Goal: Task Accomplishment & Management: Manage account settings

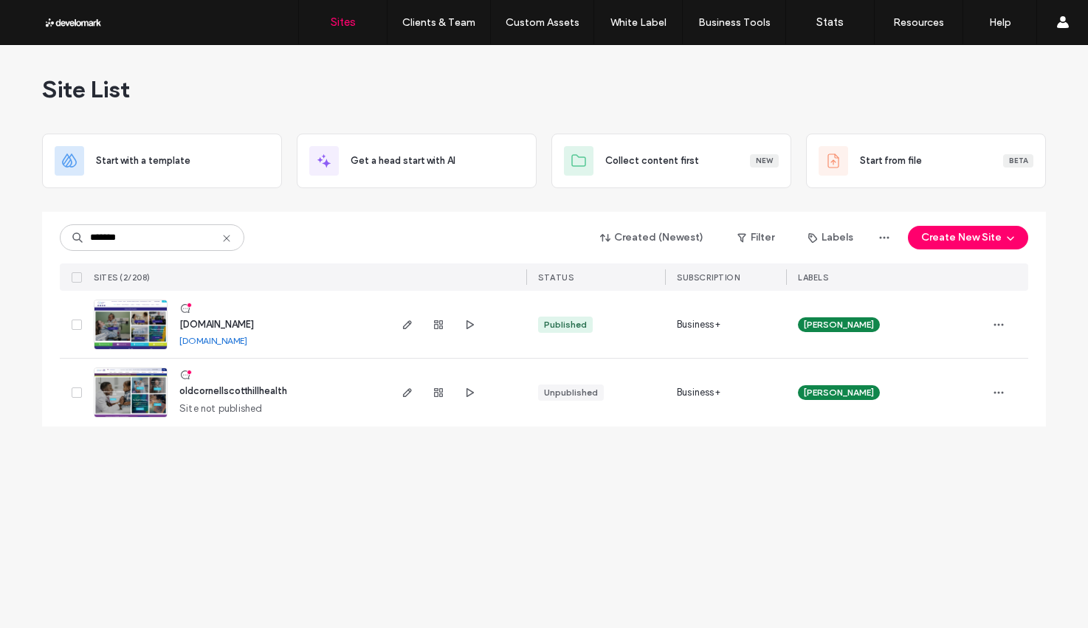
type input "*******"
drag, startPoint x: 249, startPoint y: 318, endPoint x: 331, endPoint y: 310, distance: 82.3
click at [249, 319] on span "[DOMAIN_NAME]" at bounding box center [216, 324] width 75 height 11
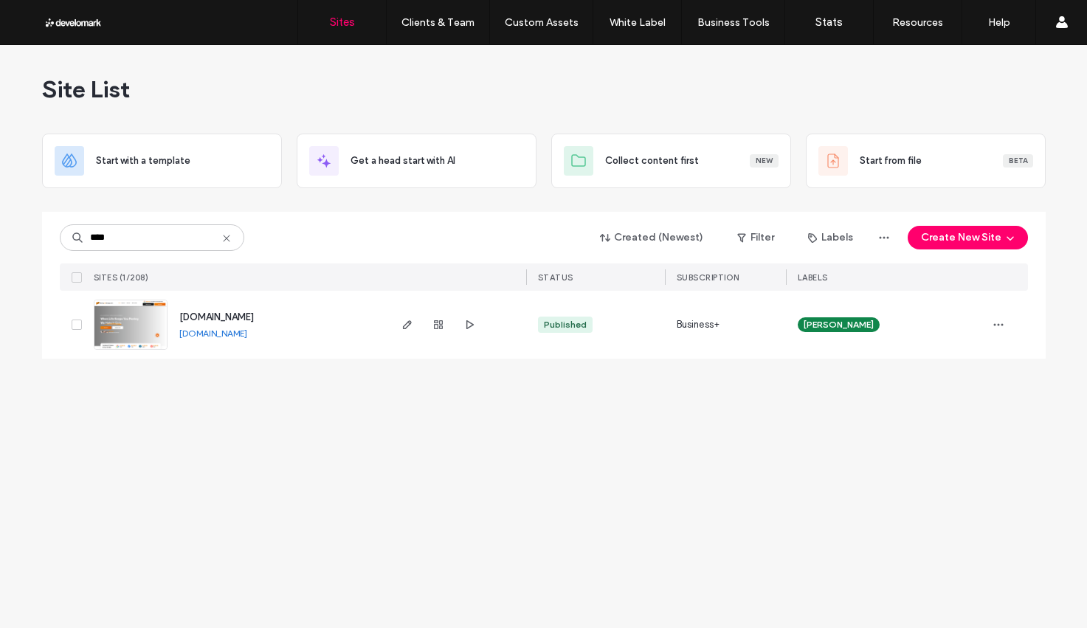
type input "****"
click at [227, 314] on span "www.ctmovingandstorage.com" at bounding box center [216, 316] width 75 height 11
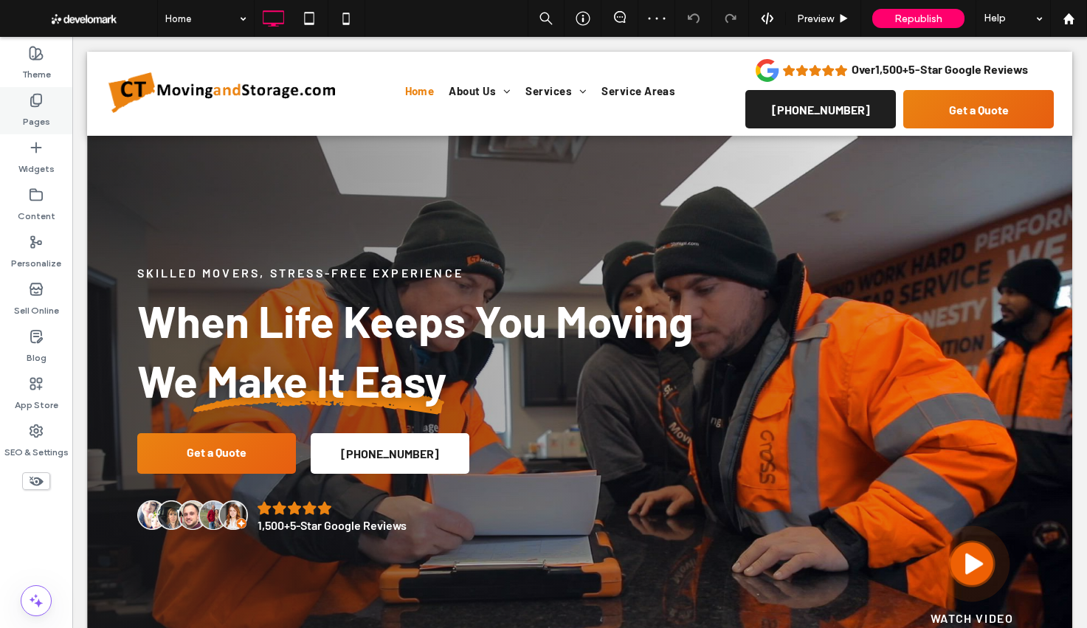
click at [38, 113] on label "Pages" at bounding box center [36, 118] width 27 height 21
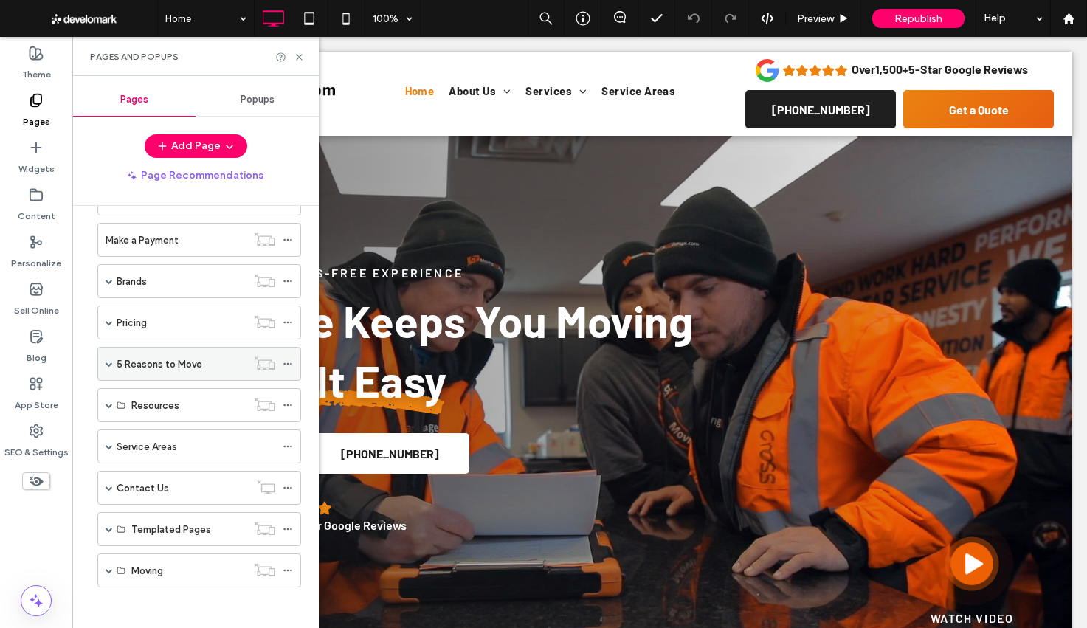
scroll to position [136, 0]
click at [107, 444] on span at bounding box center [109, 442] width 7 height 7
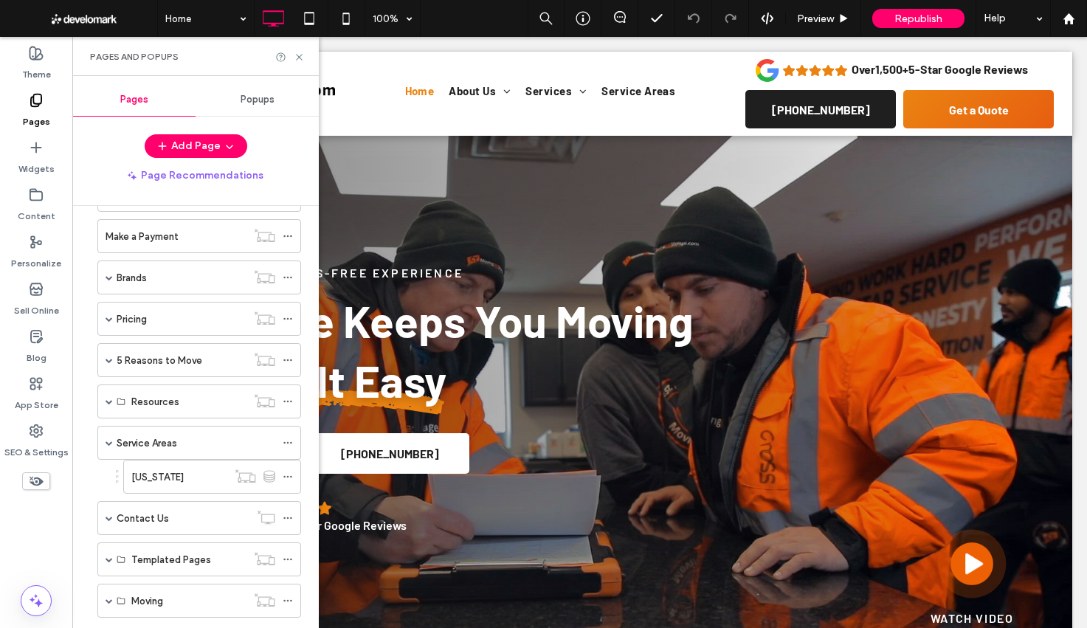
click at [150, 479] on label "Connecticut" at bounding box center [157, 477] width 52 height 26
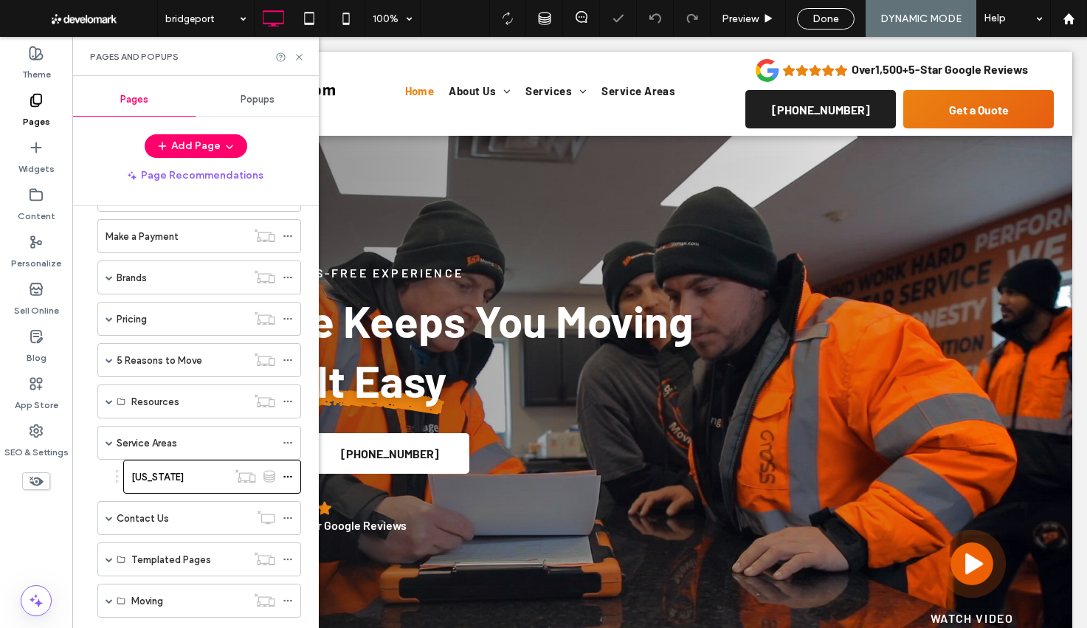
click at [296, 55] on div at bounding box center [543, 314] width 1087 height 628
drag, startPoint x: 301, startPoint y: 56, endPoint x: 312, endPoint y: 59, distance: 11.5
click at [312, 59] on div "Pages and Popups" at bounding box center [195, 56] width 247 height 39
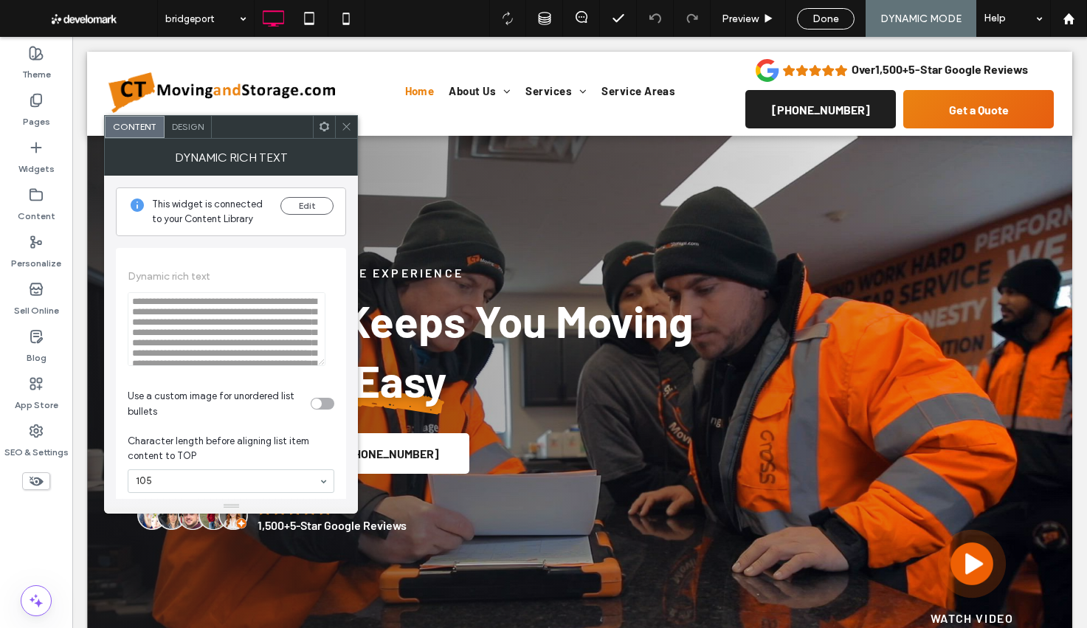
drag, startPoint x: 342, startPoint y: 132, endPoint x: 355, endPoint y: 137, distance: 14.3
click at [342, 132] on span at bounding box center [346, 127] width 11 height 22
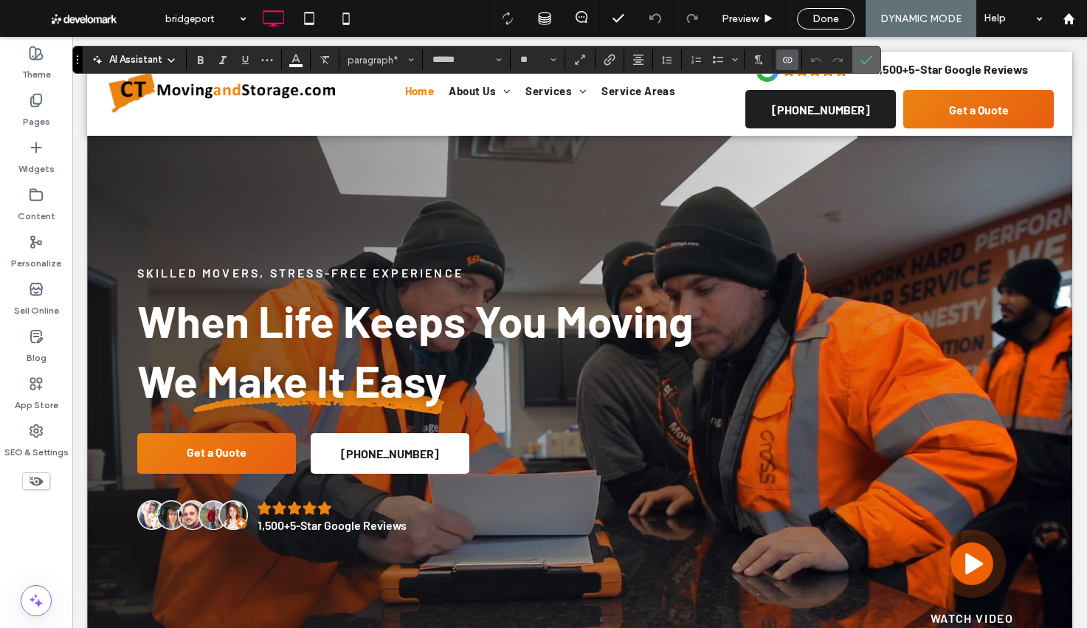
click at [870, 61] on icon "Confirm" at bounding box center [867, 60] width 12 height 12
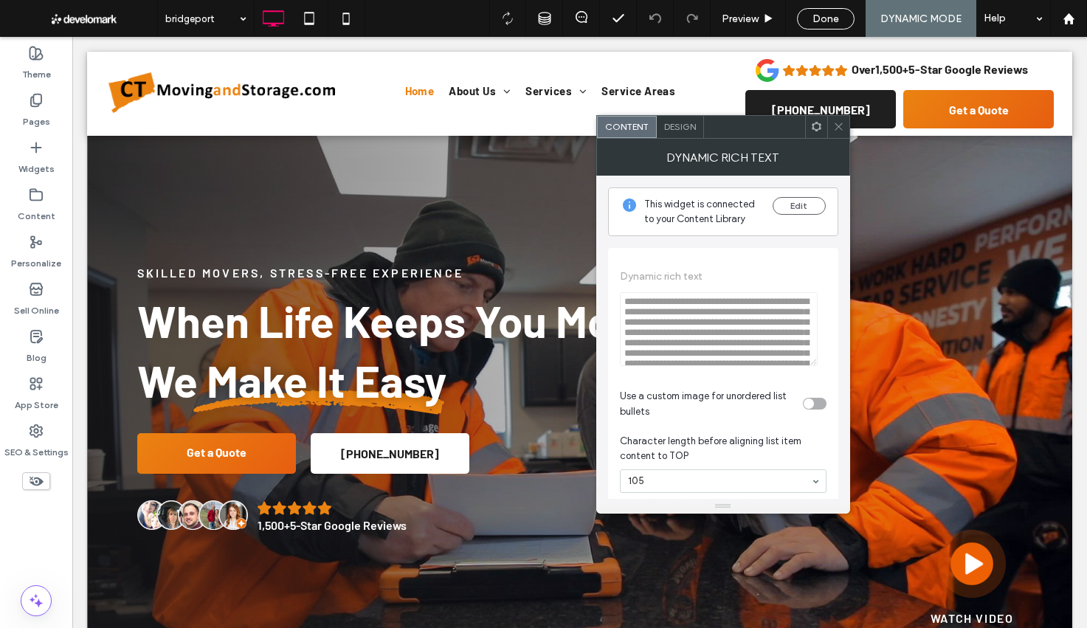
click at [834, 128] on icon at bounding box center [838, 126] width 11 height 11
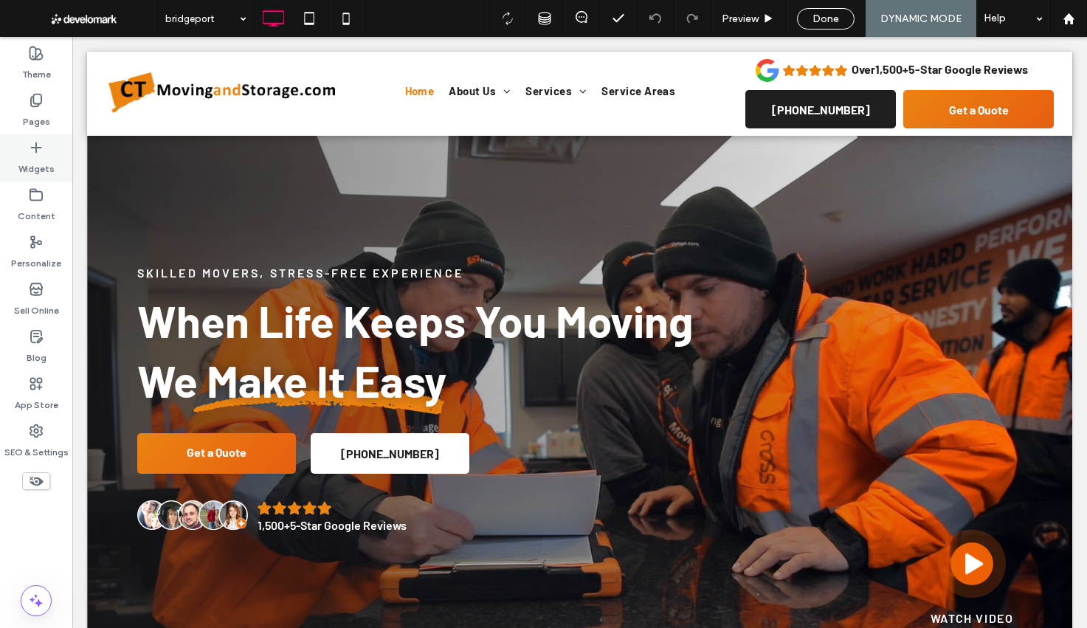
click at [19, 162] on label "Widgets" at bounding box center [36, 165] width 36 height 21
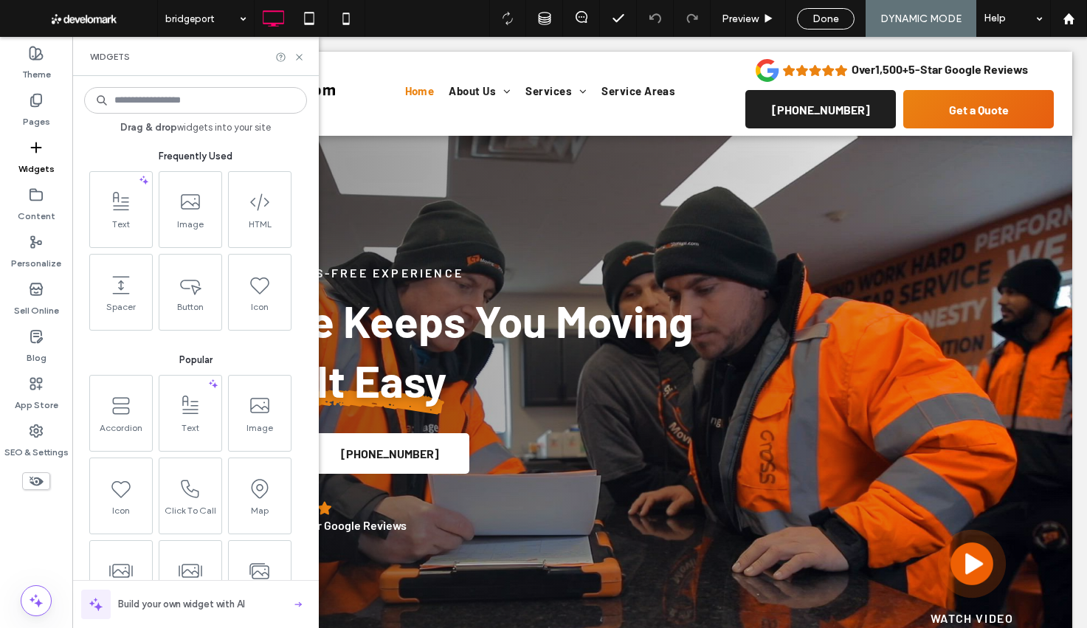
click at [218, 100] on input at bounding box center [195, 100] width 223 height 27
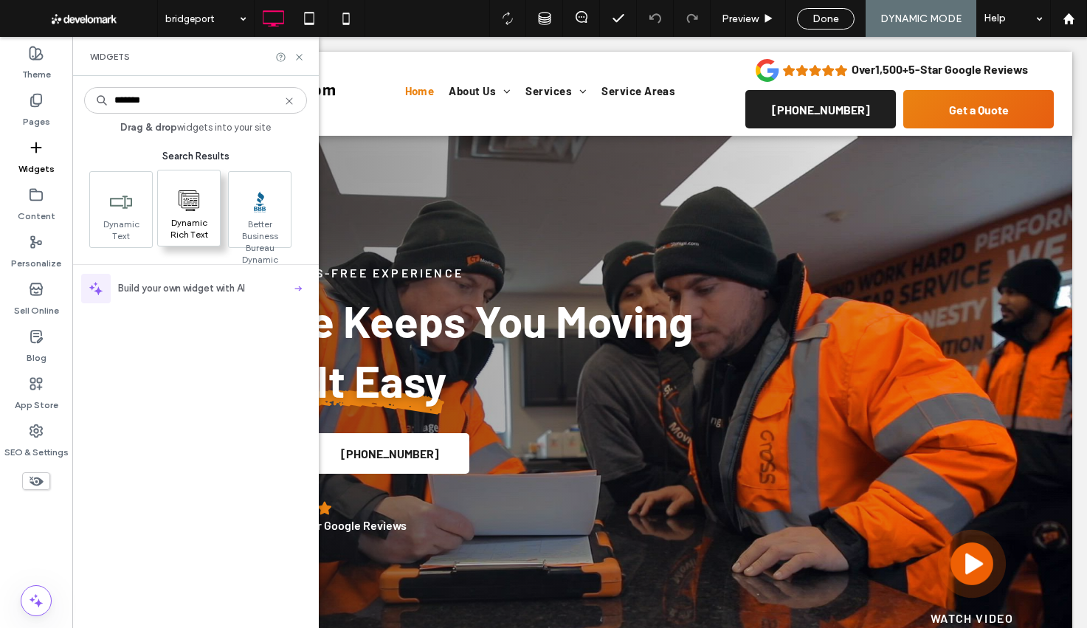
type input "*******"
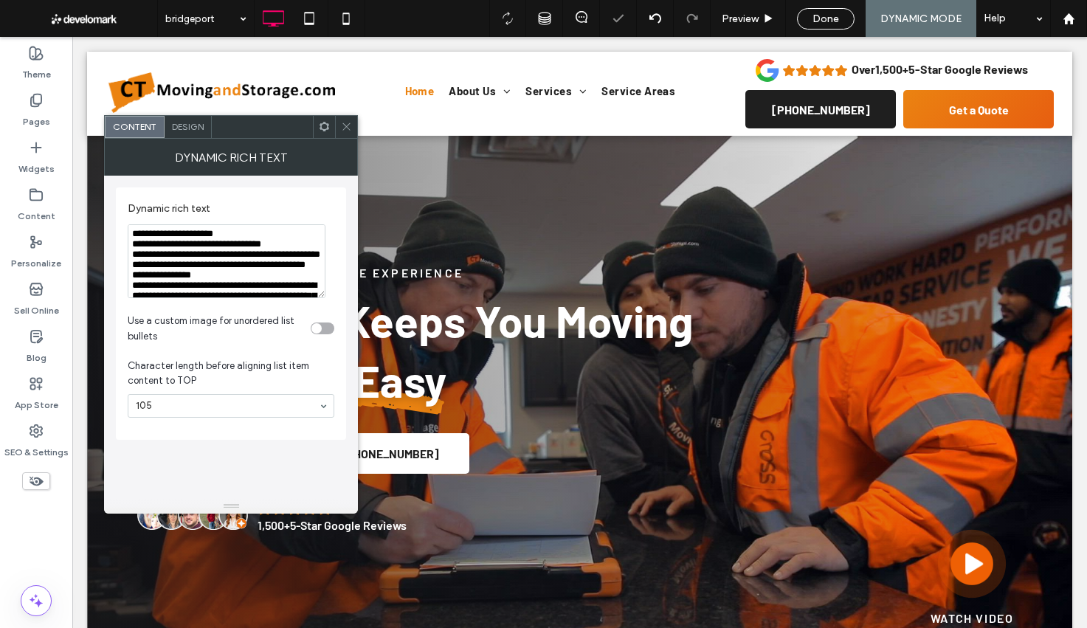
click at [349, 125] on icon at bounding box center [346, 126] width 11 height 11
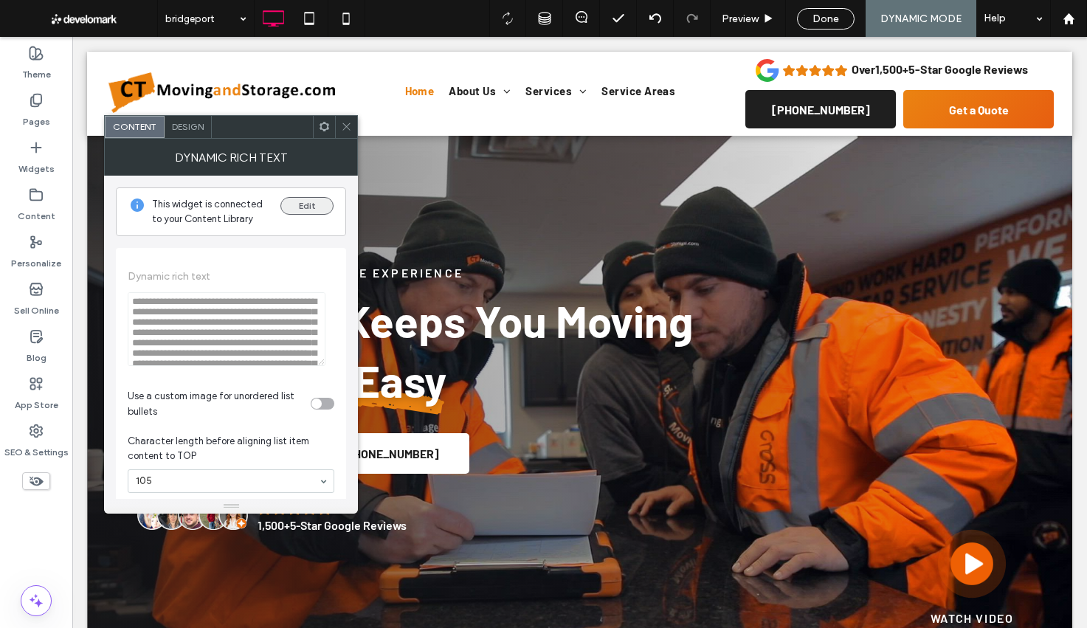
click at [309, 206] on button "Edit" at bounding box center [306, 206] width 53 height 18
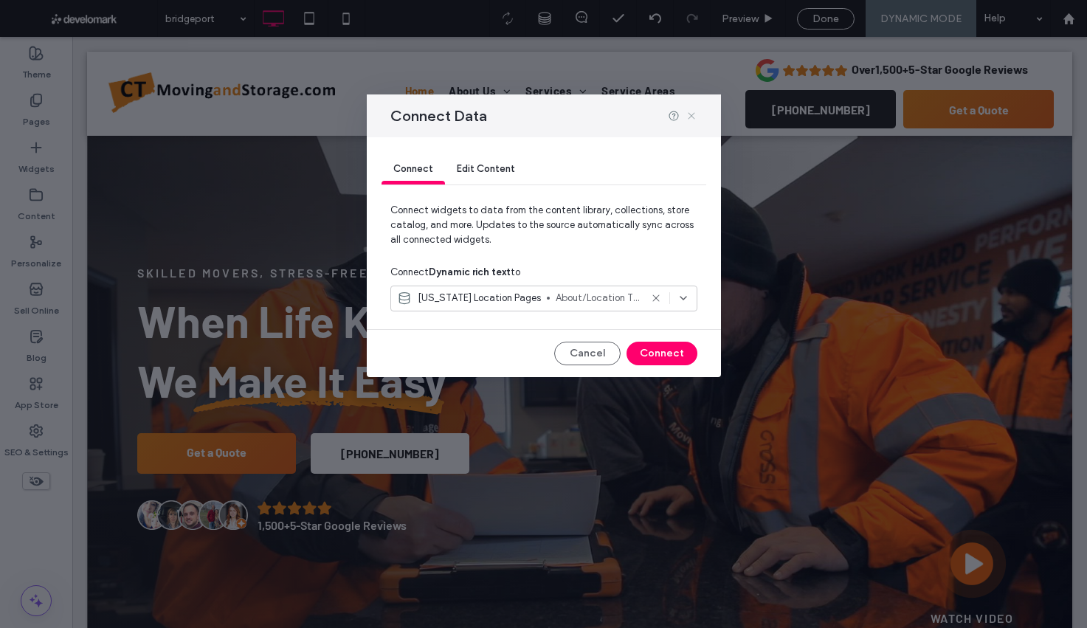
click at [693, 116] on icon at bounding box center [692, 116] width 12 height 12
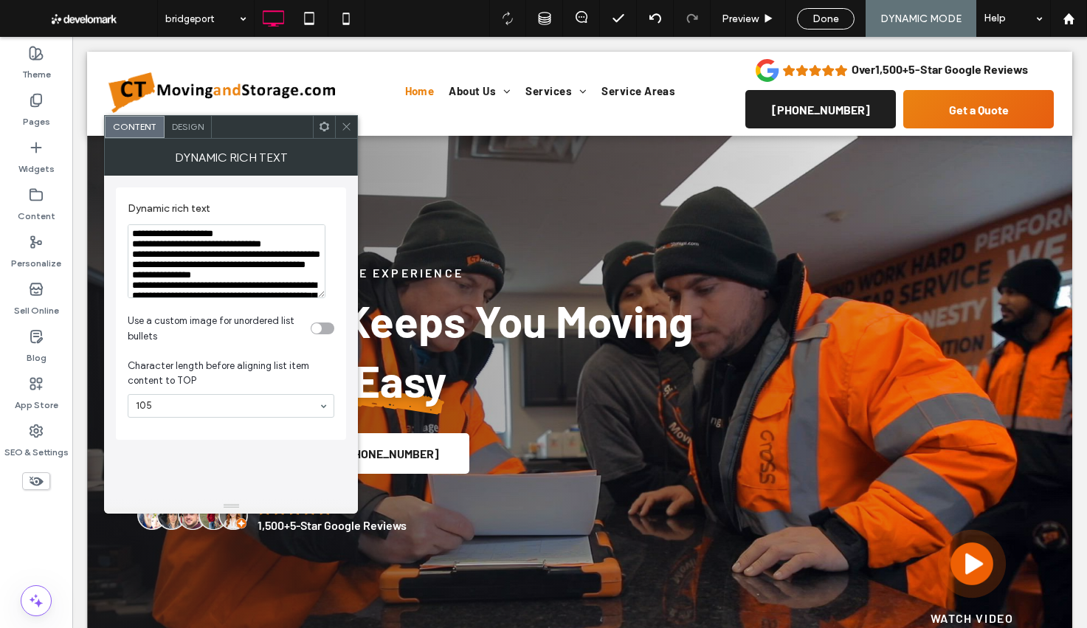
click at [318, 127] on div at bounding box center [324, 127] width 22 height 22
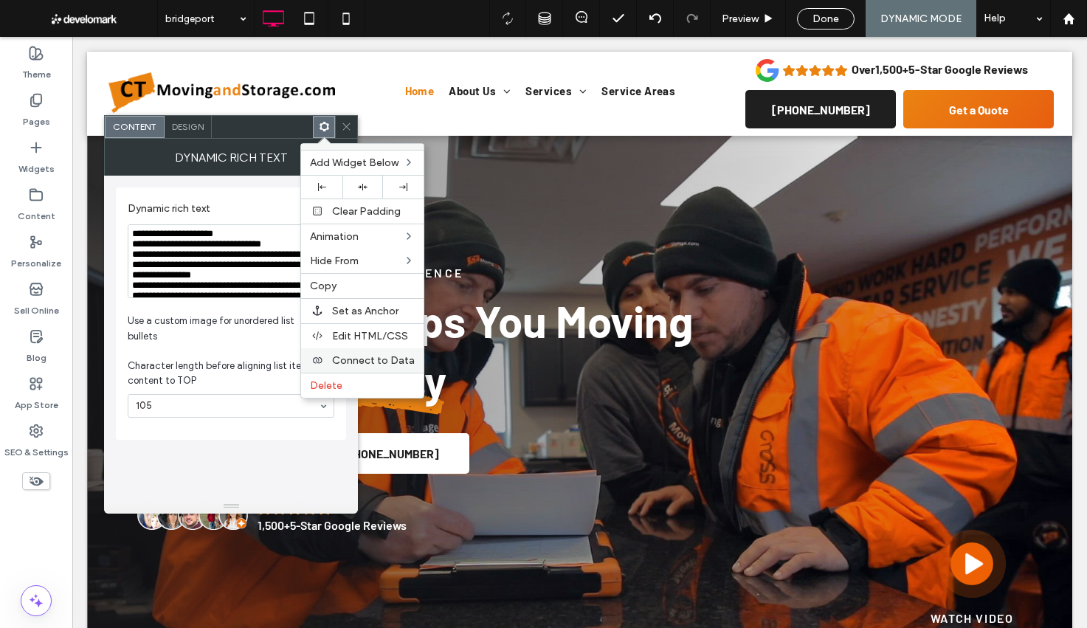
click at [376, 364] on span "Connect to Data" at bounding box center [373, 360] width 83 height 13
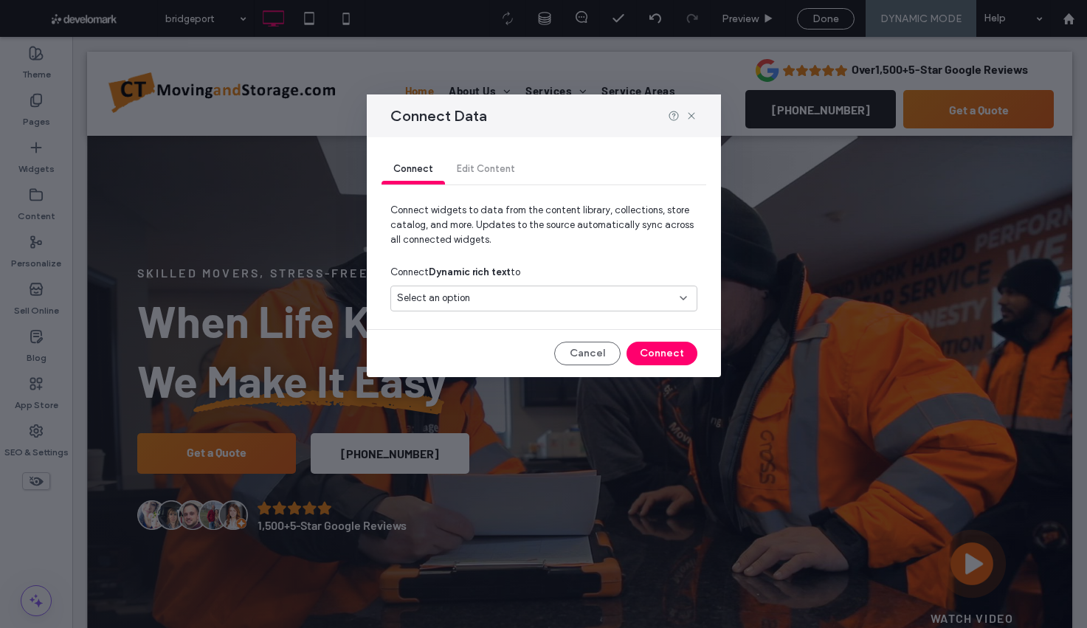
click at [449, 303] on span "Select an option" at bounding box center [433, 298] width 73 height 15
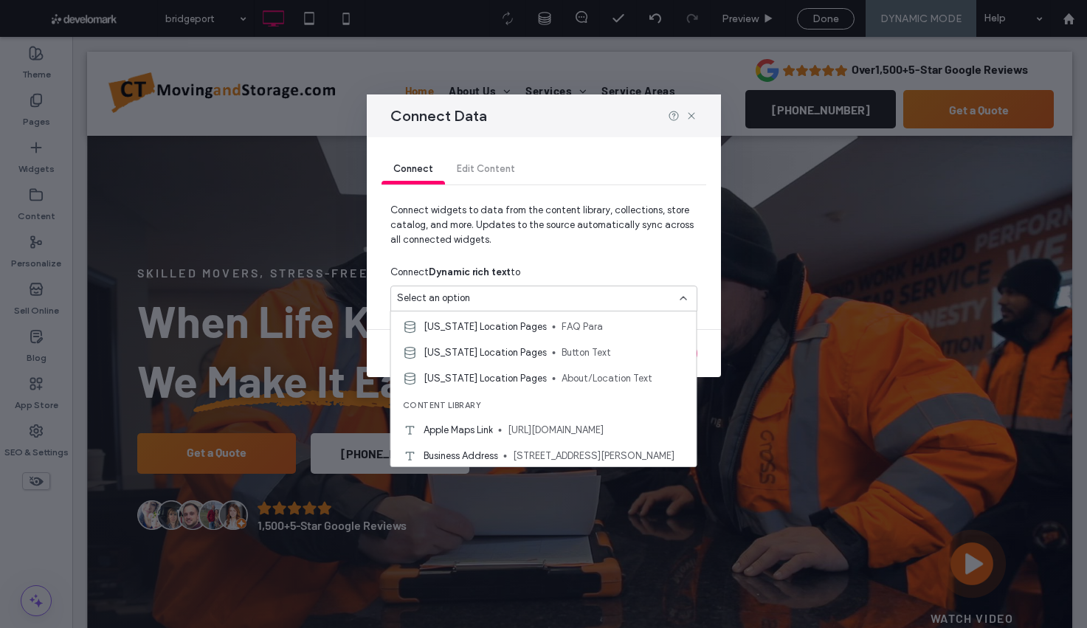
scroll to position [337, 0]
click at [499, 378] on span "Connecticut Location Pages" at bounding box center [485, 375] width 123 height 15
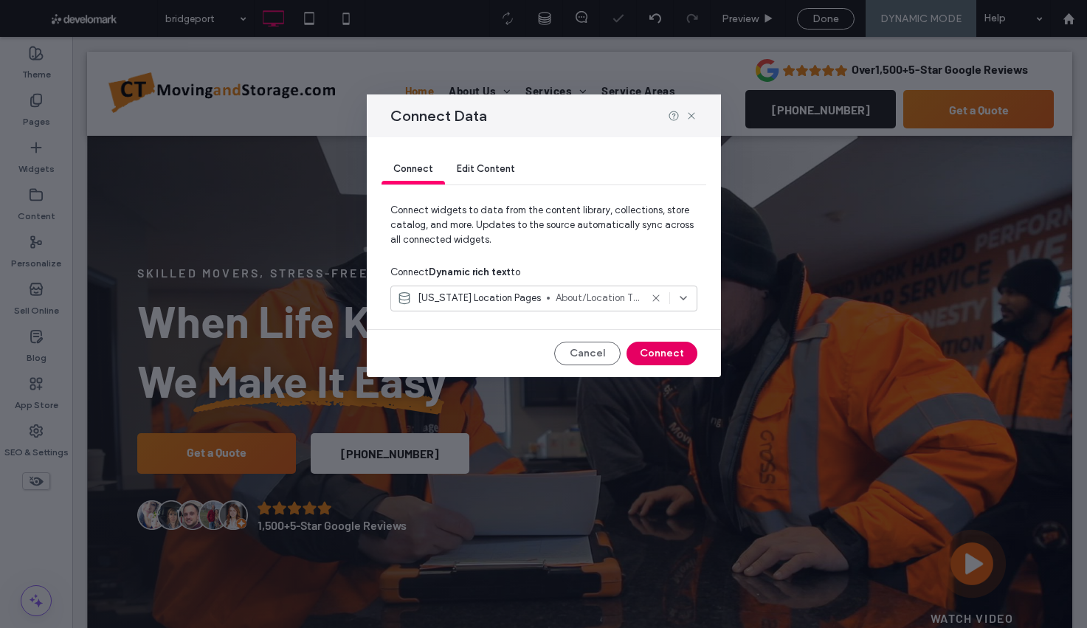
click at [652, 354] on button "Connect" at bounding box center [662, 354] width 71 height 24
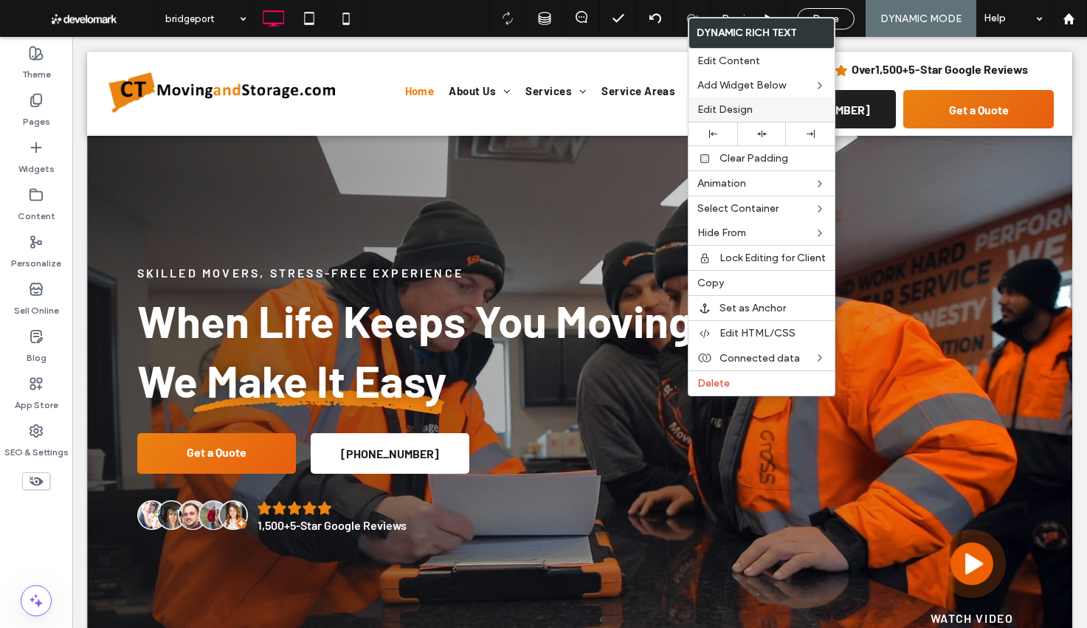
click at [705, 113] on span "Edit Design" at bounding box center [724, 109] width 55 height 13
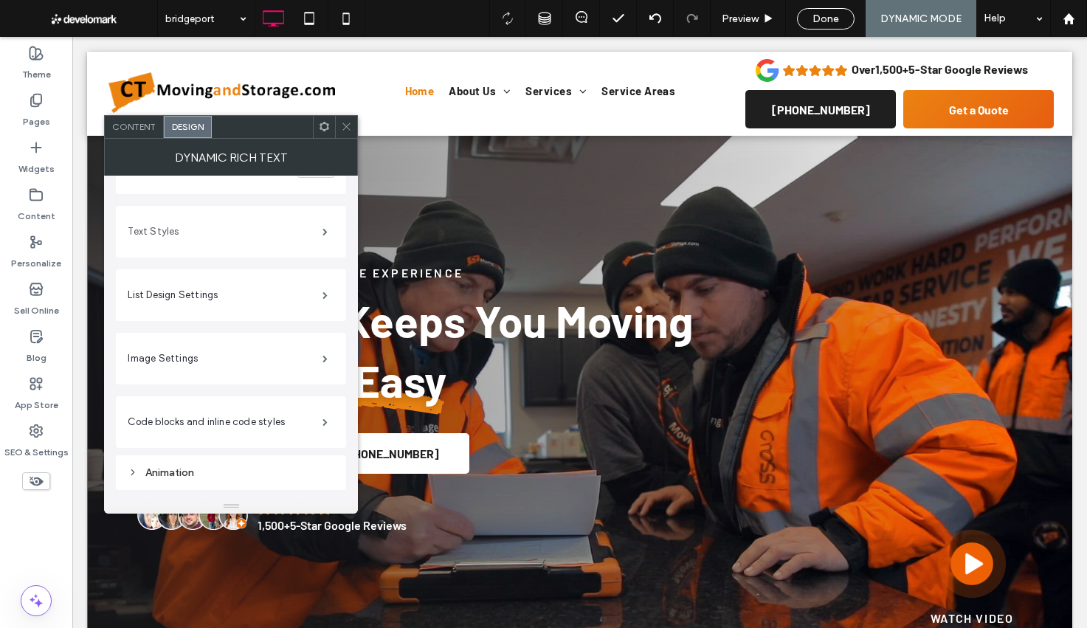
scroll to position [212, 0]
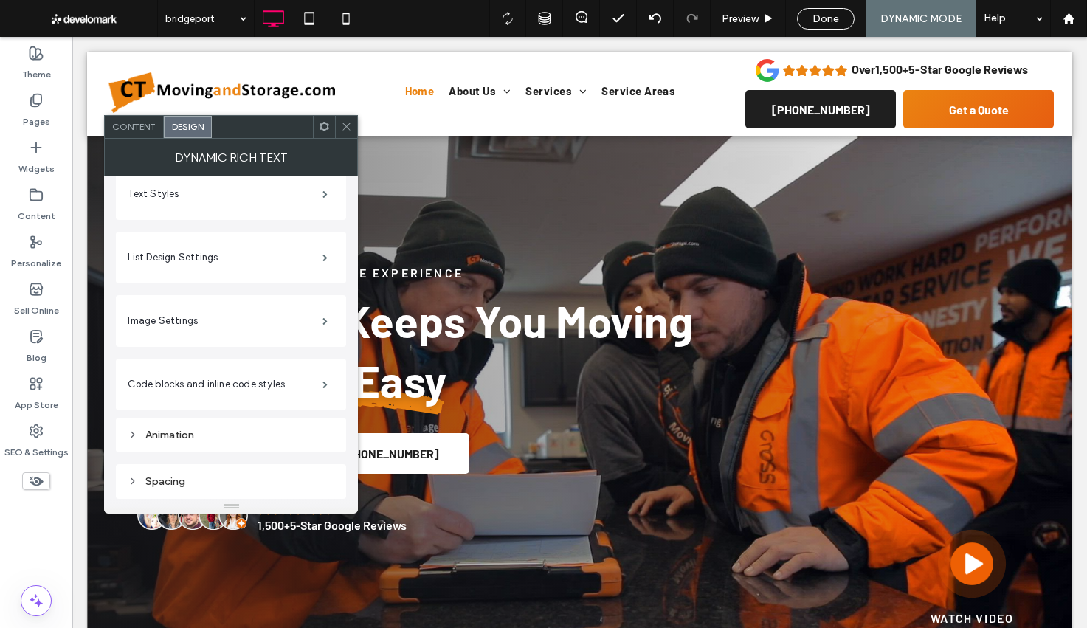
click at [213, 488] on div "Spacing" at bounding box center [231, 482] width 207 height 20
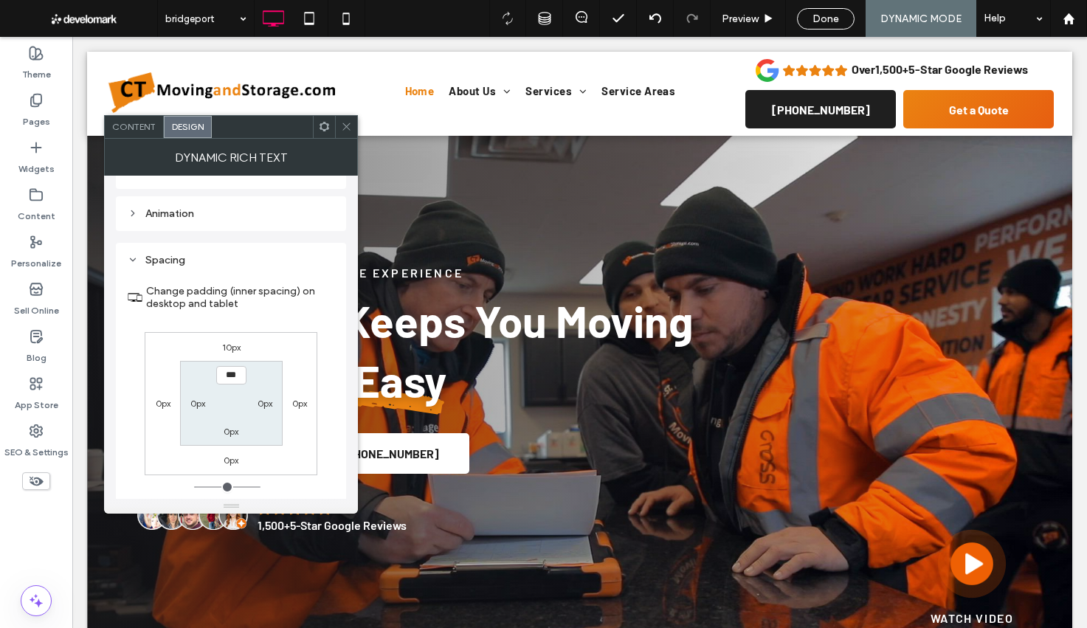
scroll to position [470, 0]
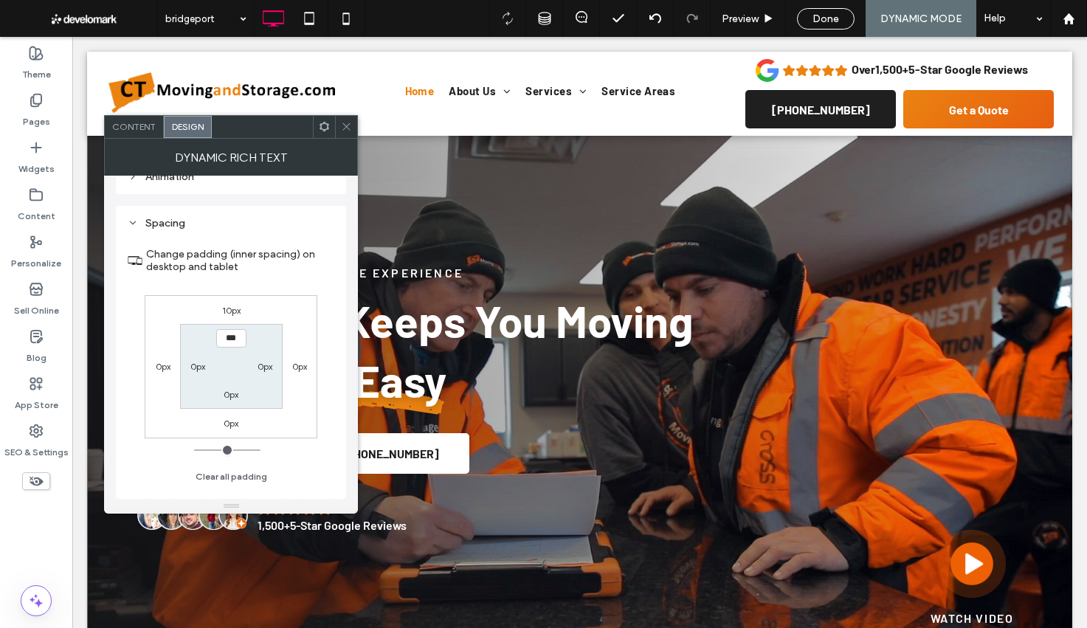
click at [262, 366] on label "0px" at bounding box center [265, 366] width 15 height 11
type input "**"
type input "****"
click at [194, 366] on label "0px" at bounding box center [197, 366] width 15 height 11
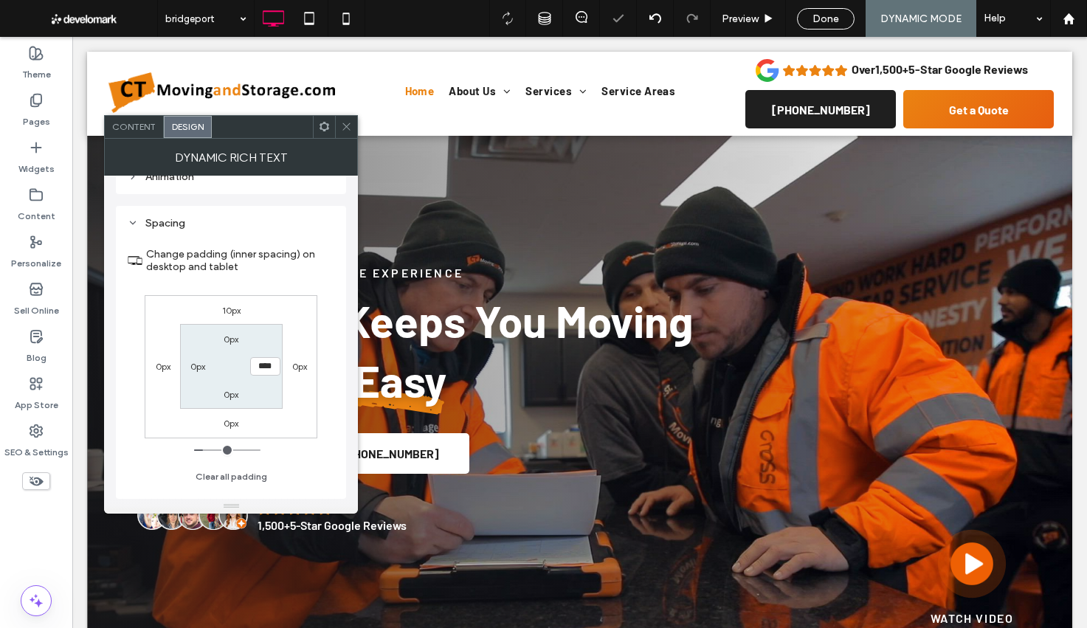
type input "*"
type input "**"
type input "****"
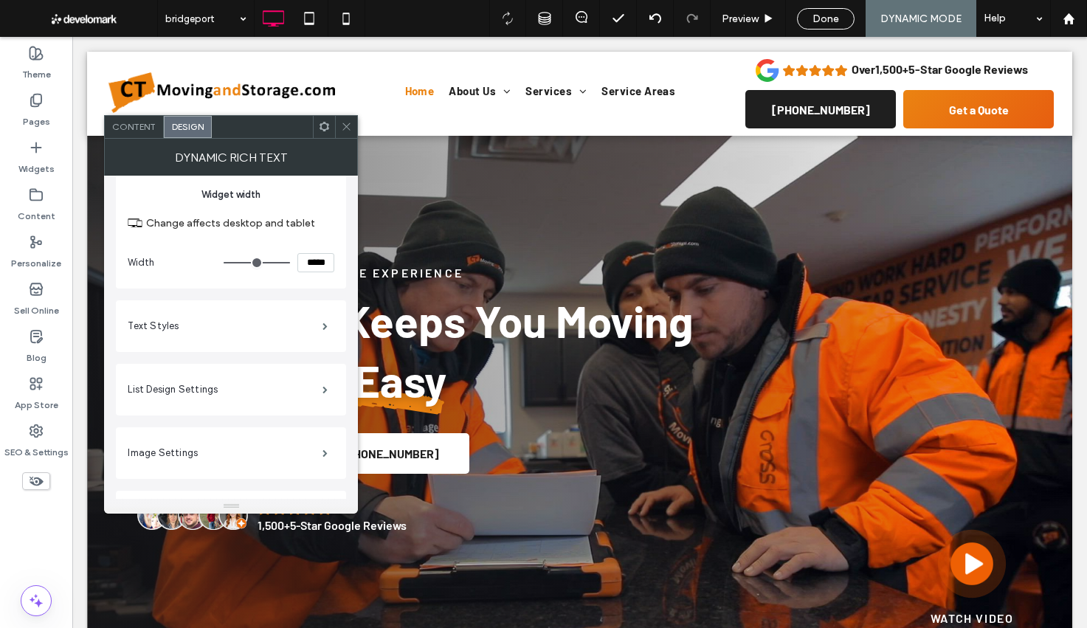
scroll to position [90, 0]
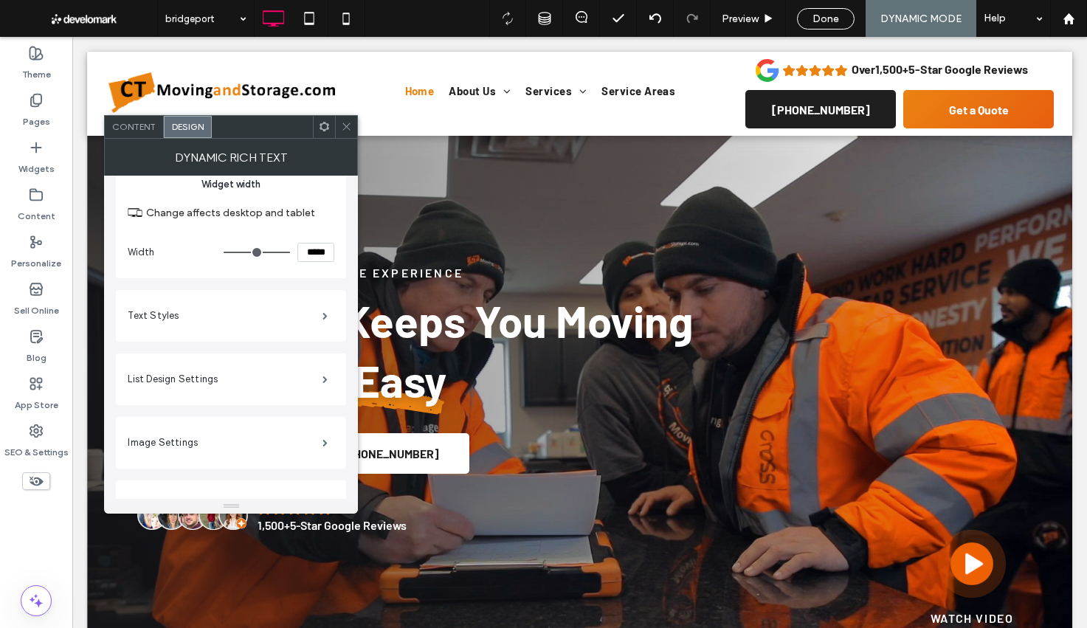
click at [260, 331] on div "Text Styles" at bounding box center [231, 315] width 207 height 37
click at [262, 325] on label "Text Styles" at bounding box center [225, 316] width 195 height 30
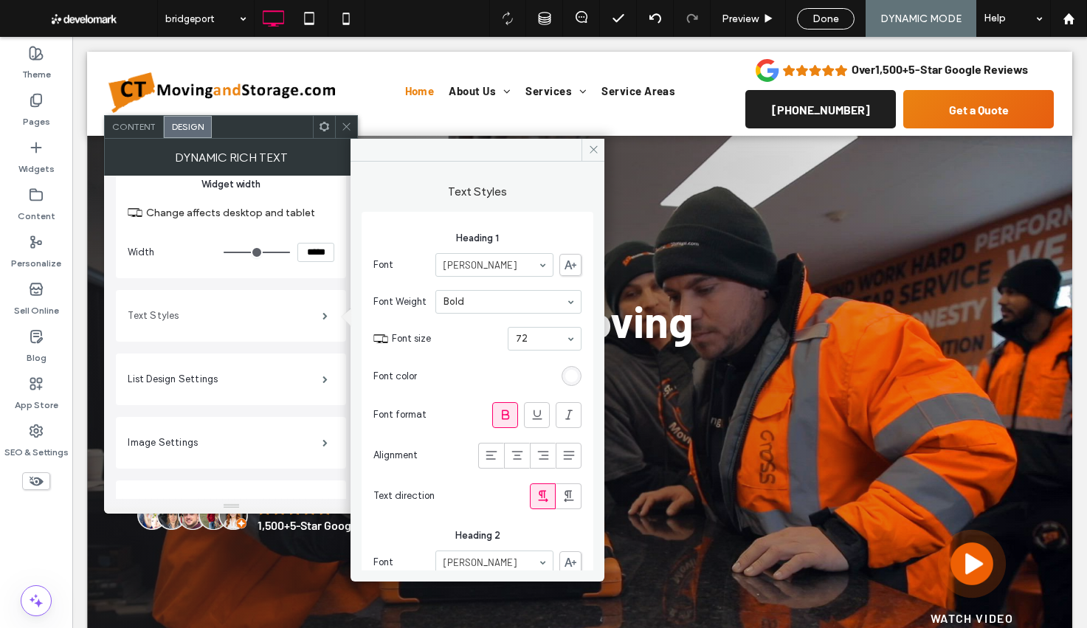
click at [280, 321] on label "Text Styles" at bounding box center [225, 316] width 195 height 30
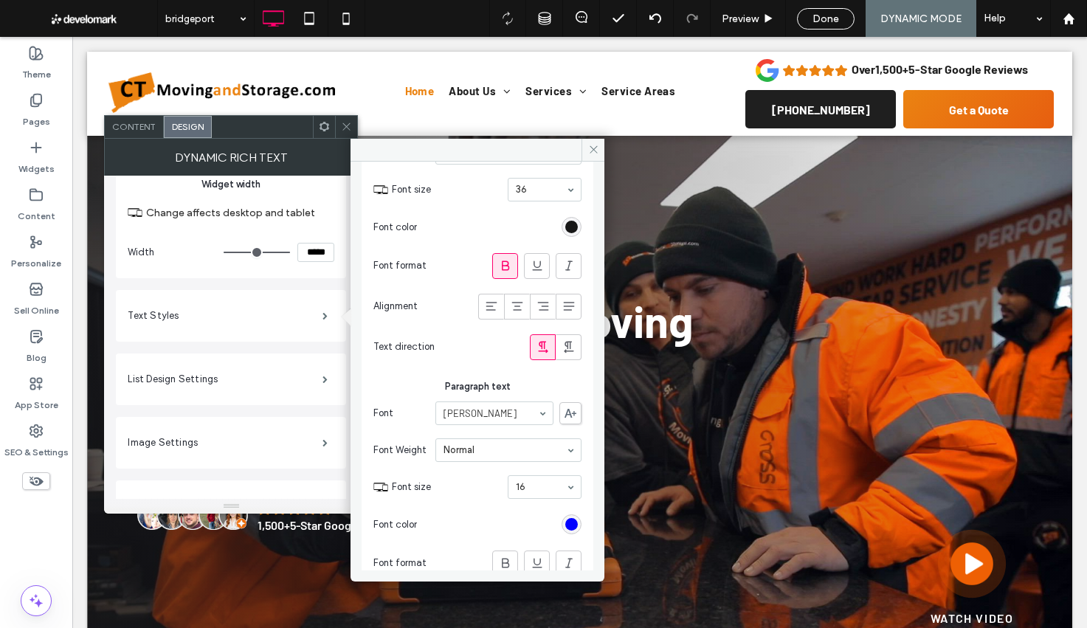
scroll to position [765, 0]
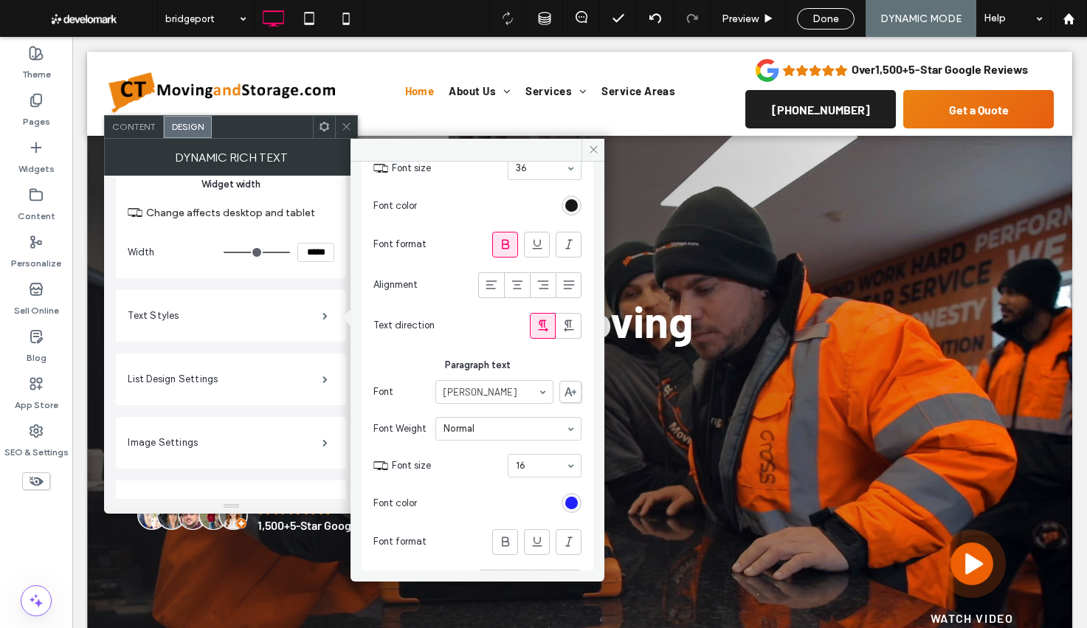
click at [565, 502] on div "rgb(0, 0, 255)" at bounding box center [571, 503] width 13 height 13
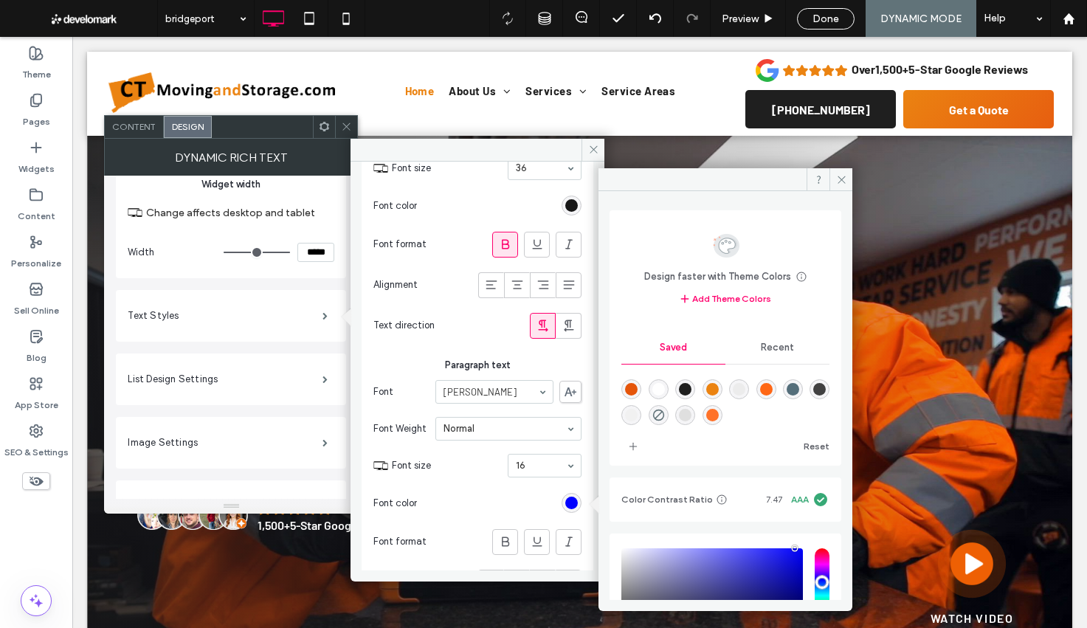
drag, startPoint x: 692, startPoint y: 387, endPoint x: 524, endPoint y: 187, distance: 261.4
click at [692, 387] on div "rgba(31,31,31,1)" at bounding box center [685, 389] width 13 height 13
type input "*******"
click at [345, 123] on icon at bounding box center [346, 126] width 11 height 11
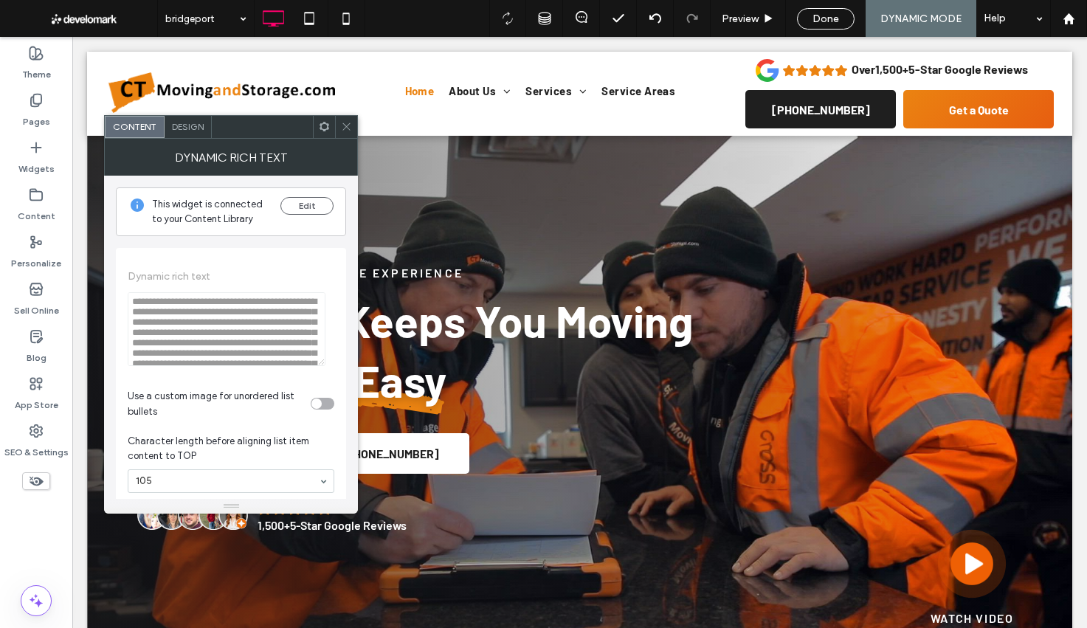
click at [179, 119] on div "Design" at bounding box center [188, 127] width 47 height 22
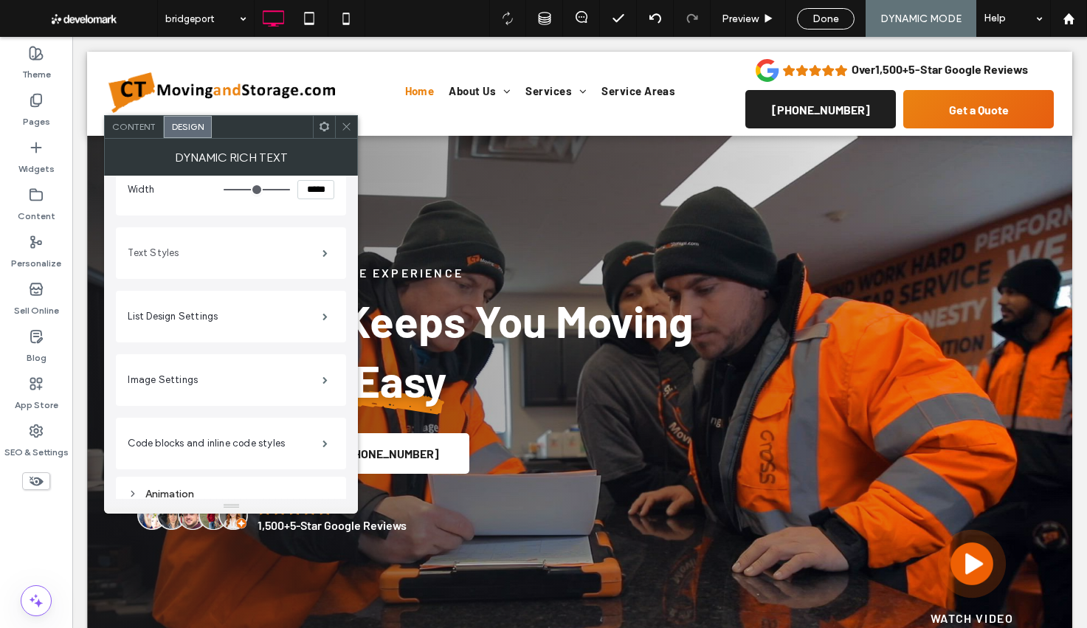
scroll to position [152, 0]
click at [206, 241] on label "Text Styles" at bounding box center [225, 254] width 195 height 30
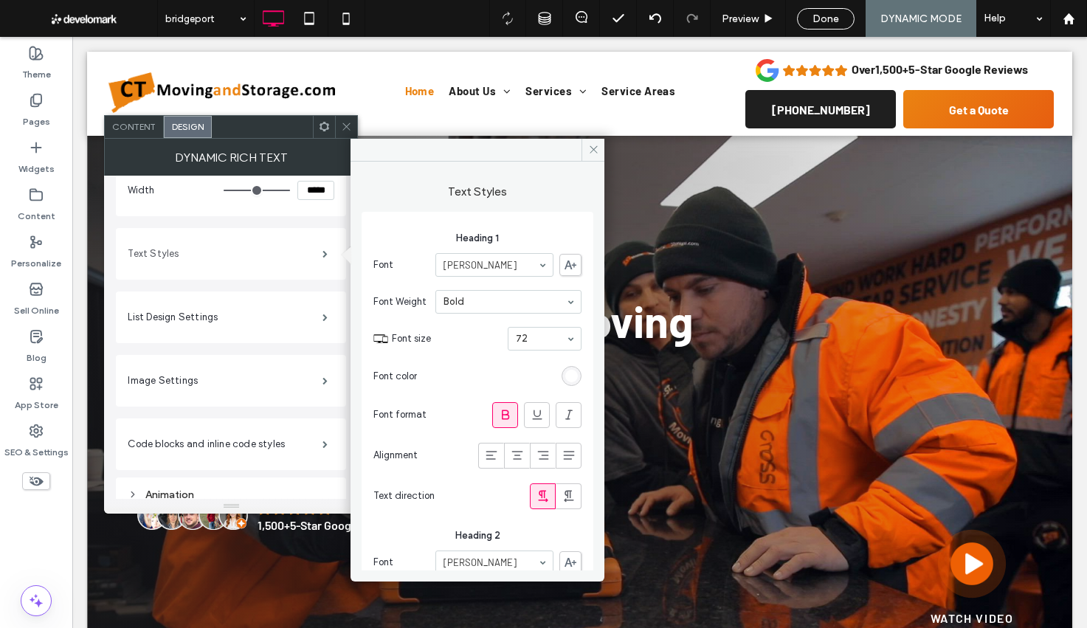
click at [290, 252] on label "Text Styles" at bounding box center [225, 254] width 195 height 30
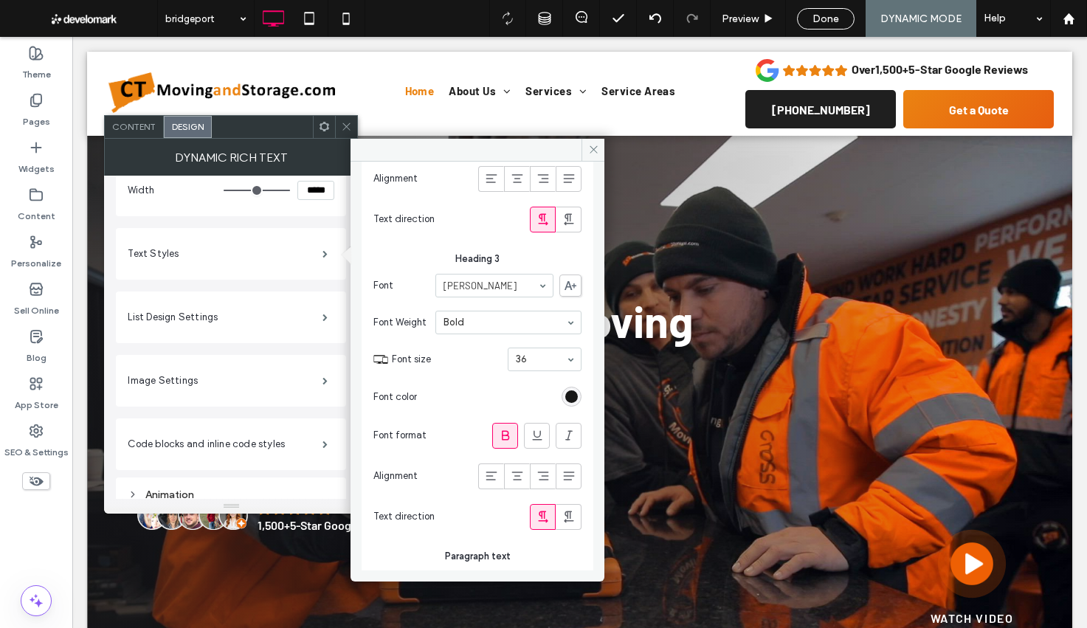
scroll to position [597, 0]
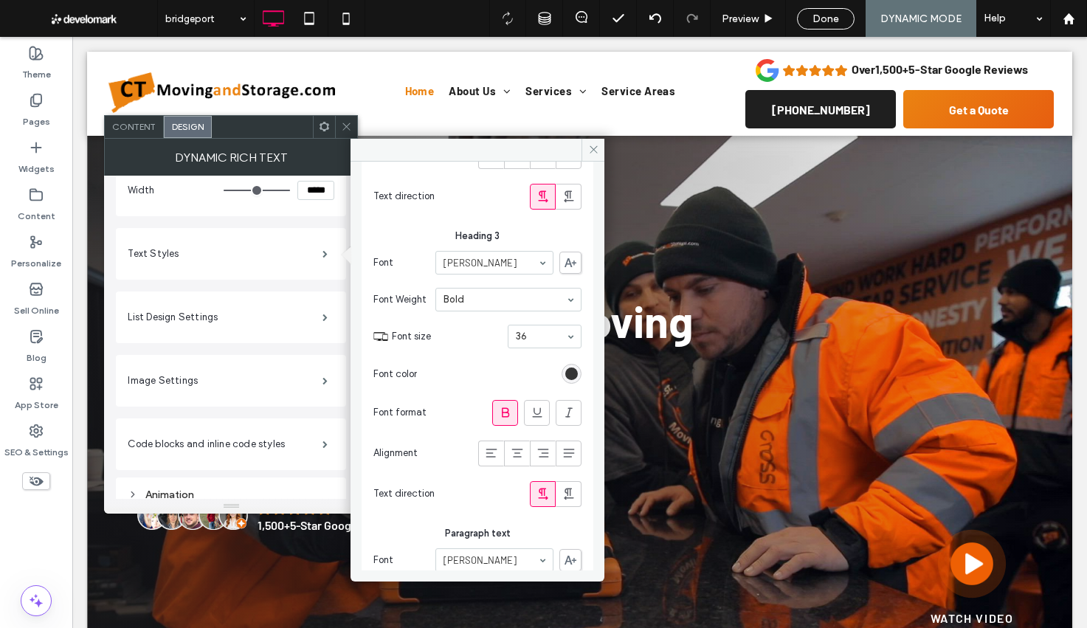
drag, startPoint x: 572, startPoint y: 379, endPoint x: 565, endPoint y: 376, distance: 7.9
click at [568, 378] on section "Font color" at bounding box center [477, 374] width 208 height 37
click at [565, 375] on div "rgb(23, 23, 23)" at bounding box center [571, 374] width 13 height 13
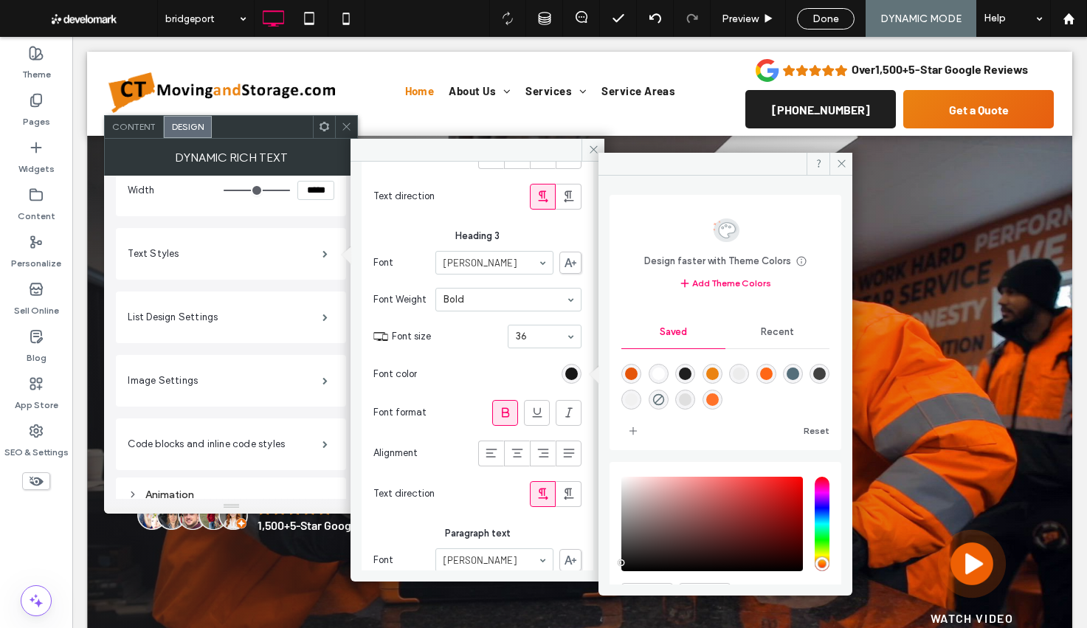
click at [810, 384] on div "rgba(65,65,65,1)" at bounding box center [820, 374] width 20 height 20
type input "*******"
click at [349, 119] on span at bounding box center [346, 127] width 11 height 22
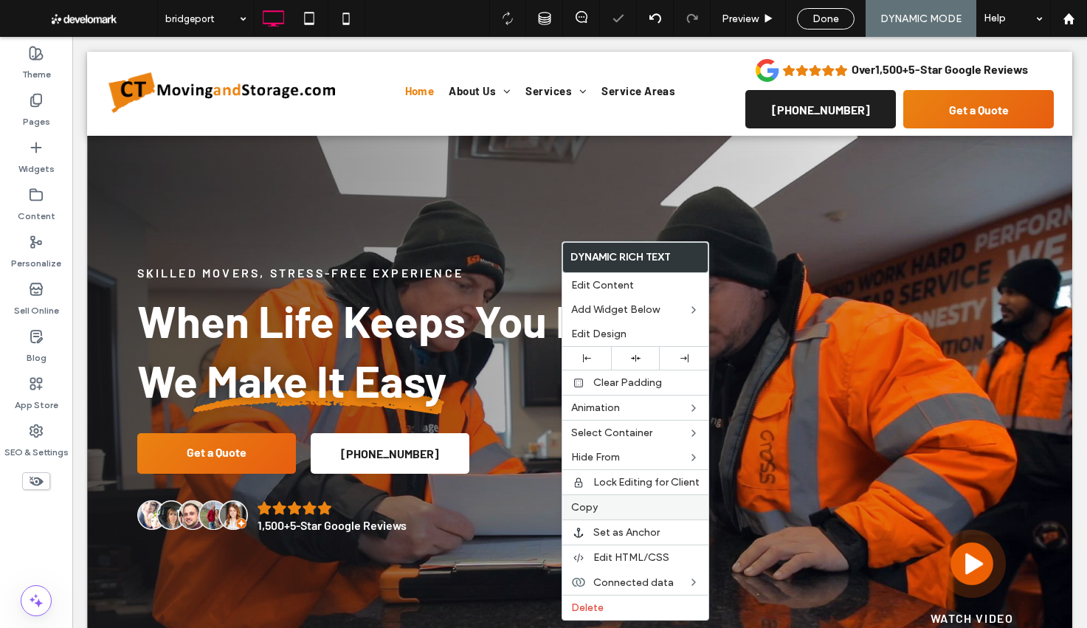
click at [635, 506] on label "Copy" at bounding box center [635, 507] width 128 height 13
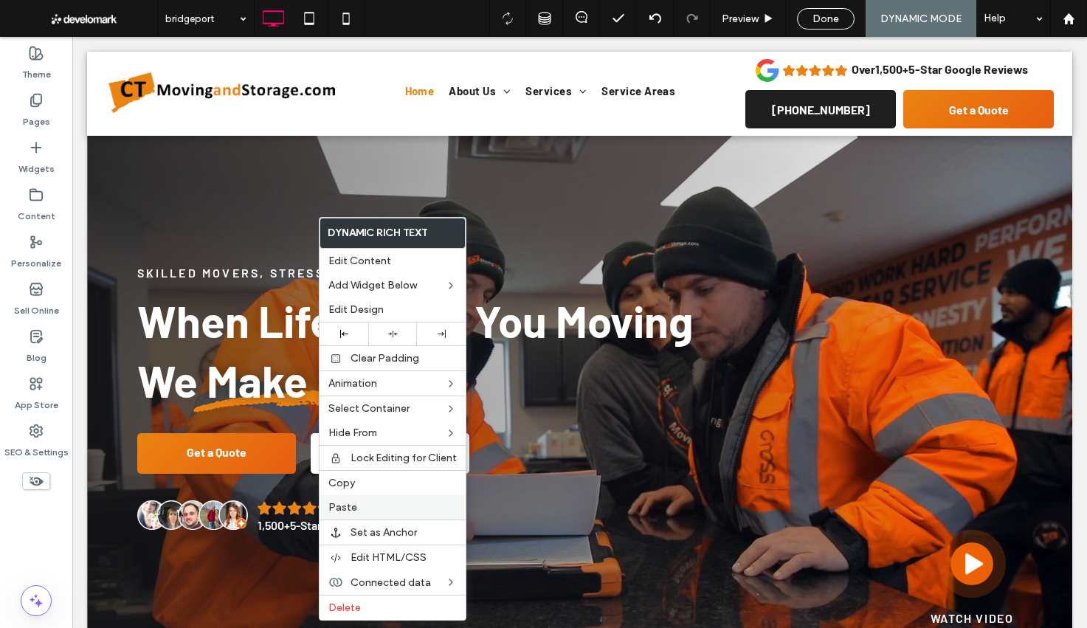
click at [354, 512] on span "Paste" at bounding box center [342, 507] width 29 height 13
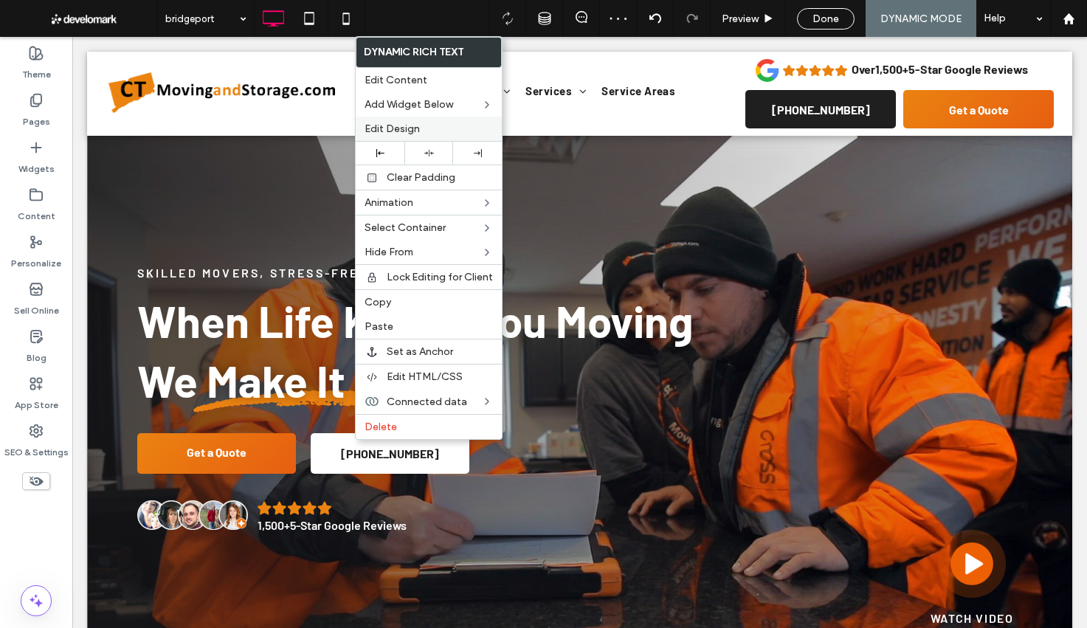
click at [381, 132] on span "Edit Design" at bounding box center [392, 129] width 55 height 13
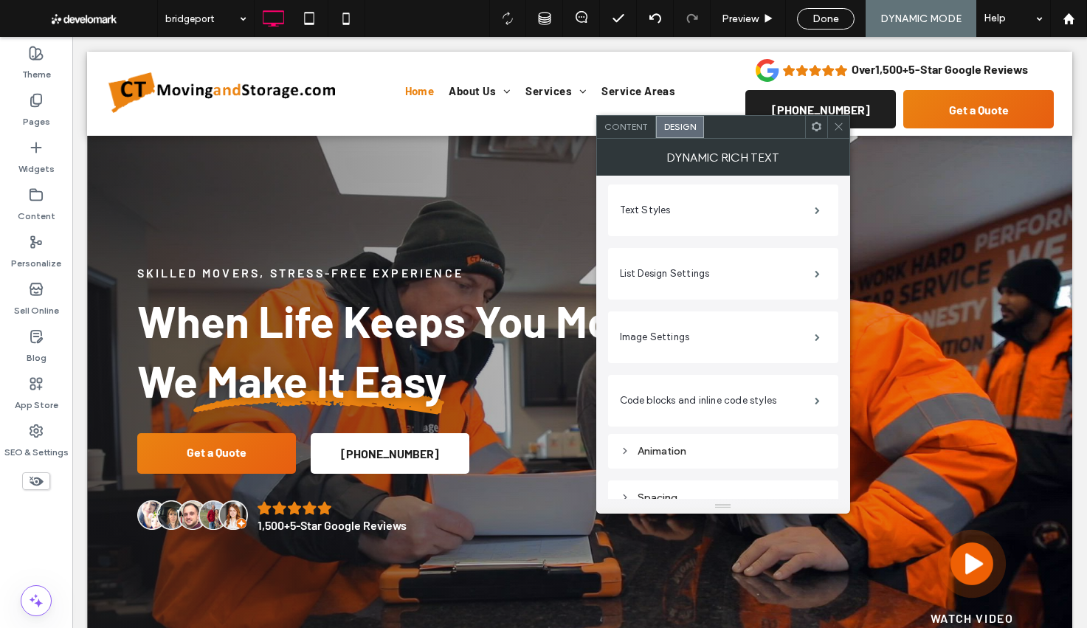
scroll to position [212, 0]
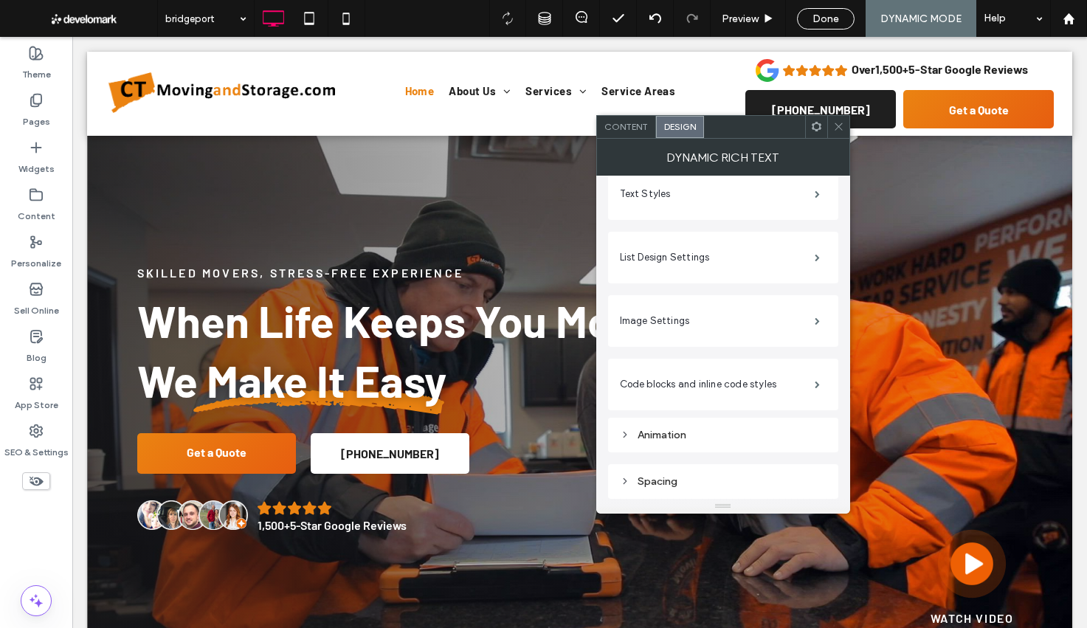
drag, startPoint x: 708, startPoint y: 488, endPoint x: 707, endPoint y: 470, distance: 17.7
click at [707, 488] on div "Spacing" at bounding box center [723, 482] width 207 height 20
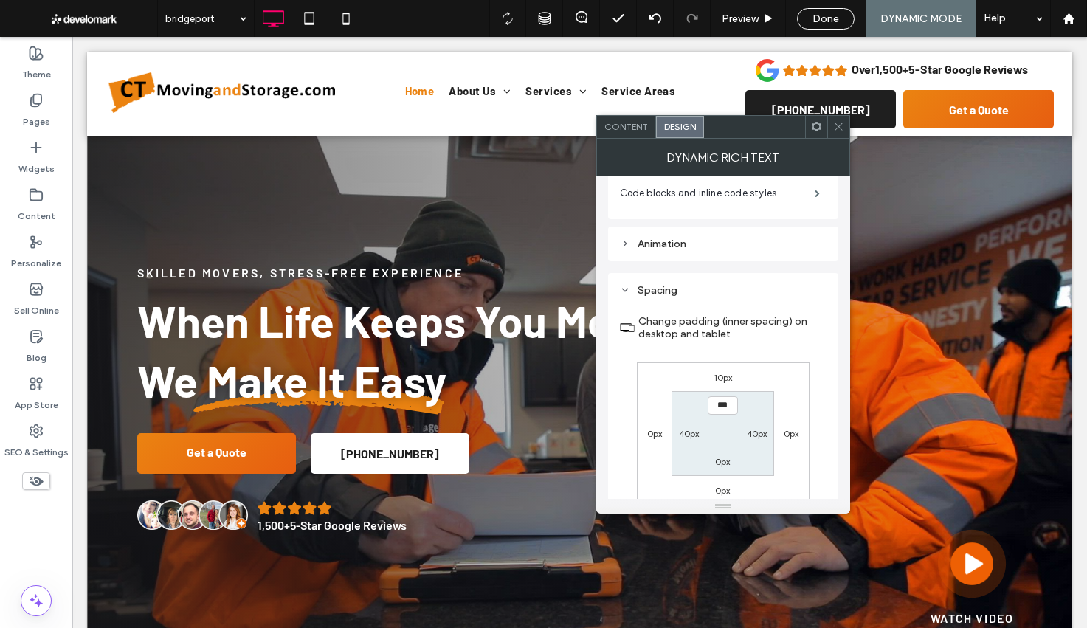
scroll to position [458, 0]
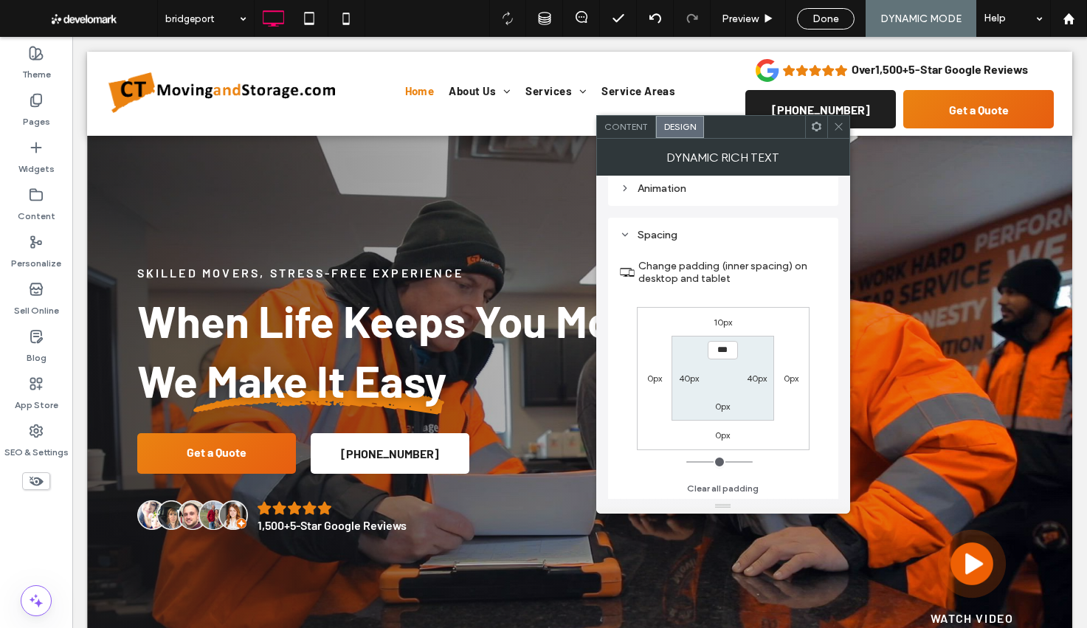
click at [754, 382] on label "40px" at bounding box center [757, 378] width 20 height 11
type input "**"
type input "*"
type input "***"
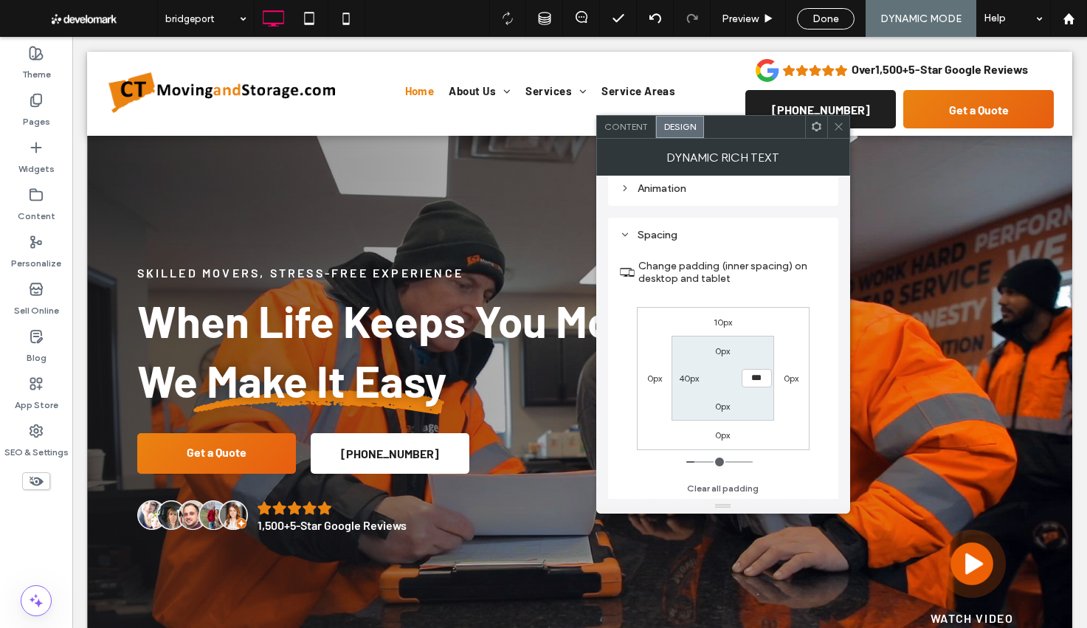
click at [683, 369] on section "0px *** 0px 40px" at bounding box center [723, 378] width 103 height 85
click at [690, 379] on label "40px" at bounding box center [689, 378] width 20 height 11
type input "**"
type input "*"
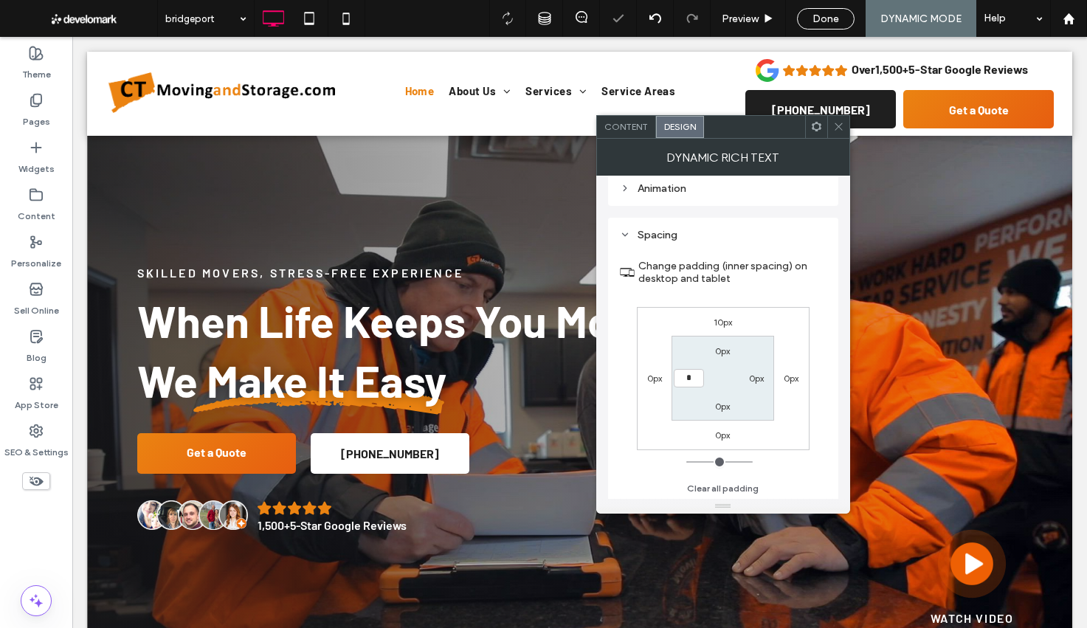
type input "***"
click at [797, 340] on div "10px 0px 0px 0px 0px 0px 0px ***" at bounding box center [723, 378] width 173 height 143
click at [808, 125] on div at bounding box center [816, 127] width 22 height 22
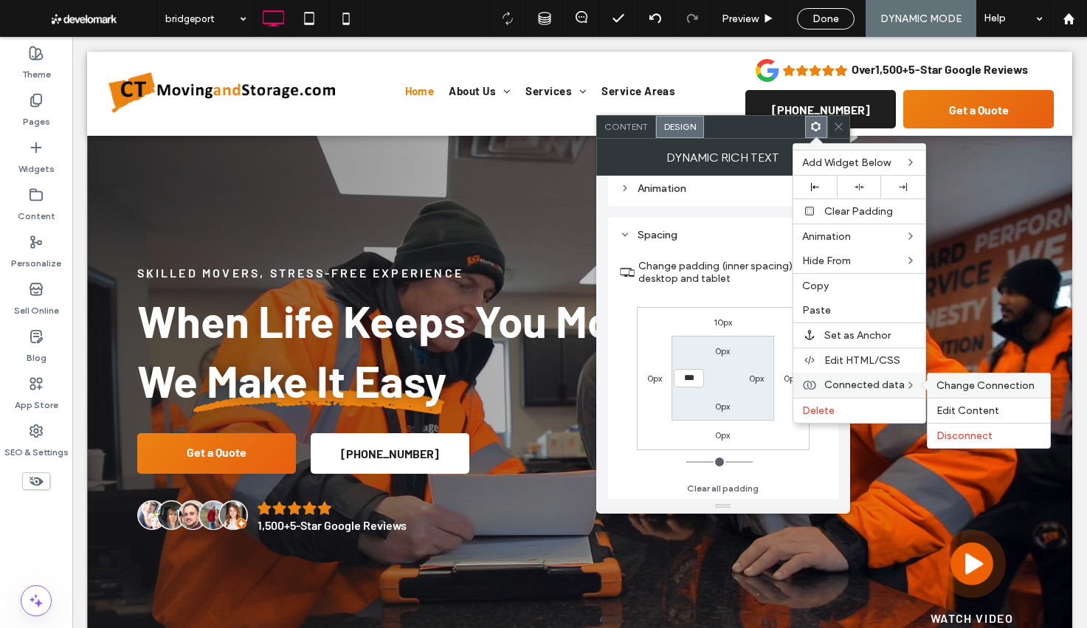
click at [997, 388] on span "Change Connection" at bounding box center [986, 385] width 98 height 13
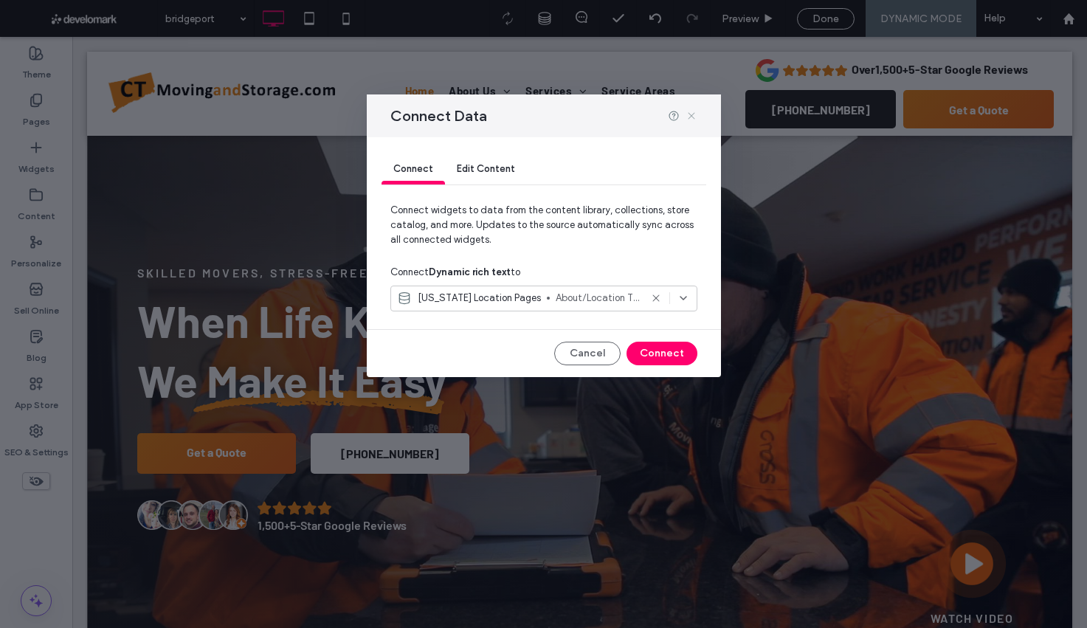
click at [689, 112] on icon at bounding box center [692, 116] width 12 height 12
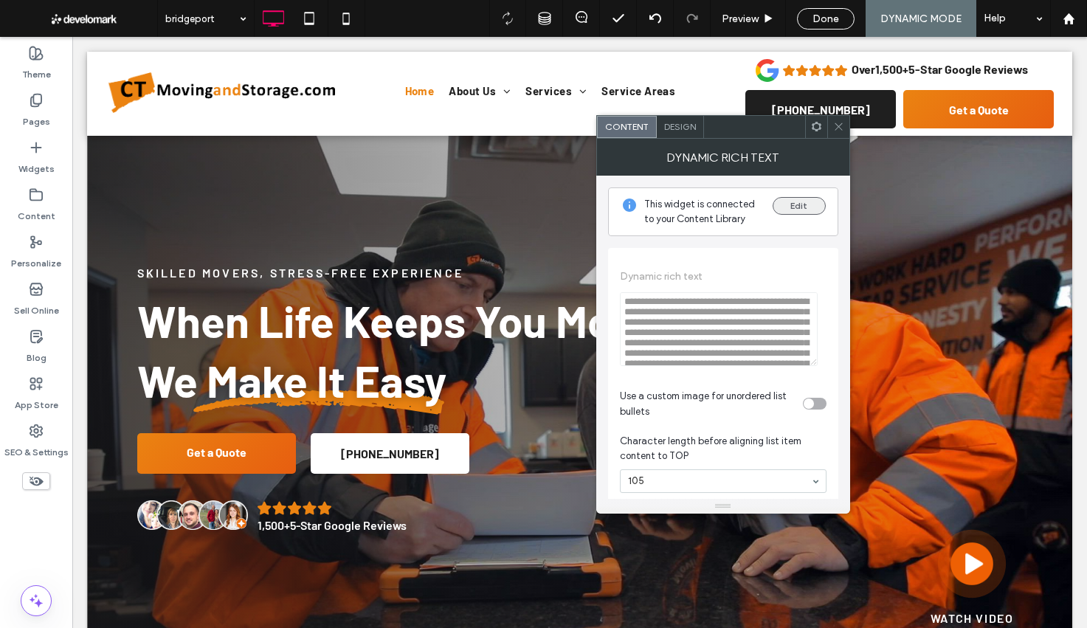
click at [799, 209] on button "Edit" at bounding box center [799, 206] width 53 height 18
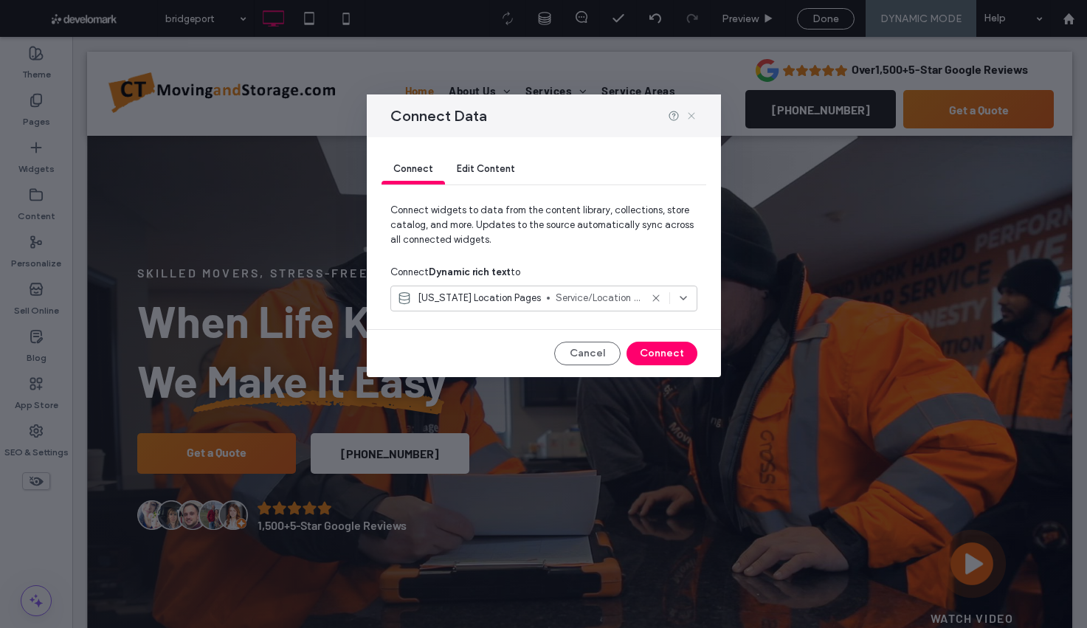
click at [692, 118] on icon at bounding box center [692, 116] width 12 height 12
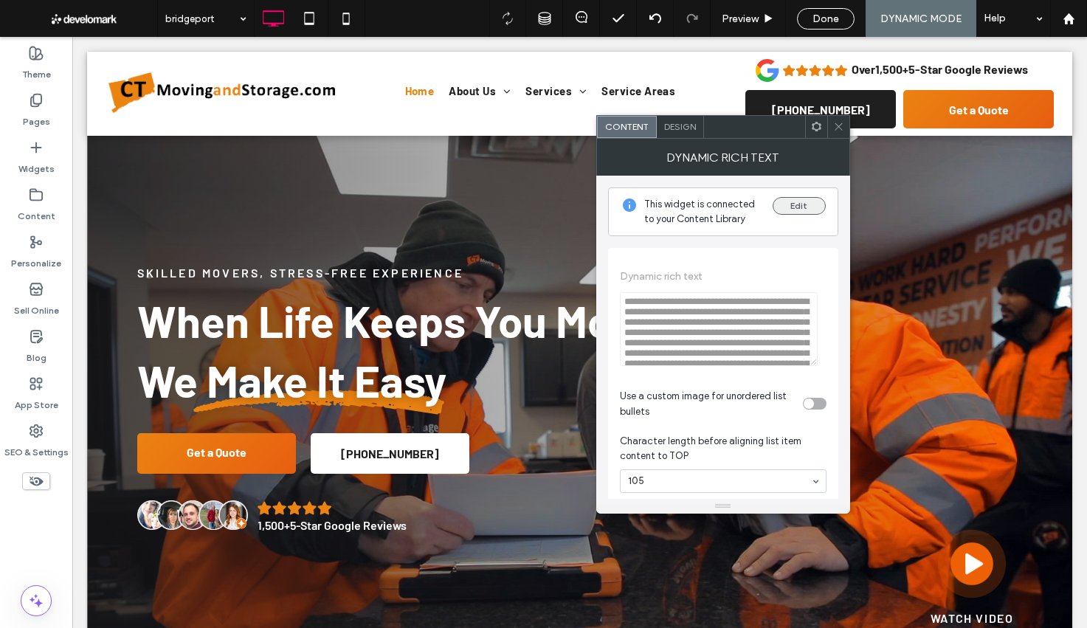
click at [796, 213] on button "Edit" at bounding box center [799, 206] width 53 height 18
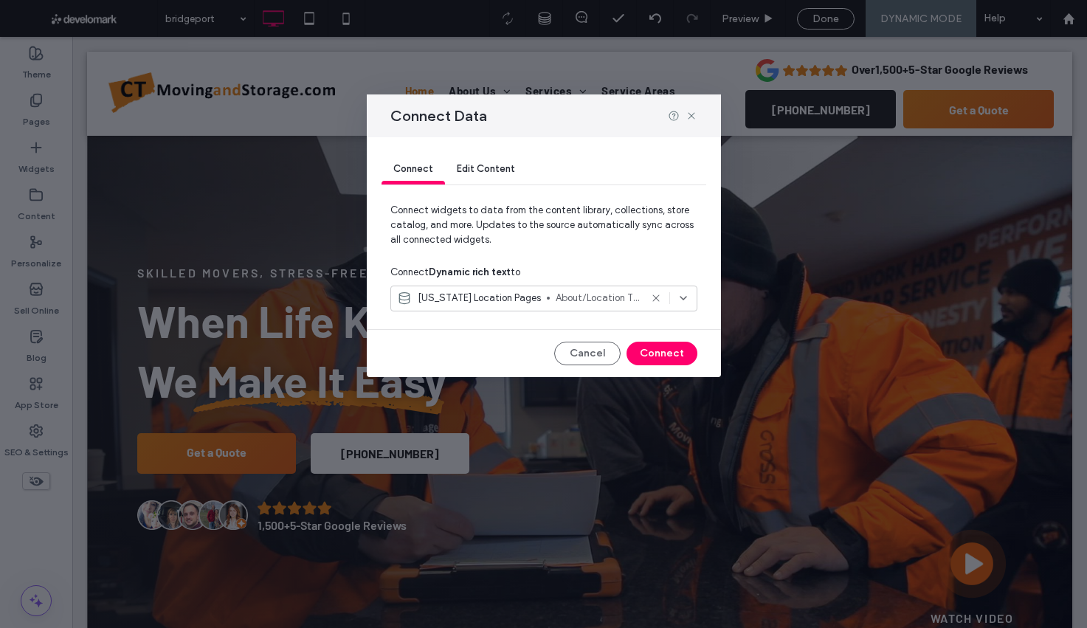
click at [626, 298] on span "About/Location Text" at bounding box center [598, 298] width 84 height 15
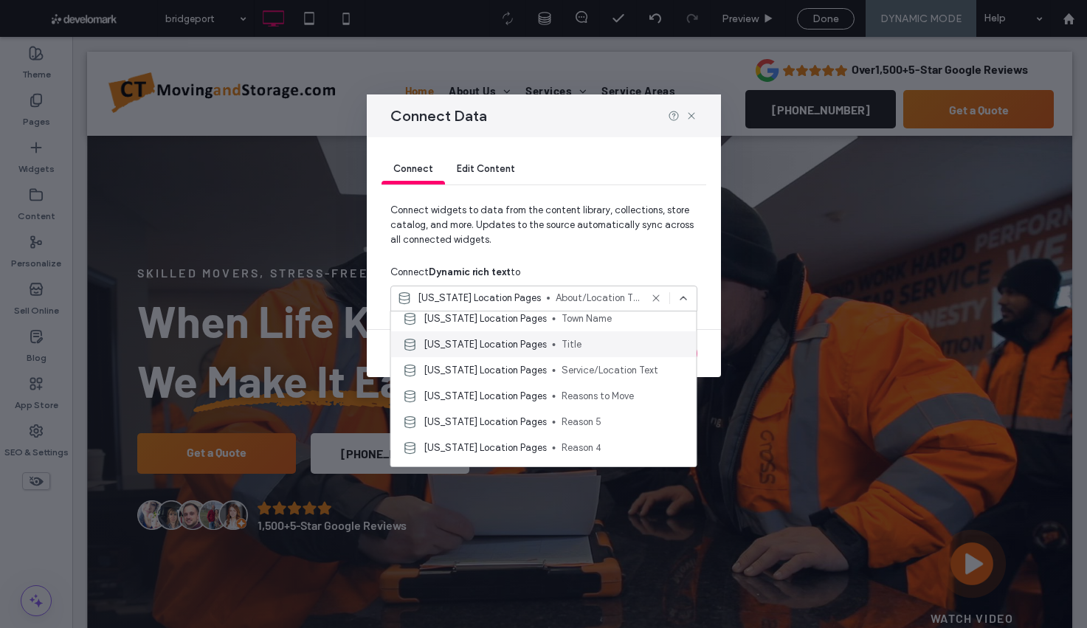
scroll to position [83, 0]
click at [621, 320] on span "Service/Location Text" at bounding box center [623, 318] width 123 height 15
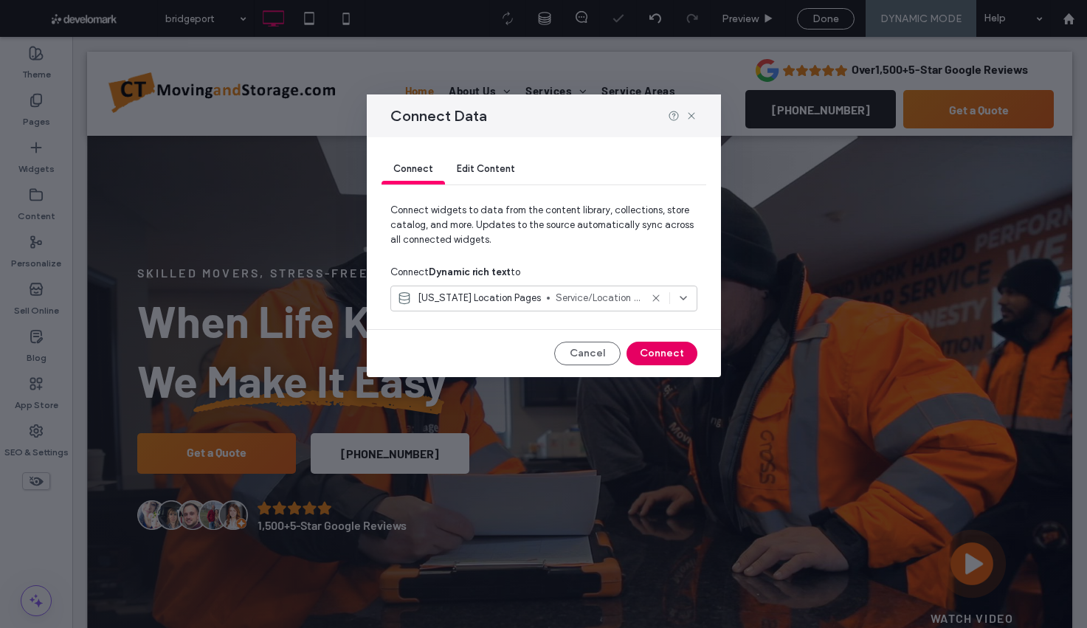
click at [647, 358] on button "Connect" at bounding box center [662, 354] width 71 height 24
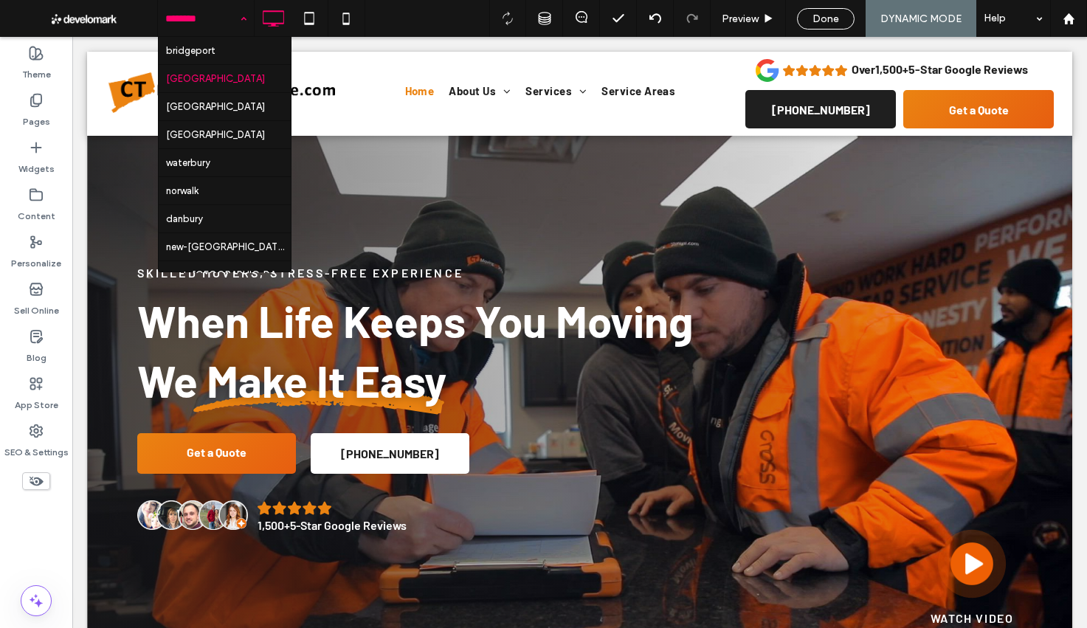
click at [170, 20] on input at bounding box center [202, 18] width 74 height 37
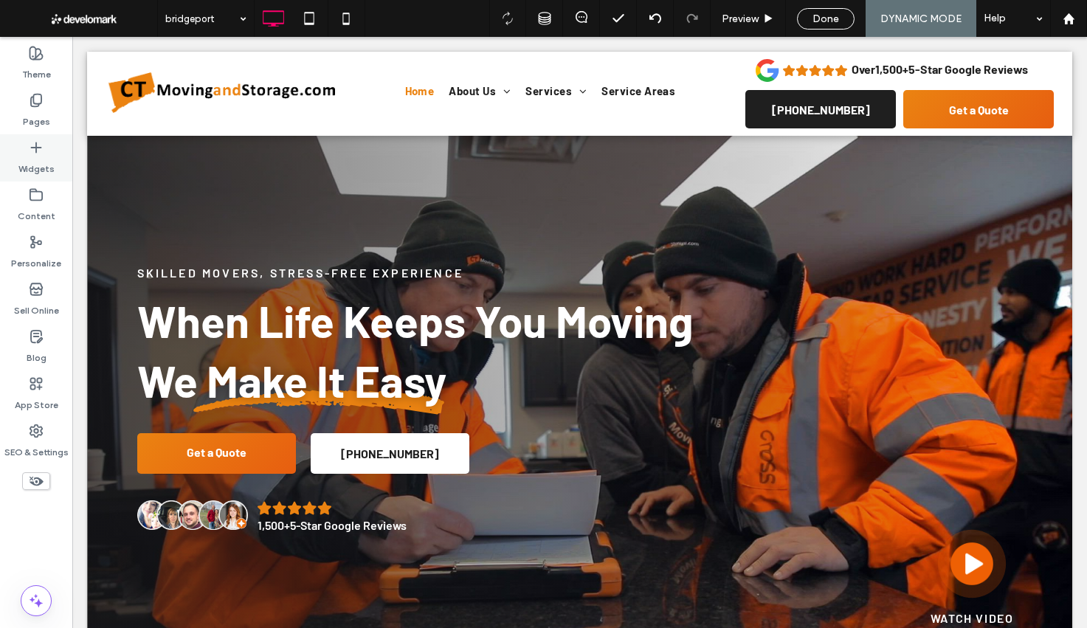
click at [34, 145] on icon at bounding box center [36, 147] width 15 height 15
type input "******"
type input "**"
type input "******"
type input "**"
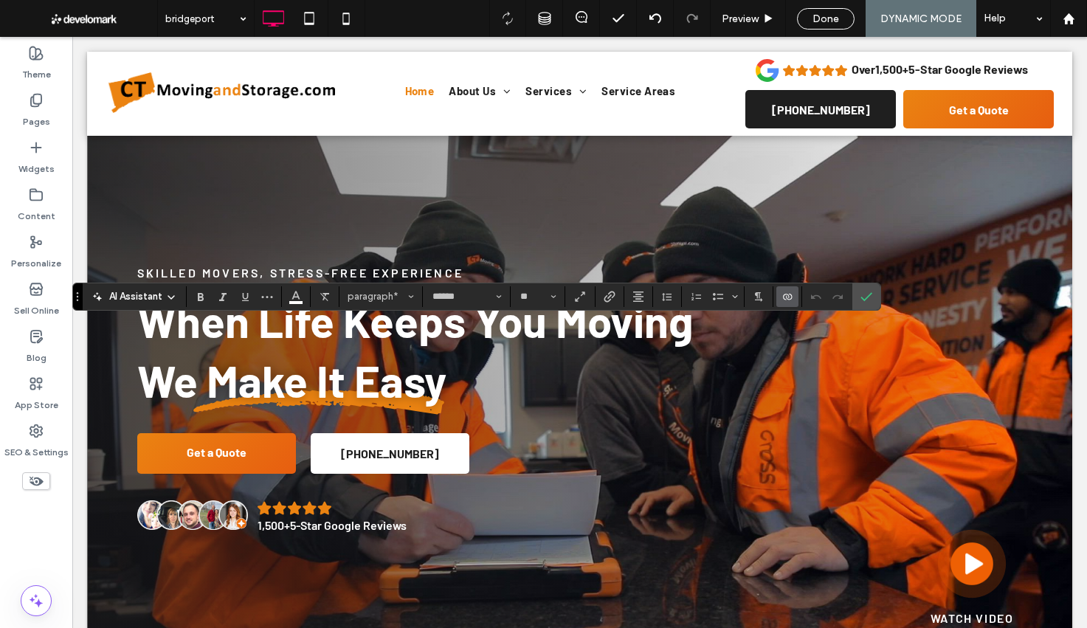
click at [786, 297] on icon "Connect To Data" at bounding box center [788, 297] width 12 height 12
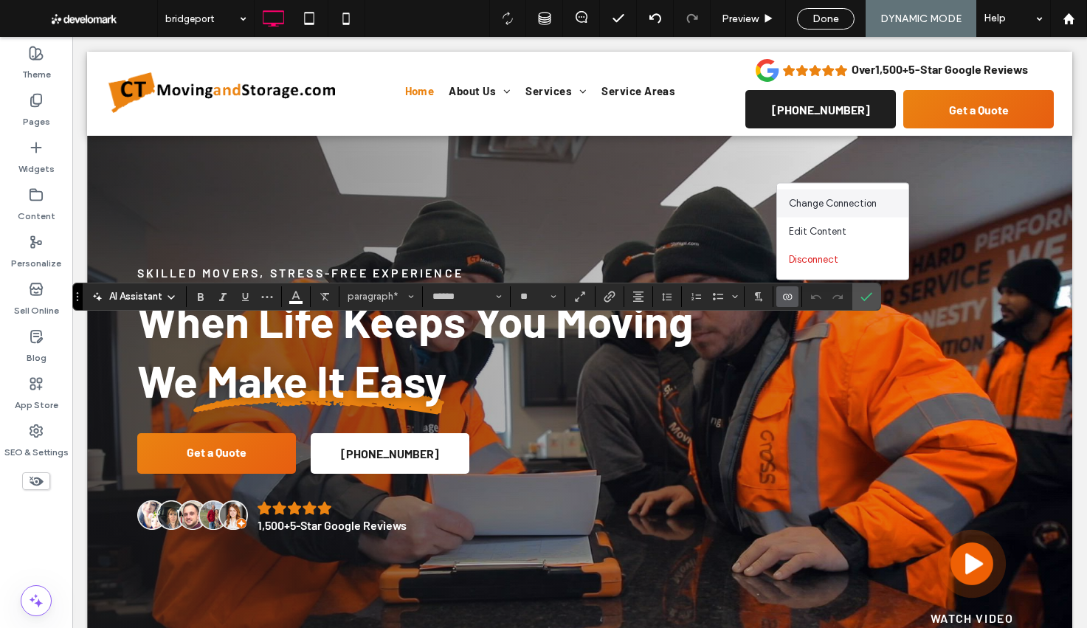
click at [822, 214] on div "Change Connection" at bounding box center [842, 204] width 131 height 28
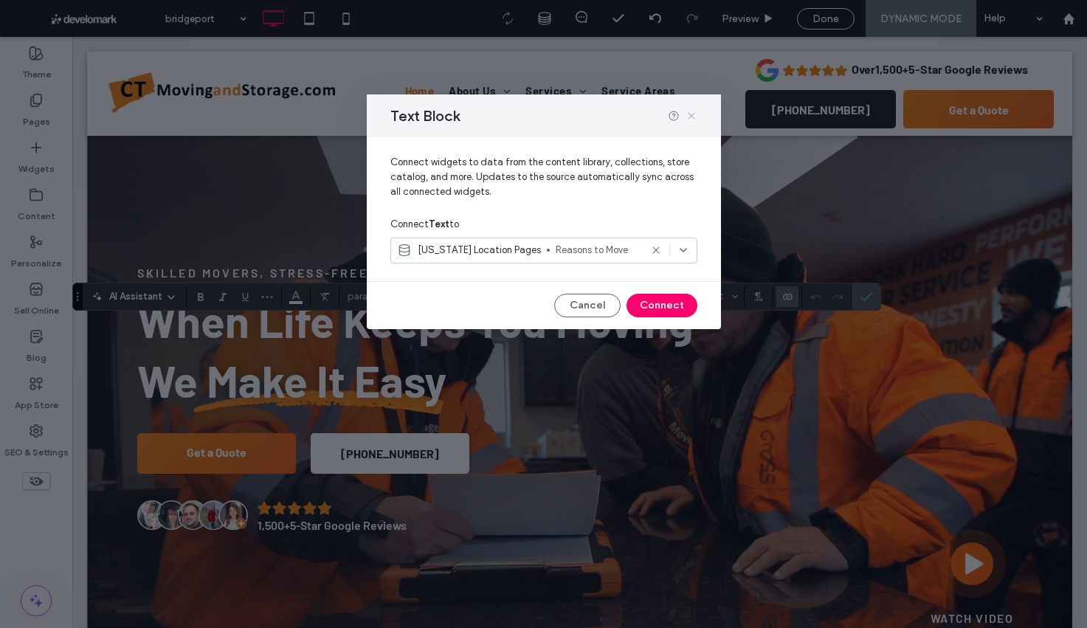
click at [692, 114] on use at bounding box center [691, 115] width 7 height 7
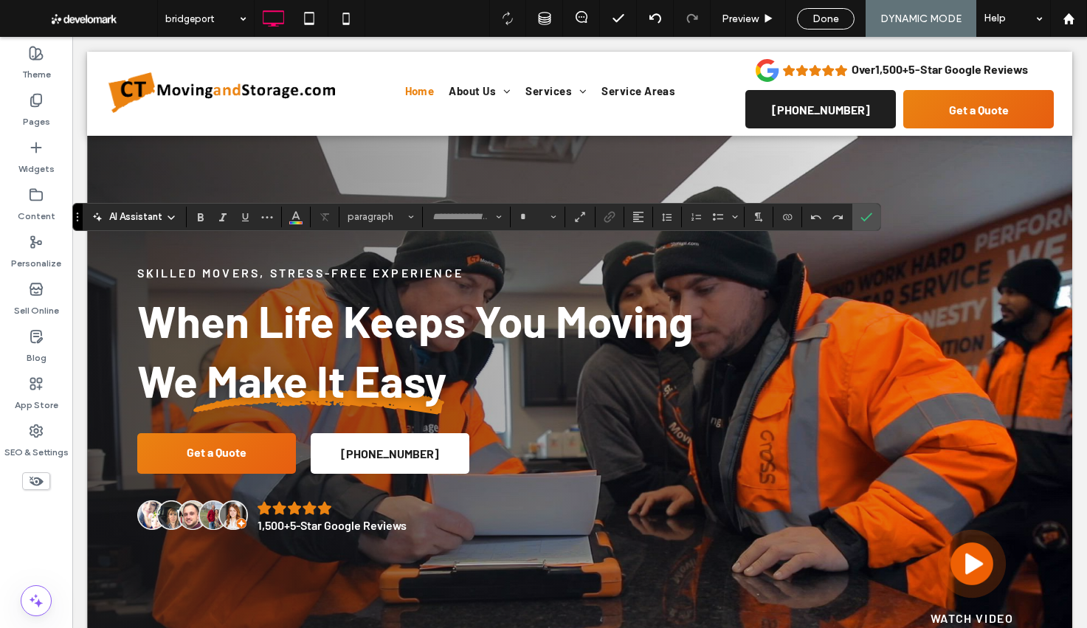
type input "******"
type input "**"
click at [791, 216] on icon "Connect To Data" at bounding box center [788, 217] width 12 height 12
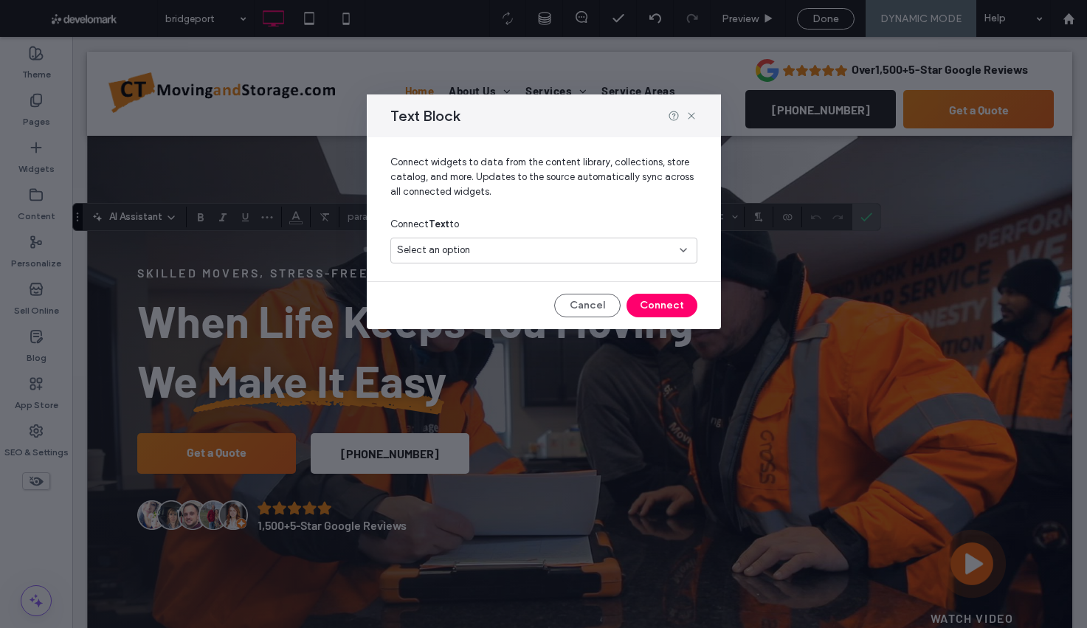
click at [472, 241] on div "Select an option" at bounding box center [543, 251] width 307 height 26
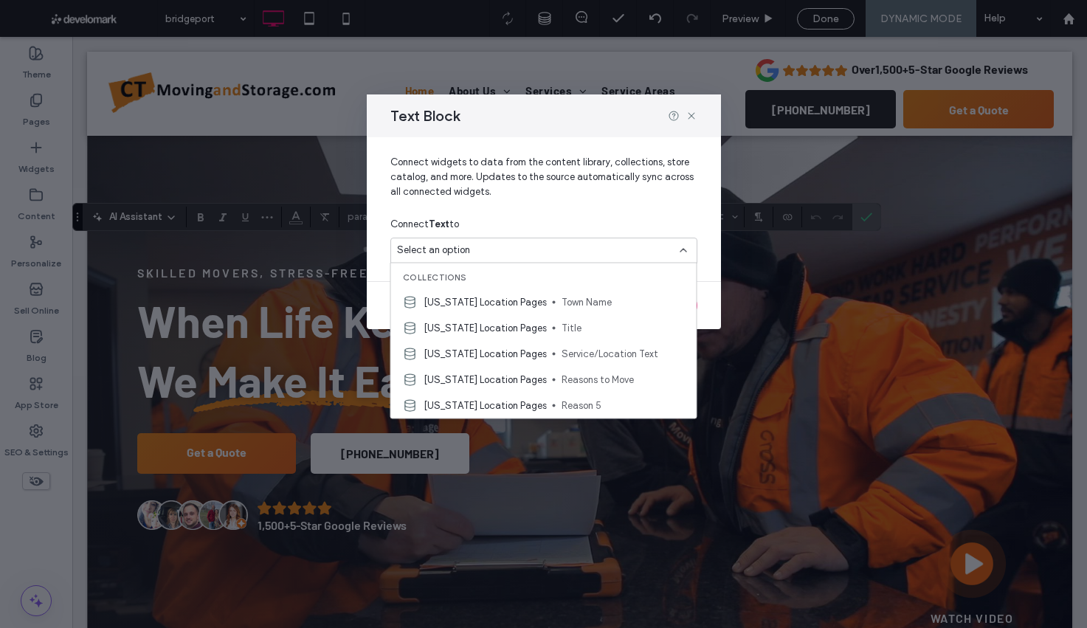
click at [474, 261] on div "Select an option" at bounding box center [543, 251] width 307 height 26
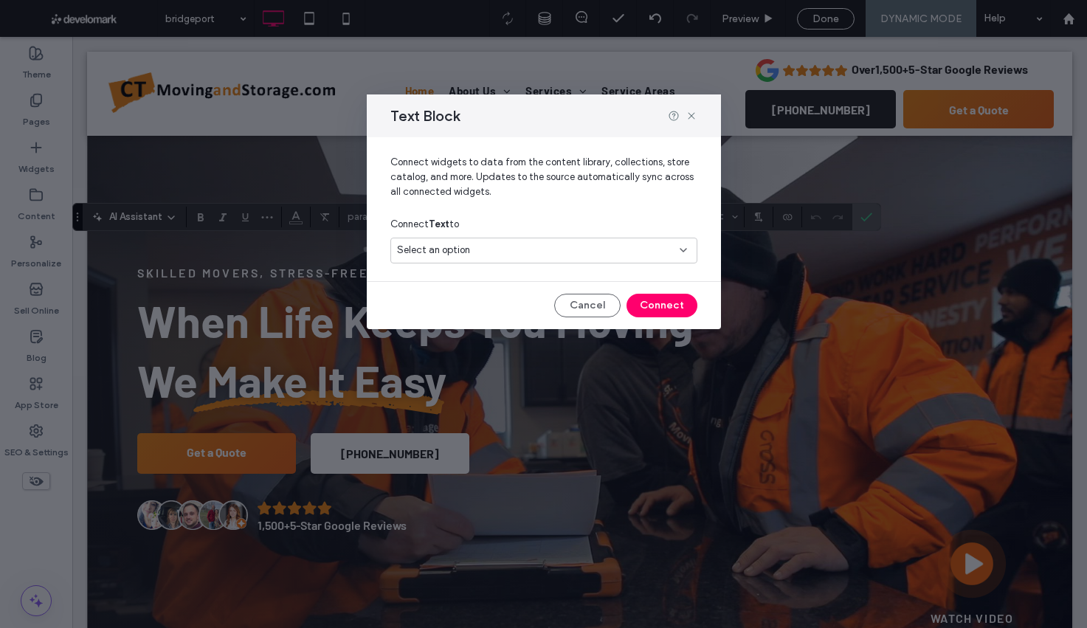
click at [475, 254] on div "Select an option" at bounding box center [535, 250] width 276 height 15
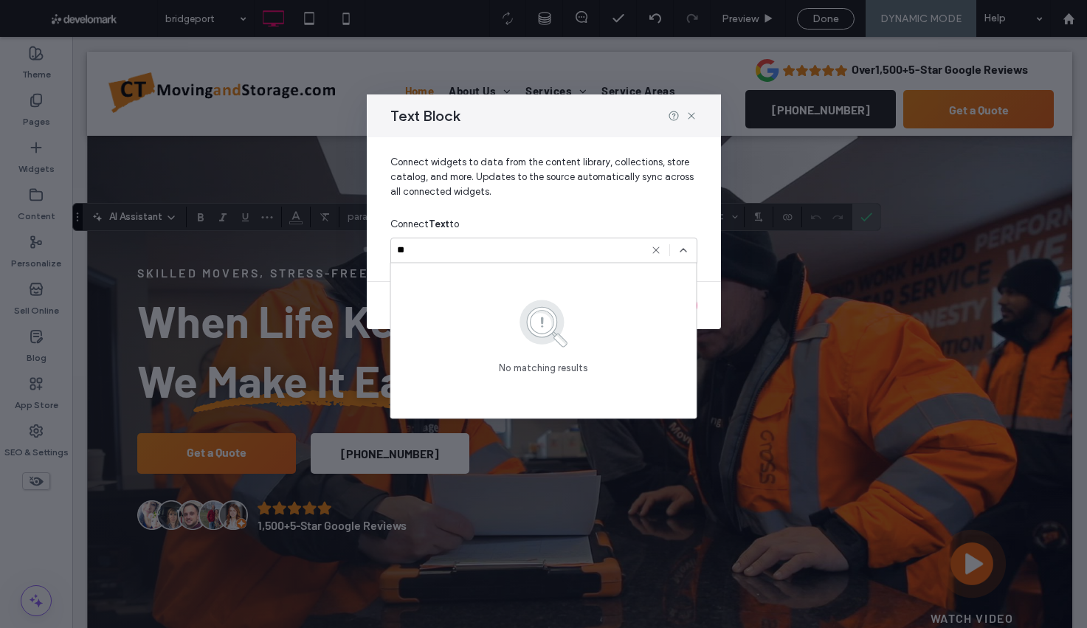
type input "*"
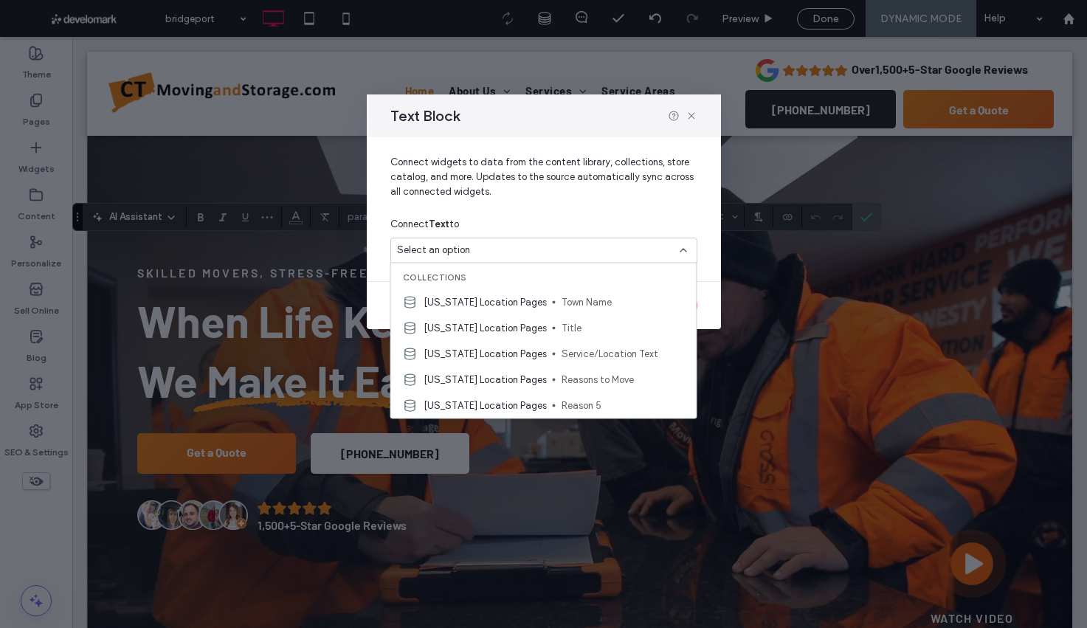
click at [600, 383] on span "Reasons to Move" at bounding box center [623, 379] width 123 height 15
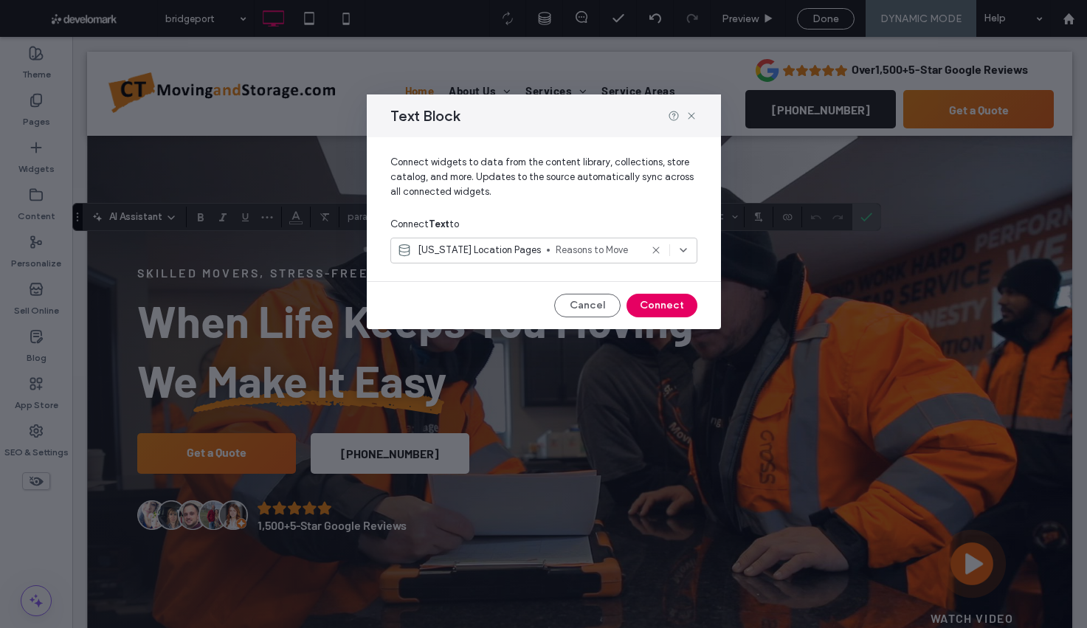
click at [669, 309] on button "Connect" at bounding box center [662, 306] width 71 height 24
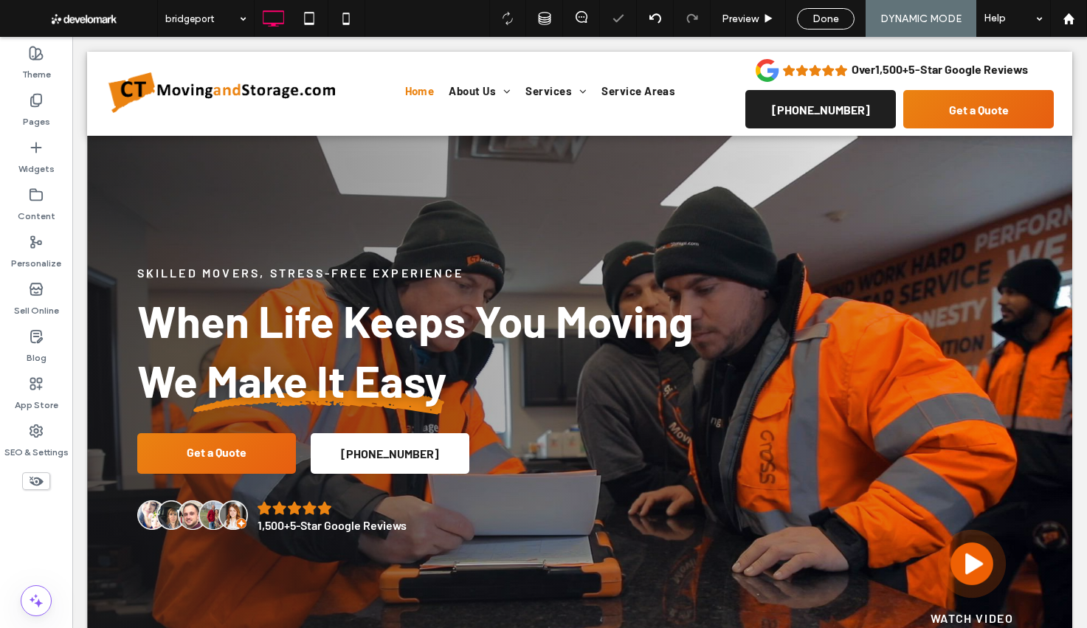
type input "******"
type input "**"
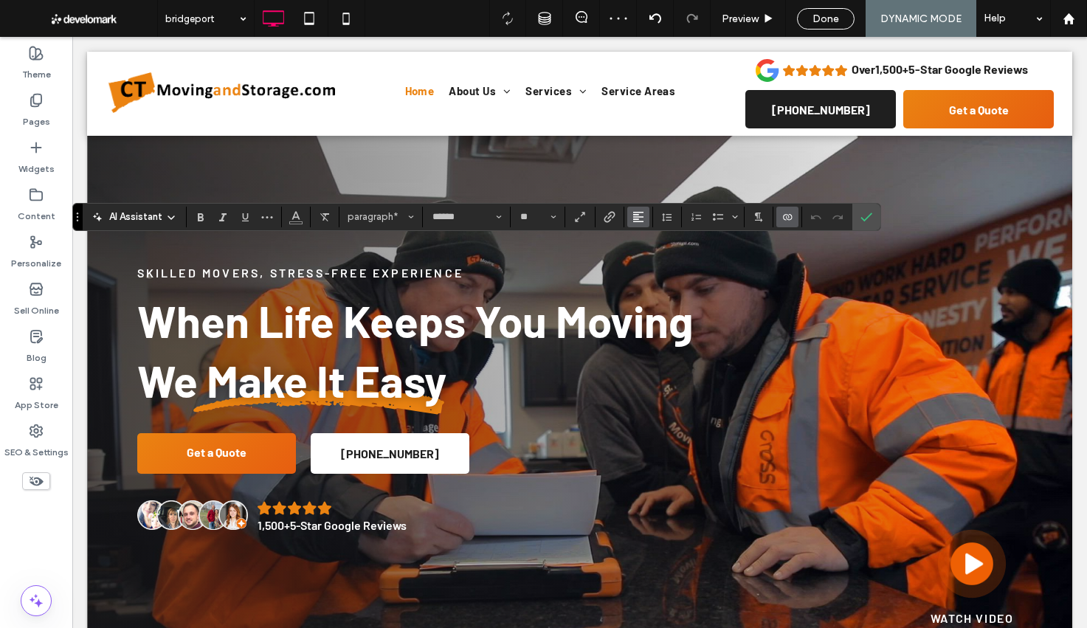
click at [639, 219] on icon "Alignment" at bounding box center [639, 217] width 12 height 12
click at [650, 255] on label "ui.textEditor.alignment.center" at bounding box center [653, 262] width 52 height 21
click at [305, 218] on button "Color" at bounding box center [296, 217] width 22 height 21
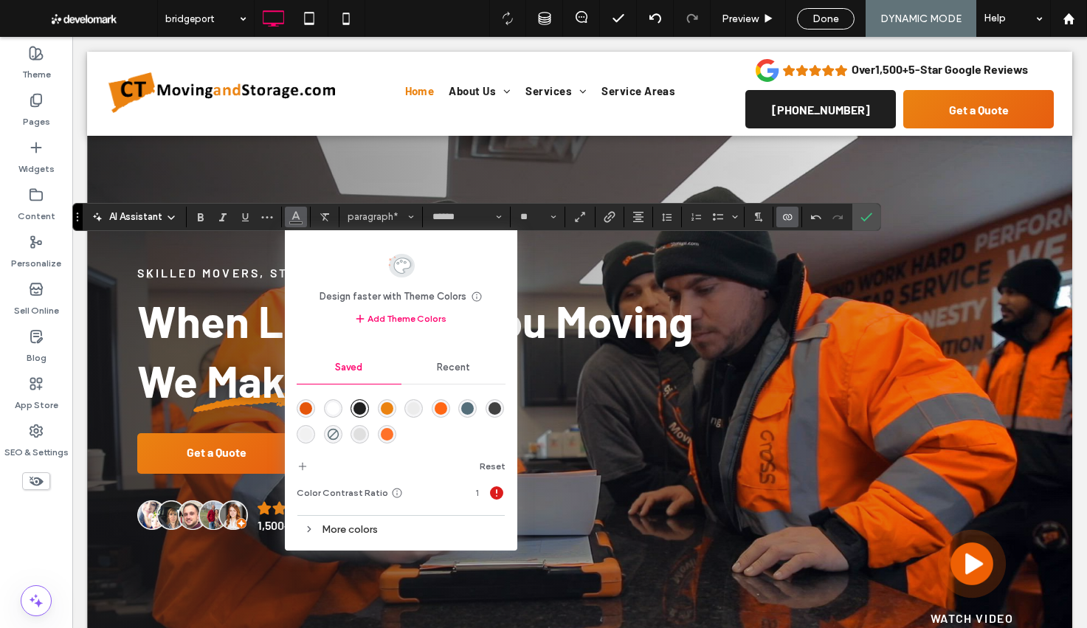
click at [335, 411] on div "rgba(255,255,255,1)" at bounding box center [333, 408] width 13 height 13
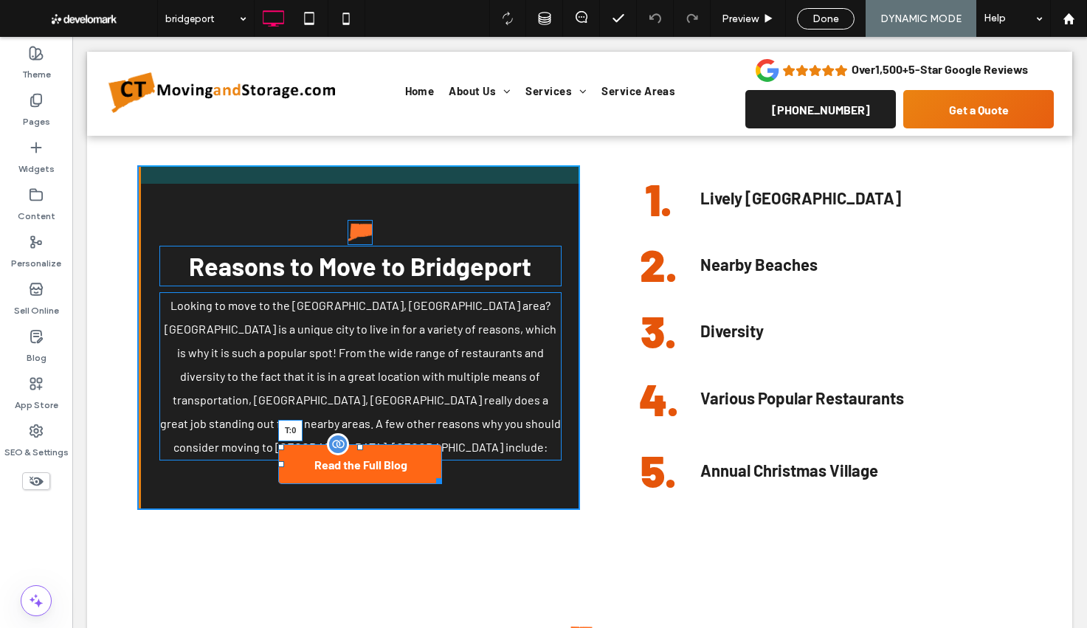
drag, startPoint x: 359, startPoint y: 356, endPoint x: 361, endPoint y: 379, distance: 22.9
click at [361, 444] on div at bounding box center [360, 447] width 6 height 6
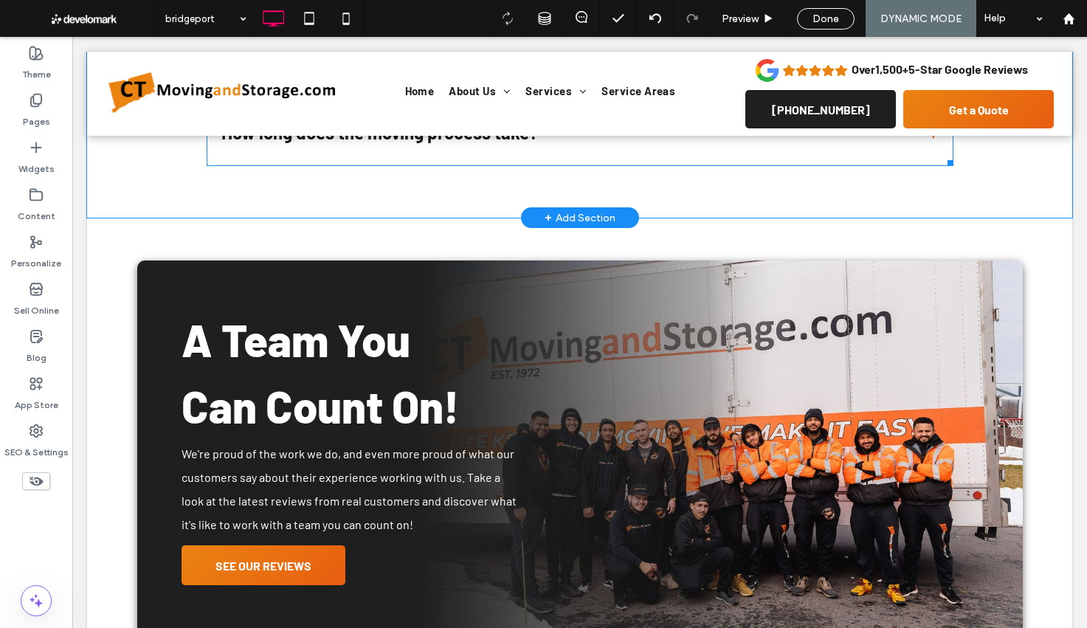
scroll to position [2949, 0]
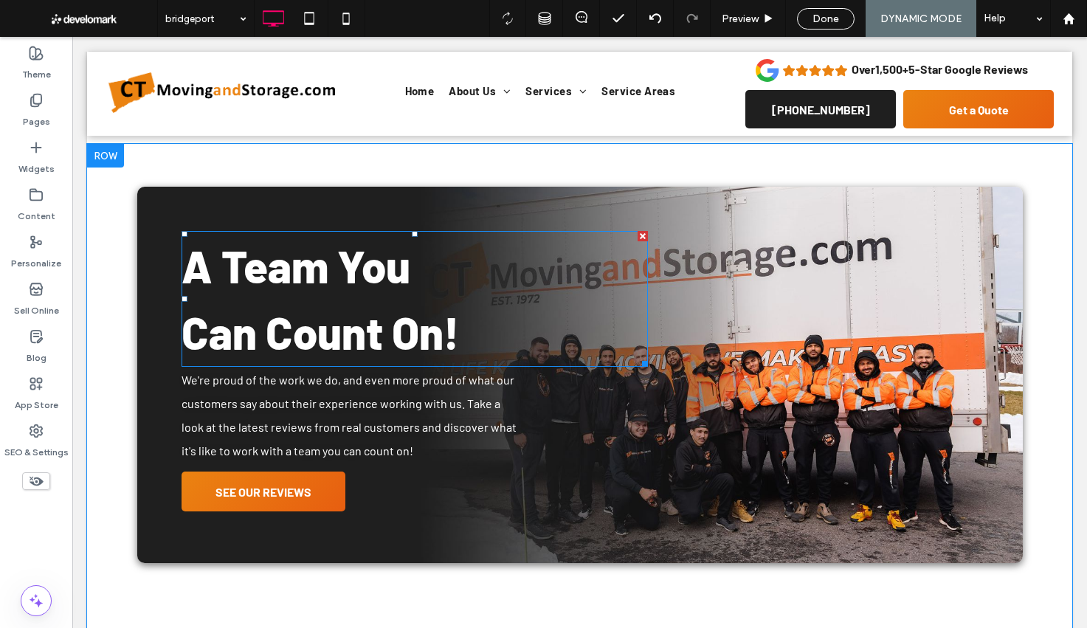
click at [453, 306] on span "﻿ Can Count On!" at bounding box center [321, 332] width 278 height 53
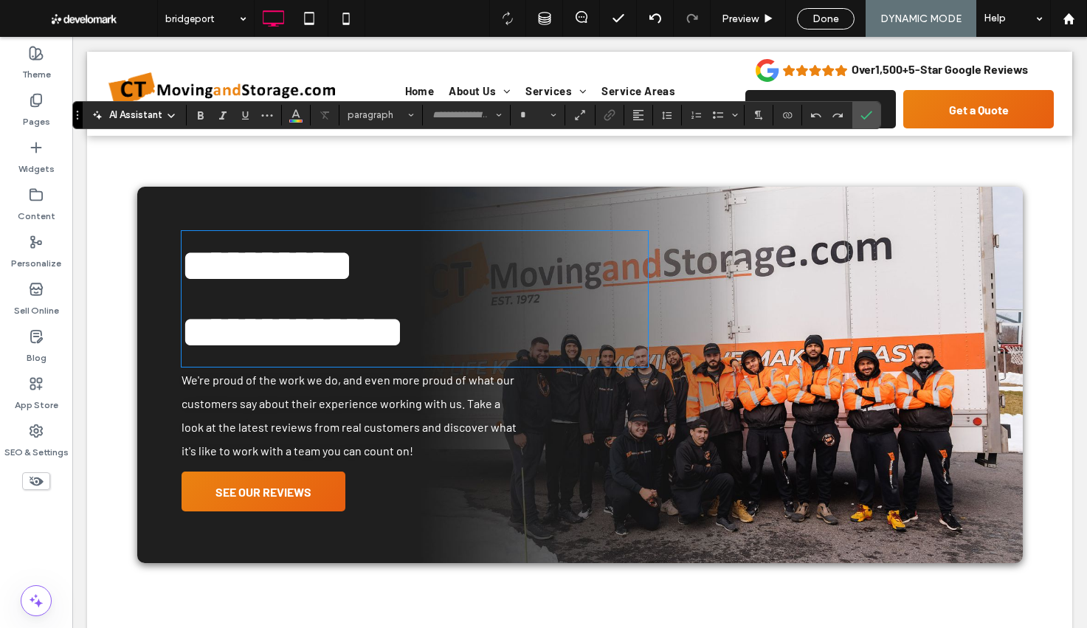
type input "******"
type input "**"
click at [404, 310] on strong "**********" at bounding box center [293, 332] width 222 height 44
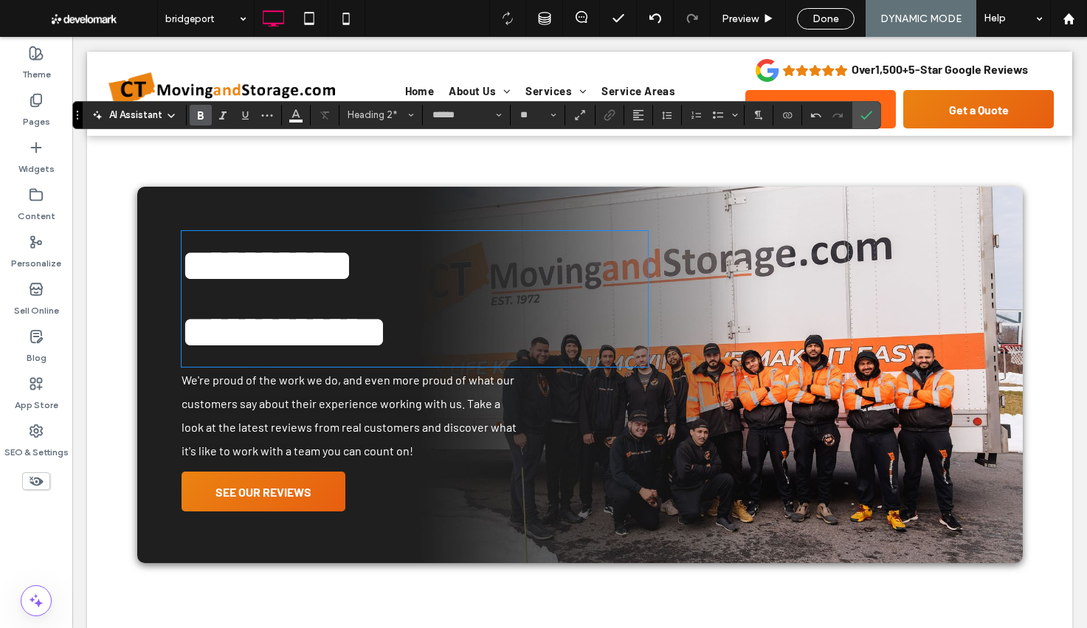
click at [882, 117] on link "(860) 628-6373" at bounding box center [820, 109] width 151 height 38
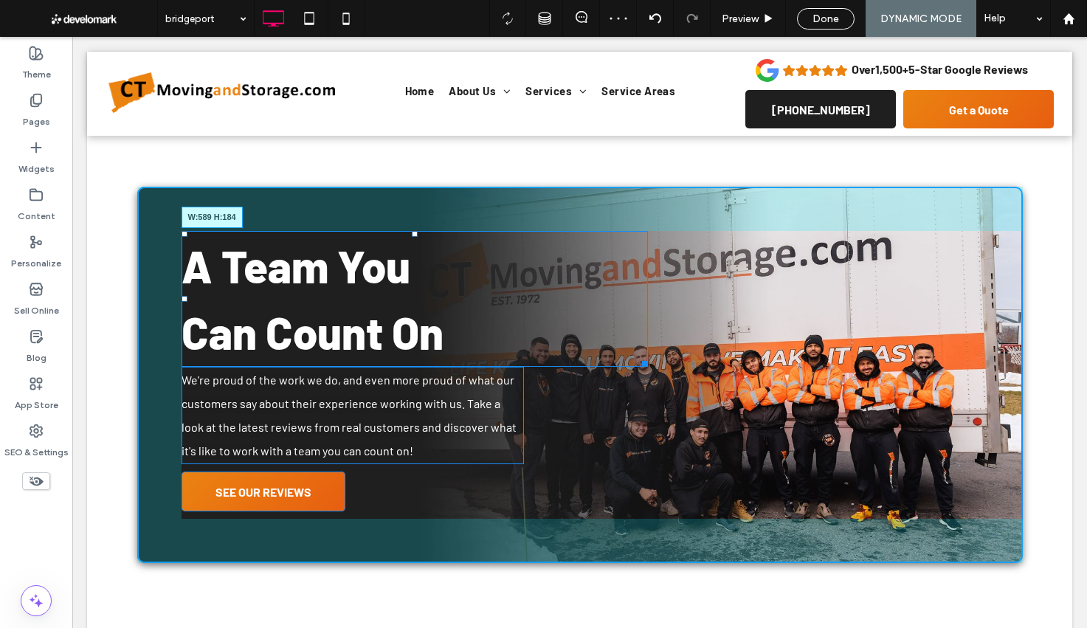
drag, startPoint x: 644, startPoint y: 271, endPoint x: 613, endPoint y: 267, distance: 32.0
click at [637, 356] on div at bounding box center [642, 361] width 11 height 11
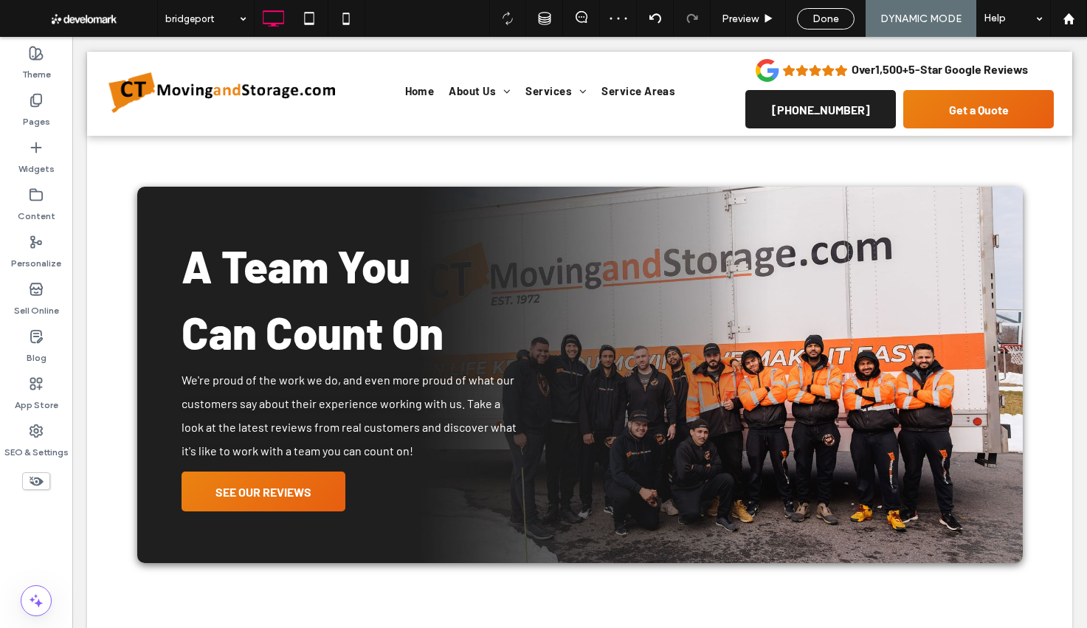
click at [345, 238] on div at bounding box center [543, 314] width 1087 height 628
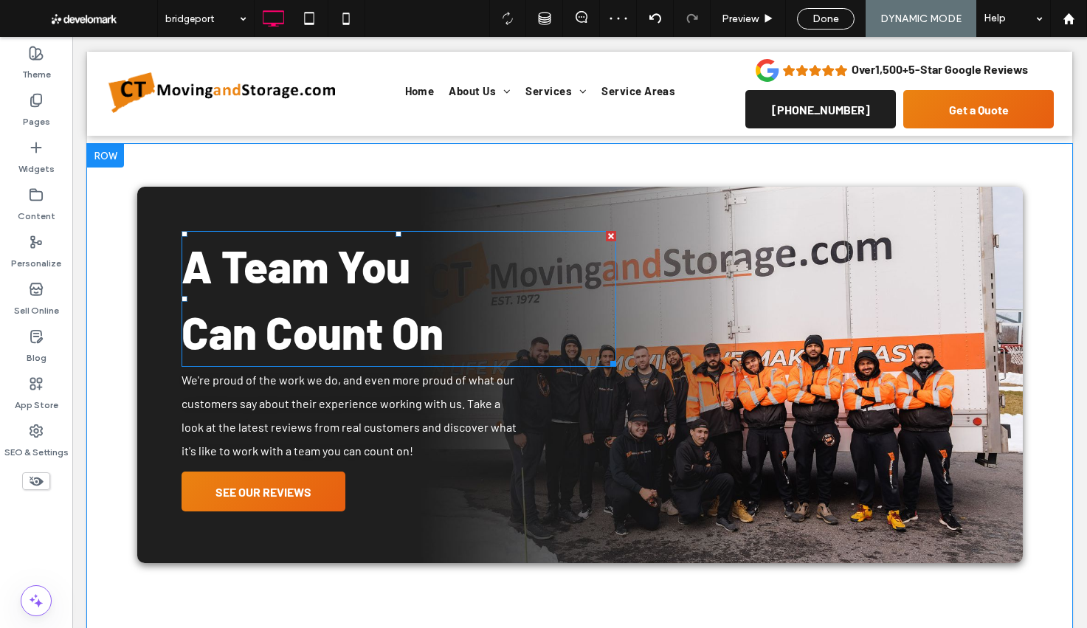
click at [345, 306] on strong "Can Count On" at bounding box center [313, 332] width 262 height 53
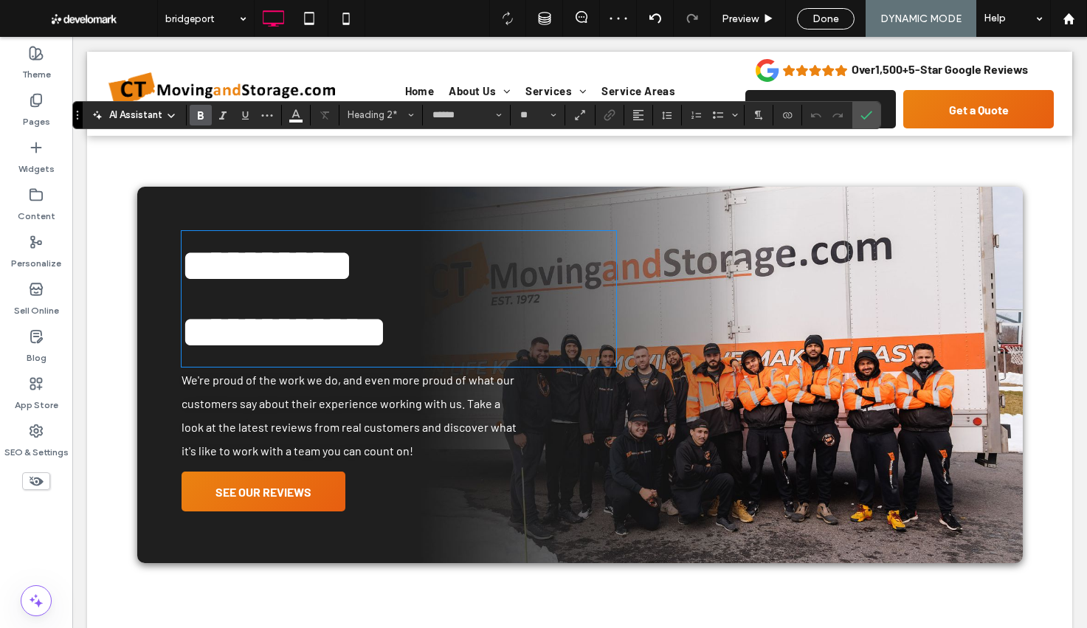
click at [273, 244] on strong "**********" at bounding box center [267, 266] width 171 height 44
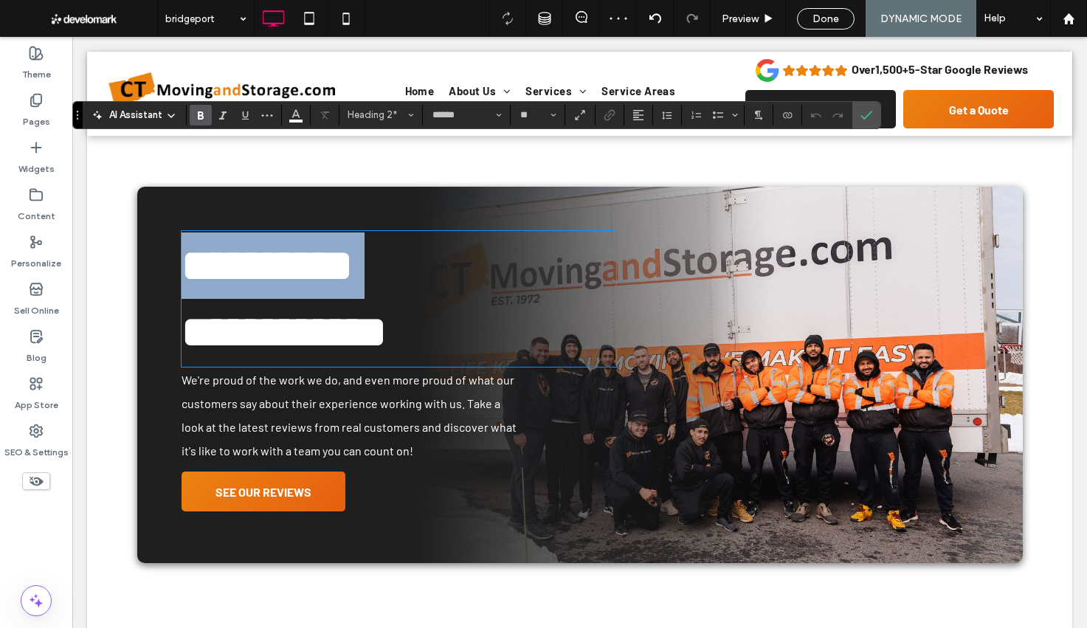
click at [273, 244] on strong "**********" at bounding box center [267, 266] width 171 height 44
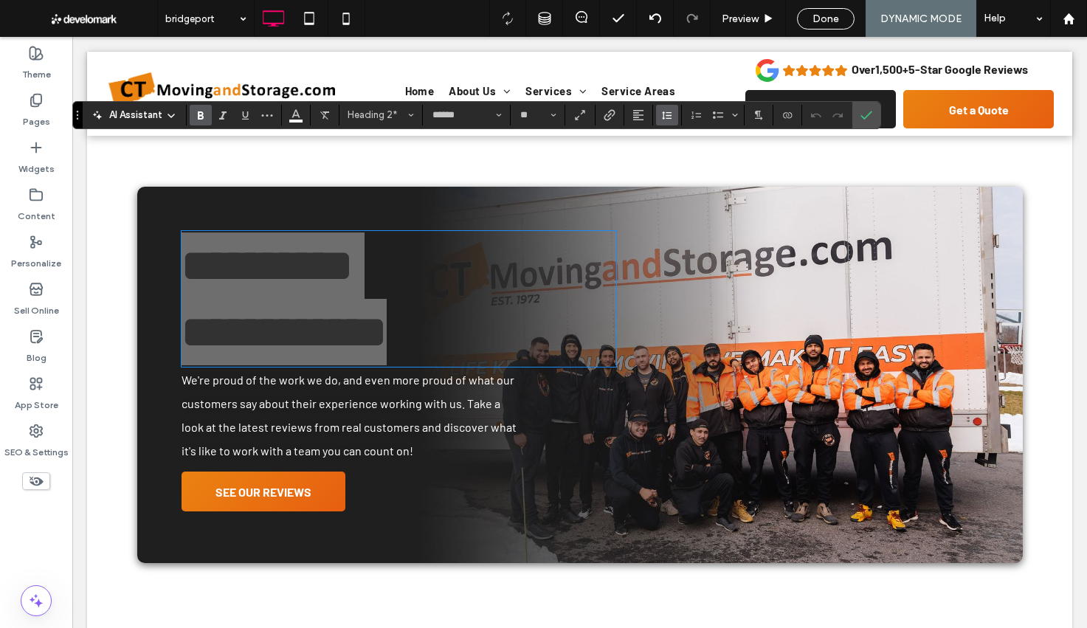
click at [675, 118] on button "Line Height" at bounding box center [667, 115] width 22 height 21
click at [691, 156] on div "Single" at bounding box center [690, 159] width 36 height 11
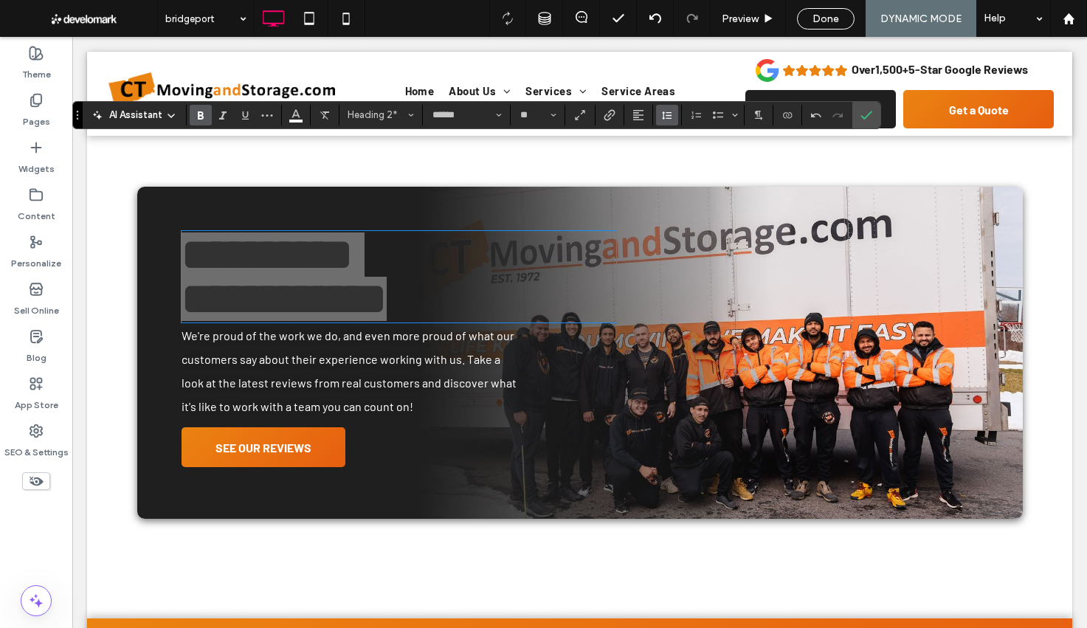
click at [666, 114] on use "Line Height" at bounding box center [667, 115] width 10 height 8
click at [680, 141] on div "Auto" at bounding box center [690, 138] width 36 height 11
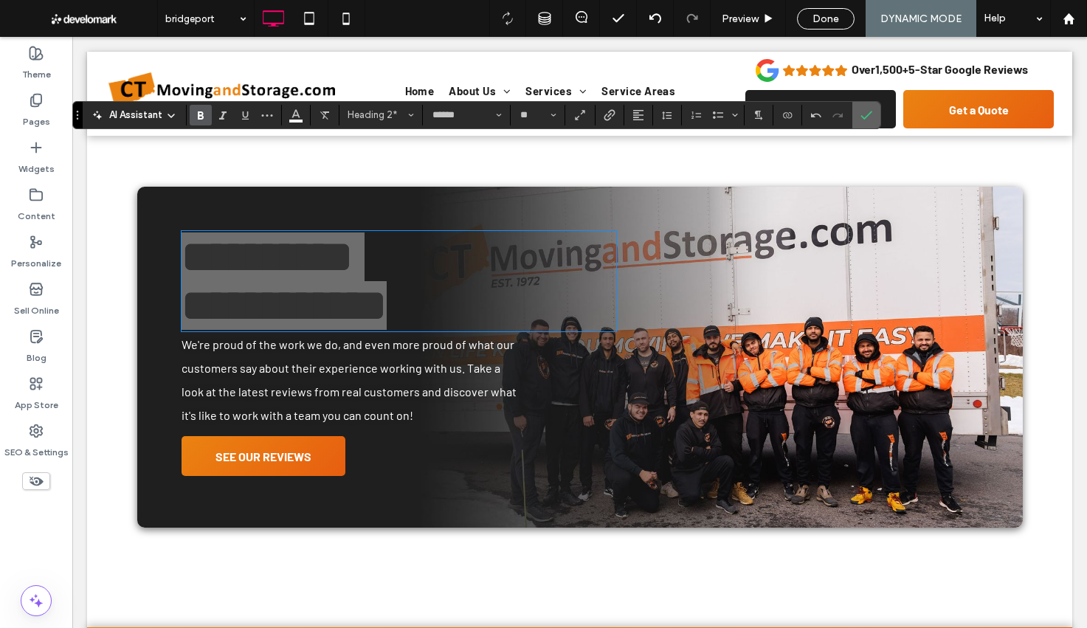
drag, startPoint x: 863, startPoint y: 120, endPoint x: 817, endPoint y: 111, distance: 46.6
click at [863, 120] on icon "Confirm" at bounding box center [867, 115] width 12 height 12
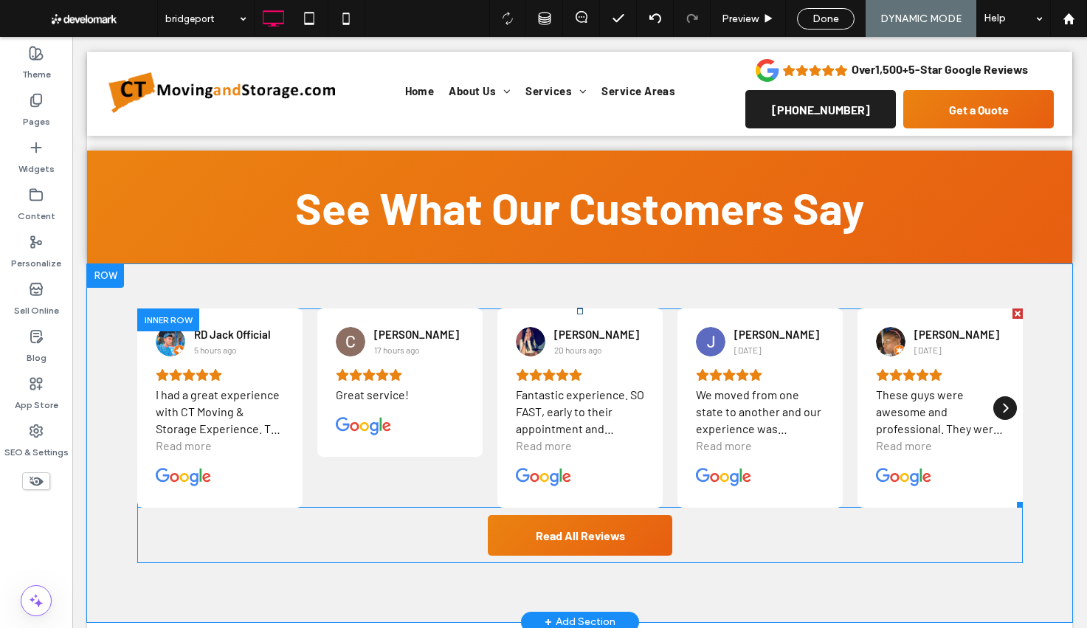
scroll to position [3382, 0]
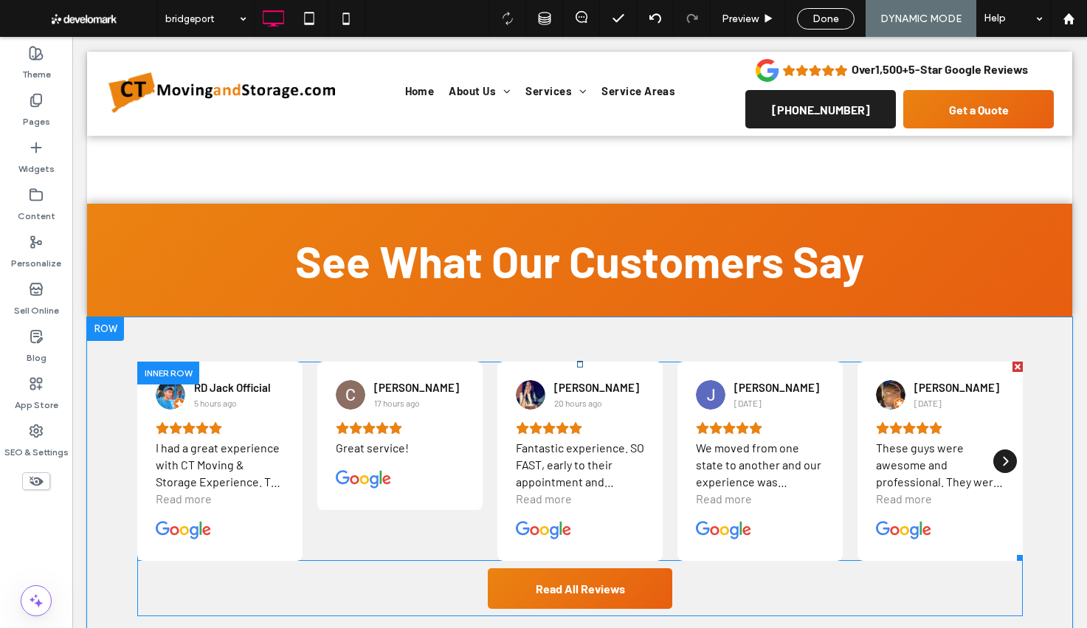
click at [570, 362] on span at bounding box center [580, 461] width 886 height 199
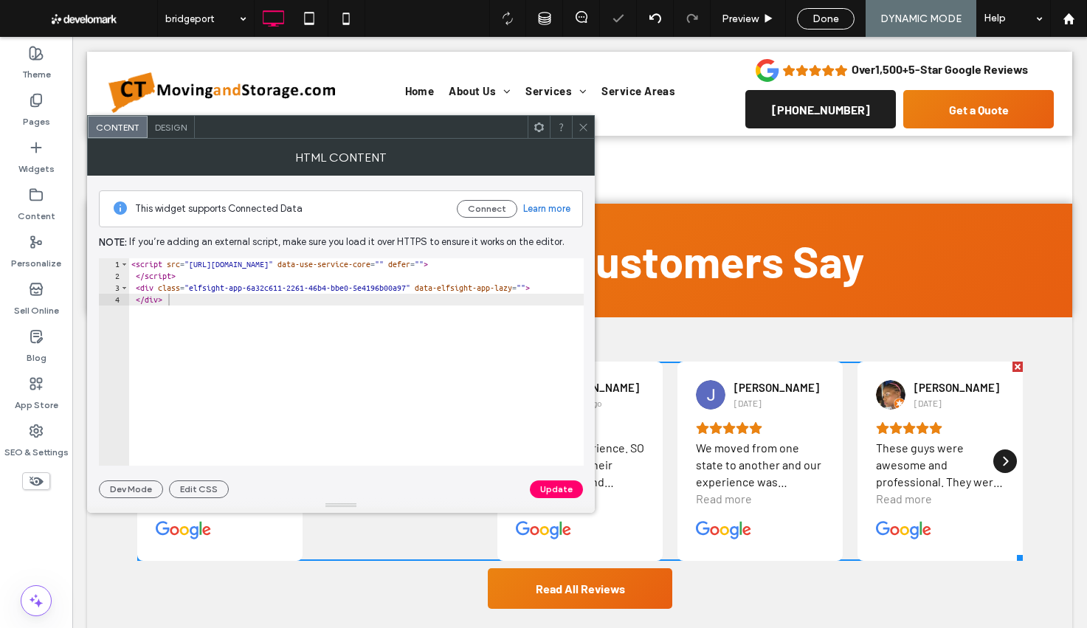
click at [581, 132] on icon at bounding box center [583, 127] width 11 height 11
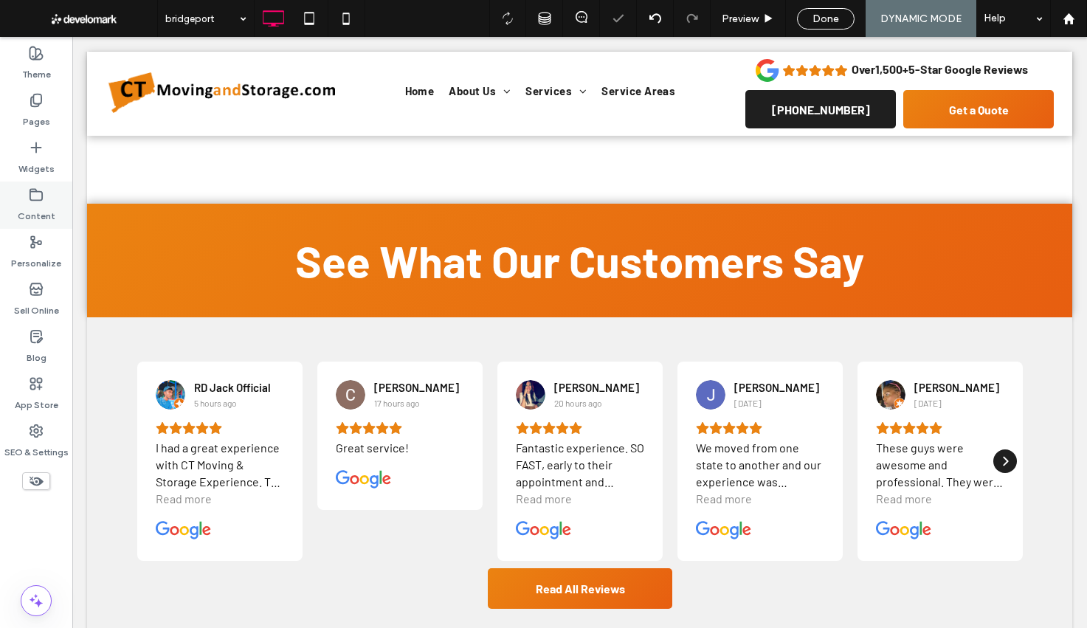
click at [50, 165] on label "Widgets" at bounding box center [36, 165] width 36 height 21
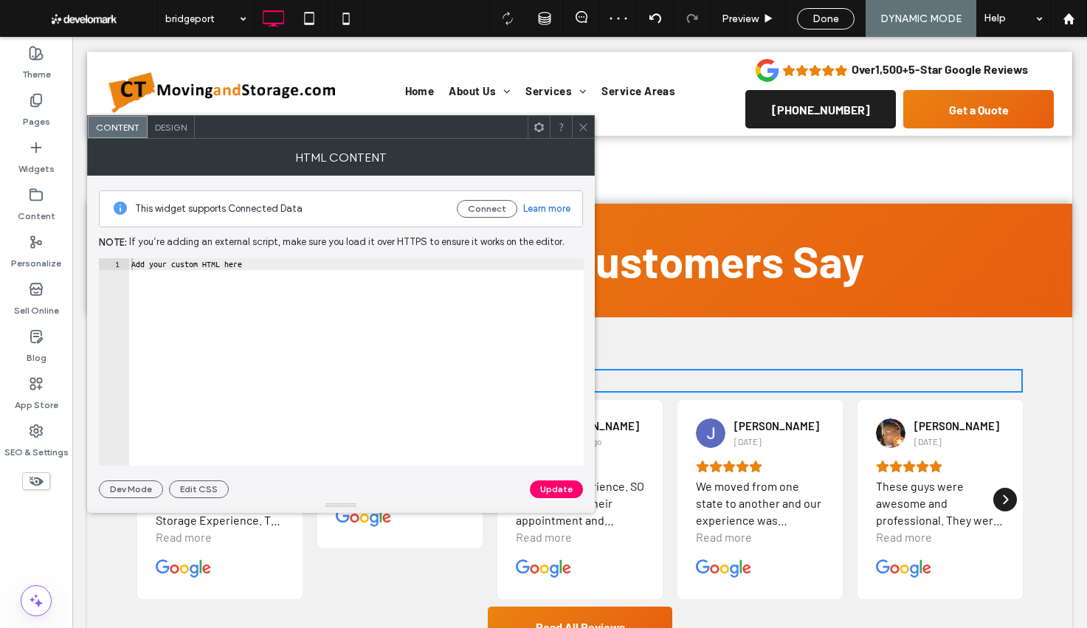
click at [263, 267] on div "Add your custom HTML here" at bounding box center [355, 373] width 455 height 231
paste textarea "**********"
type textarea "**********"
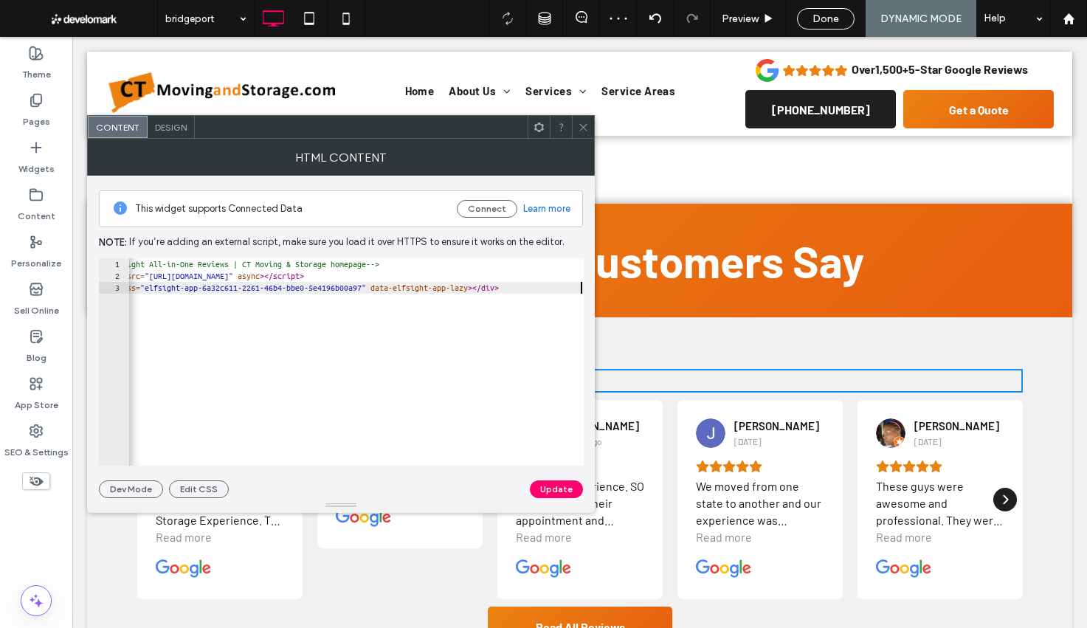
scroll to position [0, 40]
click at [549, 480] on div "**********" at bounding box center [341, 337] width 484 height 323
click at [561, 493] on button "Update" at bounding box center [556, 489] width 53 height 18
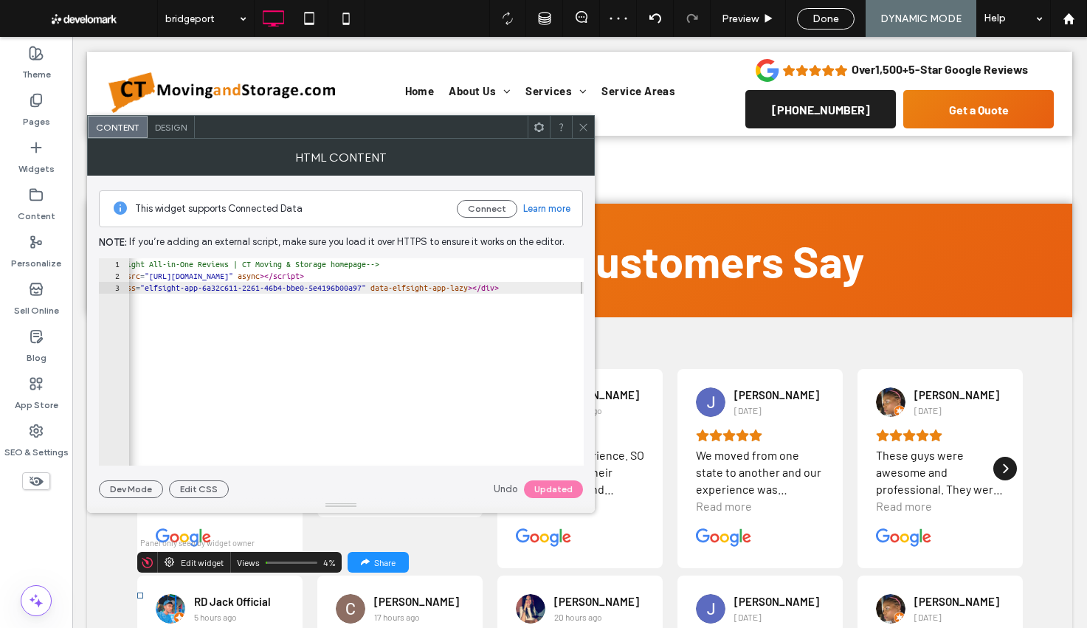
click at [991, 594] on div "Nicole Audain 1 day ago" at bounding box center [940, 609] width 128 height 30
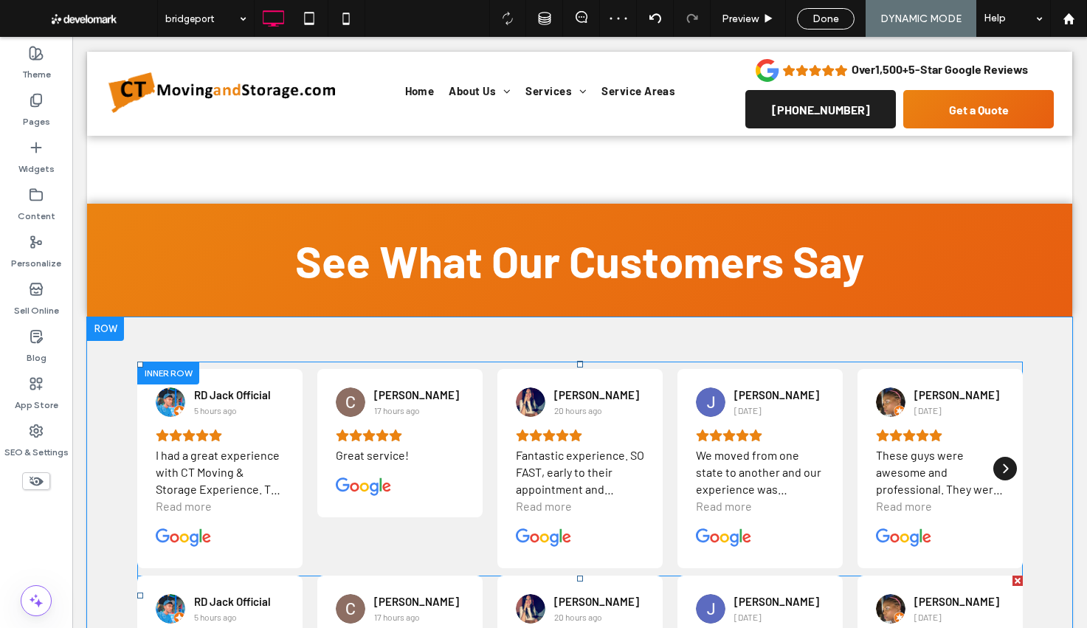
click at [1019, 576] on div at bounding box center [1018, 581] width 10 height 10
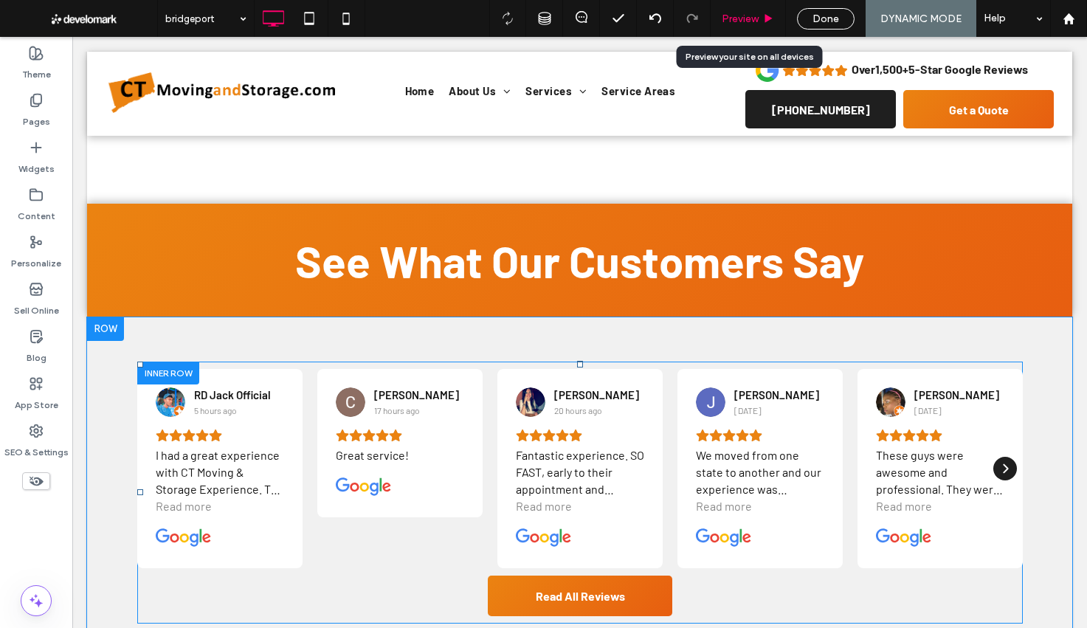
click at [754, 23] on span "Preview" at bounding box center [740, 19] width 37 height 13
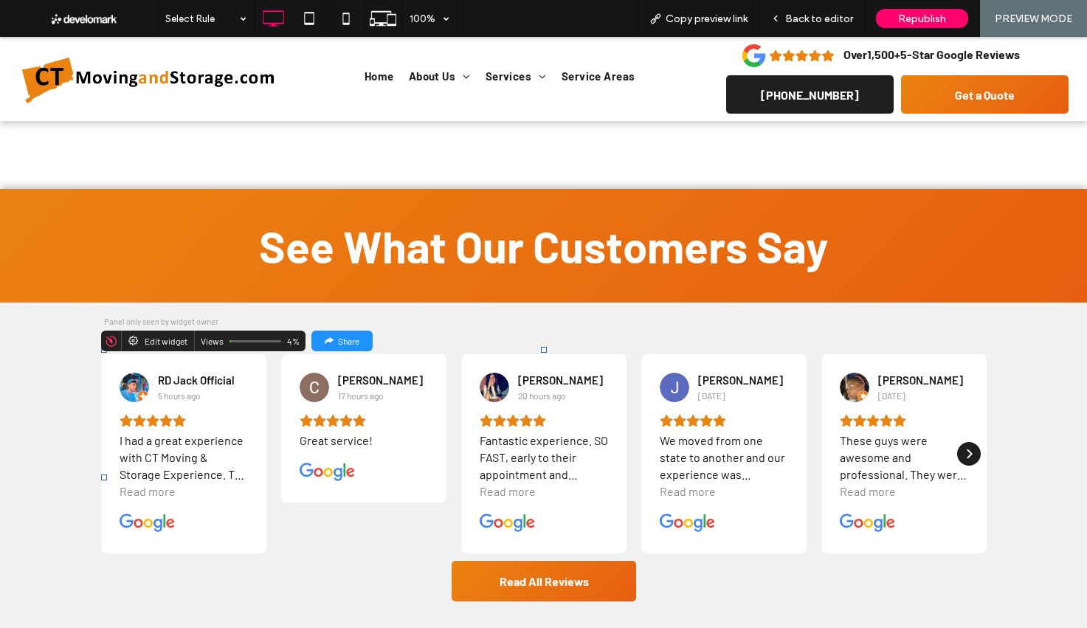
click at [523, 483] on div "Read more" at bounding box center [508, 491] width 56 height 17
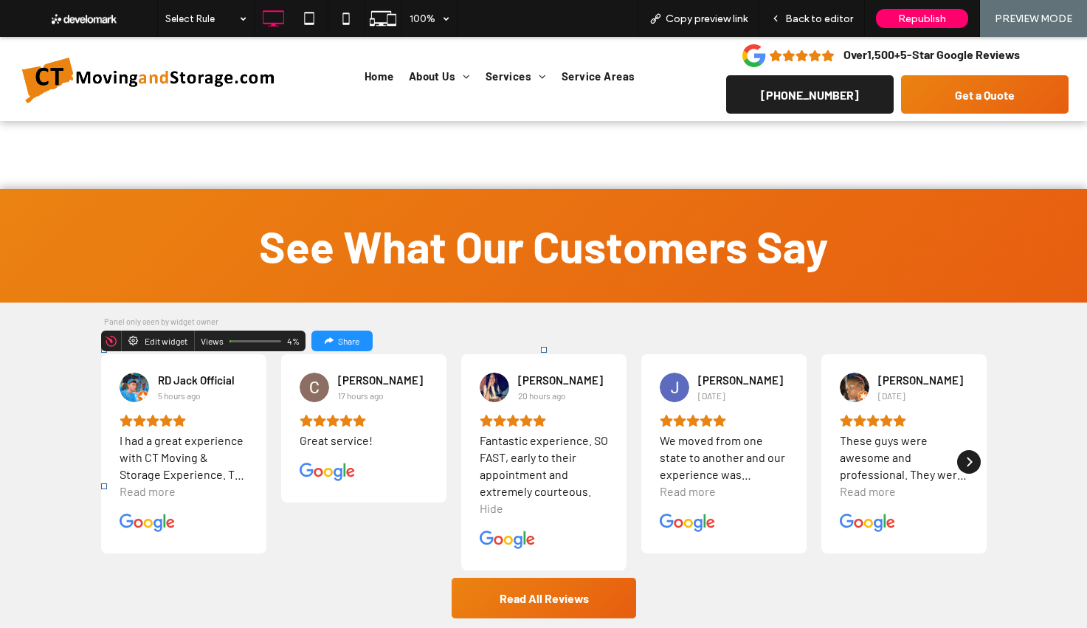
click at [493, 500] on div "Hide" at bounding box center [492, 508] width 24 height 17
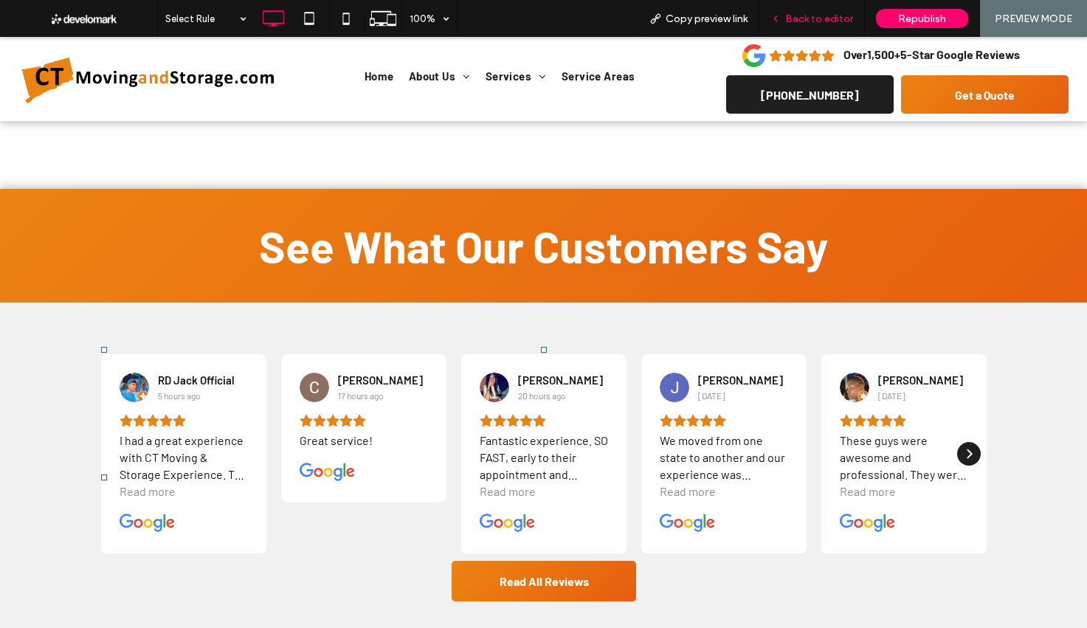
click at [830, 21] on span "Back to editor" at bounding box center [819, 19] width 68 height 13
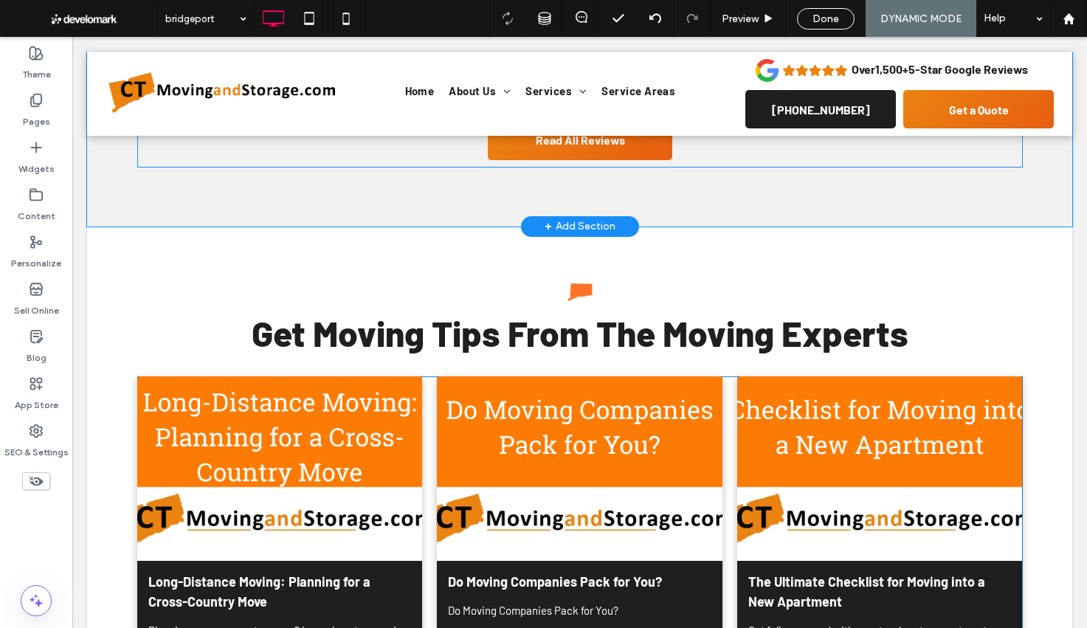
scroll to position [3863, 0]
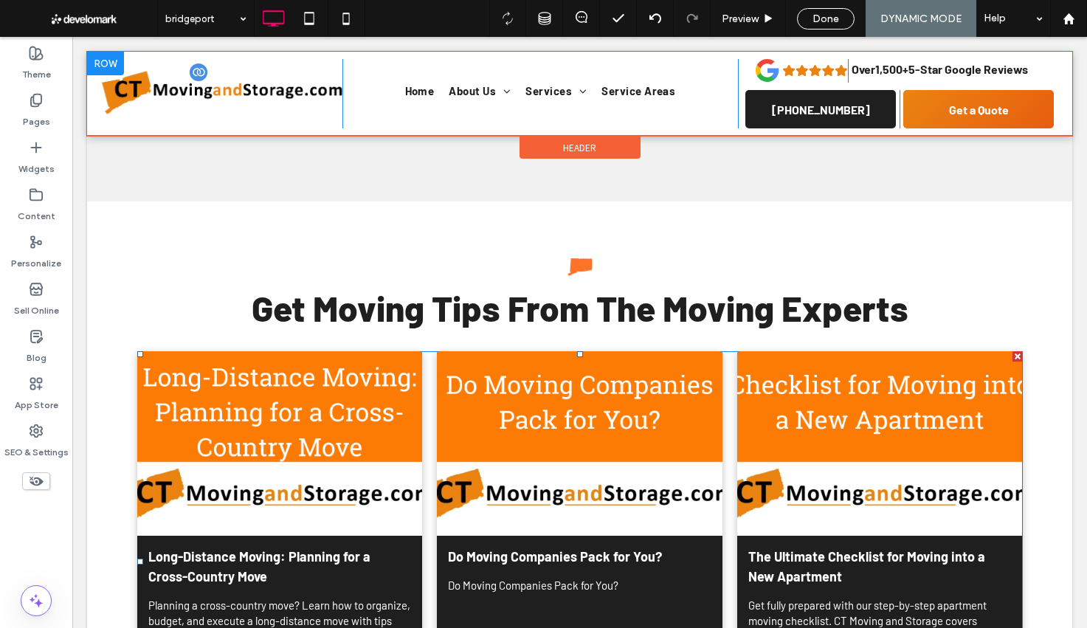
click at [236, 444] on div at bounding box center [280, 443] width 286 height 185
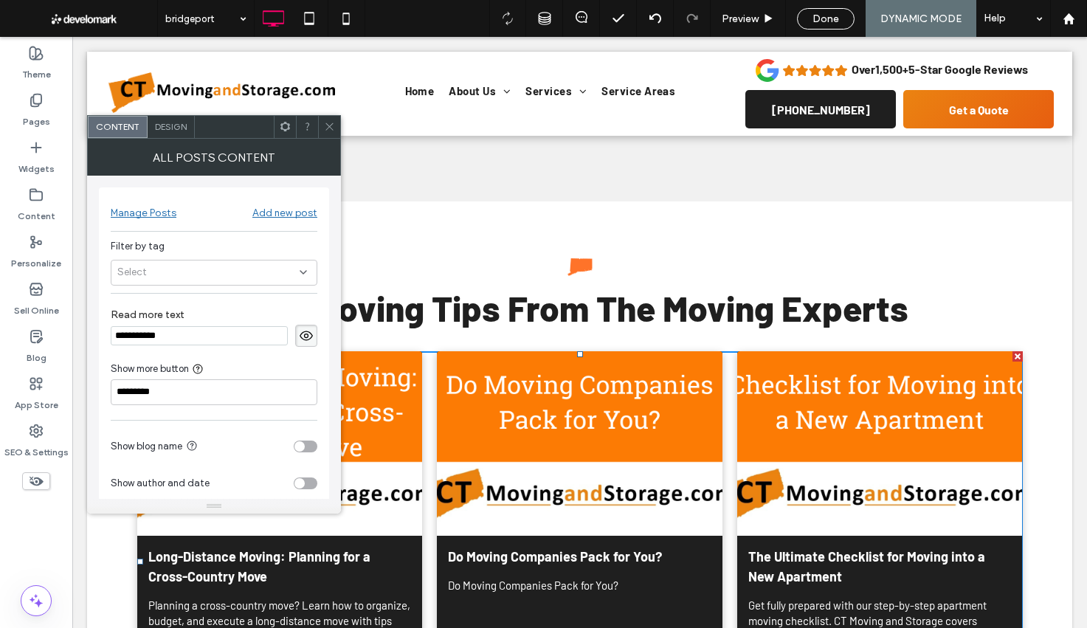
click at [169, 125] on span "Design" at bounding box center [171, 126] width 32 height 11
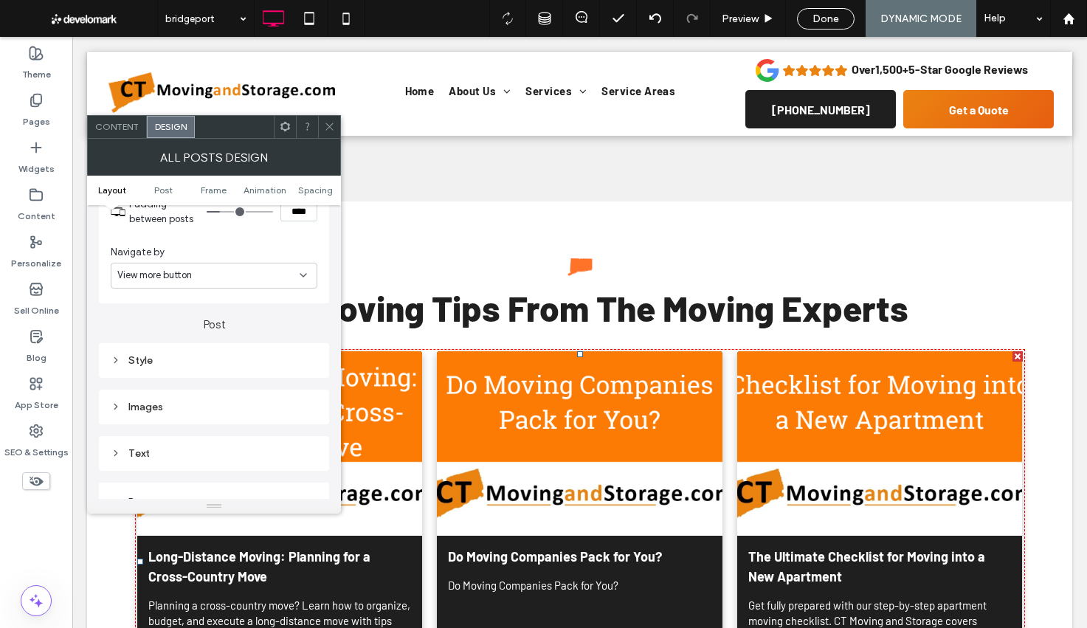
scroll to position [355, 0]
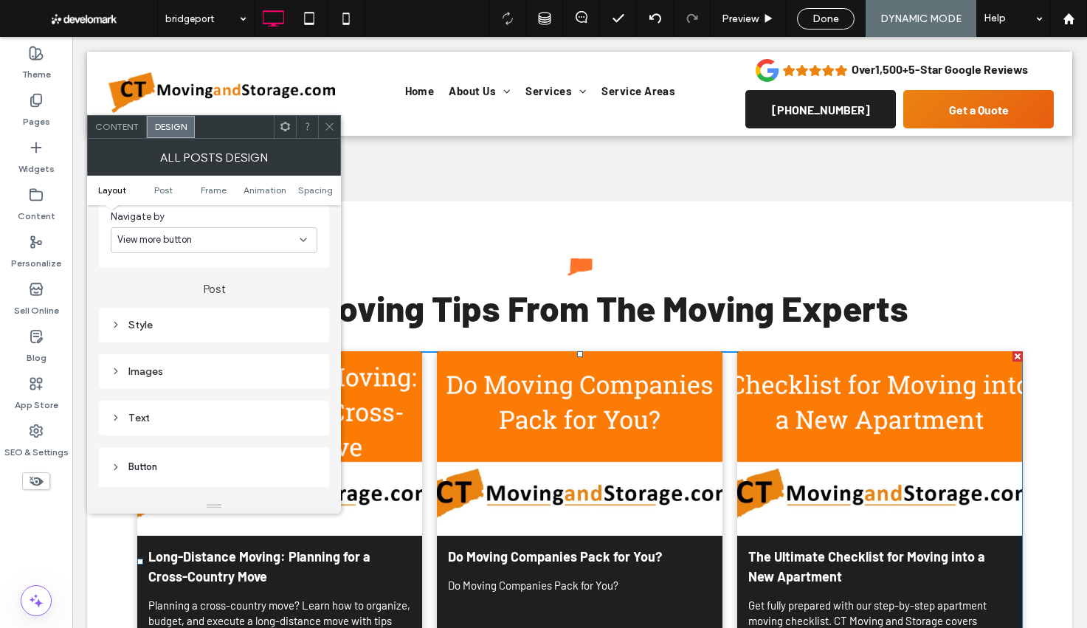
click at [227, 314] on div "Style" at bounding box center [214, 325] width 230 height 35
click at [225, 326] on div "Style" at bounding box center [214, 325] width 207 height 13
click at [225, 325] on div "Style" at bounding box center [214, 325] width 207 height 13
click at [191, 382] on div "Images" at bounding box center [214, 372] width 207 height 20
drag, startPoint x: 294, startPoint y: 401, endPoint x: 304, endPoint y: 400, distance: 10.4
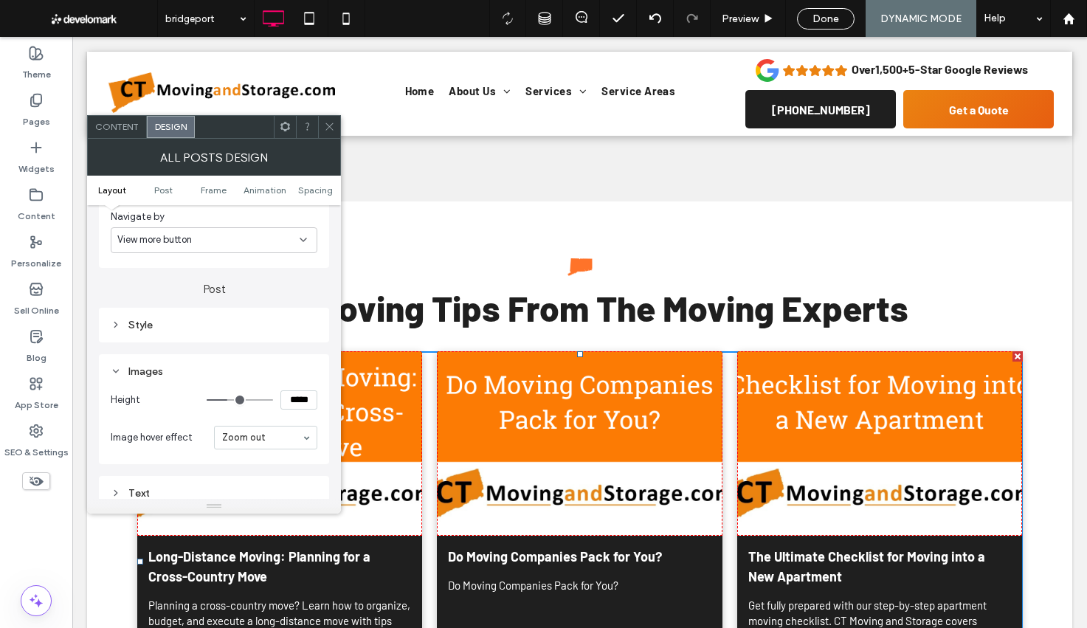
click at [294, 401] on input "*****" at bounding box center [298, 399] width 37 height 19
type input "*****"
type input "***"
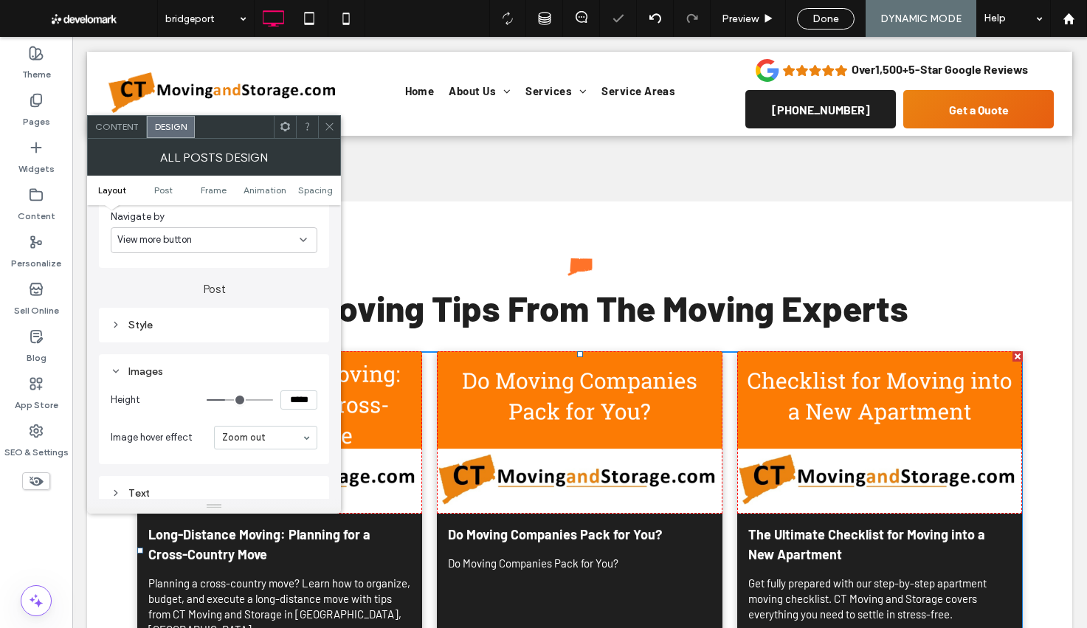
scroll to position [360, 0]
click at [305, 400] on input "*****" at bounding box center [298, 394] width 37 height 19
type input "*****"
type input "***"
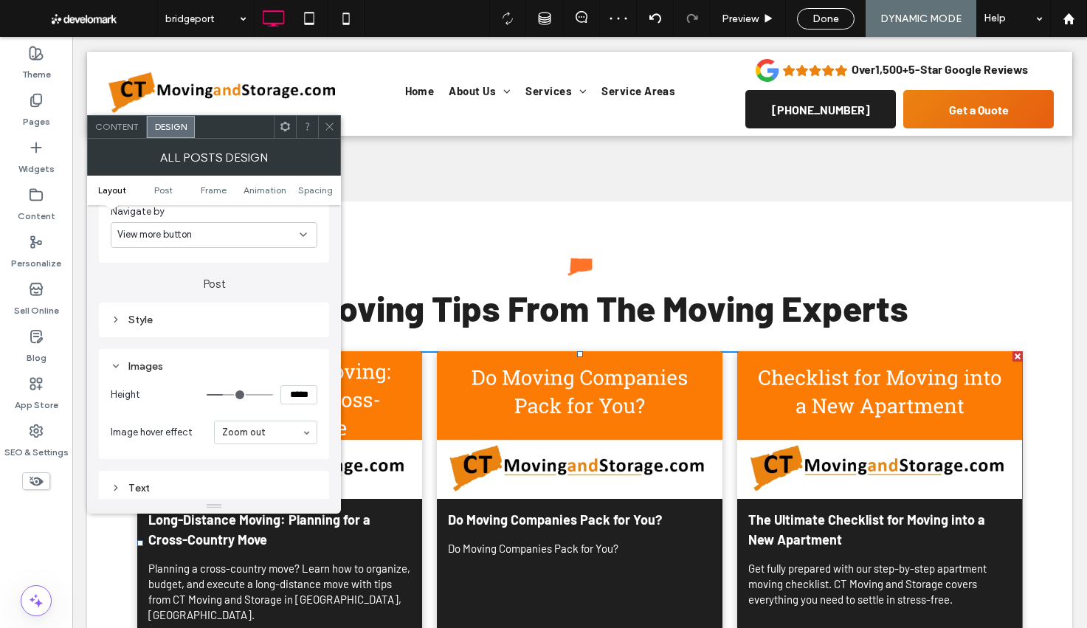
click at [327, 130] on icon at bounding box center [329, 126] width 11 height 11
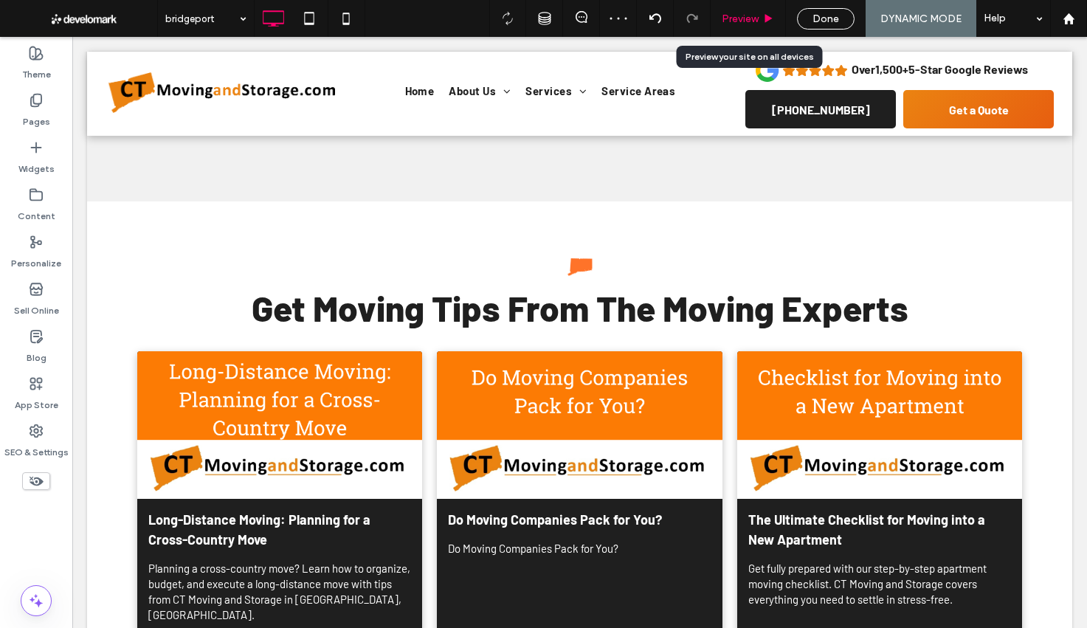
click at [754, 24] on div "Preview" at bounding box center [748, 18] width 75 height 37
click at [751, 25] on div "Preview" at bounding box center [748, 18] width 75 height 37
click at [751, 21] on span "Preview" at bounding box center [740, 19] width 37 height 13
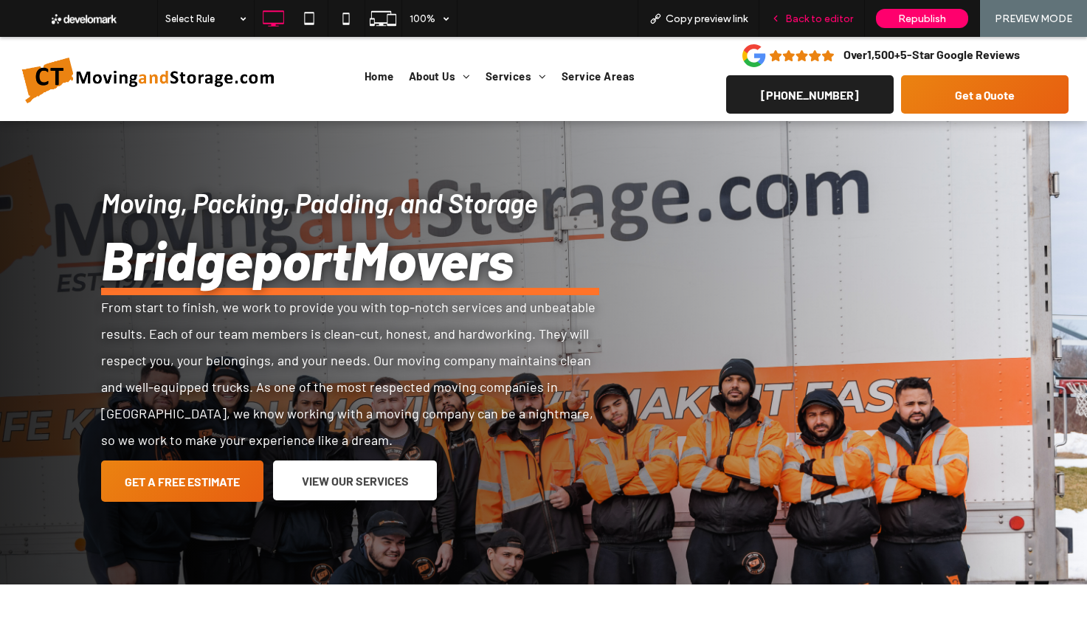
click at [796, 15] on span "Back to editor" at bounding box center [819, 19] width 68 height 13
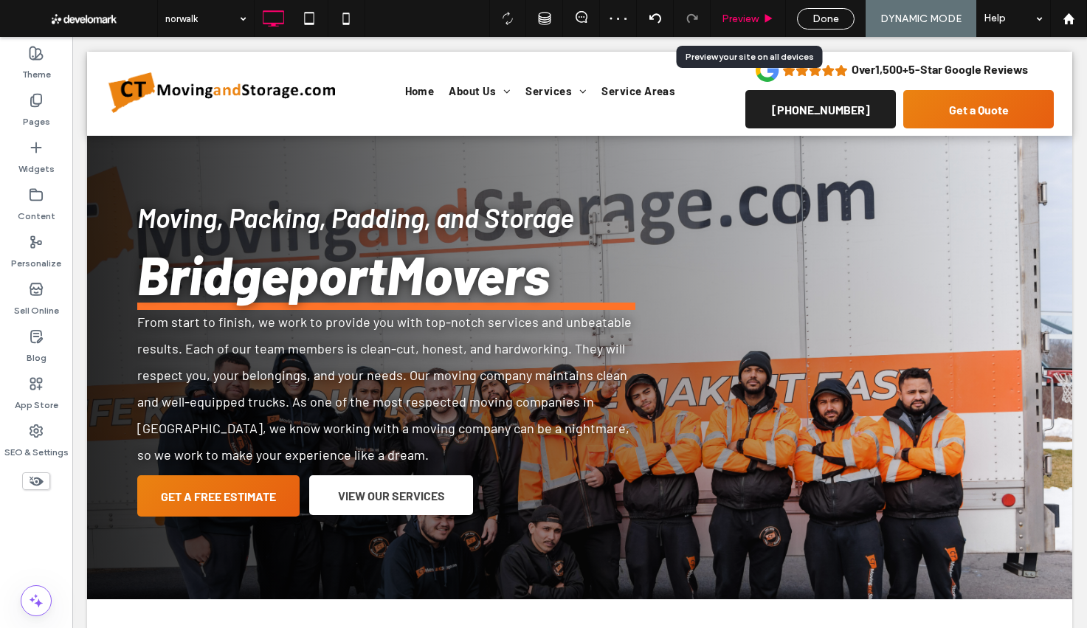
click at [771, 19] on icon at bounding box center [768, 18] width 11 height 11
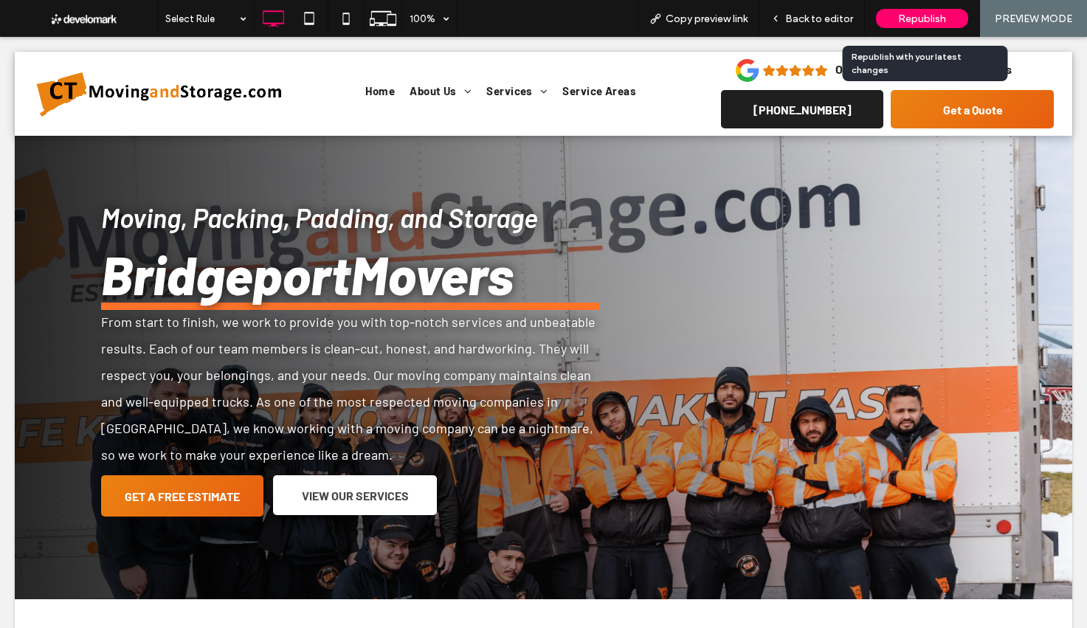
drag, startPoint x: 918, startPoint y: 15, endPoint x: 929, endPoint y: 22, distance: 12.3
click at [918, 15] on span "Republish" at bounding box center [922, 19] width 48 height 13
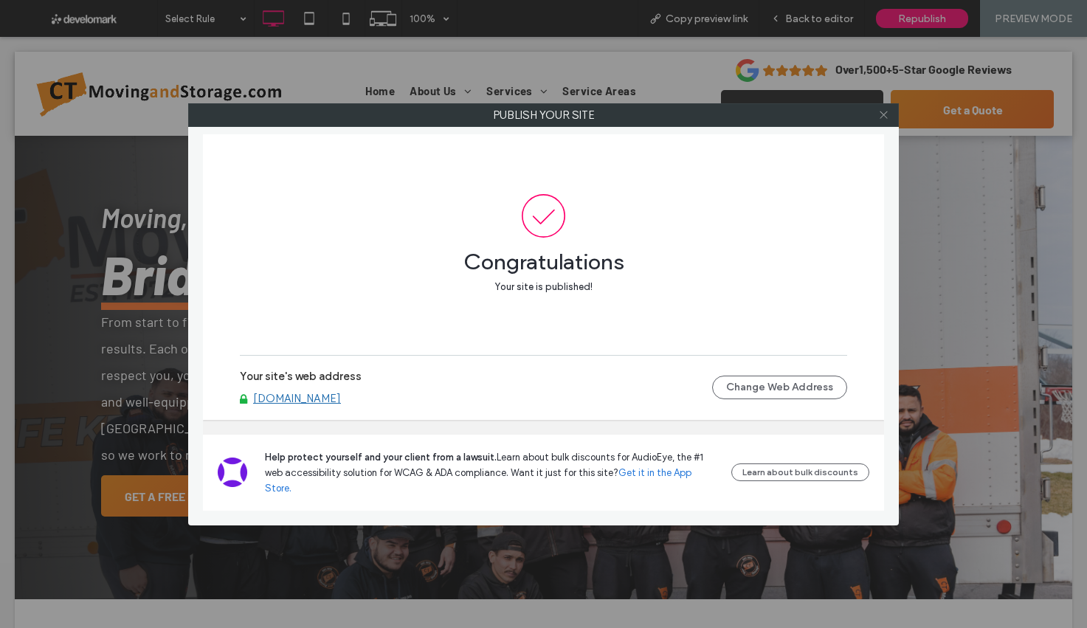
drag, startPoint x: 885, startPoint y: 117, endPoint x: 881, endPoint y: 108, distance: 10.6
click at [885, 117] on icon at bounding box center [883, 114] width 11 height 11
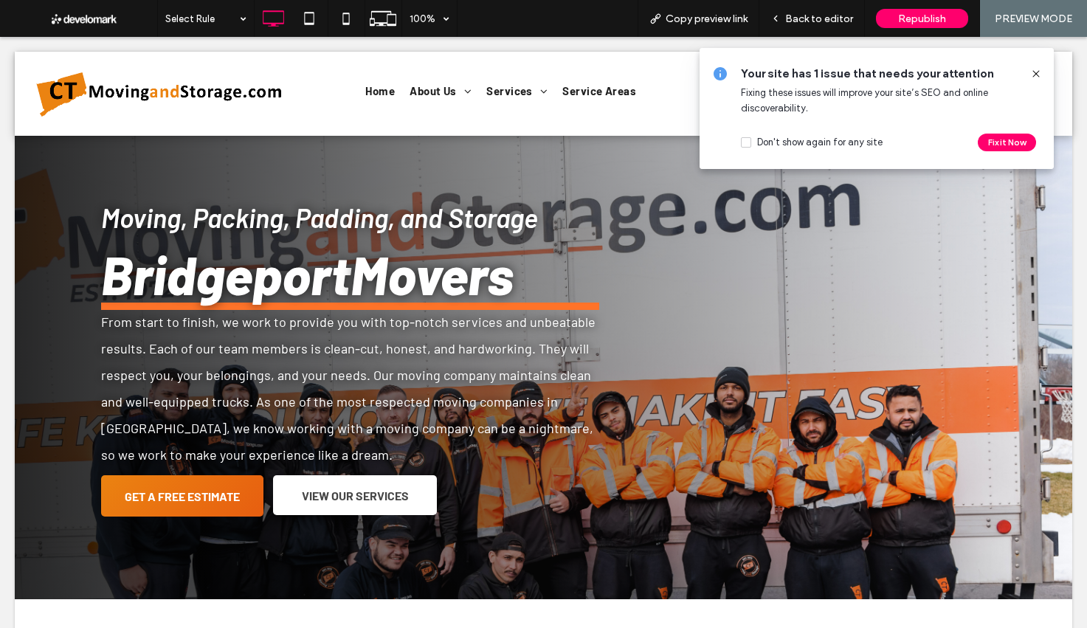
click at [1036, 75] on icon at bounding box center [1036, 74] width 12 height 12
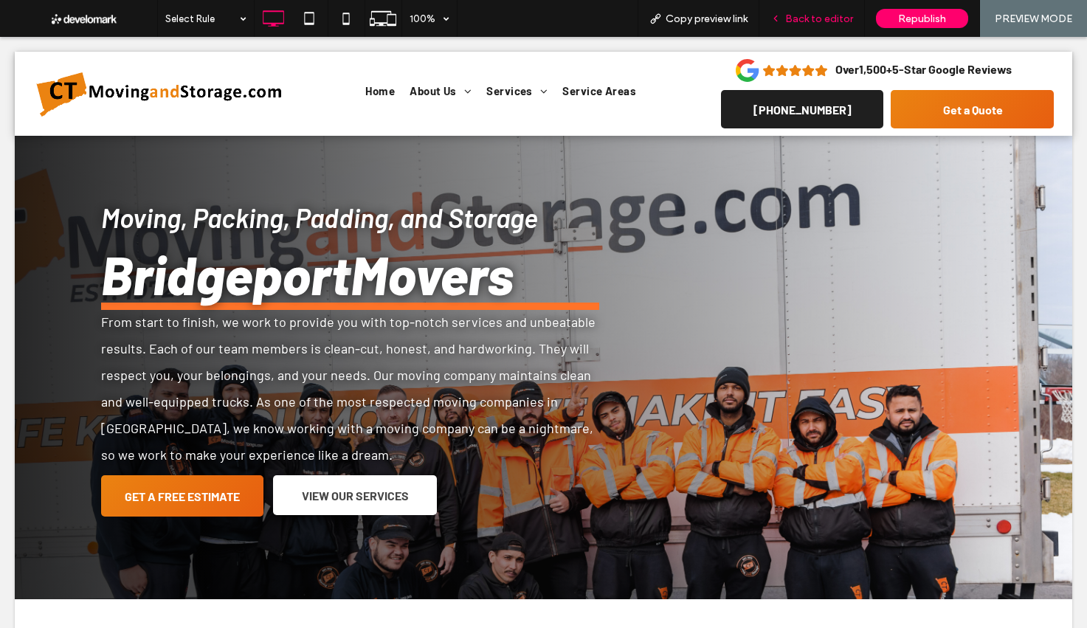
click at [805, 27] on div "Back to editor" at bounding box center [812, 18] width 106 height 37
click at [803, 17] on span "Back to editor" at bounding box center [819, 19] width 68 height 13
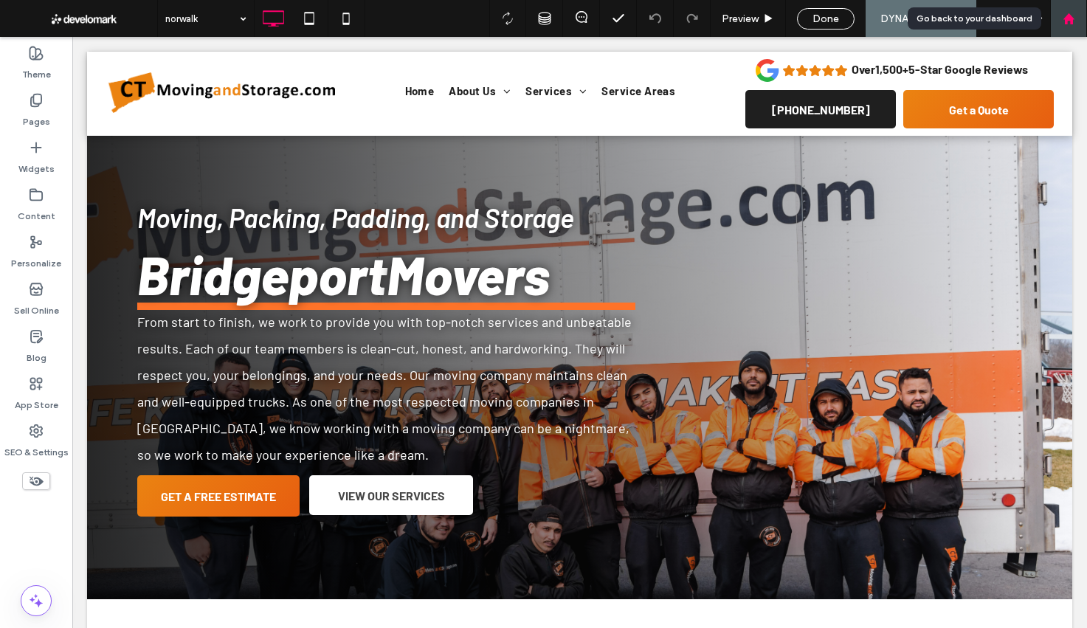
click at [1078, 24] on div at bounding box center [1068, 19] width 35 height 13
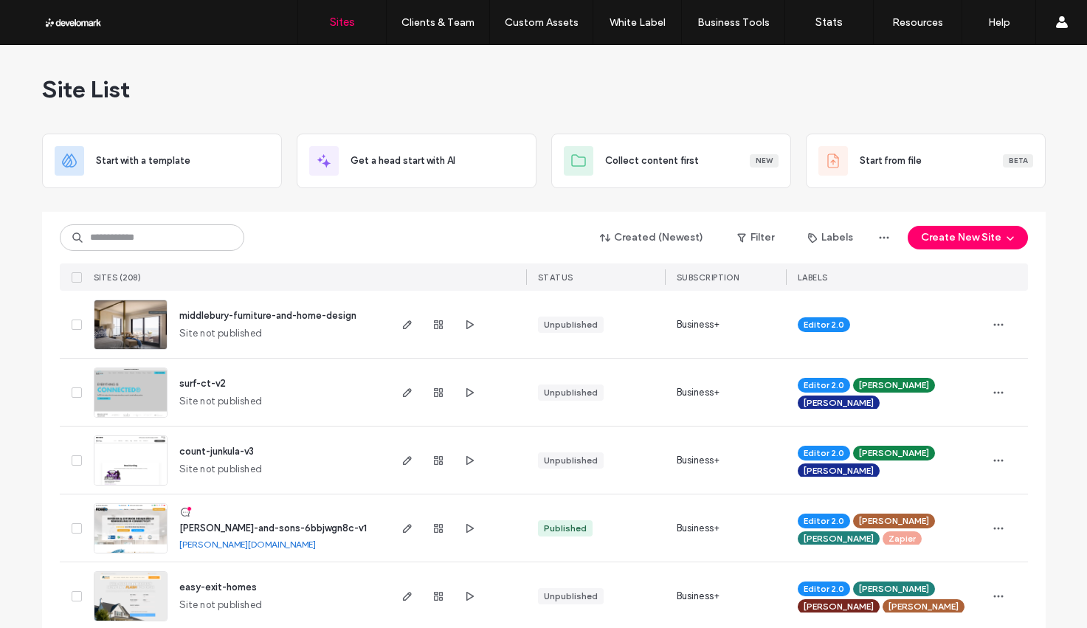
click at [218, 454] on span "count-junkula-v3" at bounding box center [216, 451] width 75 height 11
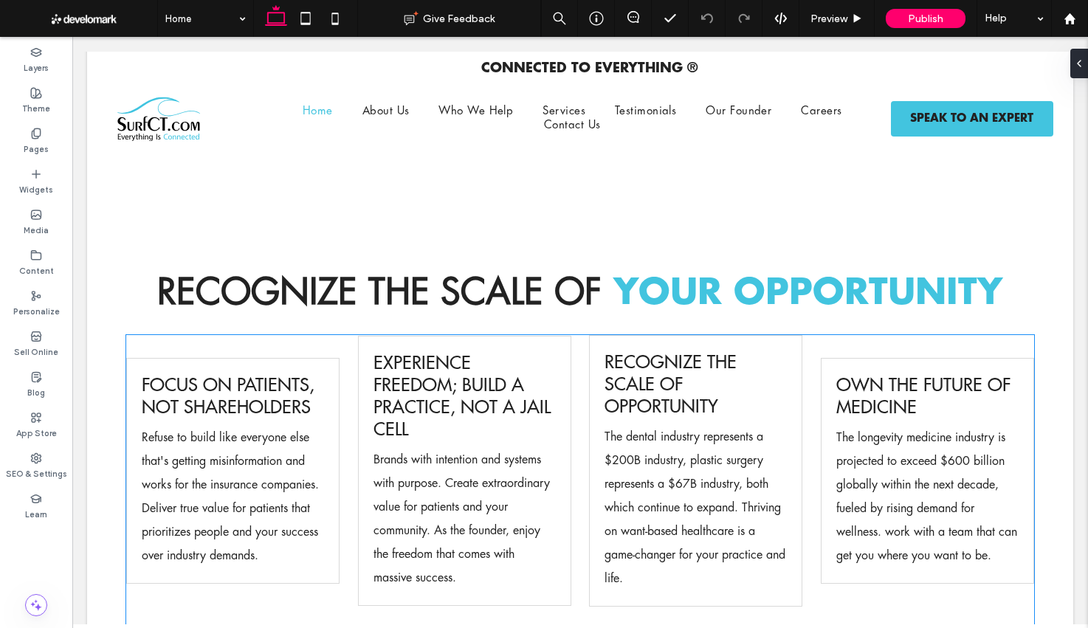
scroll to position [1168, 0]
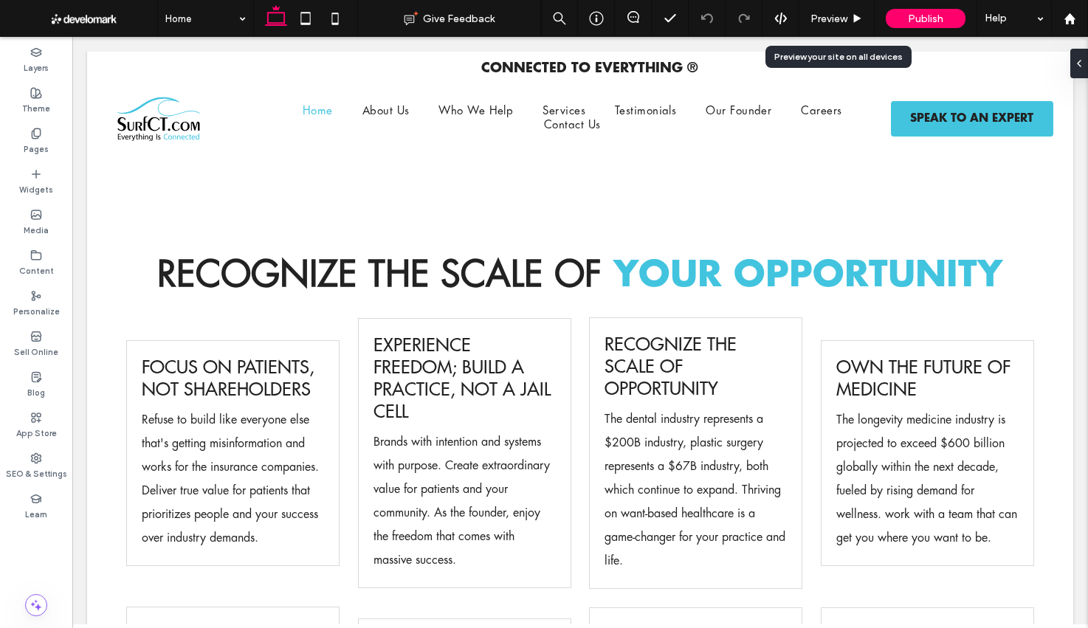
drag, startPoint x: 839, startPoint y: 16, endPoint x: 852, endPoint y: 55, distance: 41.3
click at [839, 16] on span "Preview" at bounding box center [828, 19] width 37 height 13
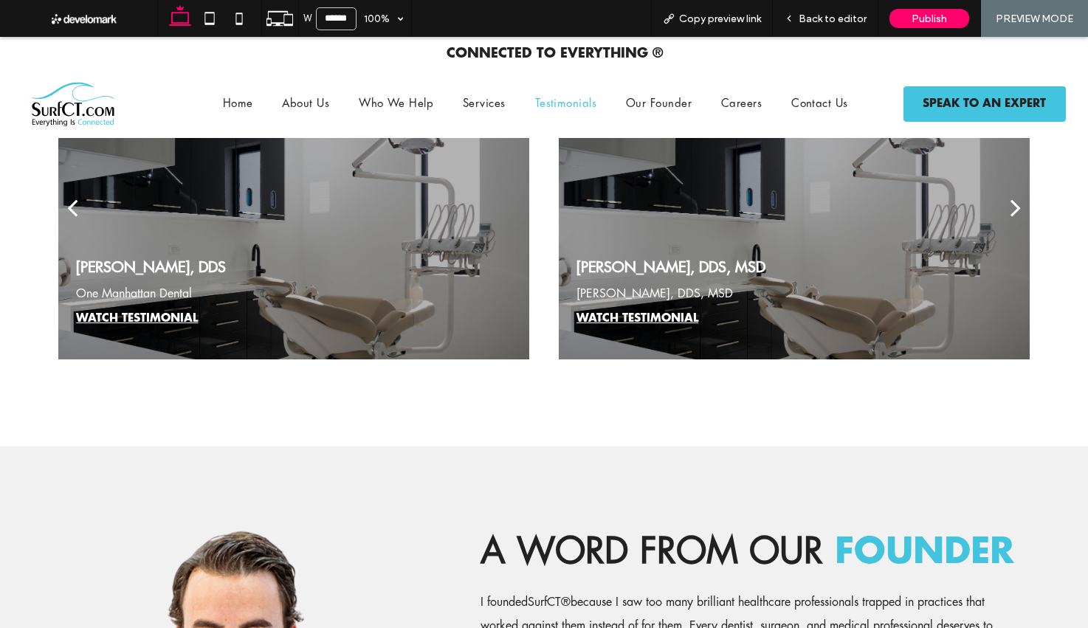
scroll to position [4296, 0]
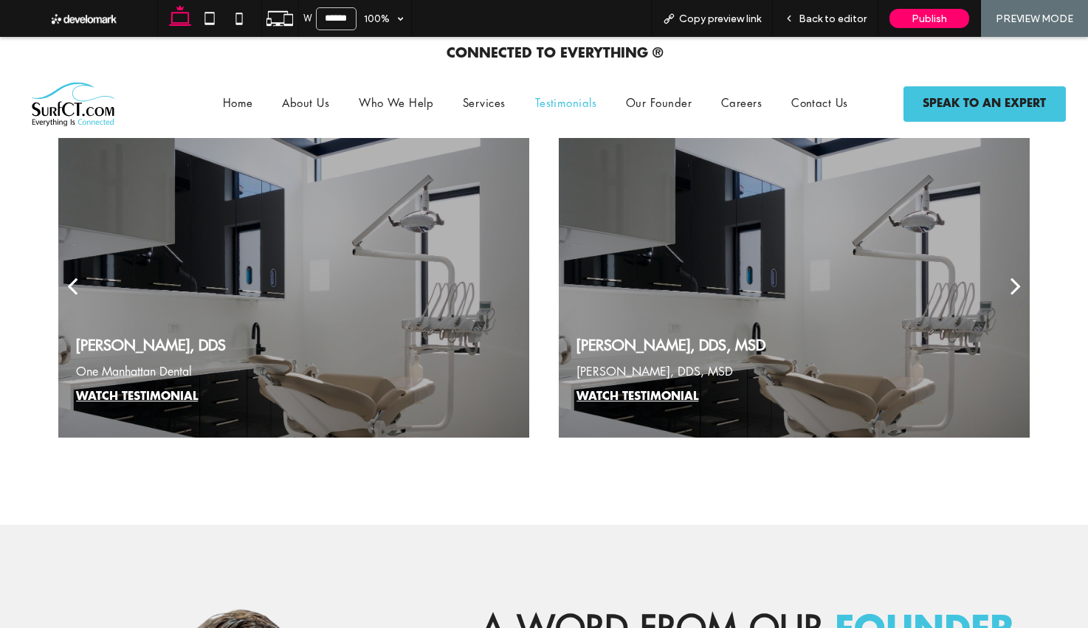
click at [1016, 300] on div "next" at bounding box center [1015, 286] width 10 height 30
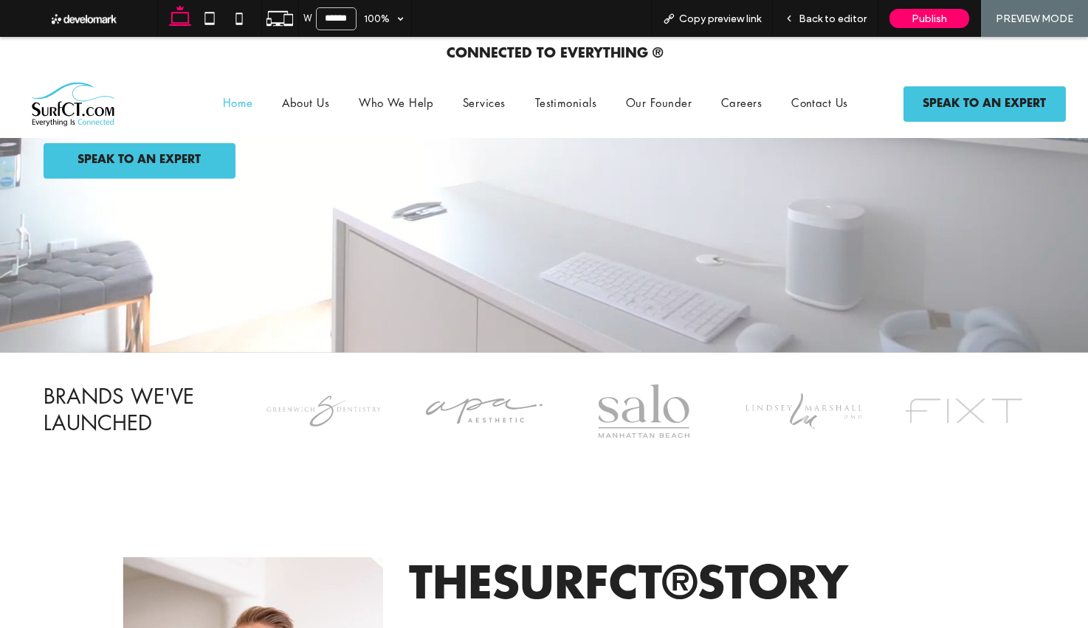
scroll to position [0, 0]
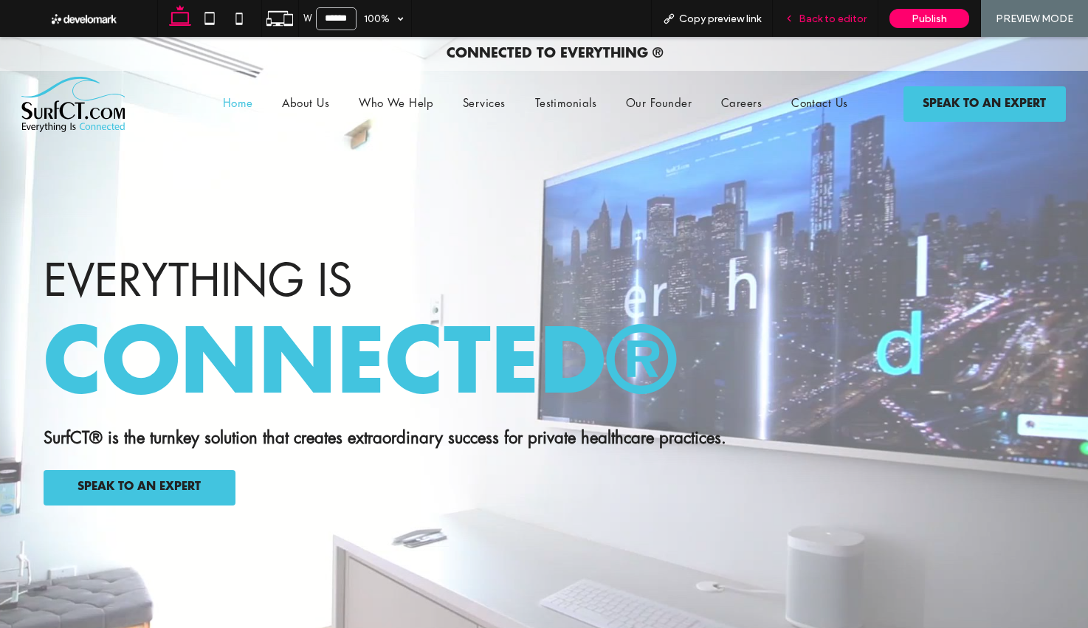
click at [824, 13] on span "Back to editor" at bounding box center [833, 19] width 68 height 13
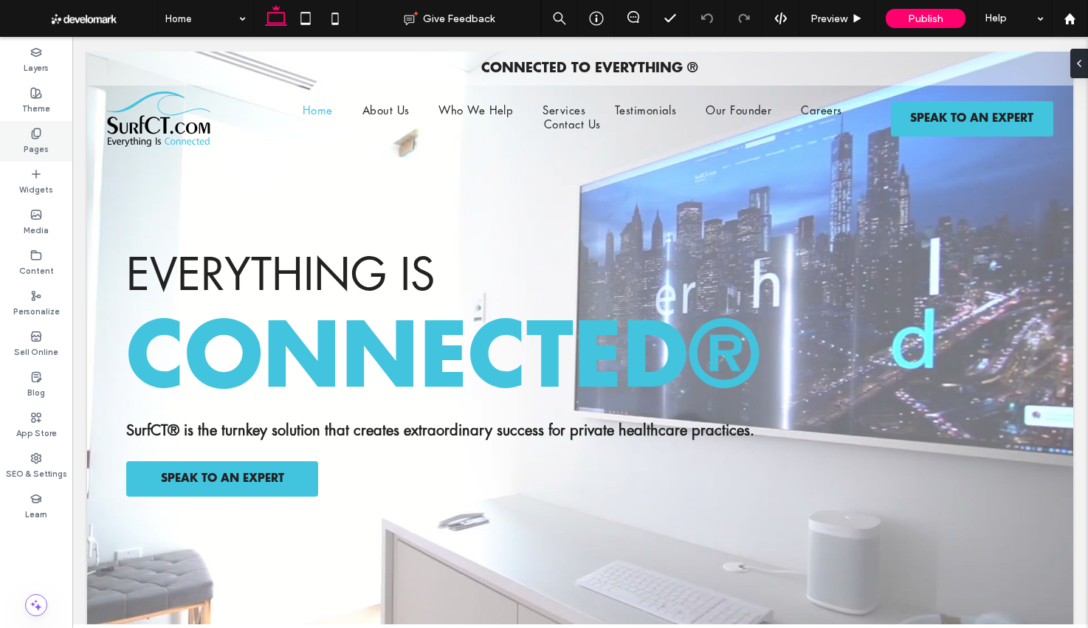
drag, startPoint x: 2, startPoint y: 101, endPoint x: 55, endPoint y: 140, distance: 66.0
click at [55, 139] on div "Pages" at bounding box center [36, 141] width 72 height 41
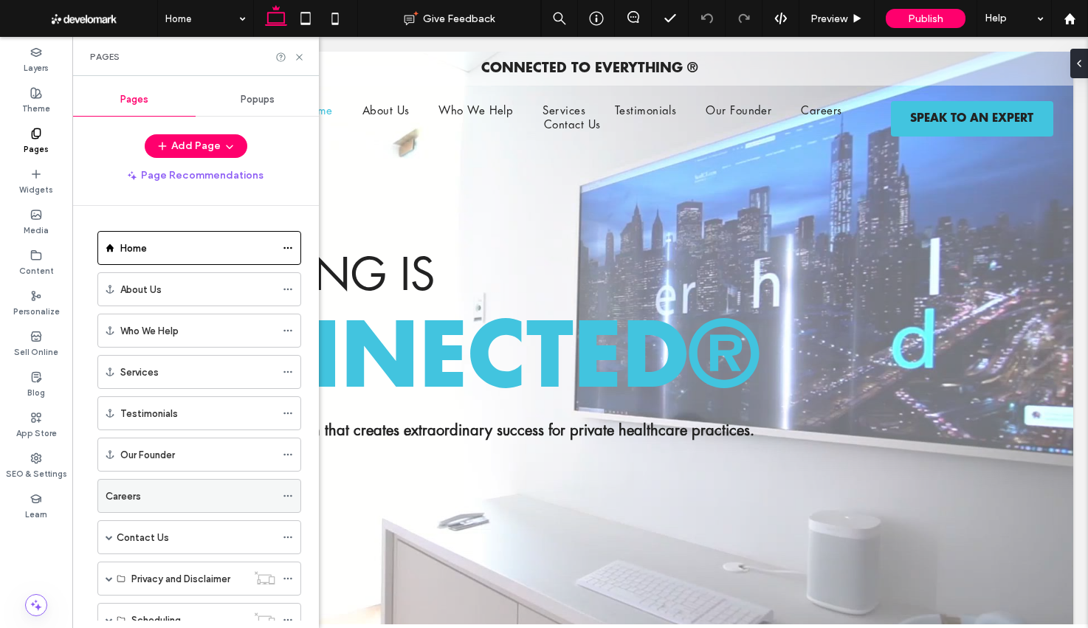
click at [145, 497] on div "Careers" at bounding box center [191, 496] width 170 height 15
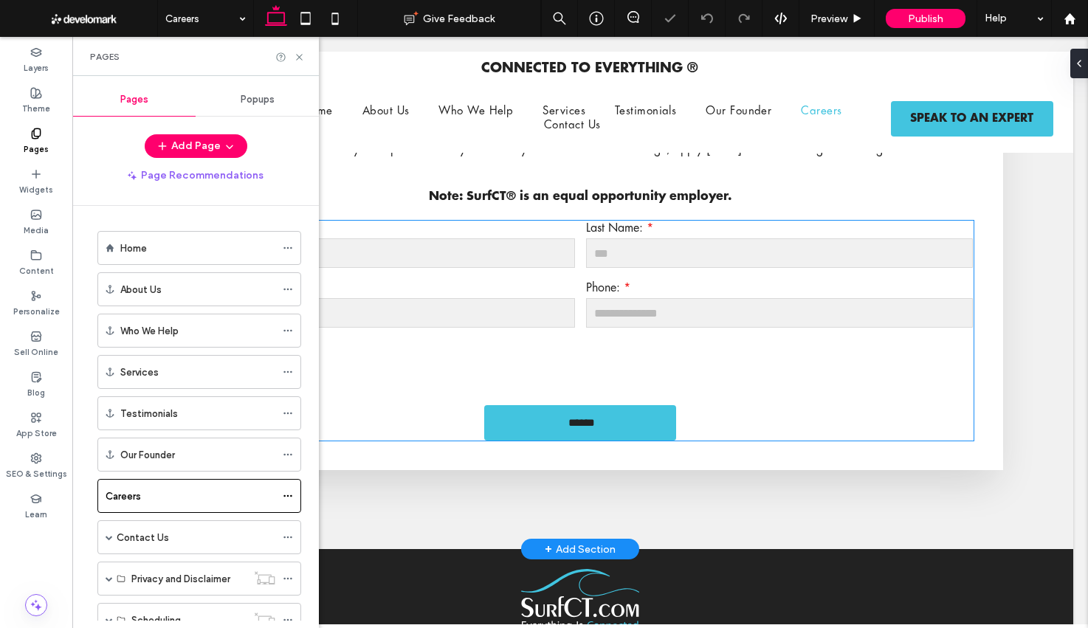
scroll to position [299, 0]
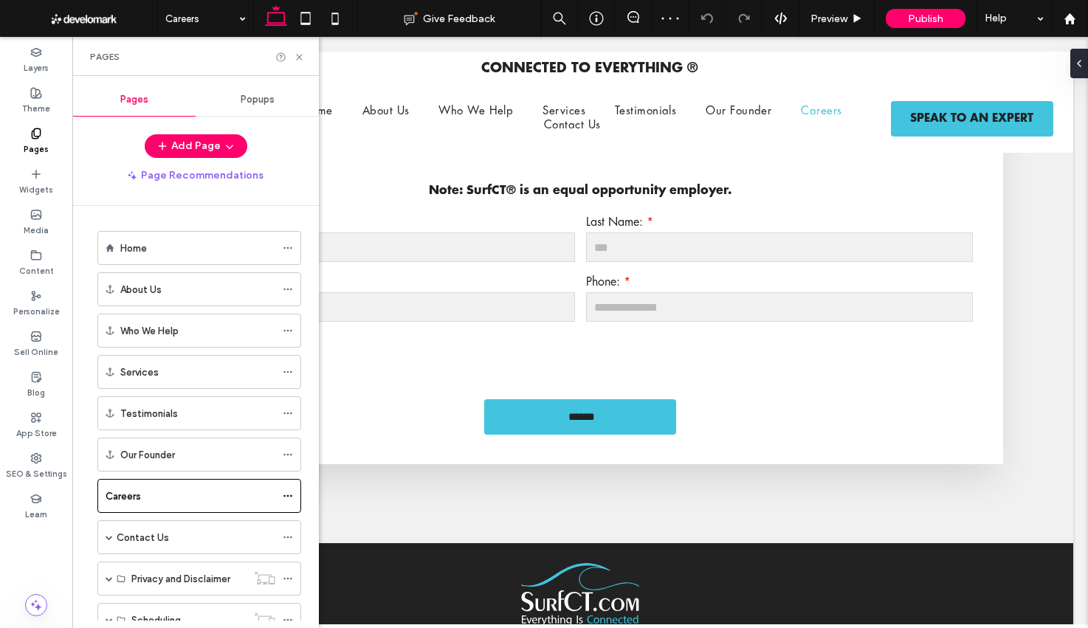
click at [211, 537] on div "Contact Us" at bounding box center [196, 537] width 159 height 15
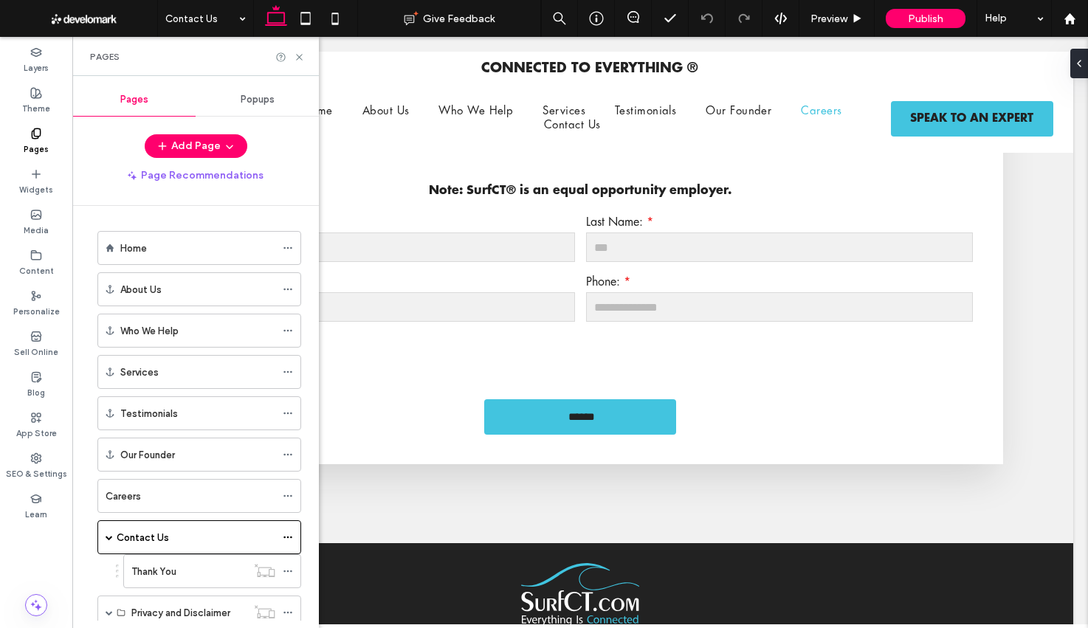
click at [297, 58] on div at bounding box center [544, 314] width 1088 height 628
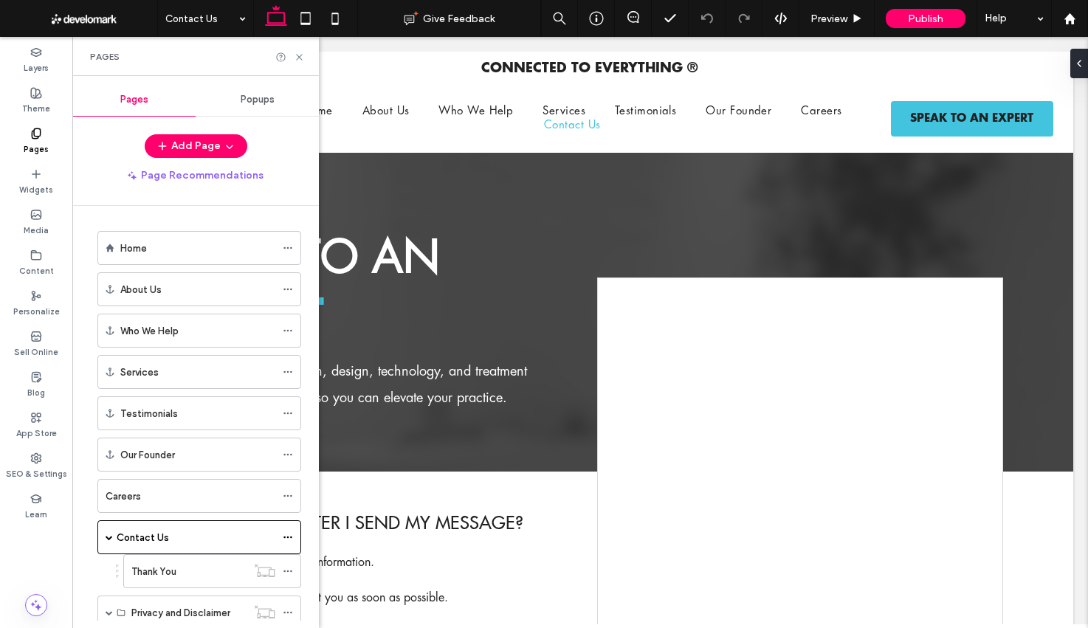
scroll to position [0, 0]
click at [297, 58] on icon at bounding box center [299, 57] width 11 height 11
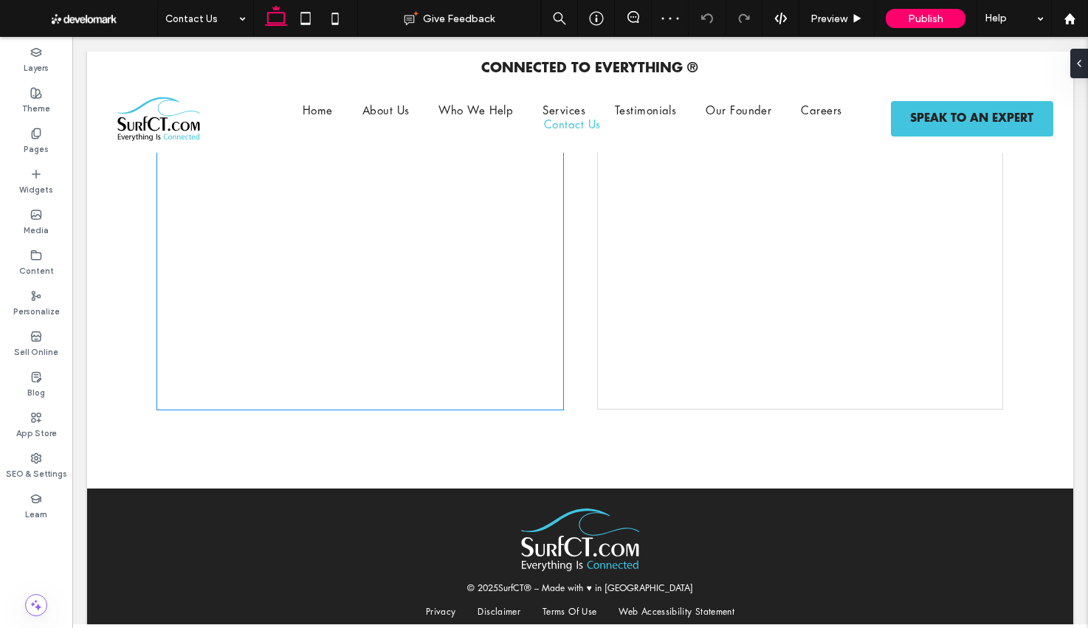
scroll to position [736, 0]
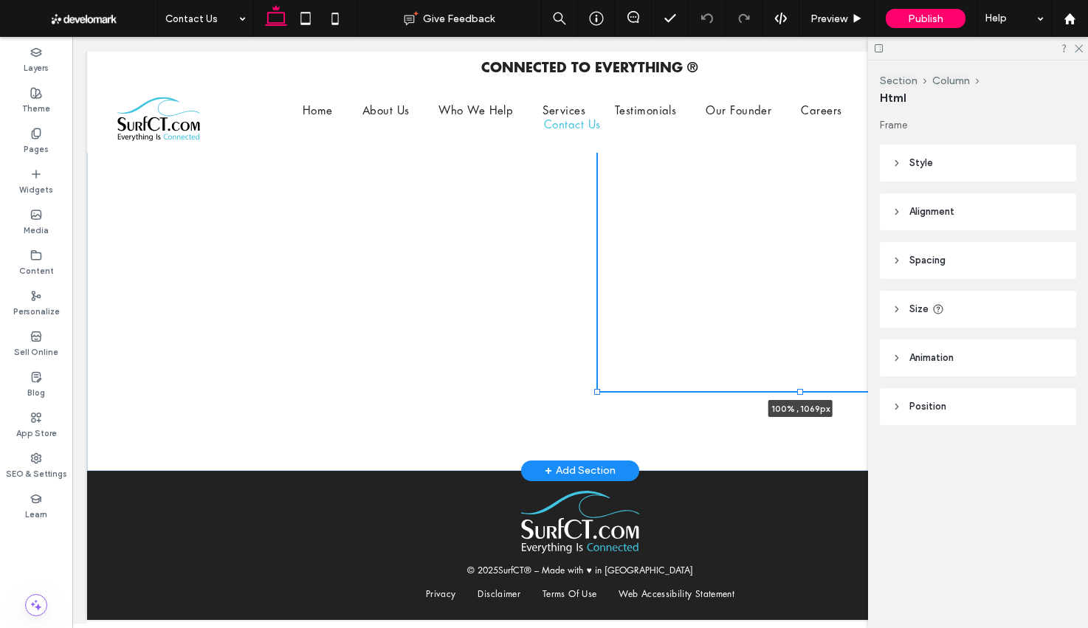
scroll to position [677, 0]
drag, startPoint x: 799, startPoint y: 392, endPoint x: 802, endPoint y: 333, distance: 59.1
click at [802, 333] on div "What Happens After I Send My Message? Our team will review your information. A …" at bounding box center [580, 133] width 886 height 675
type input "****"
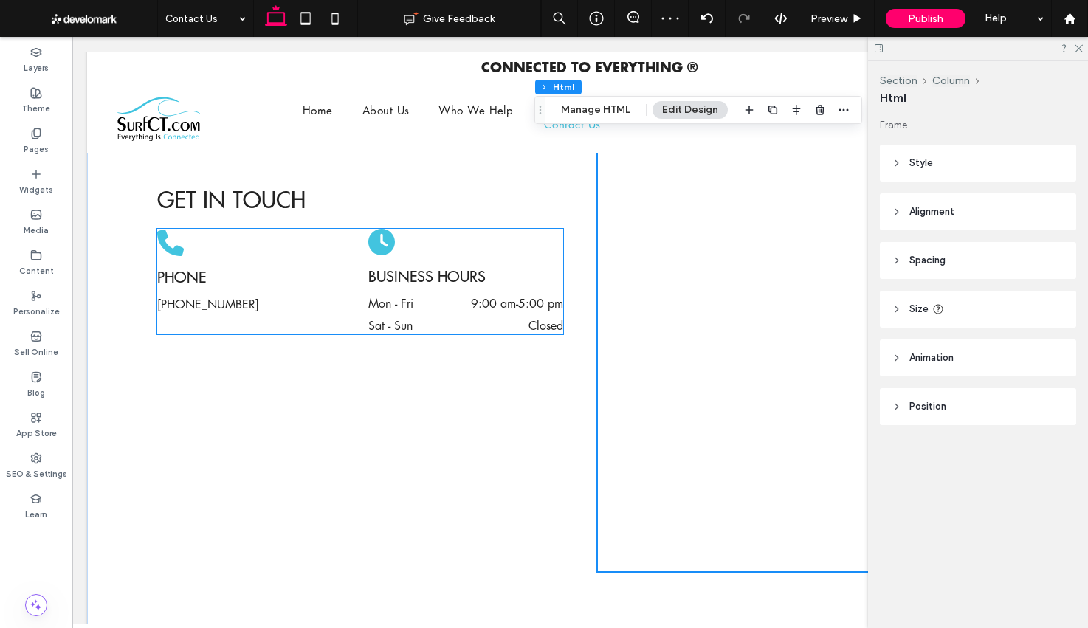
scroll to position [514, 0]
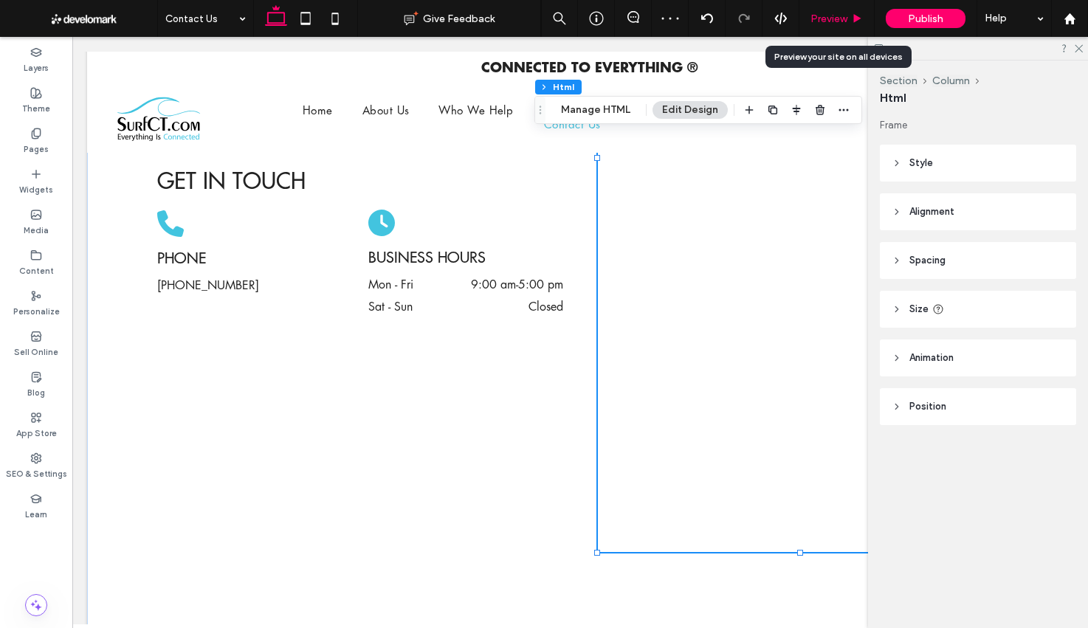
click at [844, 16] on span "Preview" at bounding box center [828, 19] width 37 height 13
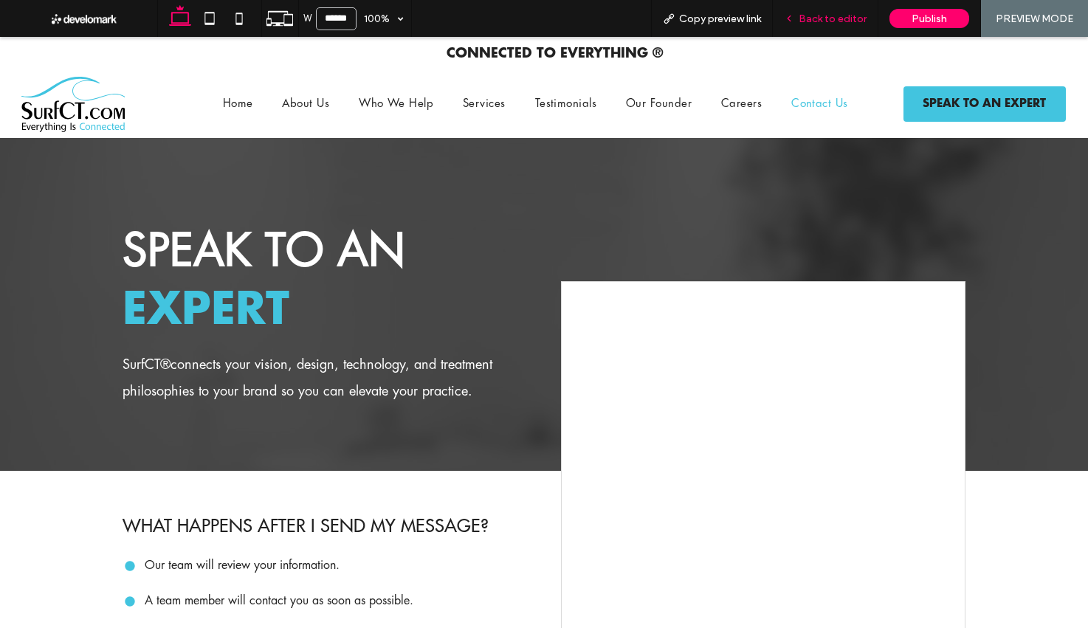
click at [802, 21] on span "Back to editor" at bounding box center [833, 19] width 68 height 13
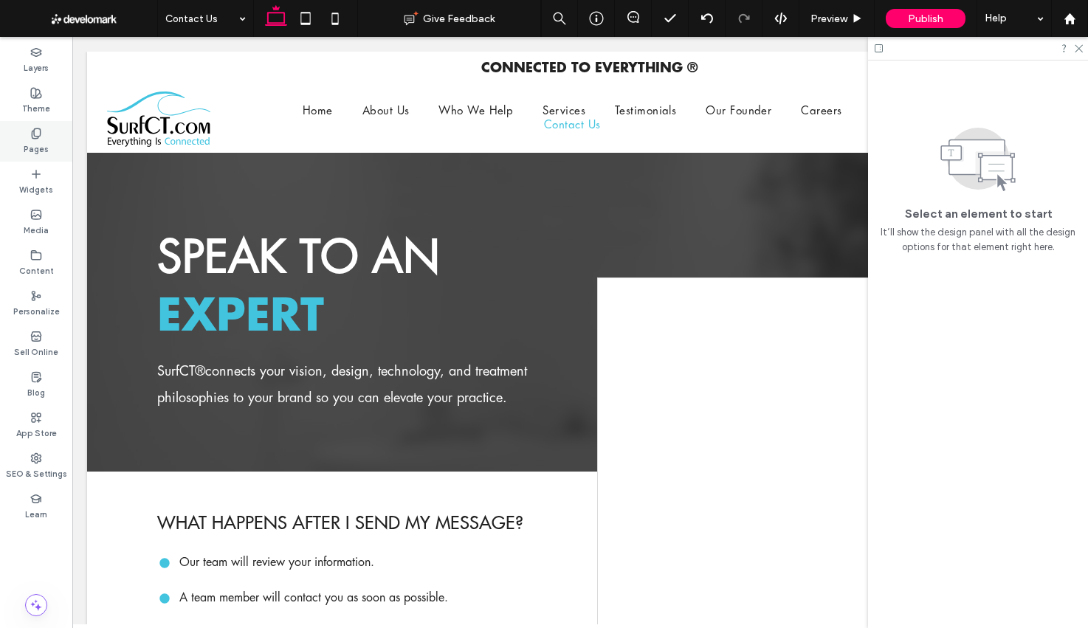
click at [21, 132] on div "Pages" at bounding box center [36, 141] width 72 height 41
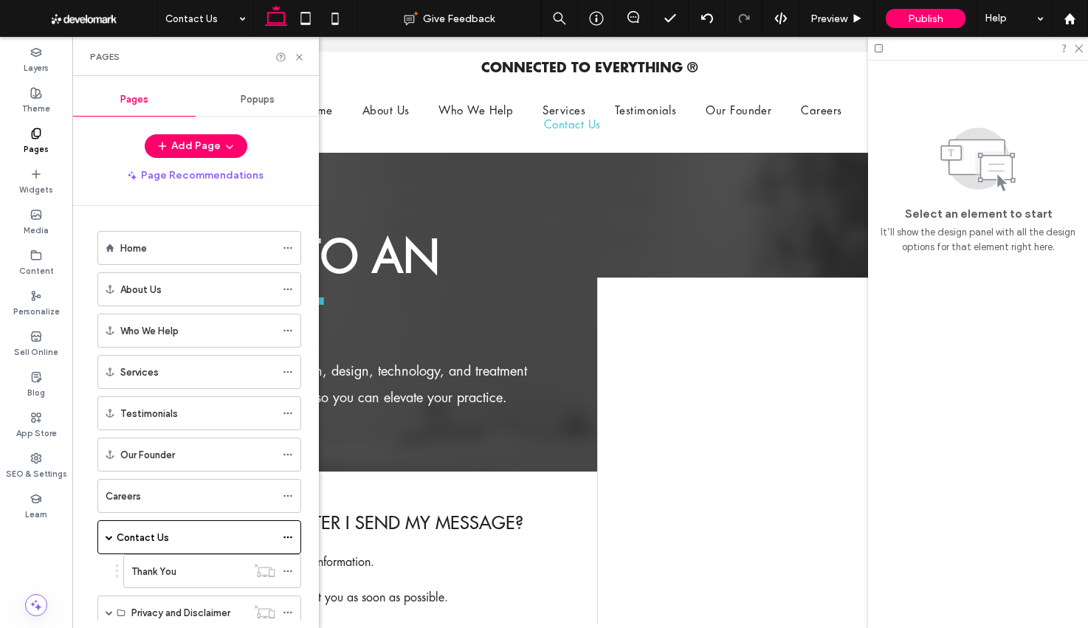
click at [194, 575] on div "Thank You" at bounding box center [188, 571] width 115 height 15
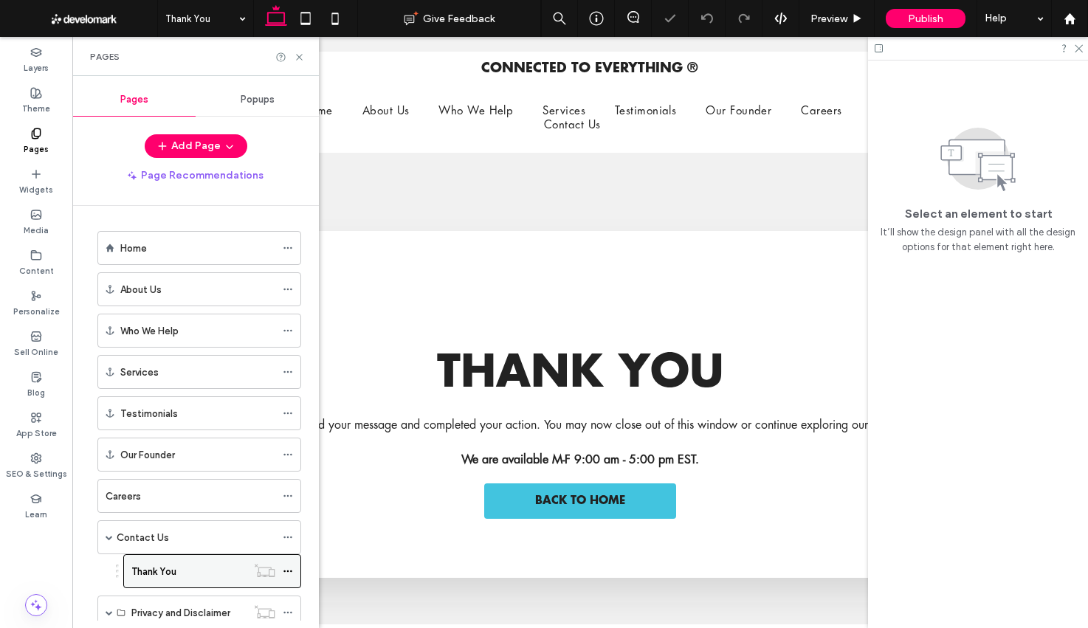
click at [290, 572] on icon at bounding box center [288, 571] width 10 height 10
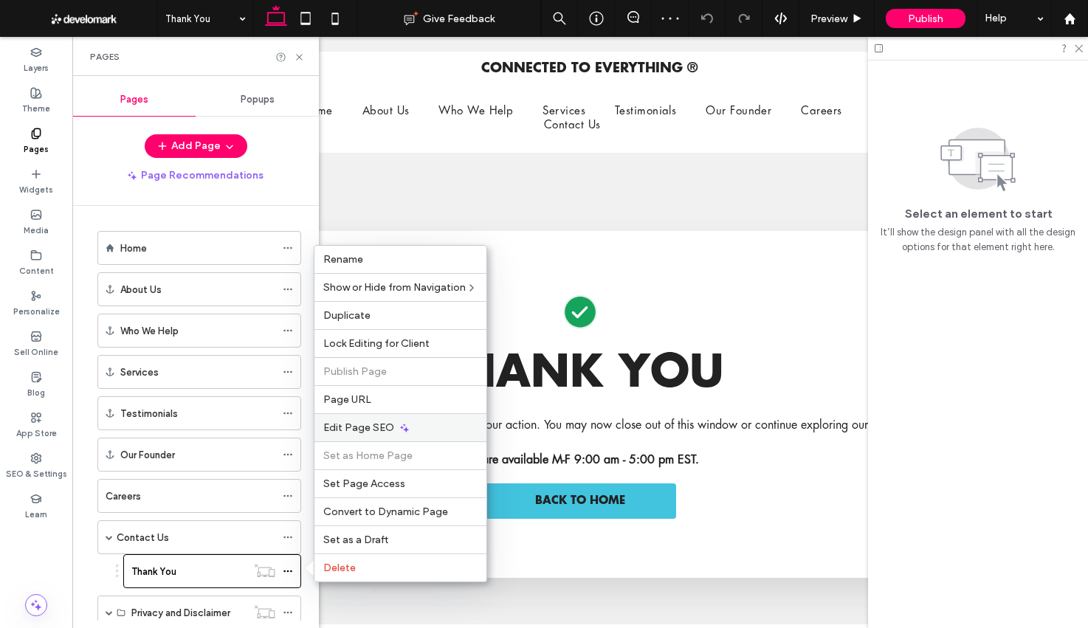
click at [403, 430] on use at bounding box center [404, 428] width 9 height 9
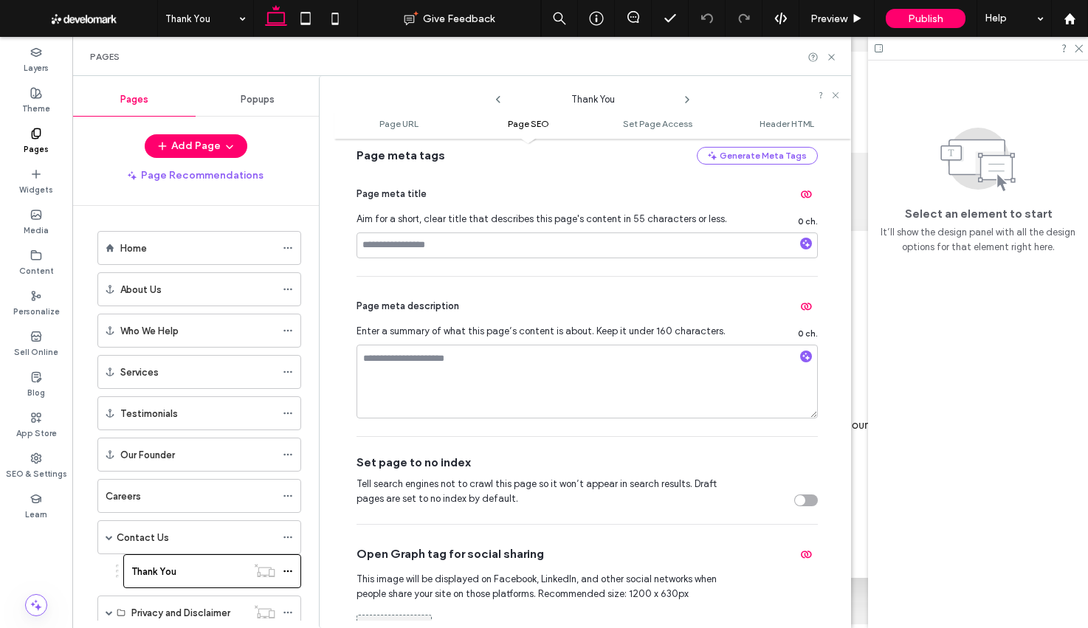
scroll to position [345, 0]
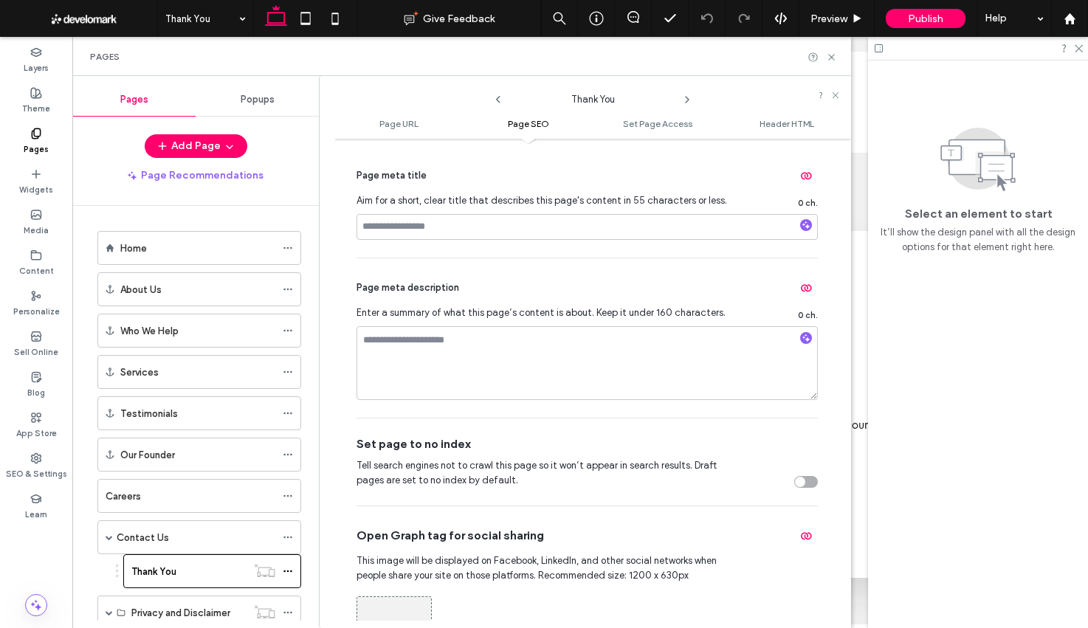
drag, startPoint x: 791, startPoint y: 483, endPoint x: 772, endPoint y: 483, distance: 19.2
click at [795, 483] on div "toggle" at bounding box center [800, 482] width 10 height 10
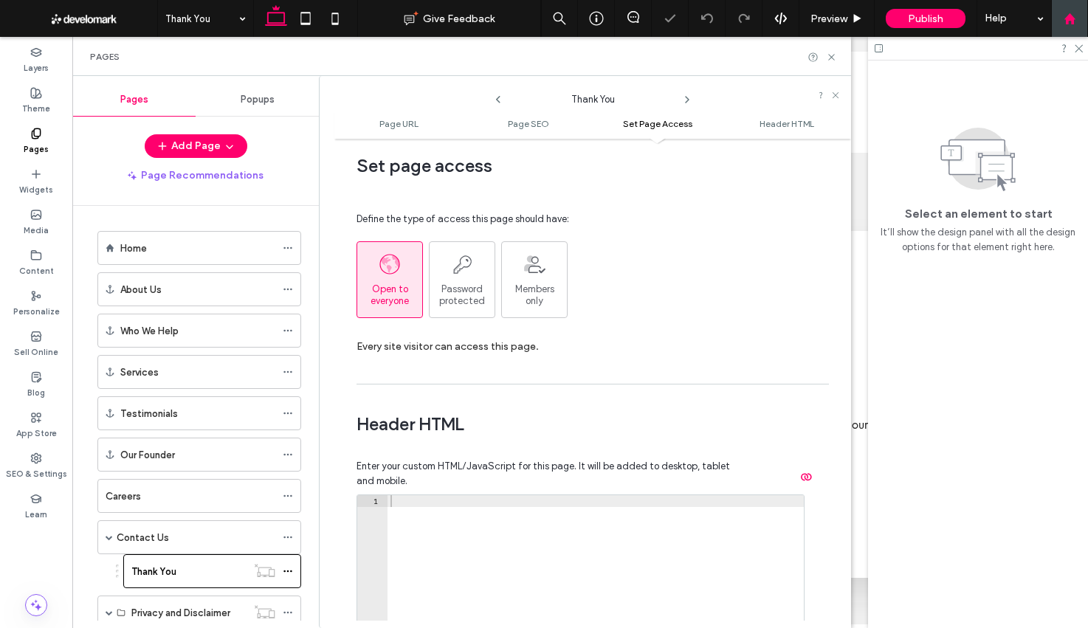
scroll to position [1115, 0]
click at [833, 56] on icon at bounding box center [831, 57] width 11 height 11
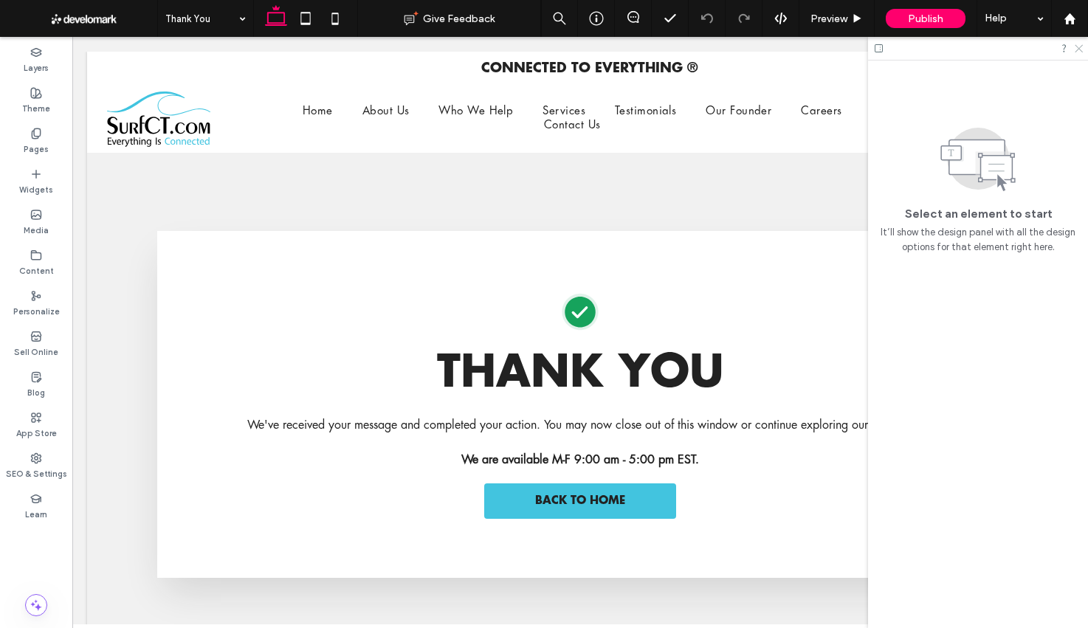
click at [1080, 49] on use at bounding box center [1079, 49] width 8 height 8
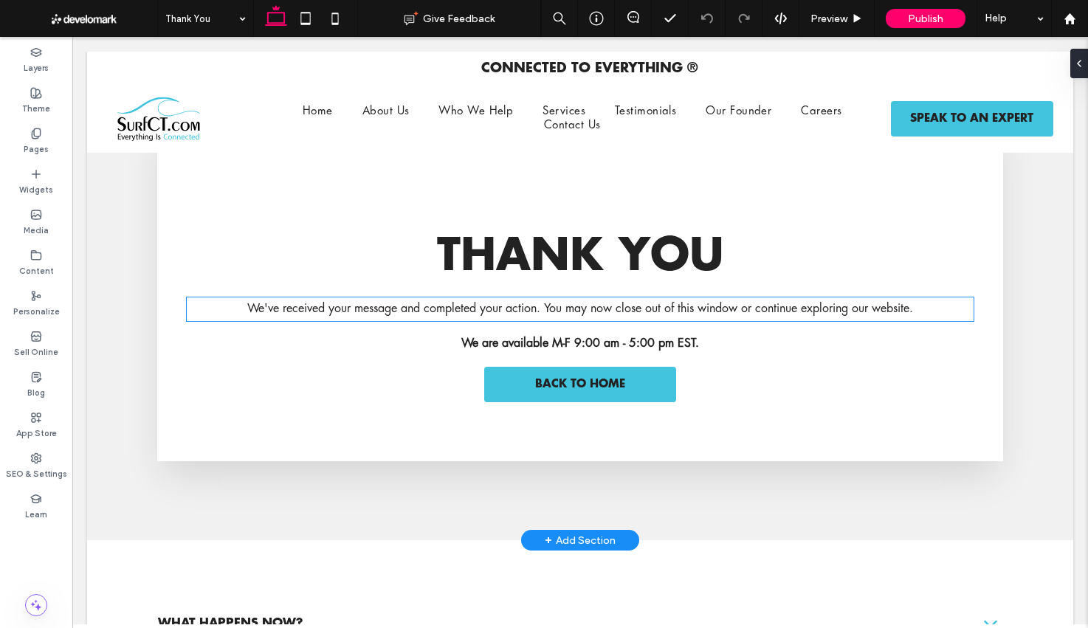
scroll to position [151, 0]
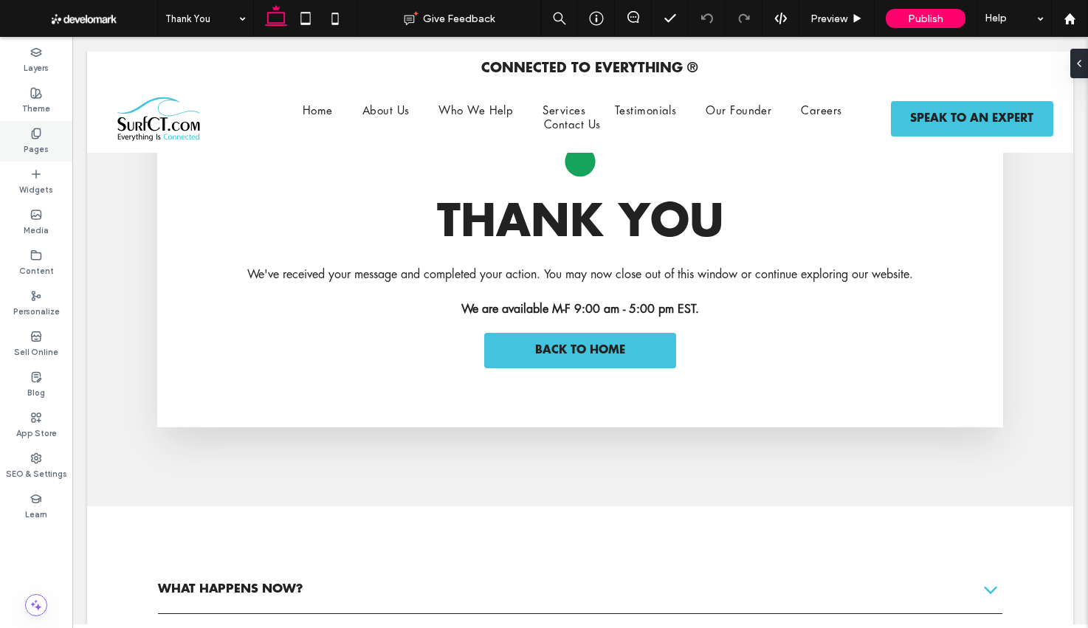
click at [39, 138] on icon at bounding box center [36, 134] width 12 height 12
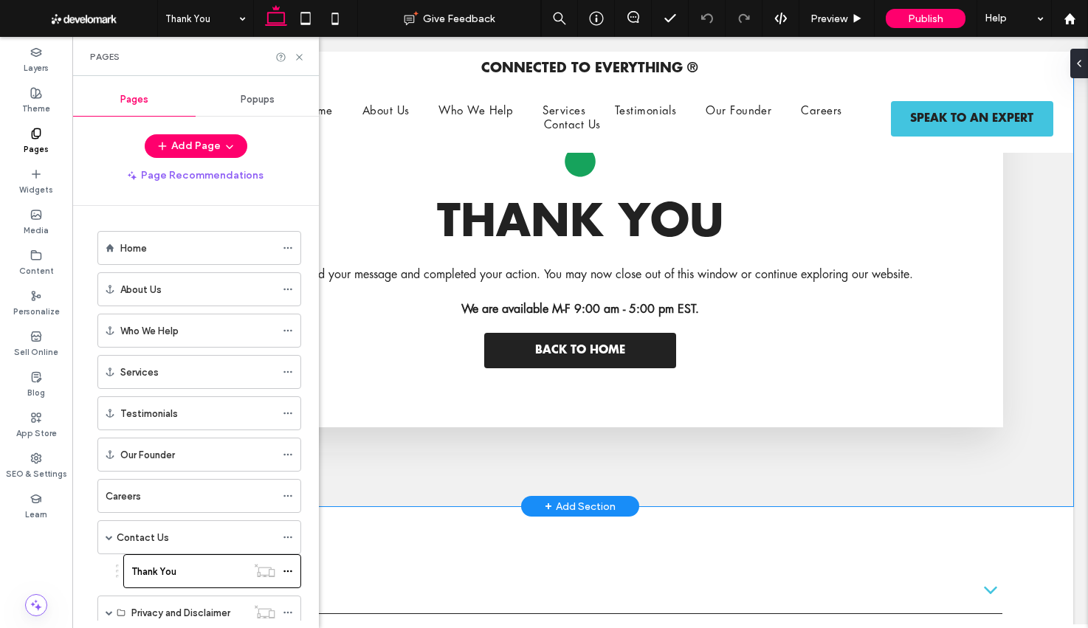
scroll to position [332, 0]
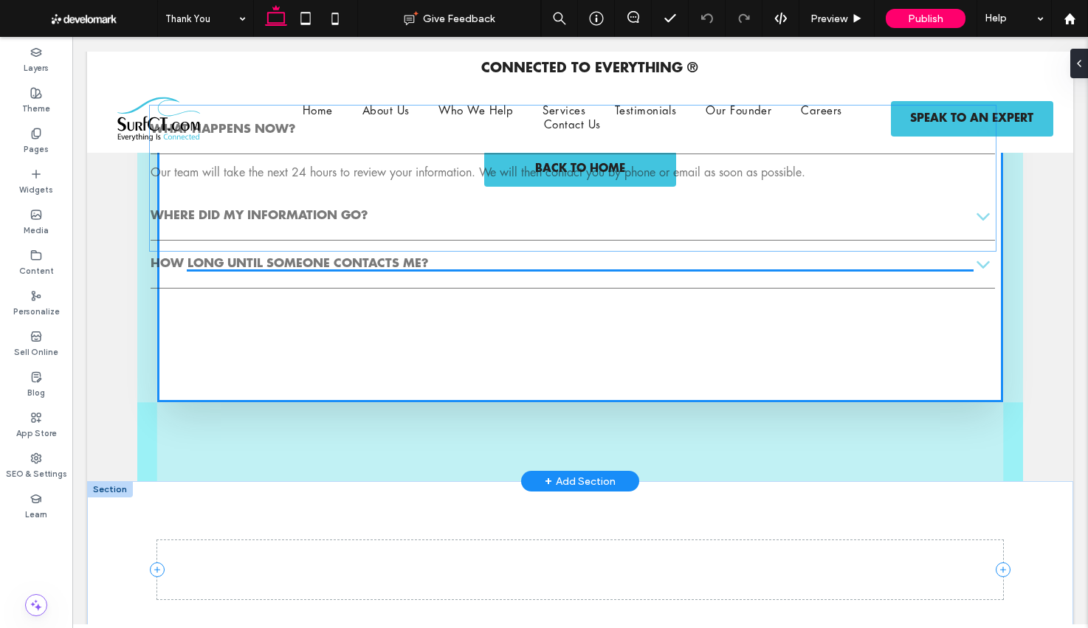
drag, startPoint x: 491, startPoint y: 511, endPoint x: 484, endPoint y: 240, distance: 271.7
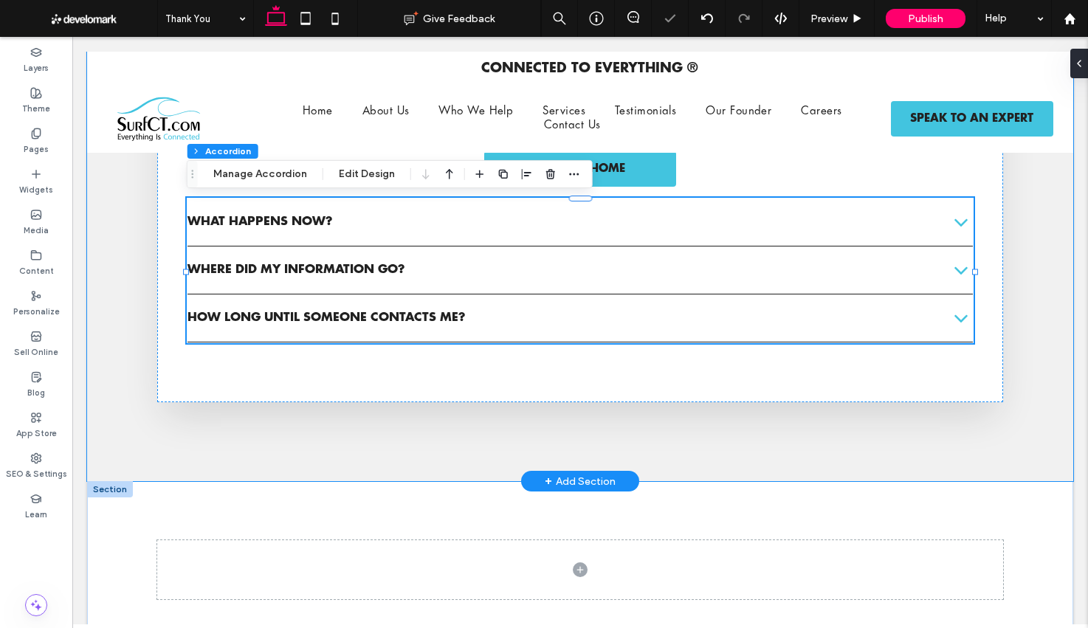
click at [1047, 340] on div "Thank You We've received your message and completed your action. You may now cl…" at bounding box center [580, 151] width 986 height 661
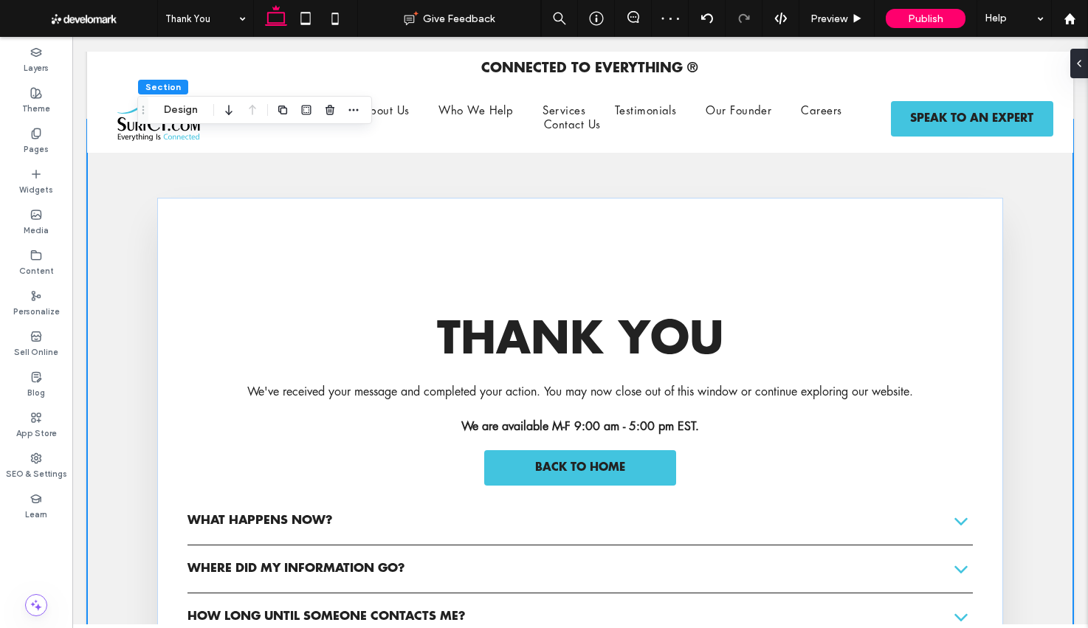
scroll to position [27, 0]
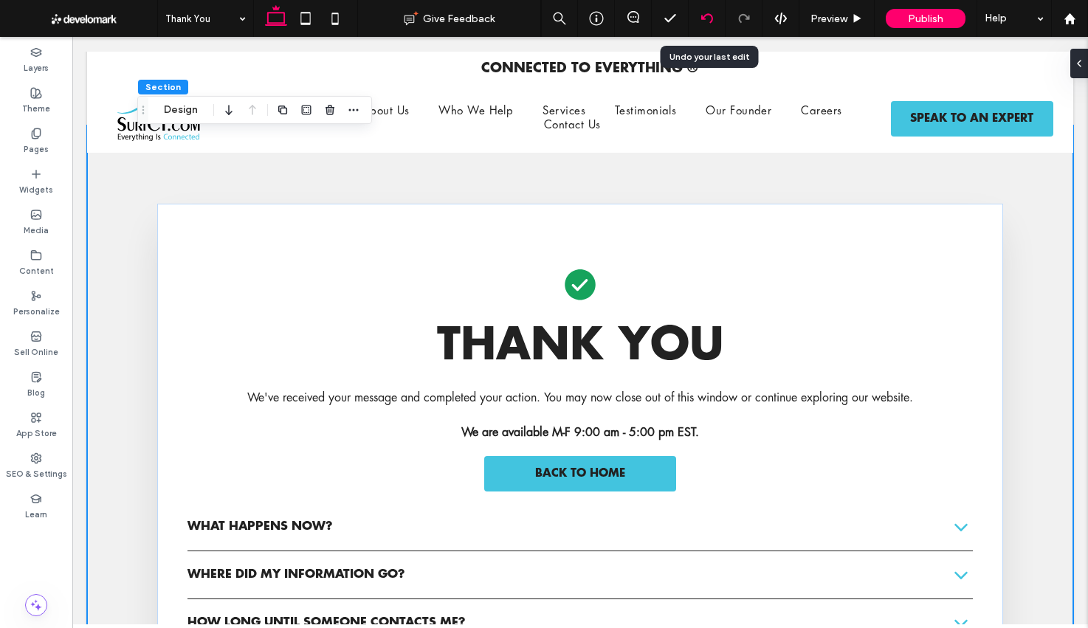
click at [703, 14] on icon at bounding box center [707, 19] width 12 height 12
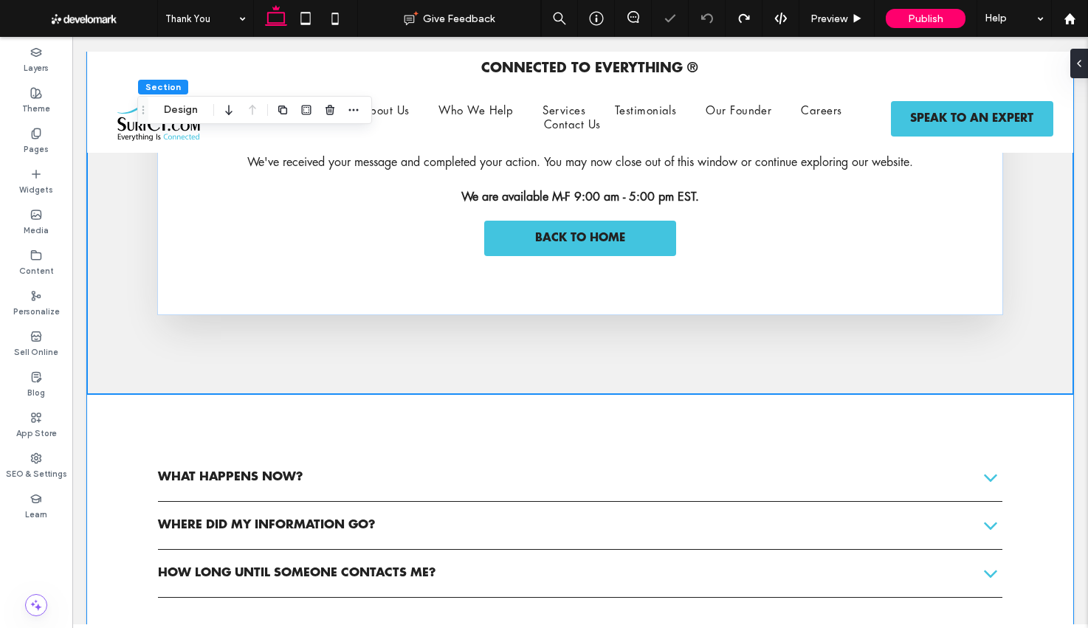
scroll to position [329, 0]
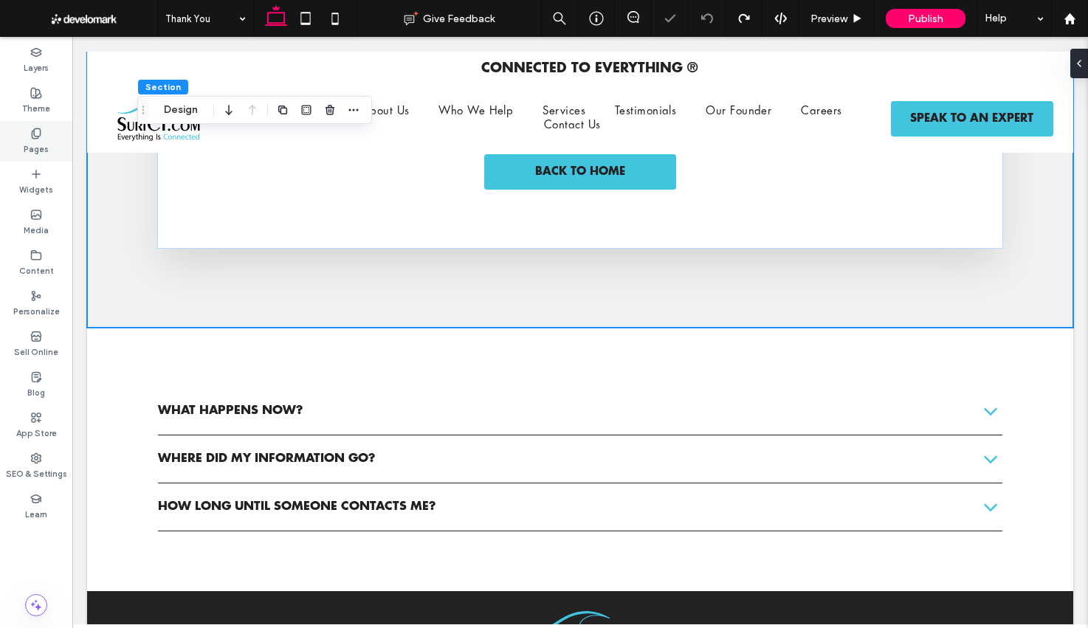
click at [11, 128] on div "Pages" at bounding box center [36, 141] width 72 height 41
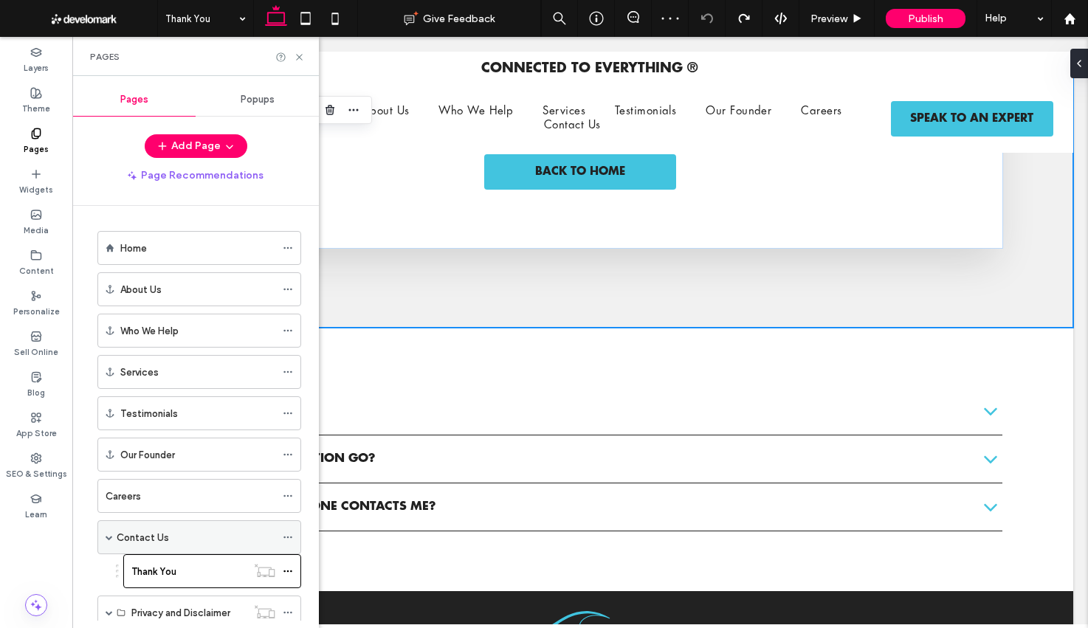
click at [110, 538] on span at bounding box center [109, 537] width 7 height 7
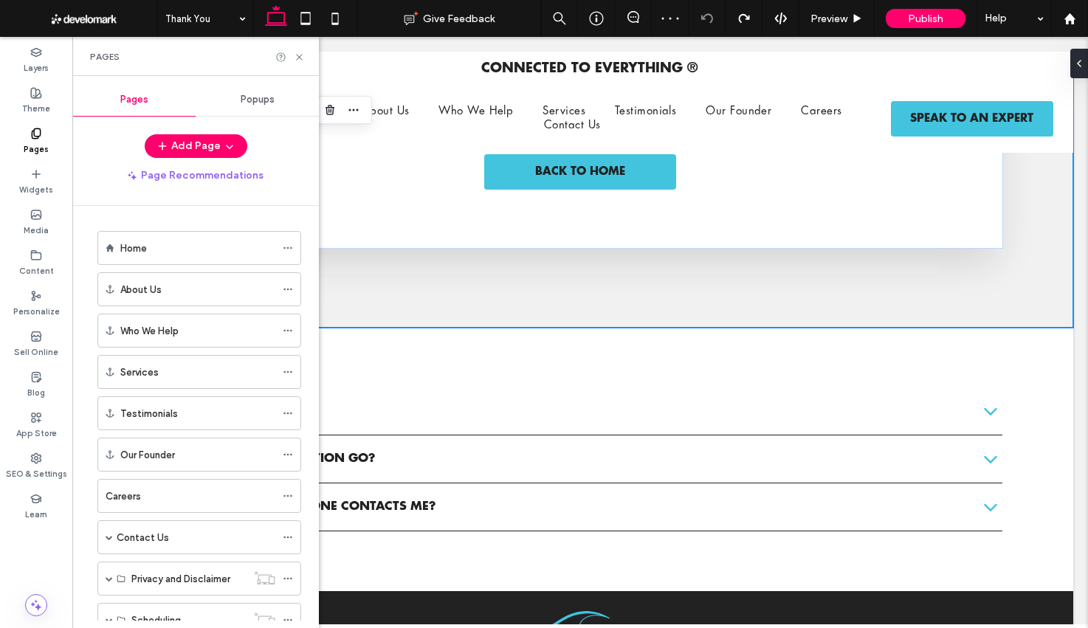
click at [159, 252] on div "Home" at bounding box center [197, 248] width 155 height 15
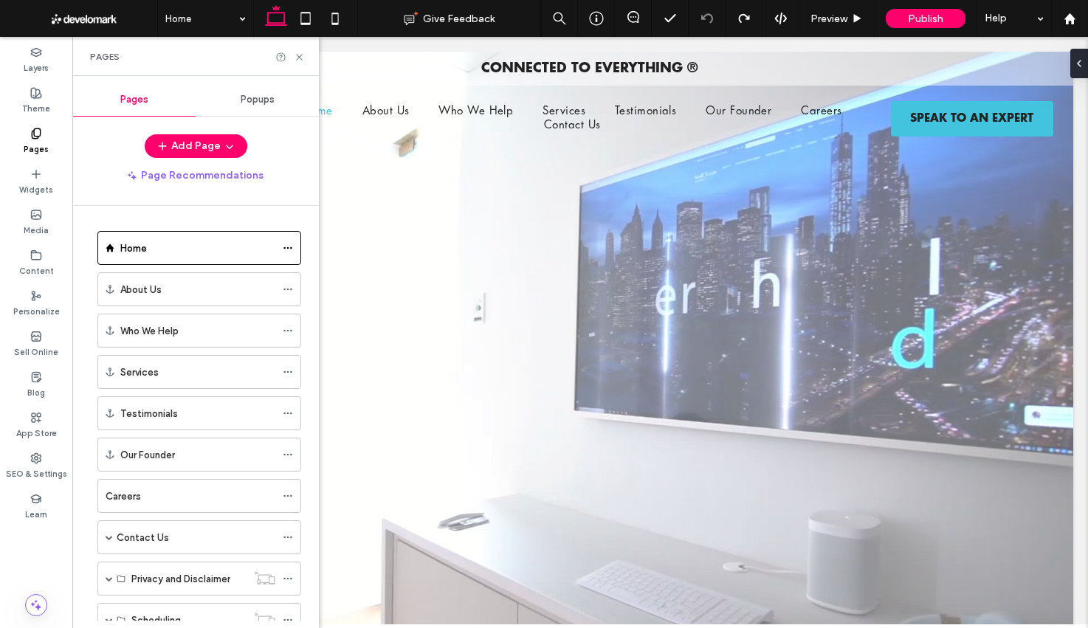
scroll to position [0, 0]
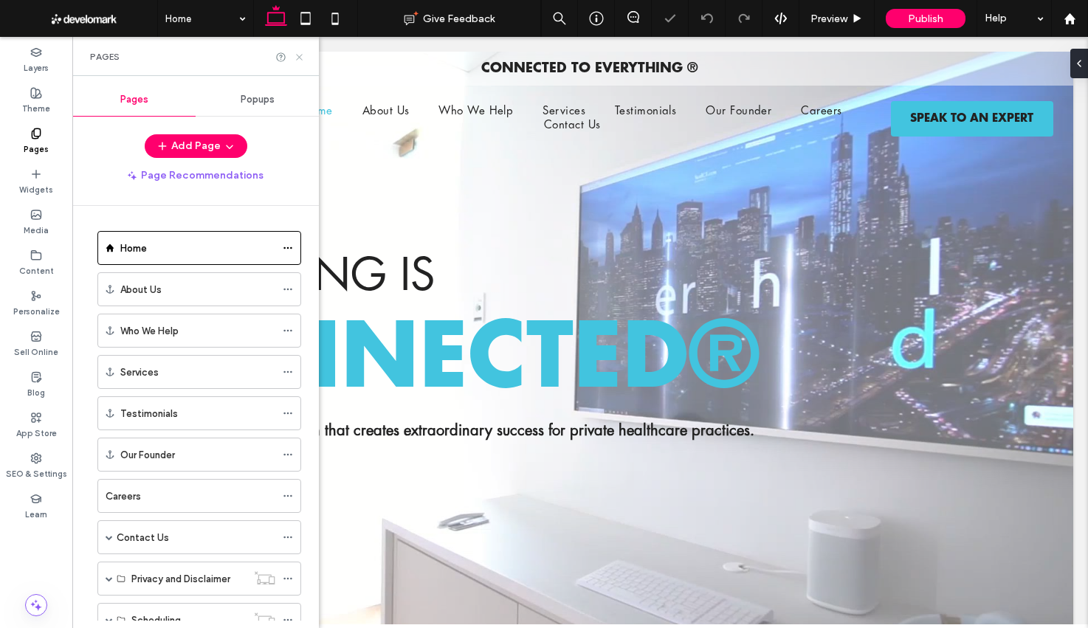
click at [300, 58] on icon at bounding box center [299, 57] width 11 height 11
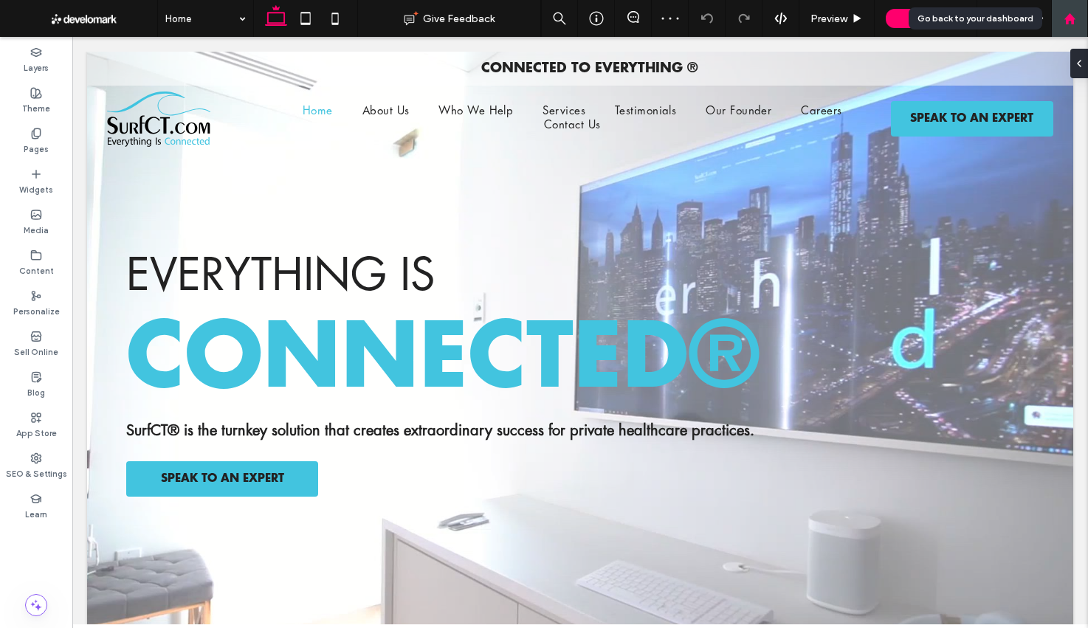
click at [1070, 18] on use at bounding box center [1069, 18] width 11 height 11
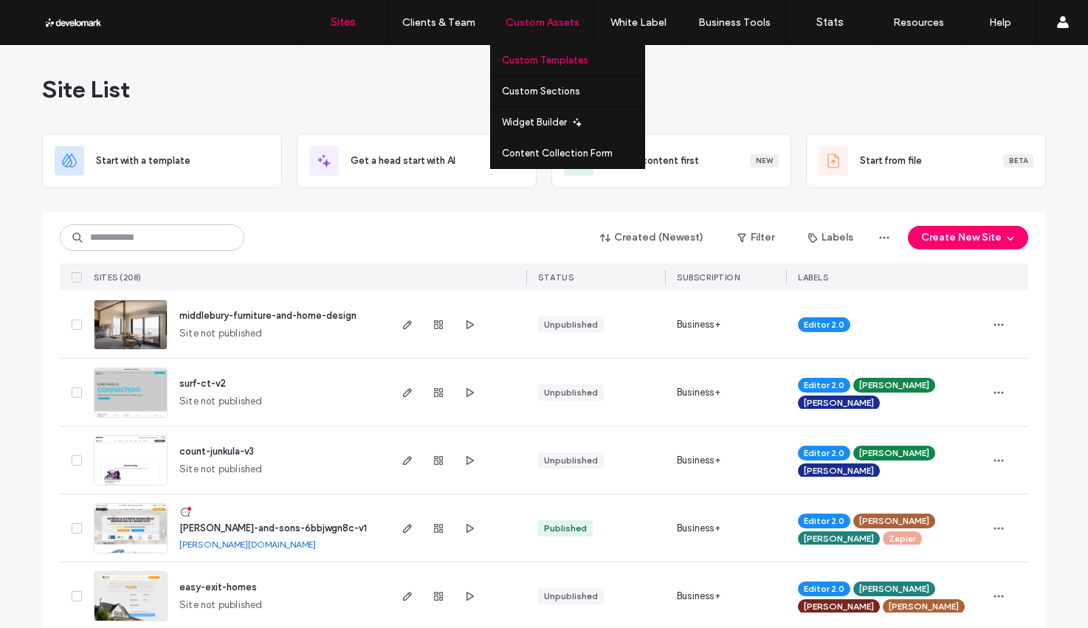
click at [555, 50] on link "Custom Templates" at bounding box center [573, 60] width 142 height 30
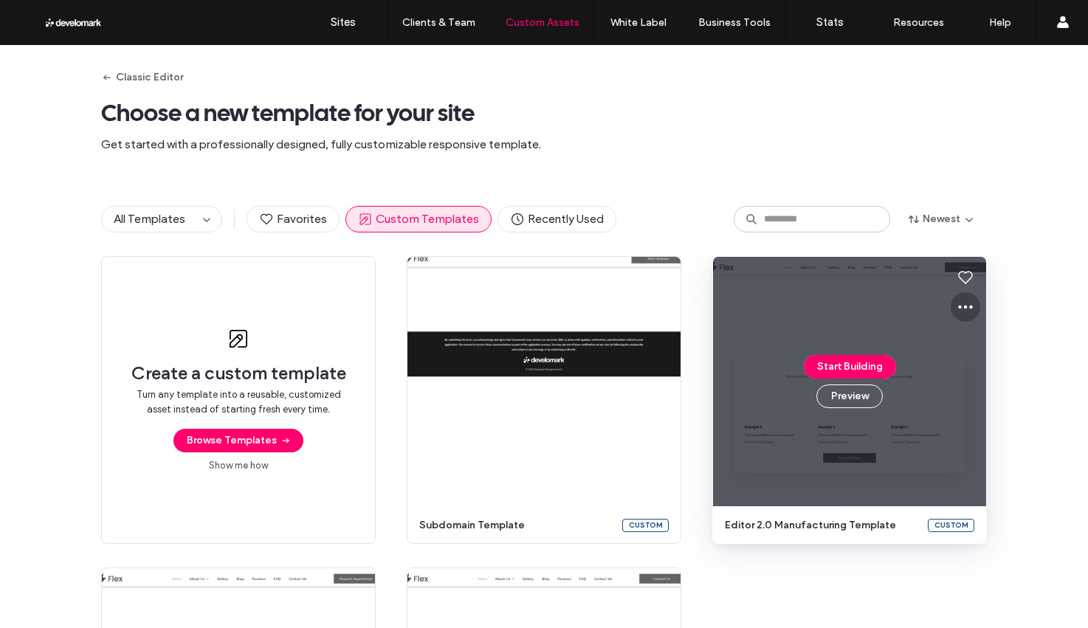
click at [959, 303] on icon at bounding box center [966, 307] width 18 height 18
click at [979, 374] on span "Edit template" at bounding box center [1007, 376] width 62 height 15
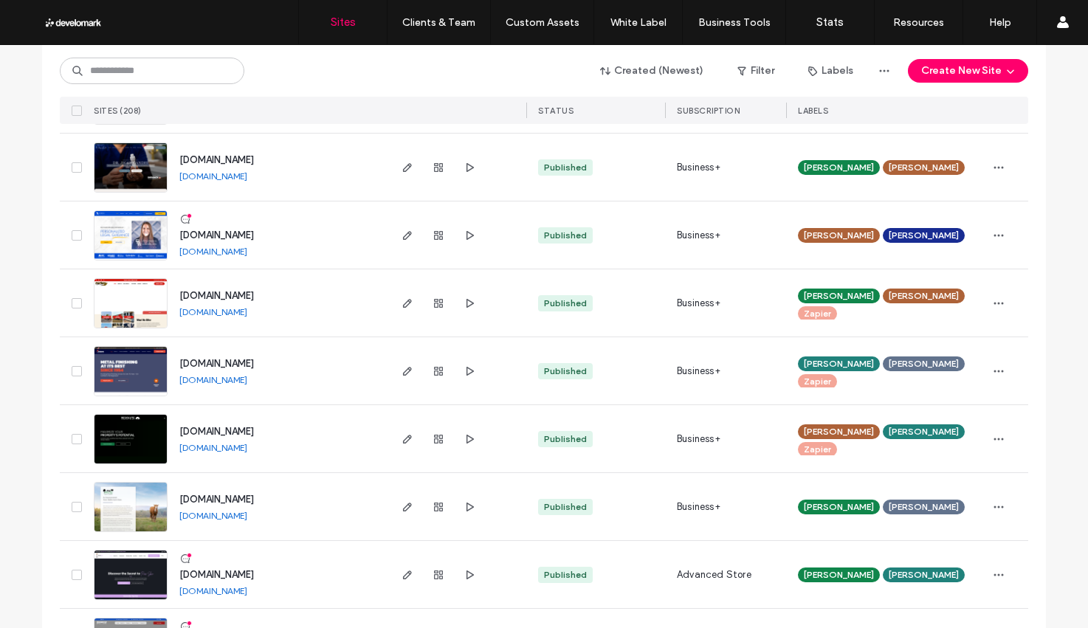
scroll to position [3111, 0]
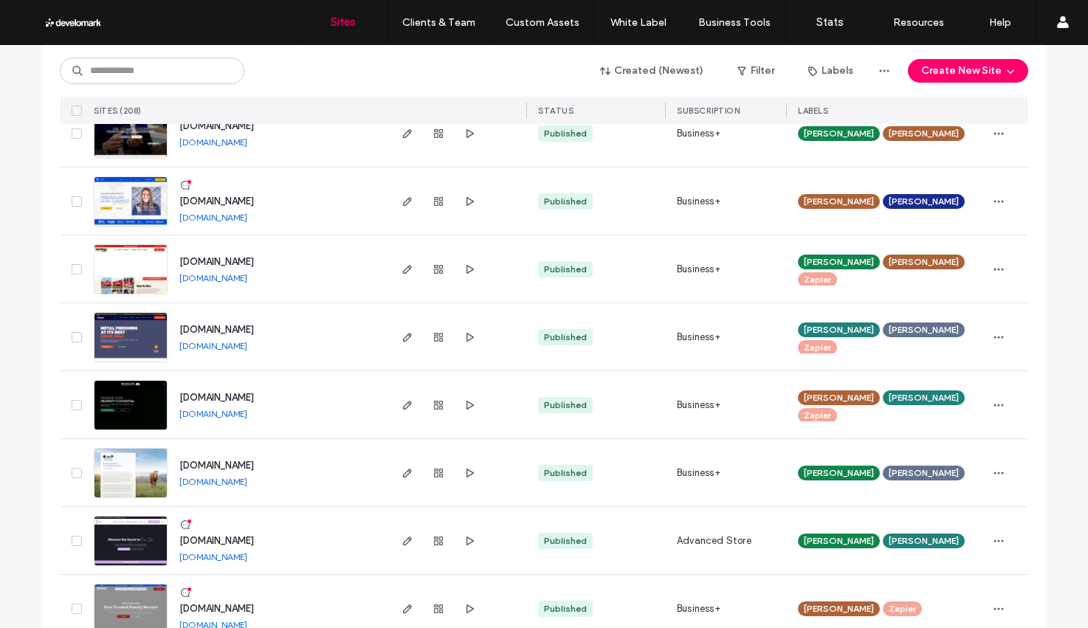
drag, startPoint x: 246, startPoint y: 539, endPoint x: 357, endPoint y: 549, distance: 111.9
click at [246, 539] on span "[DOMAIN_NAME]" at bounding box center [216, 540] width 75 height 11
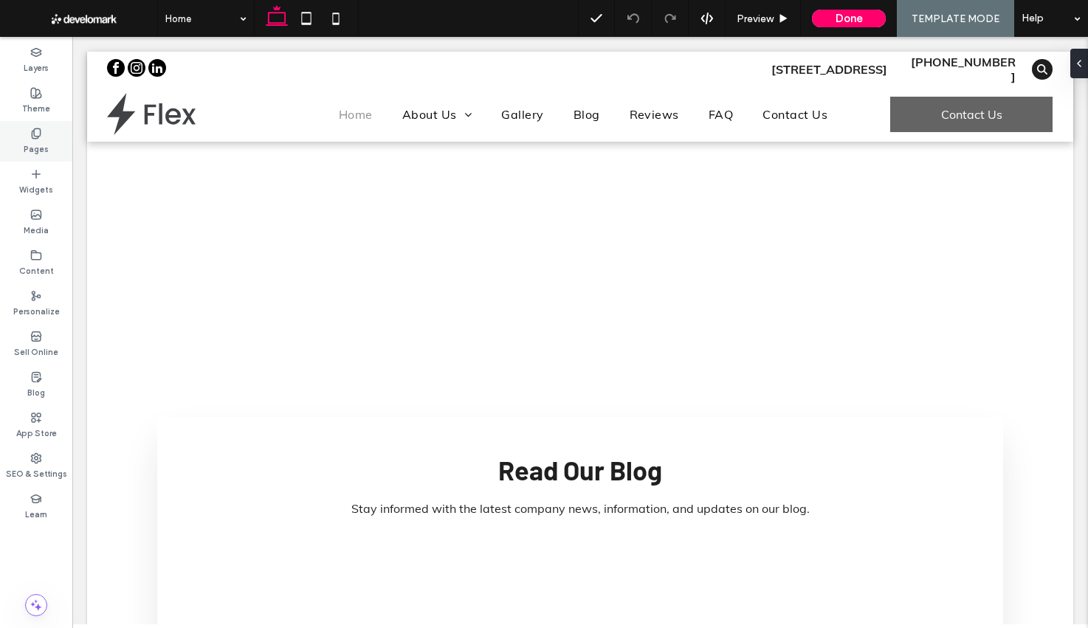
click at [38, 128] on icon at bounding box center [36, 134] width 12 height 12
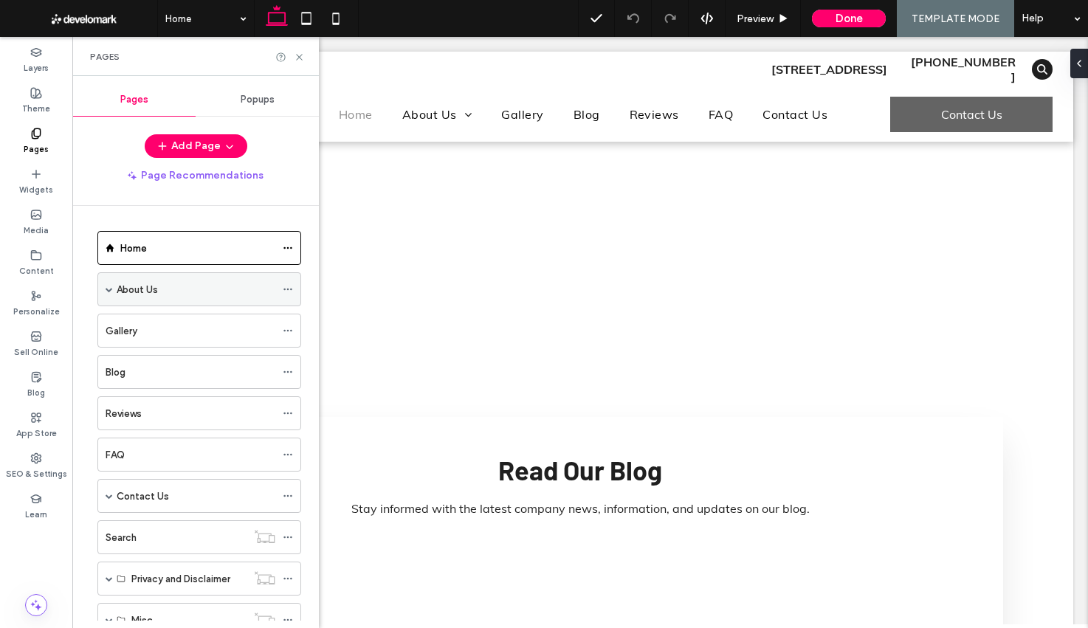
click at [108, 286] on span at bounding box center [109, 289] width 7 height 7
click at [108, 288] on span at bounding box center [109, 289] width 7 height 7
click at [108, 495] on span at bounding box center [109, 495] width 7 height 7
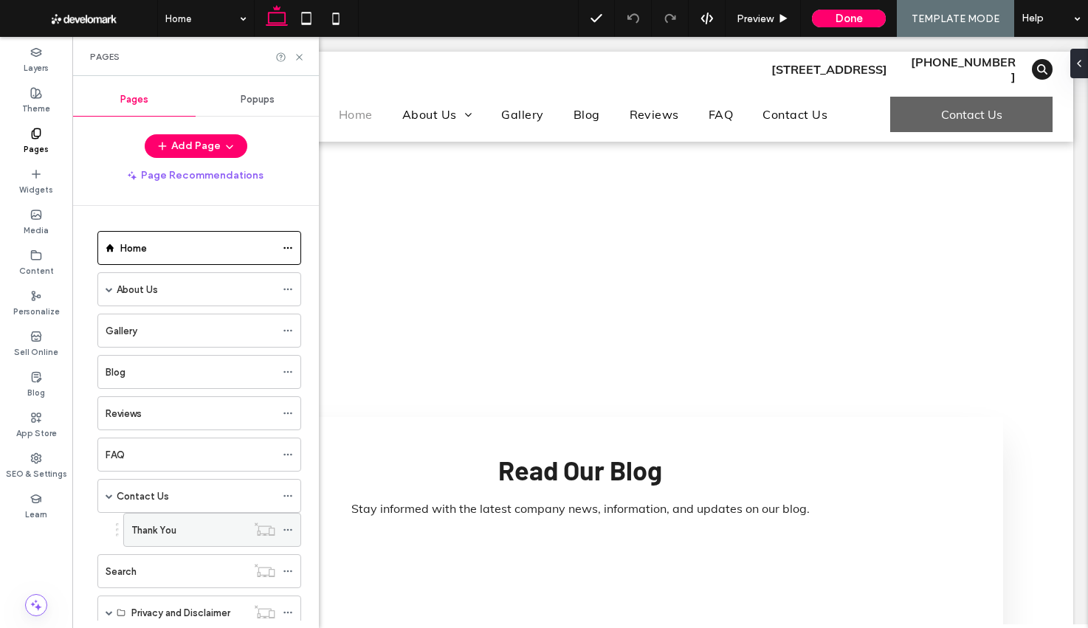
click at [291, 531] on icon at bounding box center [288, 530] width 10 height 10
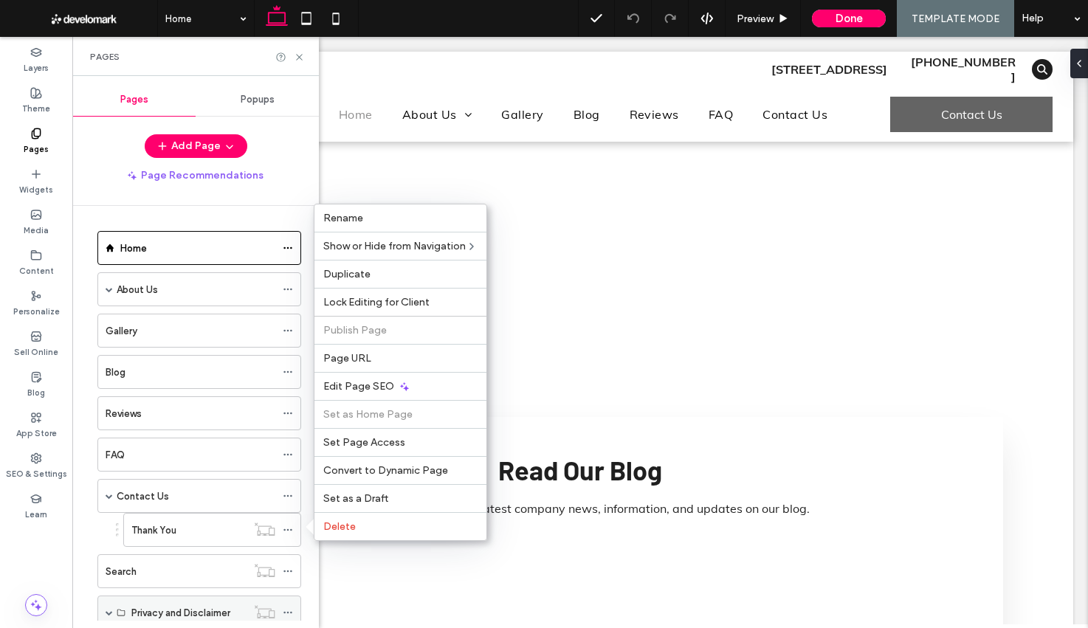
drag, startPoint x: 382, startPoint y: 379, endPoint x: 218, endPoint y: 597, distance: 272.1
click at [381, 380] on span "Edit Page SEO" at bounding box center [358, 386] width 71 height 13
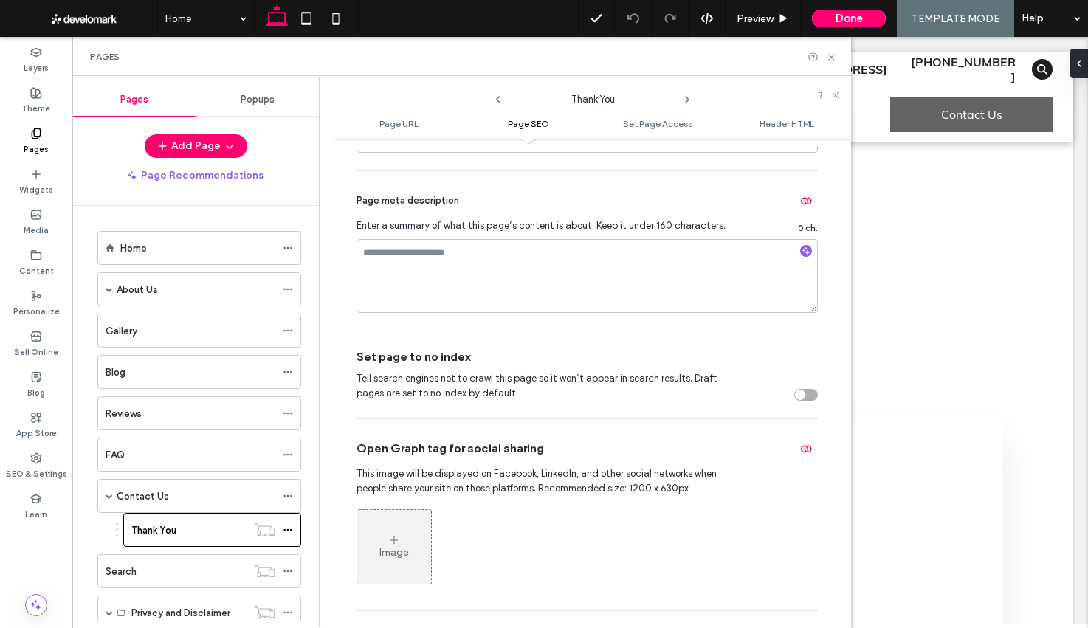
scroll to position [444, 0]
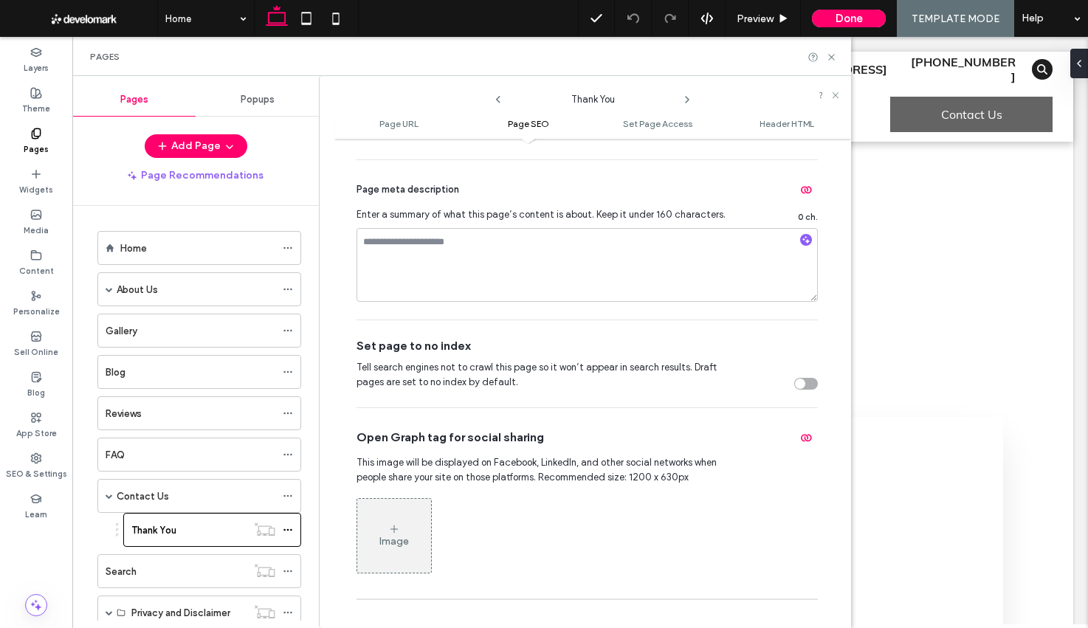
click at [806, 387] on div "toggle" at bounding box center [806, 384] width 24 height 12
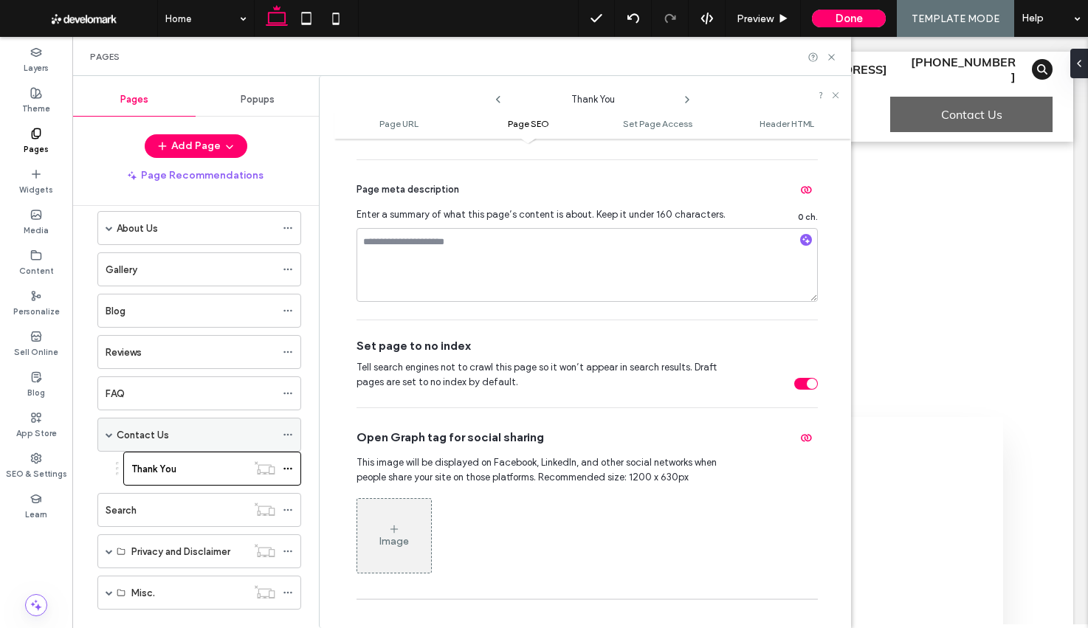
scroll to position [73, 0]
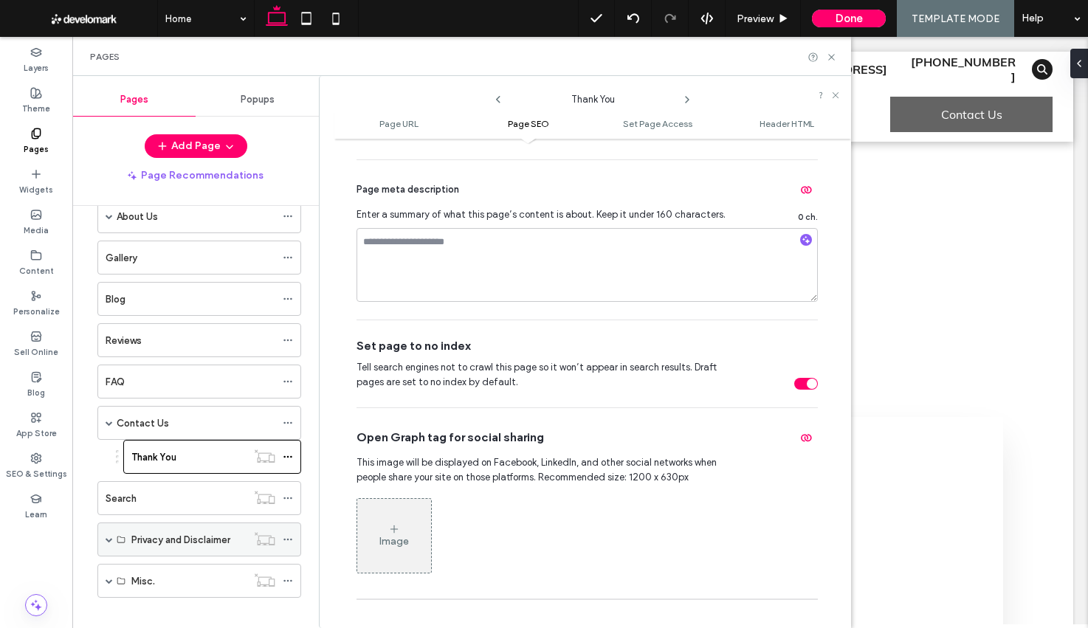
click at [107, 539] on span at bounding box center [109, 539] width 7 height 7
click at [292, 574] on icon at bounding box center [288, 573] width 10 height 10
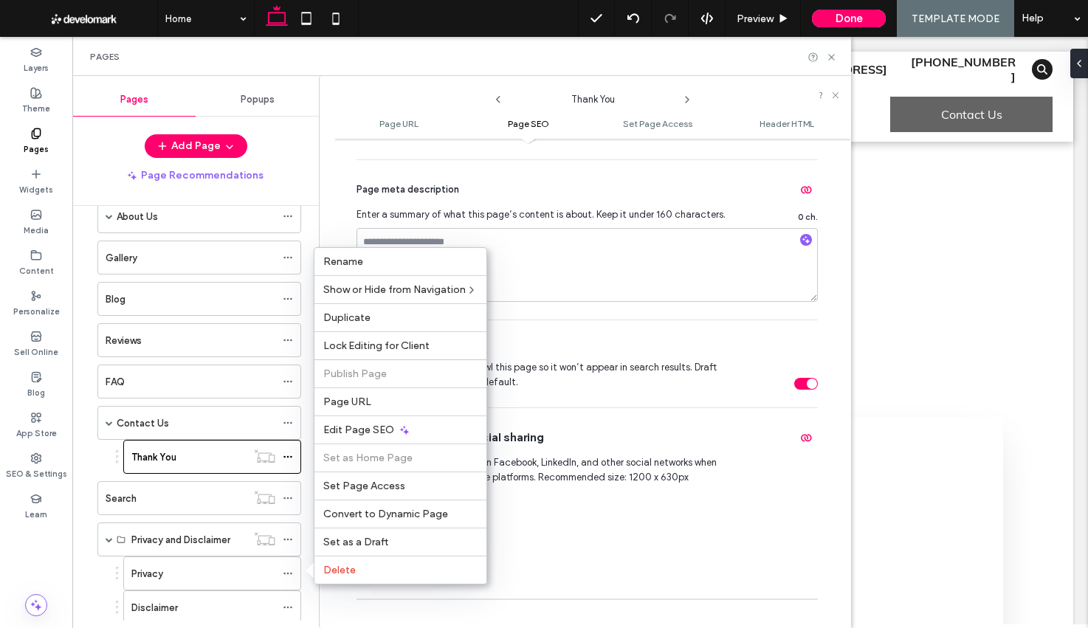
drag, startPoint x: 376, startPoint y: 433, endPoint x: 174, endPoint y: 623, distance: 277.8
click at [376, 433] on span "Edit Page SEO" at bounding box center [358, 430] width 71 height 13
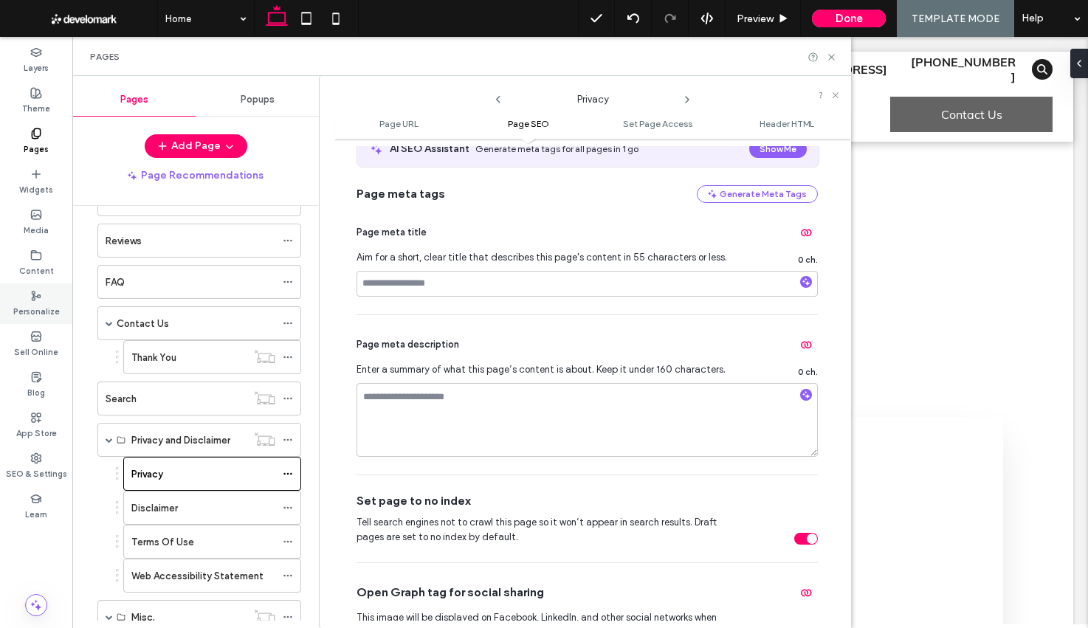
scroll to position [184, 0]
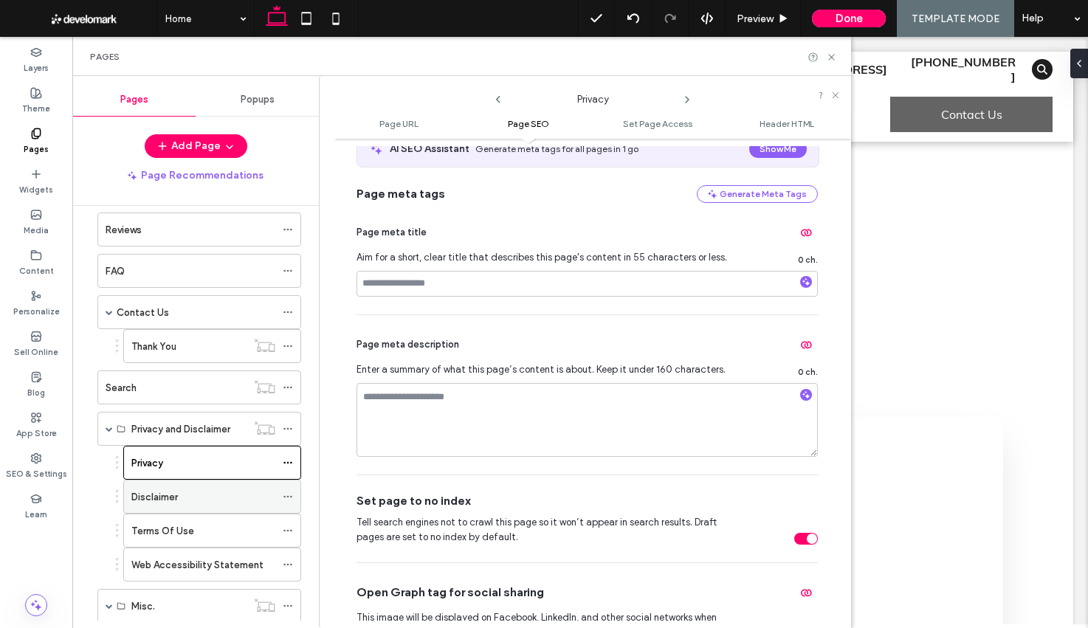
click at [289, 497] on icon at bounding box center [288, 497] width 10 height 10
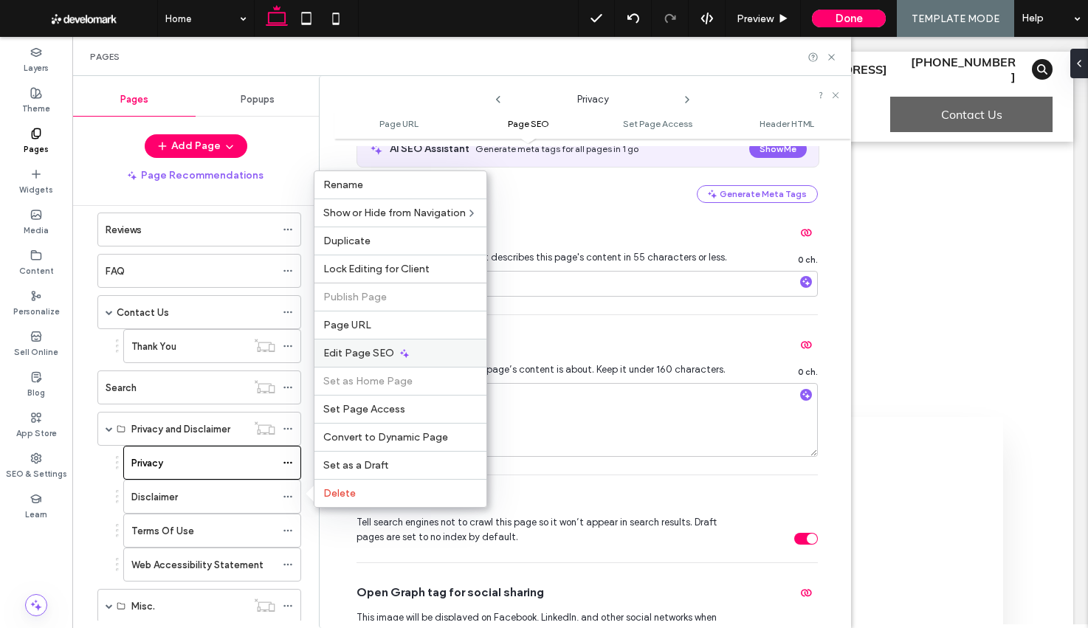
click at [412, 348] on div "Edit Page SEO" at bounding box center [400, 353] width 172 height 28
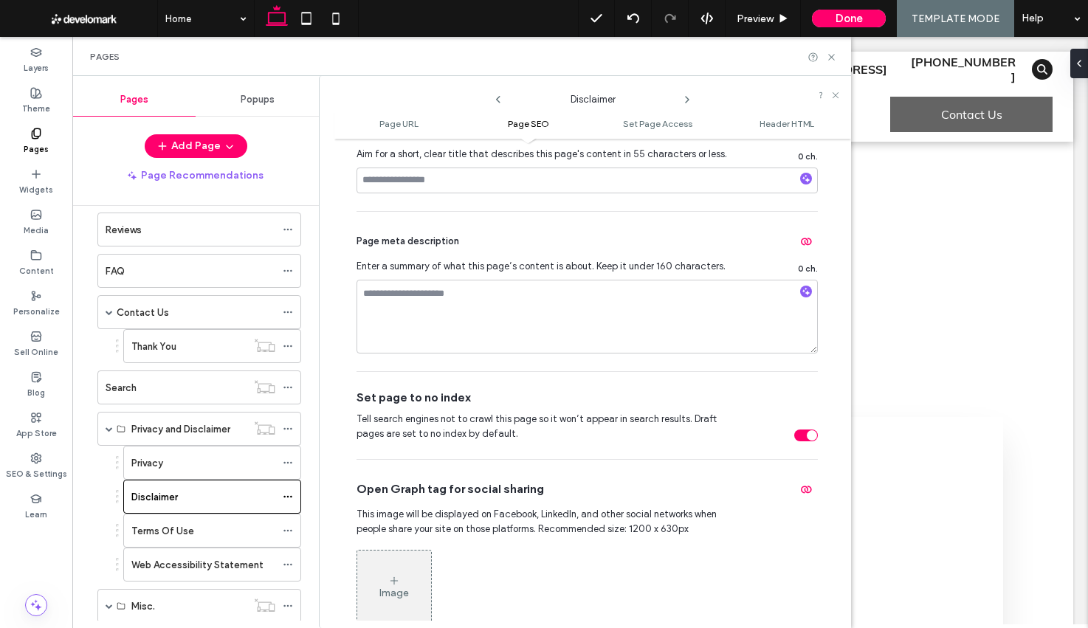
scroll to position [404, 0]
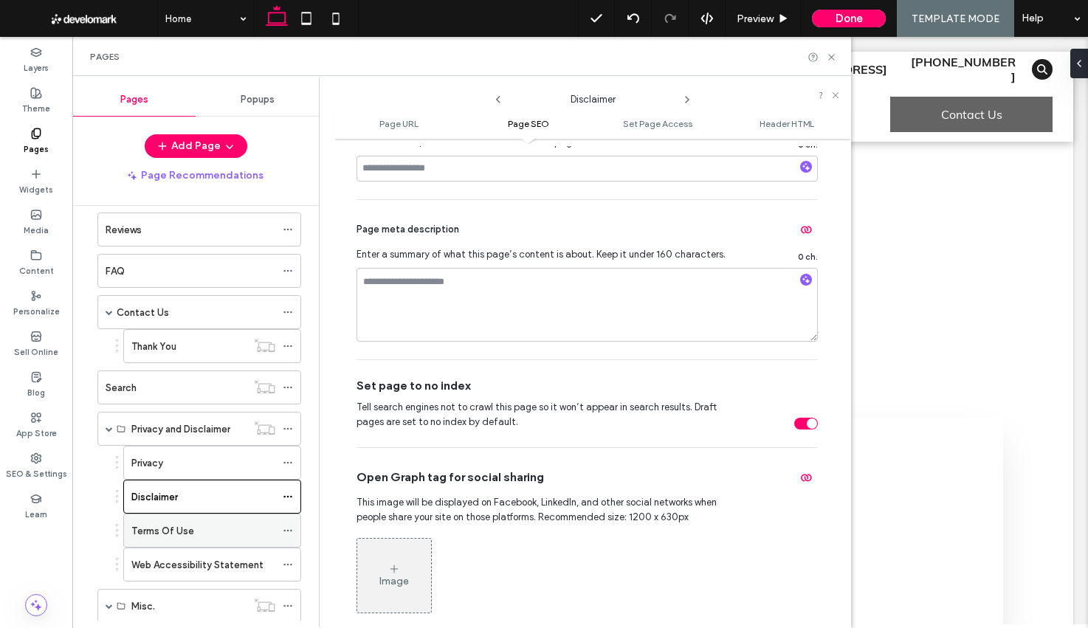
click at [287, 532] on icon at bounding box center [288, 531] width 10 height 10
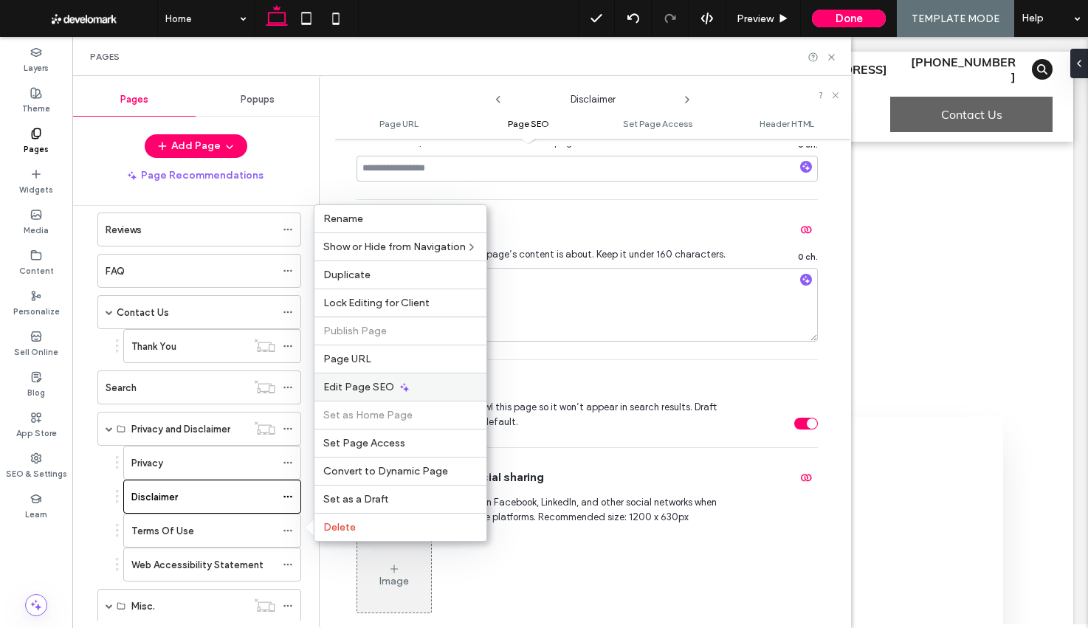
click at [370, 390] on span "Edit Page SEO" at bounding box center [358, 387] width 71 height 13
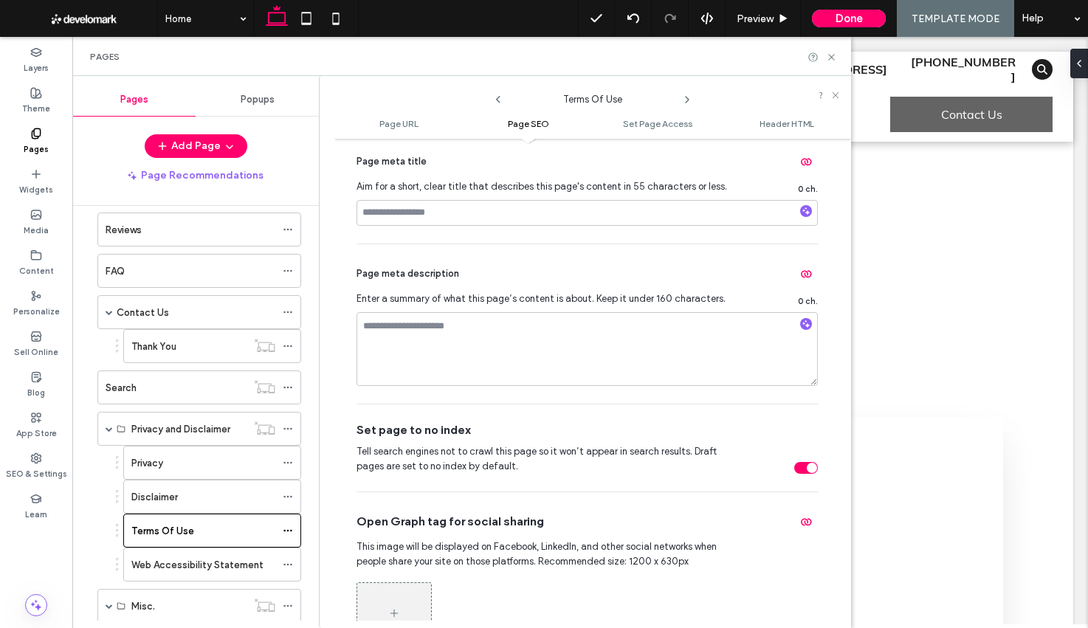
scroll to position [395, 0]
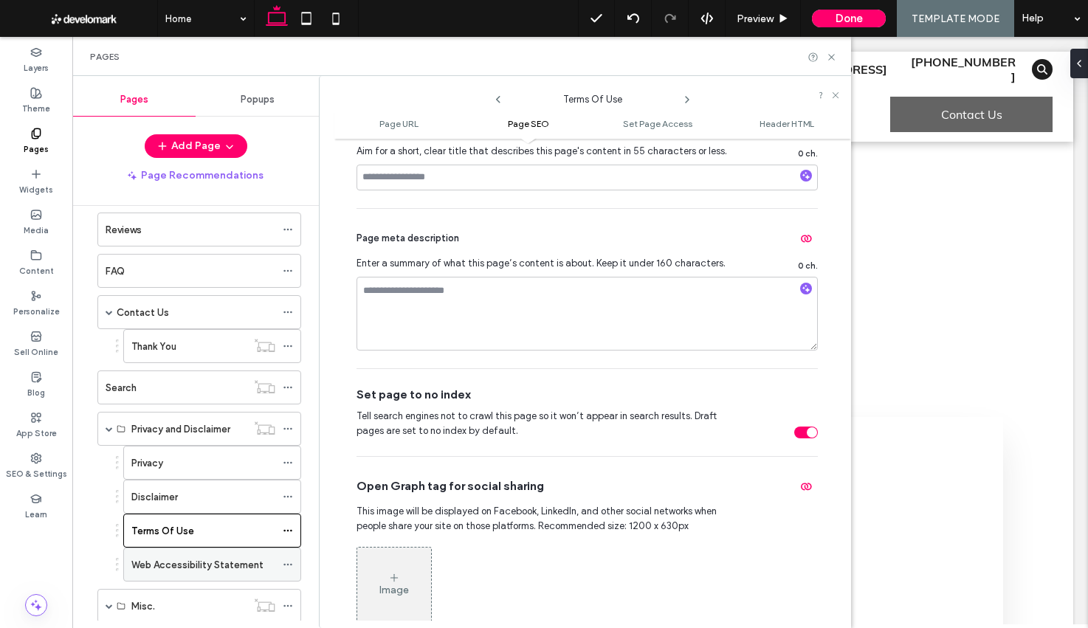
click at [290, 564] on use at bounding box center [287, 565] width 8 height 2
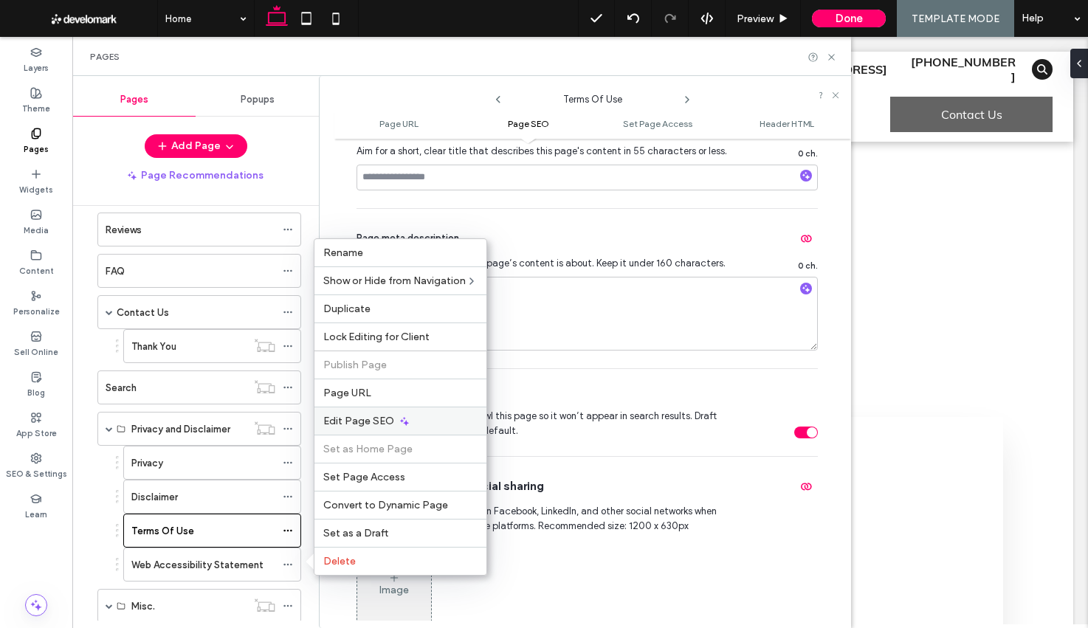
click at [381, 426] on span "Edit Page SEO" at bounding box center [358, 421] width 71 height 13
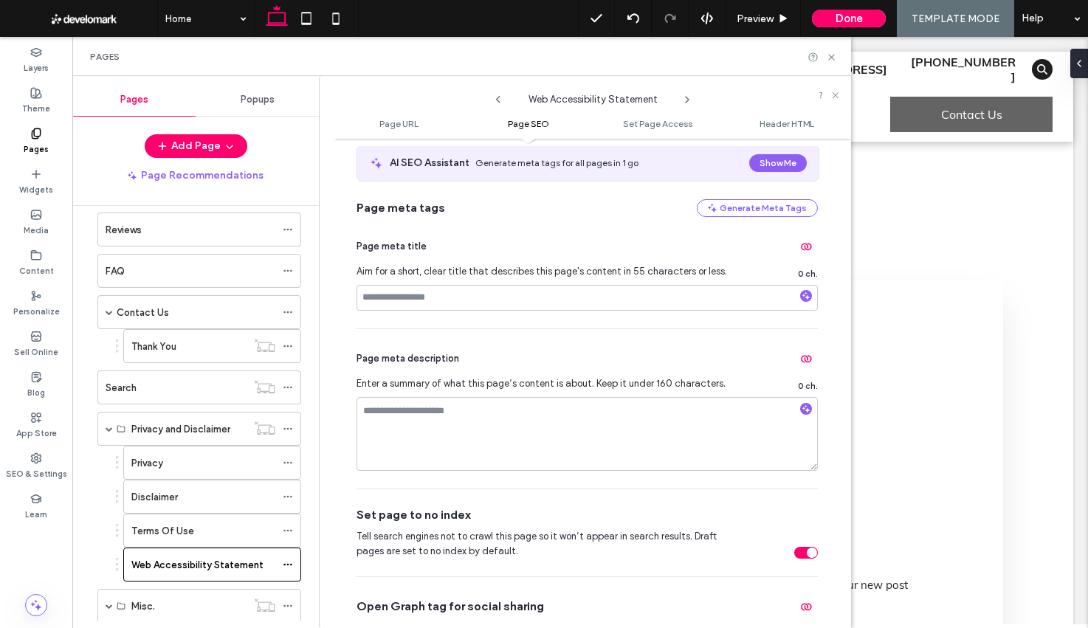
scroll to position [435, 0]
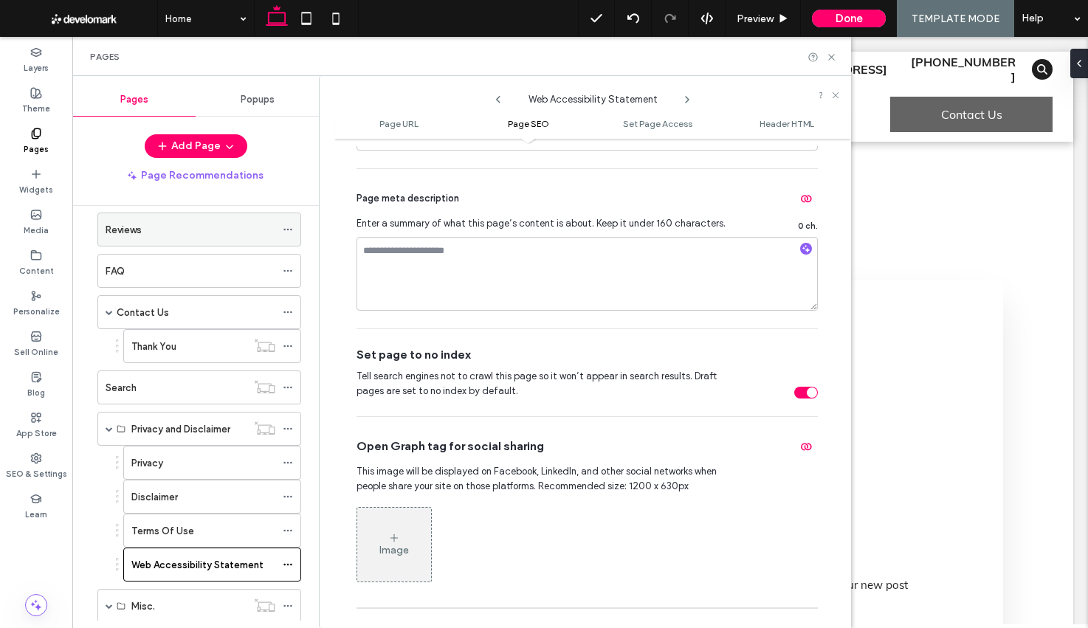
drag, startPoint x: 111, startPoint y: 426, endPoint x: 118, endPoint y: 340, distance: 85.9
click at [111, 426] on span at bounding box center [109, 428] width 7 height 7
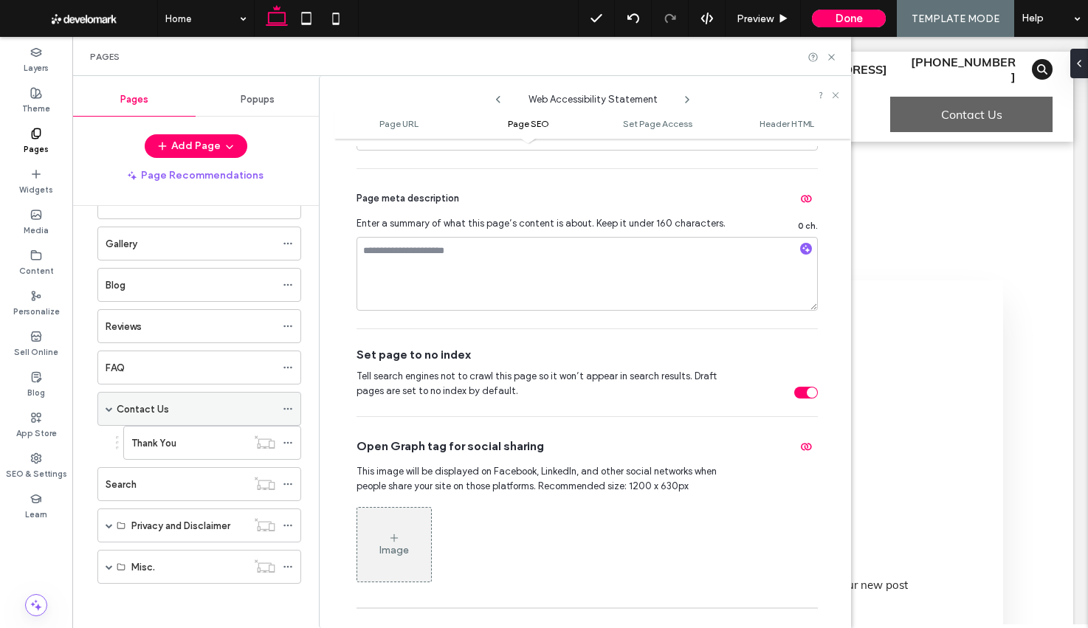
click at [110, 410] on span at bounding box center [109, 408] width 7 height 7
click at [110, 568] on span at bounding box center [109, 566] width 7 height 7
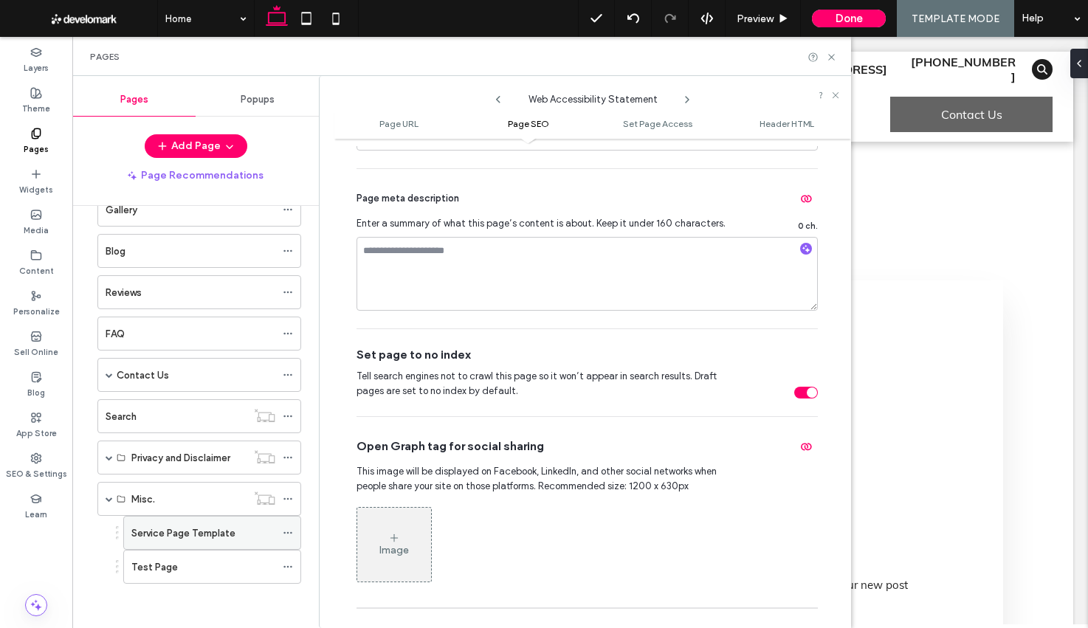
click at [291, 532] on icon at bounding box center [288, 533] width 10 height 10
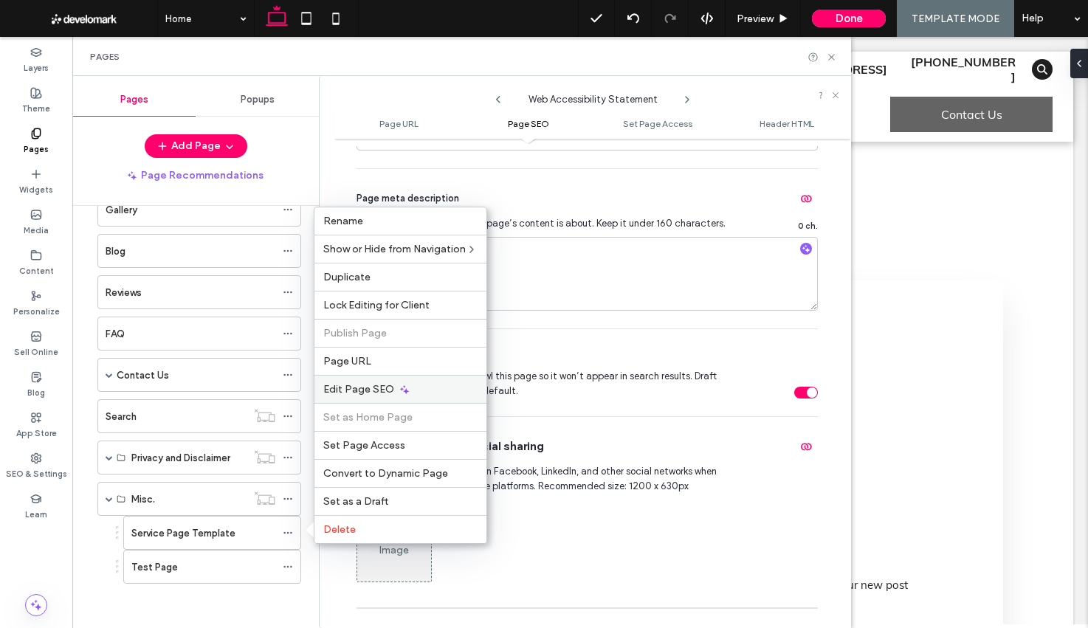
click at [412, 386] on div "Edit Page SEO" at bounding box center [400, 389] width 172 height 28
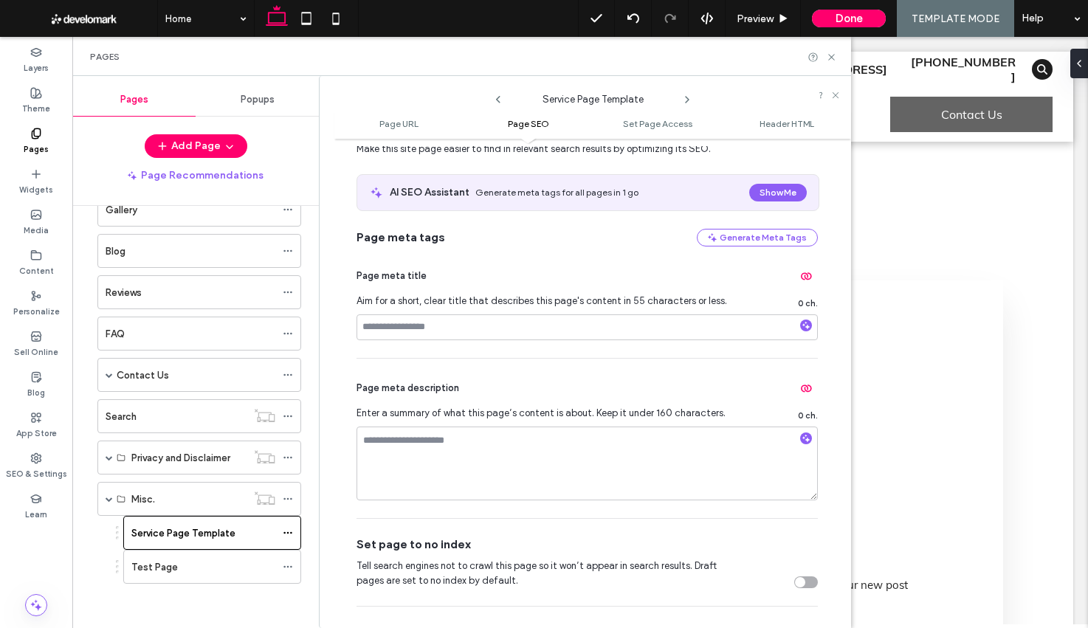
scroll to position [325, 0]
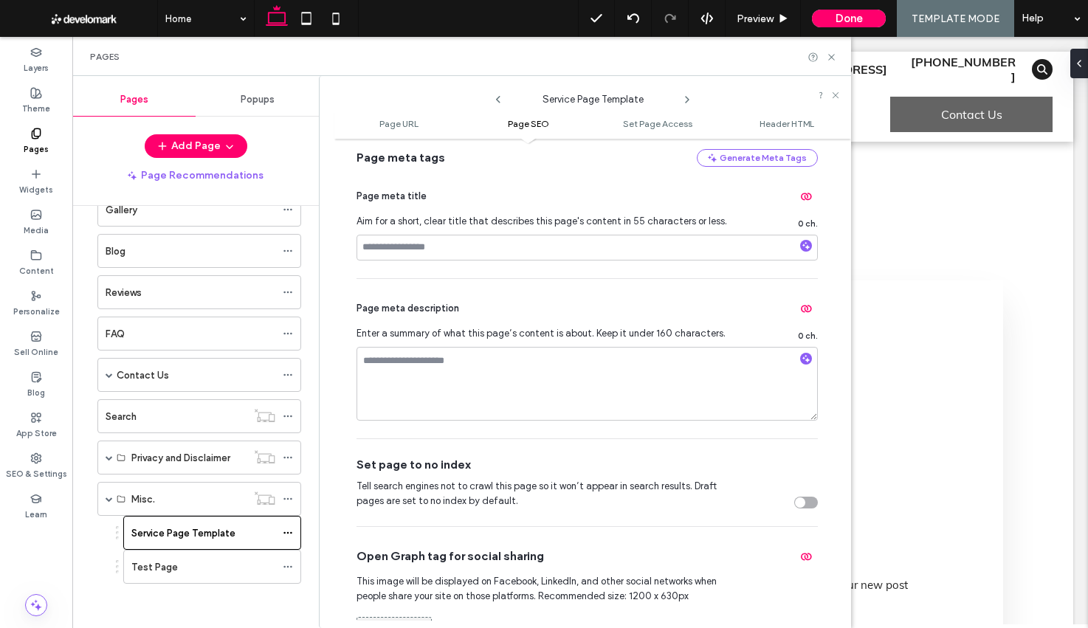
drag, startPoint x: 807, startPoint y: 506, endPoint x: 704, endPoint y: 510, distance: 102.7
click at [807, 506] on div "toggle" at bounding box center [806, 503] width 24 height 12
click at [287, 564] on icon at bounding box center [288, 567] width 10 height 10
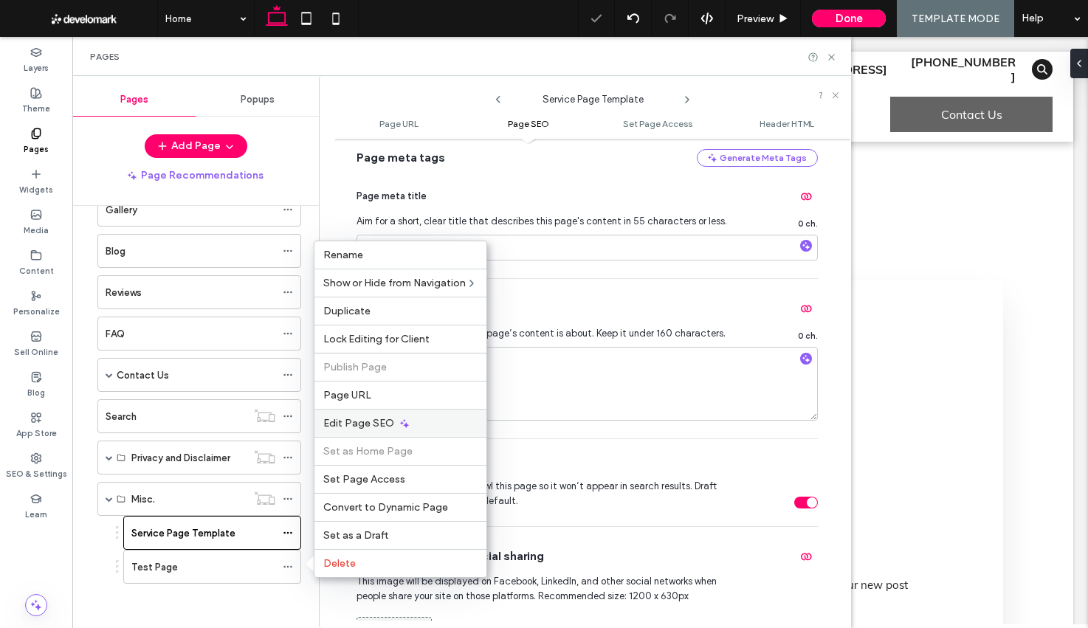
click at [351, 428] on span "Edit Page SEO" at bounding box center [358, 423] width 71 height 13
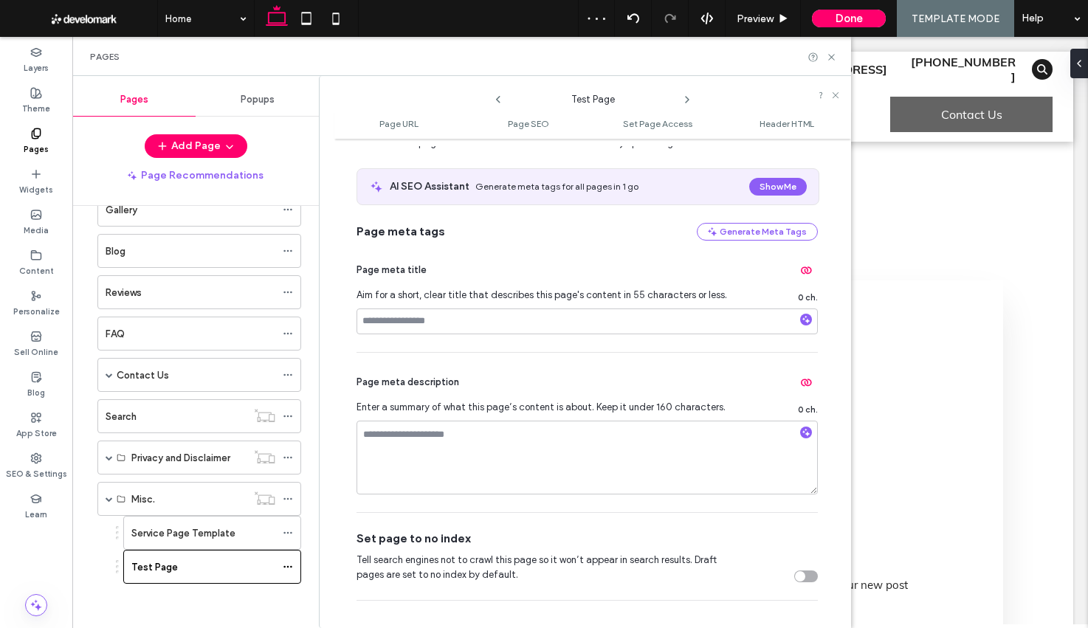
scroll to position [284, 0]
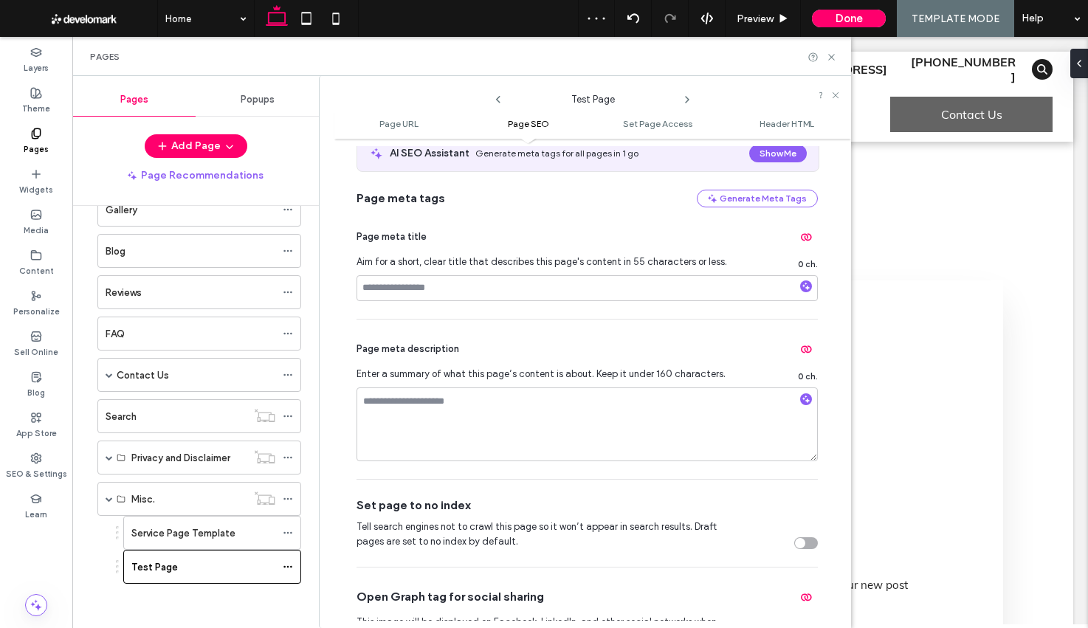
click at [806, 548] on div "toggle" at bounding box center [806, 543] width 24 height 12
click at [831, 58] on icon at bounding box center [831, 57] width 11 height 11
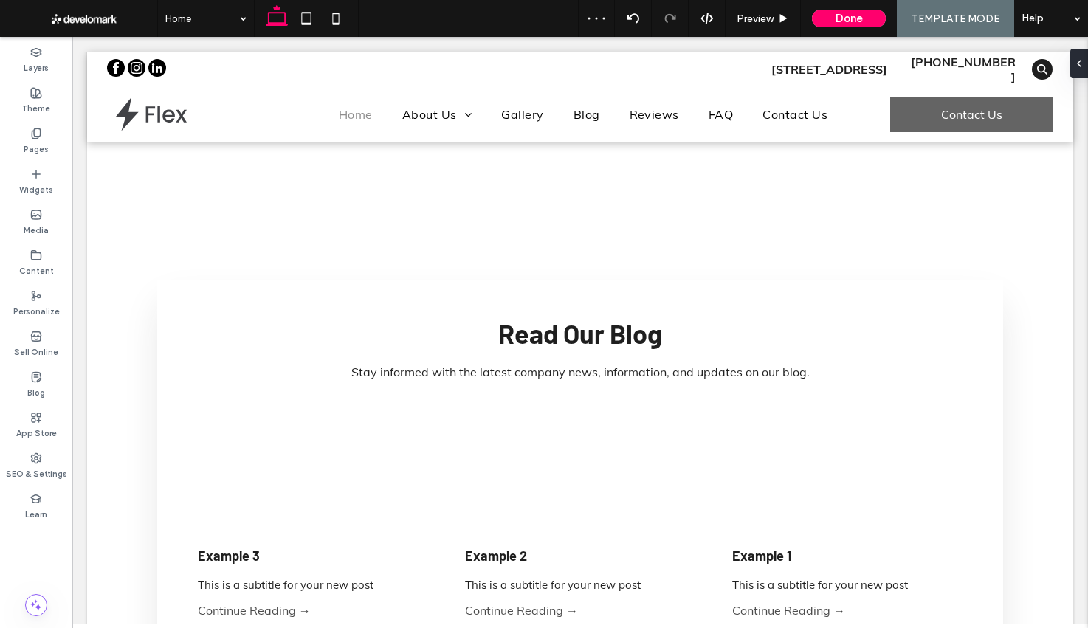
drag, startPoint x: 844, startPoint y: 26, endPoint x: 784, endPoint y: 83, distance: 82.5
click at [844, 26] on button "Done" at bounding box center [849, 19] width 74 height 18
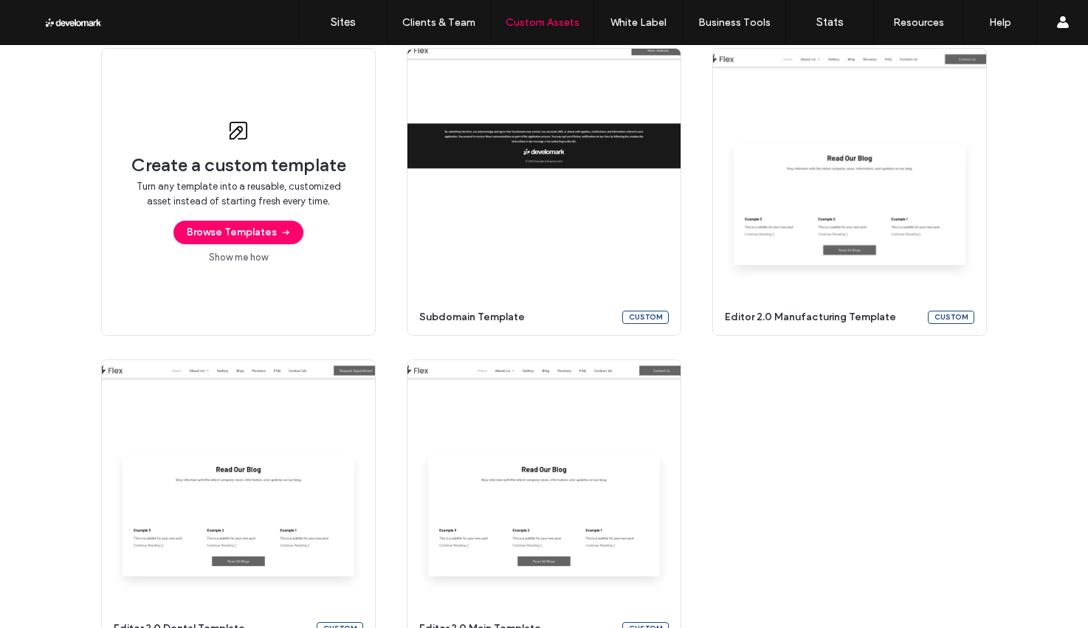
scroll to position [185, 0]
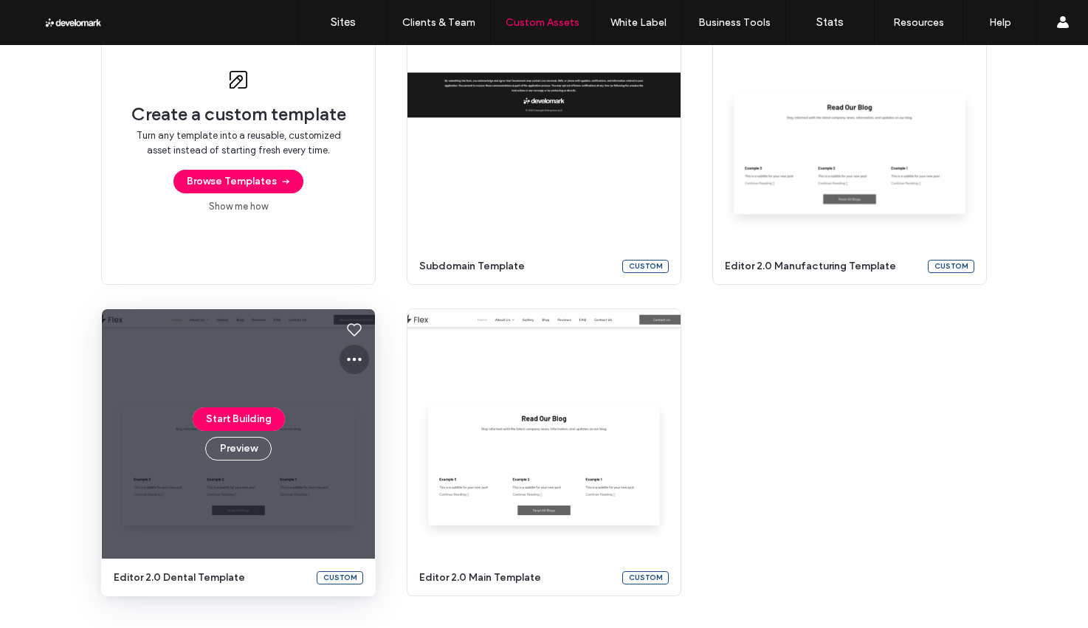
click at [348, 358] on use at bounding box center [354, 360] width 15 height 4
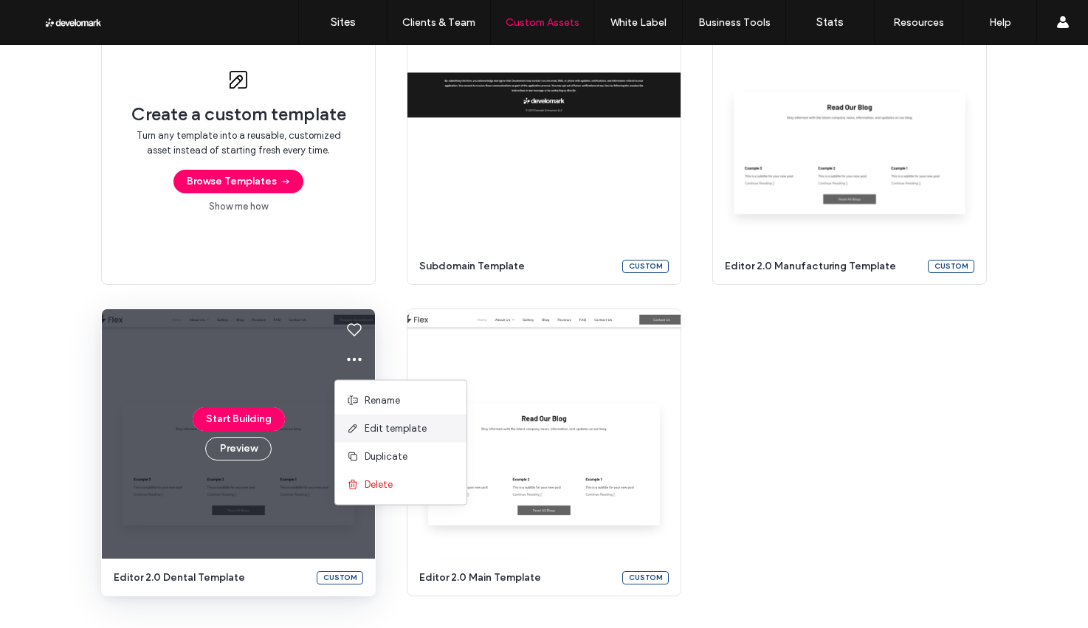
click at [367, 433] on span "Edit template" at bounding box center [396, 428] width 62 height 15
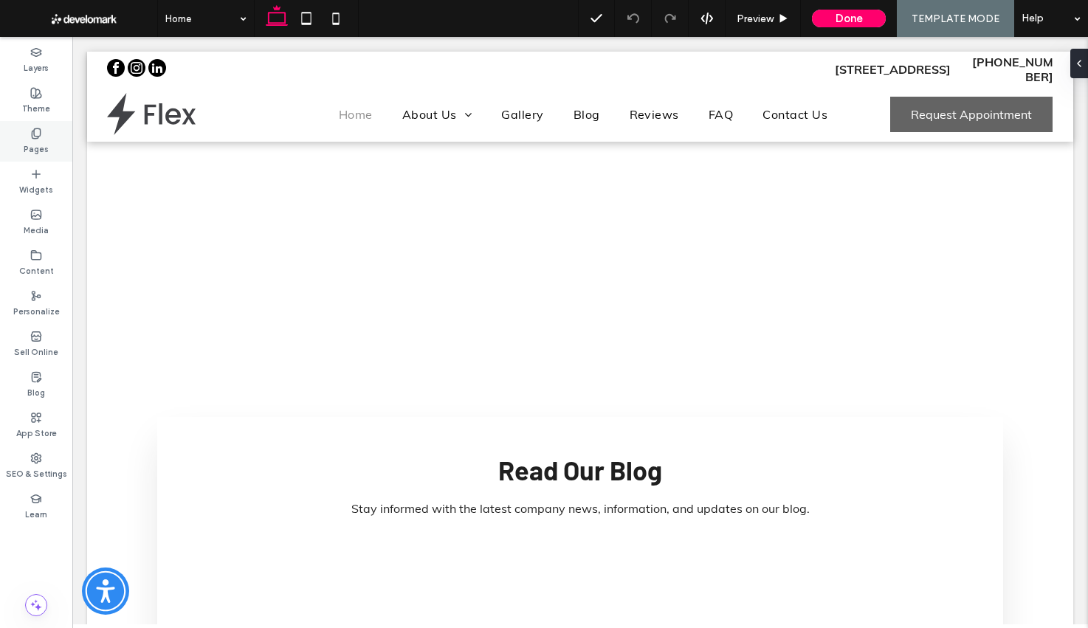
click at [28, 132] on div "Pages" at bounding box center [36, 141] width 72 height 41
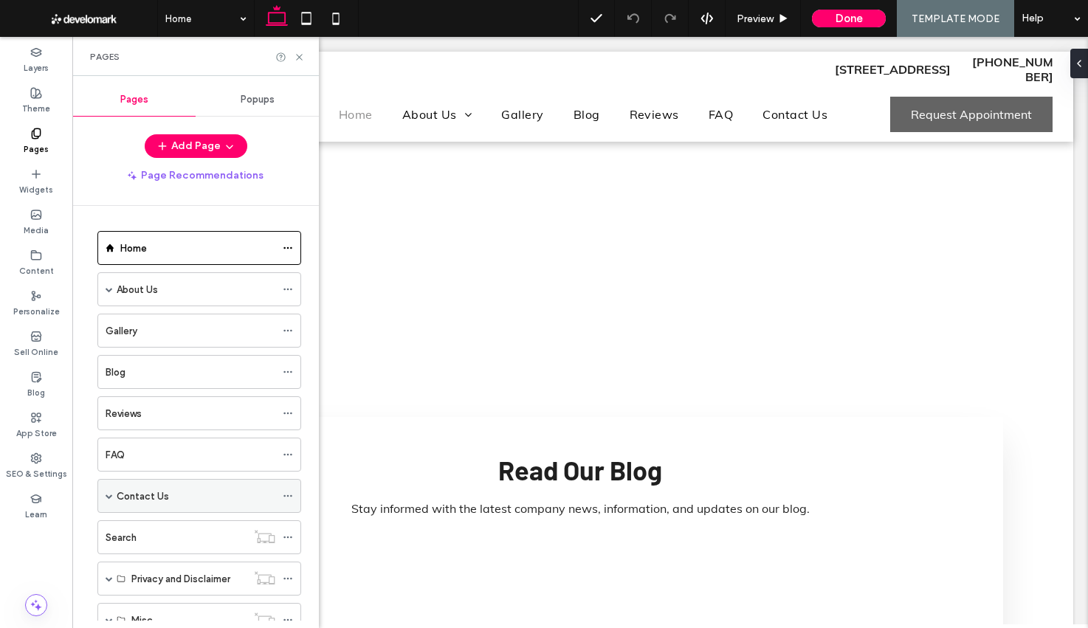
click at [108, 495] on span at bounding box center [109, 495] width 7 height 7
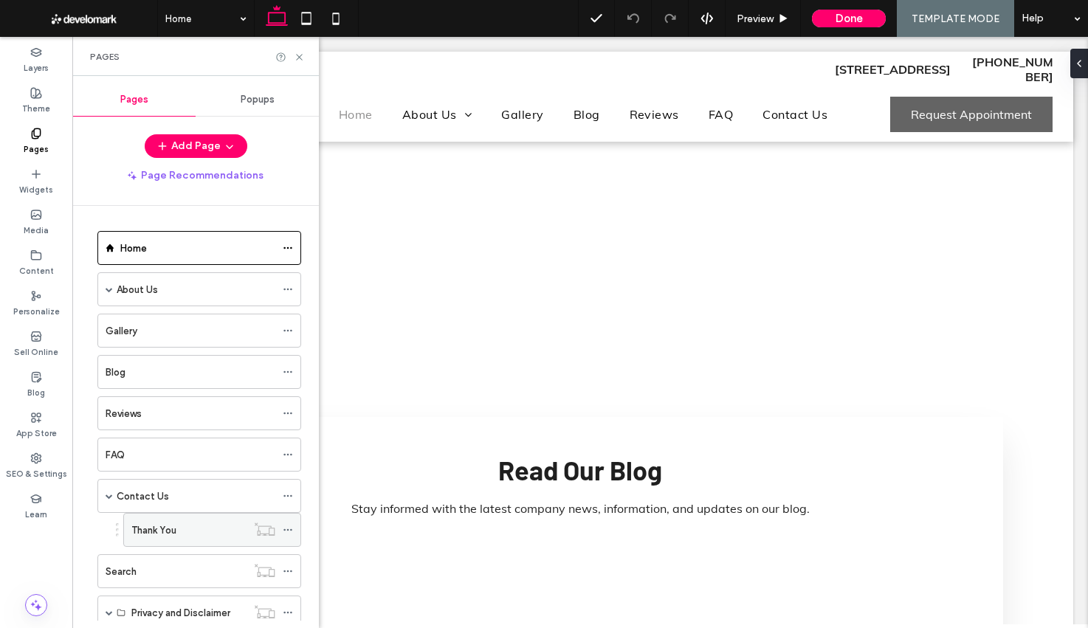
click at [289, 527] on icon at bounding box center [288, 530] width 10 height 10
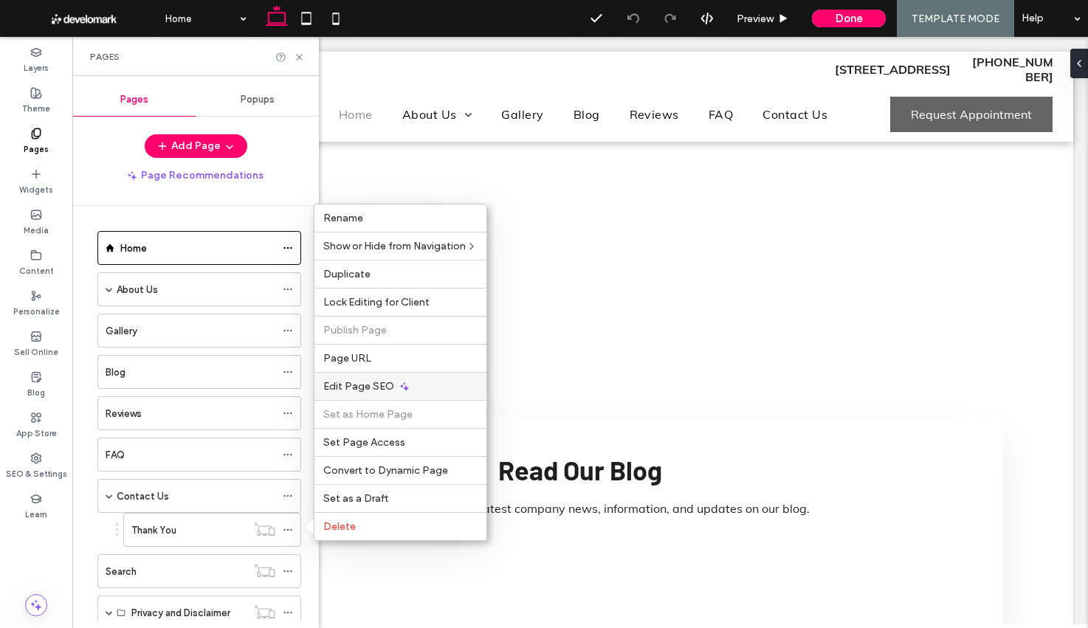
click at [401, 392] on icon at bounding box center [405, 387] width 12 height 12
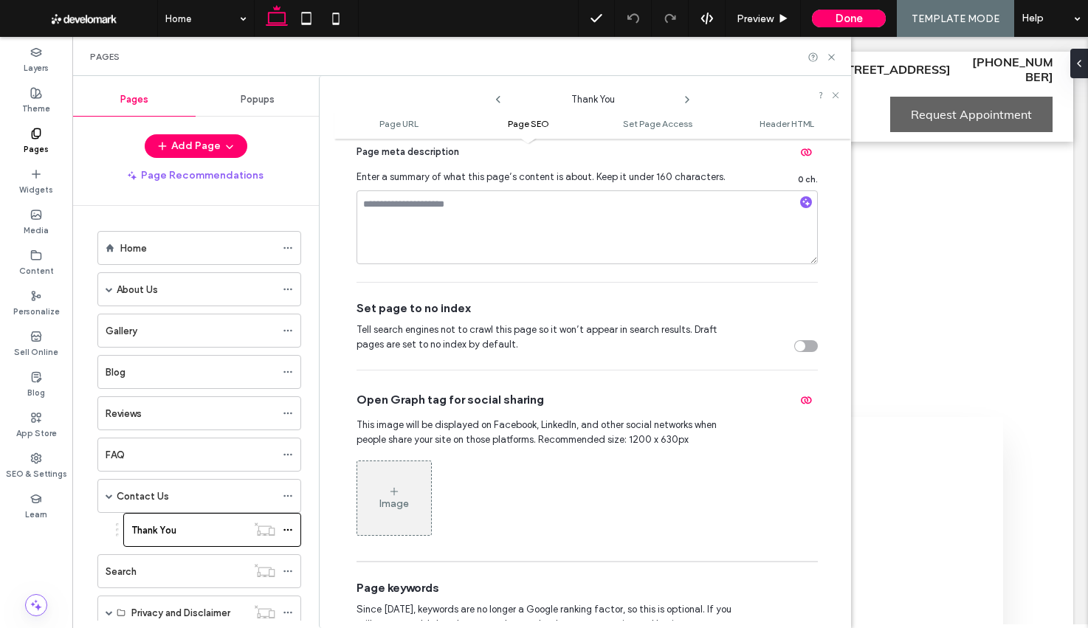
scroll to position [500, 0]
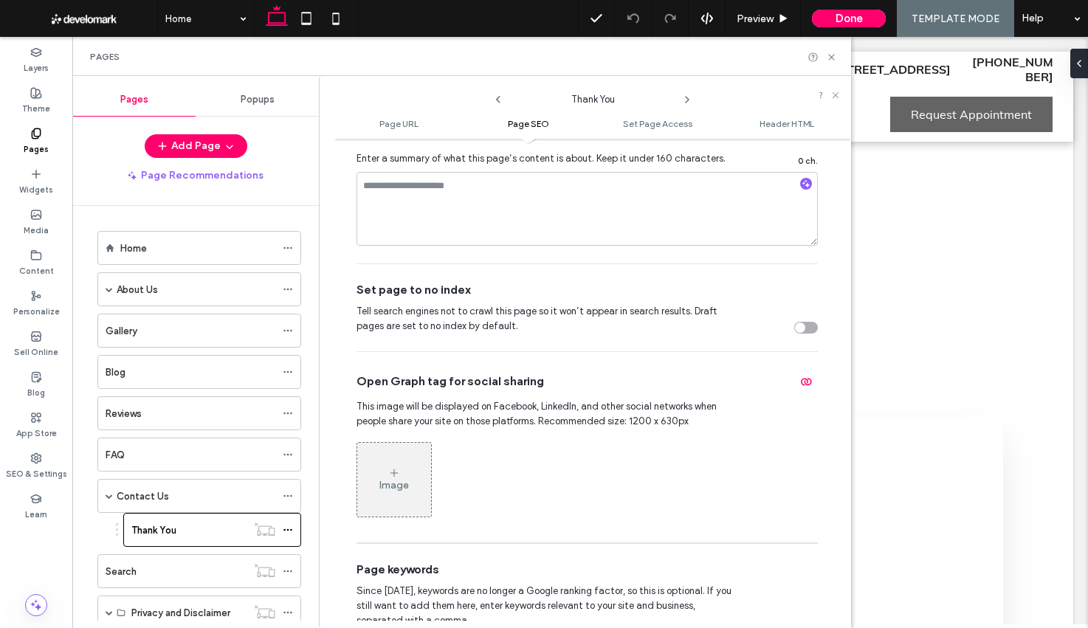
click at [801, 333] on div "toggle" at bounding box center [806, 328] width 24 height 12
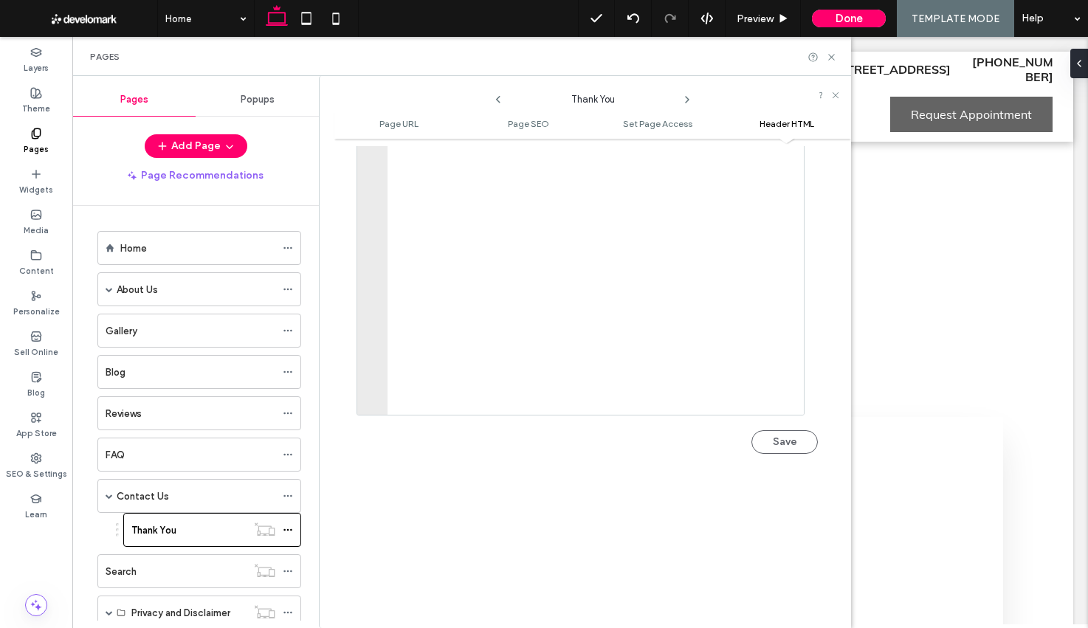
scroll to position [1593, 0]
click at [106, 495] on span at bounding box center [109, 495] width 7 height 7
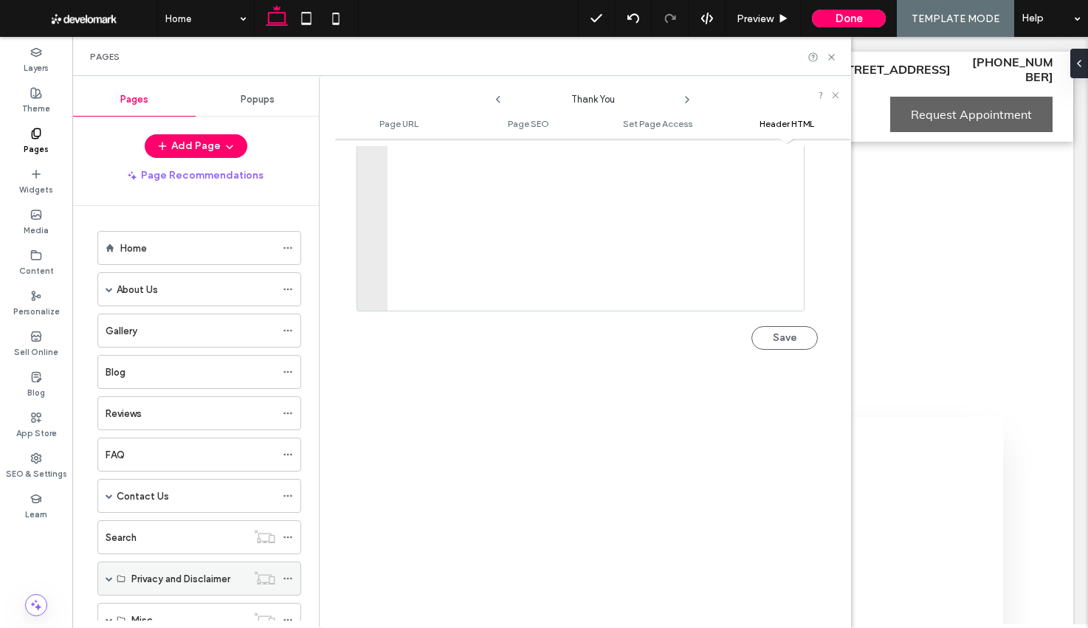
click at [110, 579] on span at bounding box center [109, 578] width 7 height 7
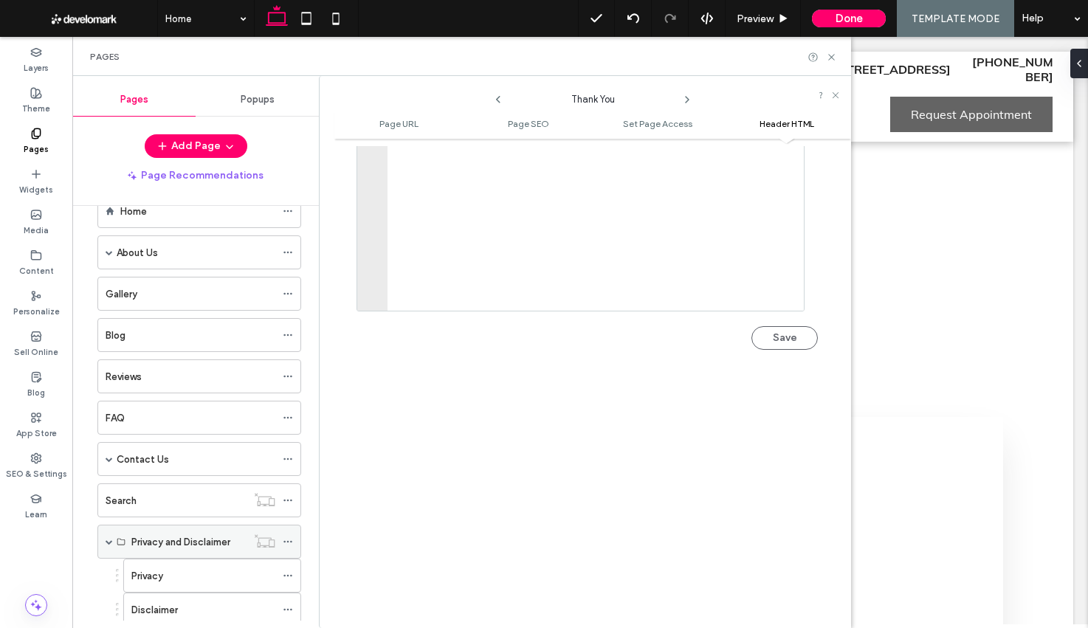
scroll to position [82, 0]
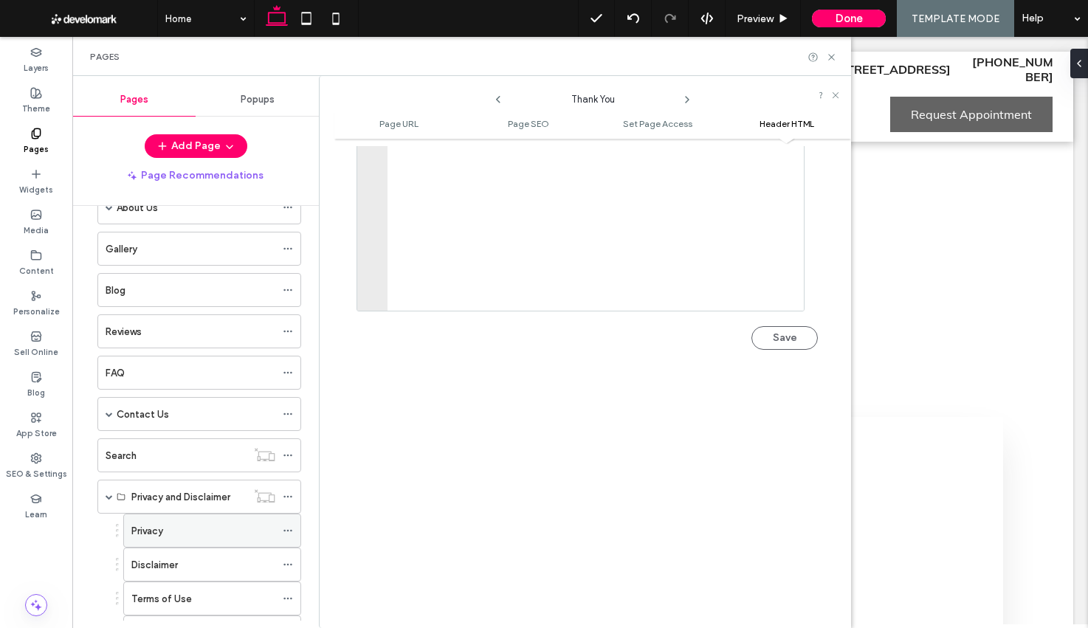
click at [291, 528] on icon at bounding box center [288, 531] width 10 height 10
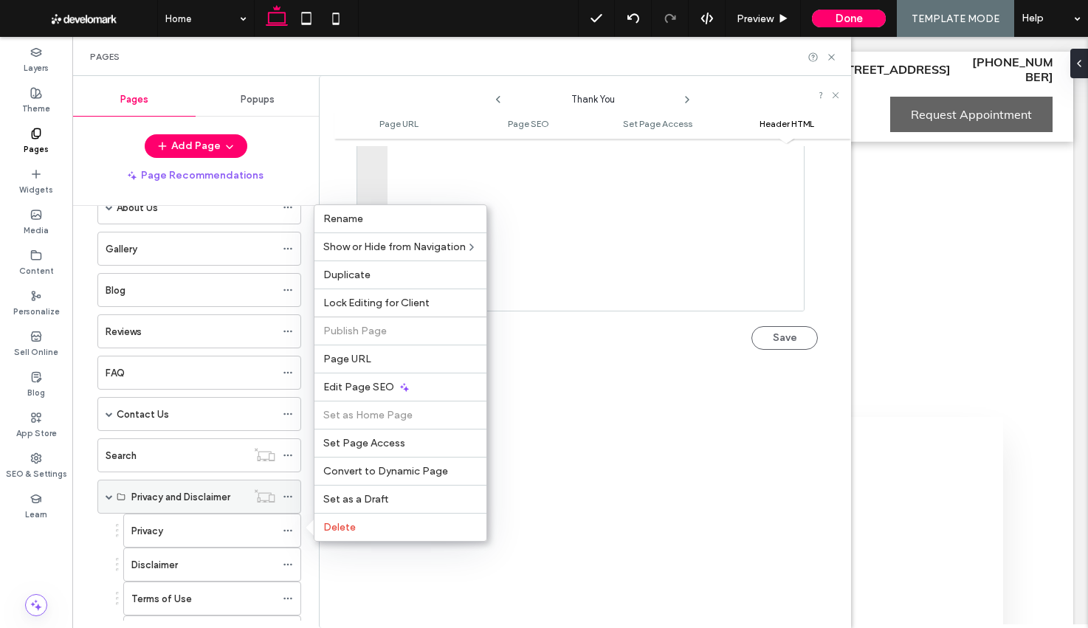
click at [111, 499] on span at bounding box center [109, 496] width 7 height 7
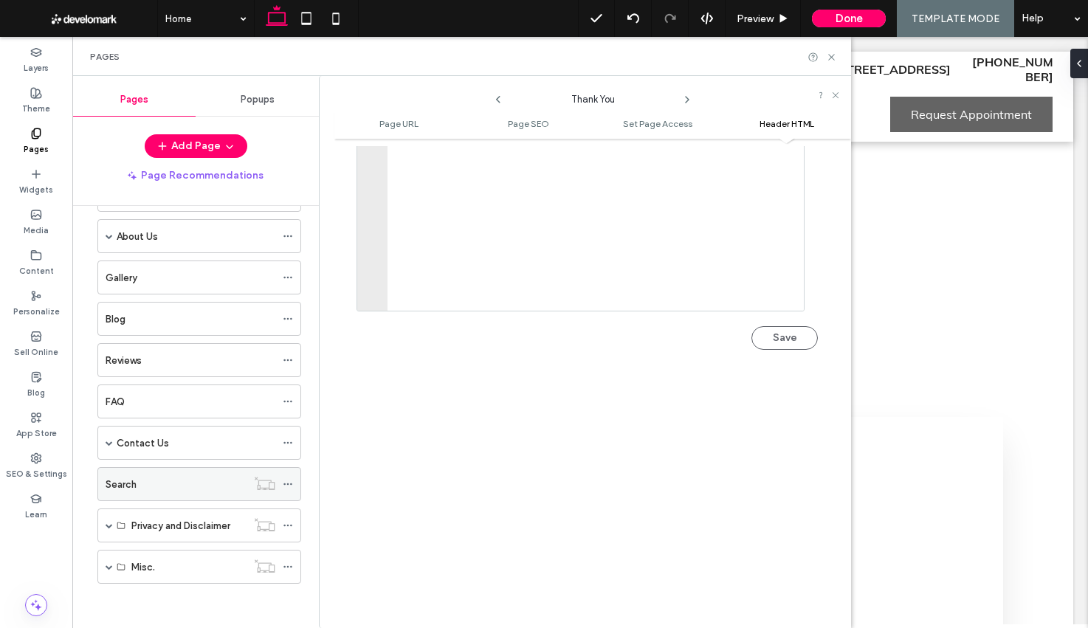
scroll to position [53, 0]
click at [109, 568] on span at bounding box center [109, 566] width 7 height 7
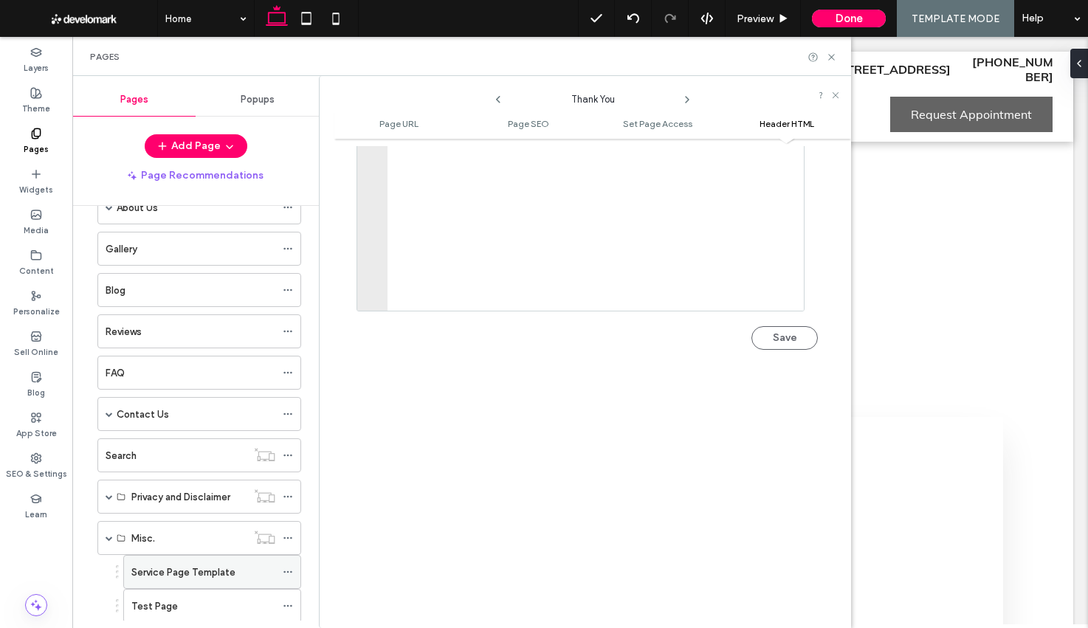
click at [286, 573] on icon at bounding box center [288, 572] width 10 height 10
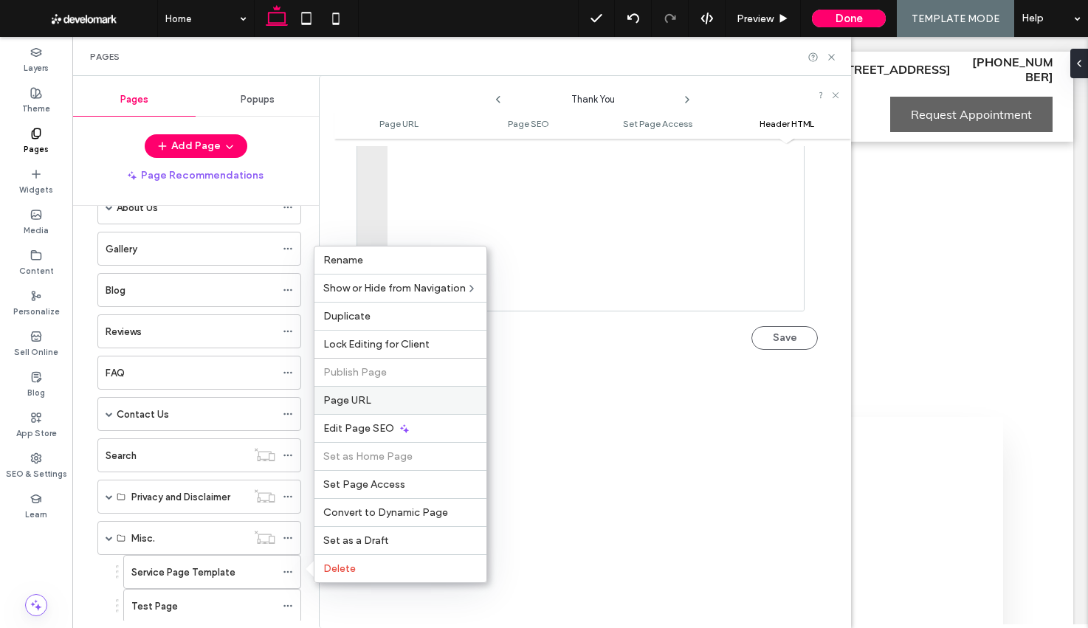
click at [370, 393] on div "Page URL" at bounding box center [400, 400] width 172 height 28
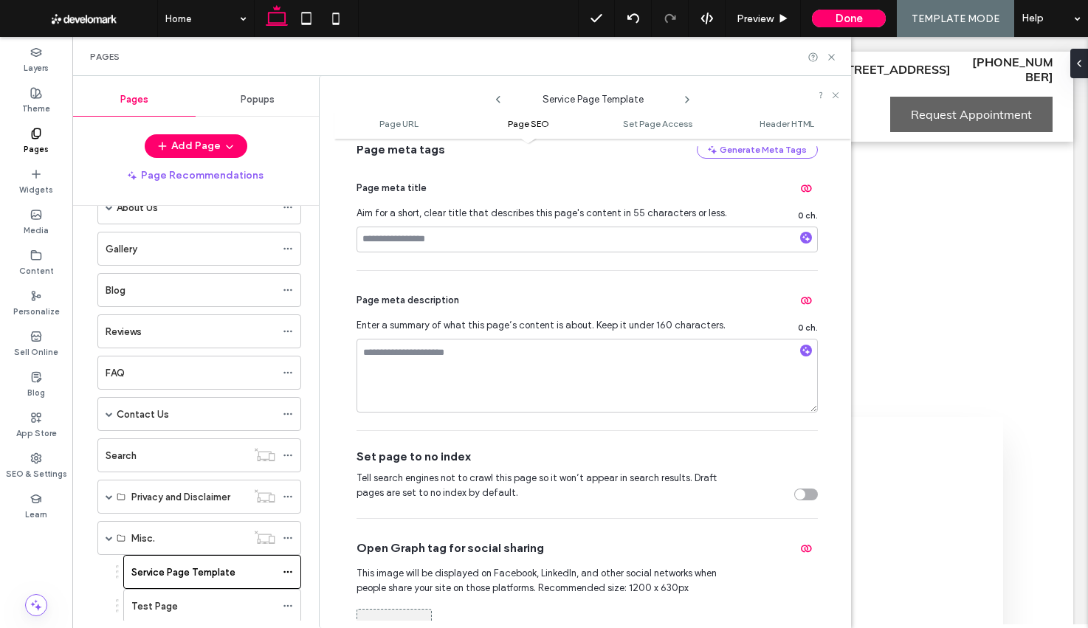
scroll to position [390, 0]
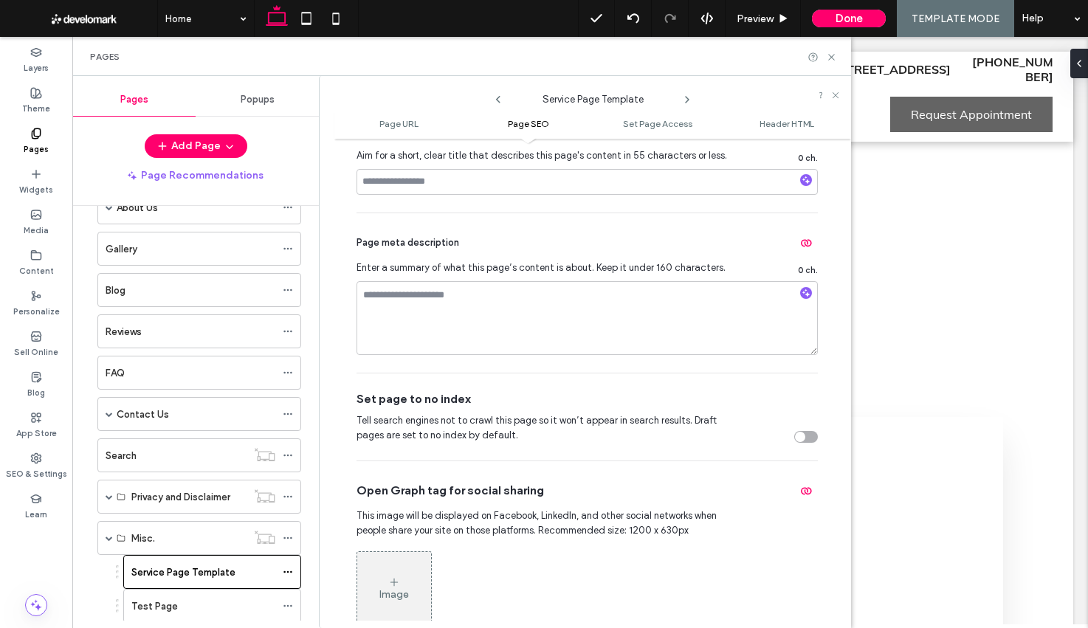
click at [800, 443] on div "toggle" at bounding box center [806, 437] width 24 height 12
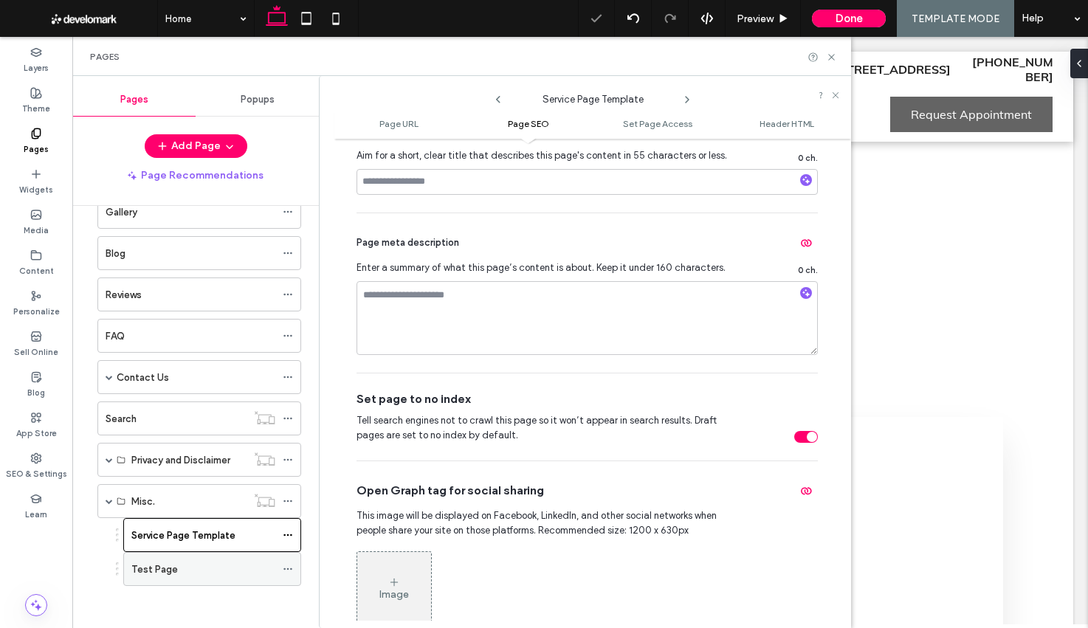
scroll to position [121, 0]
click at [289, 565] on icon at bounding box center [288, 567] width 10 height 10
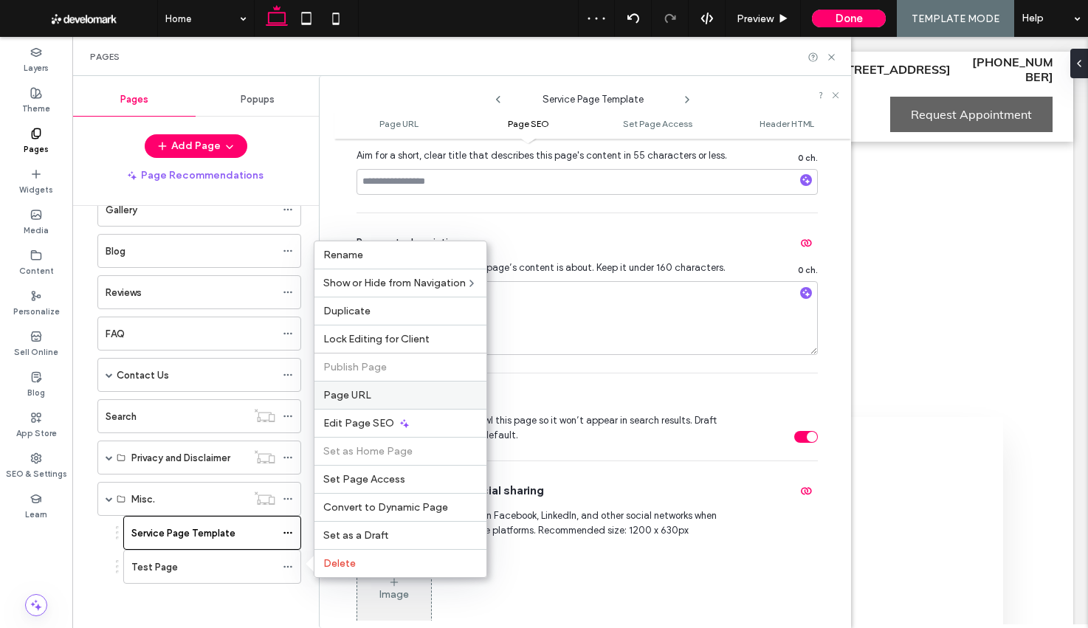
click at [365, 401] on span "Page URL" at bounding box center [347, 395] width 48 height 13
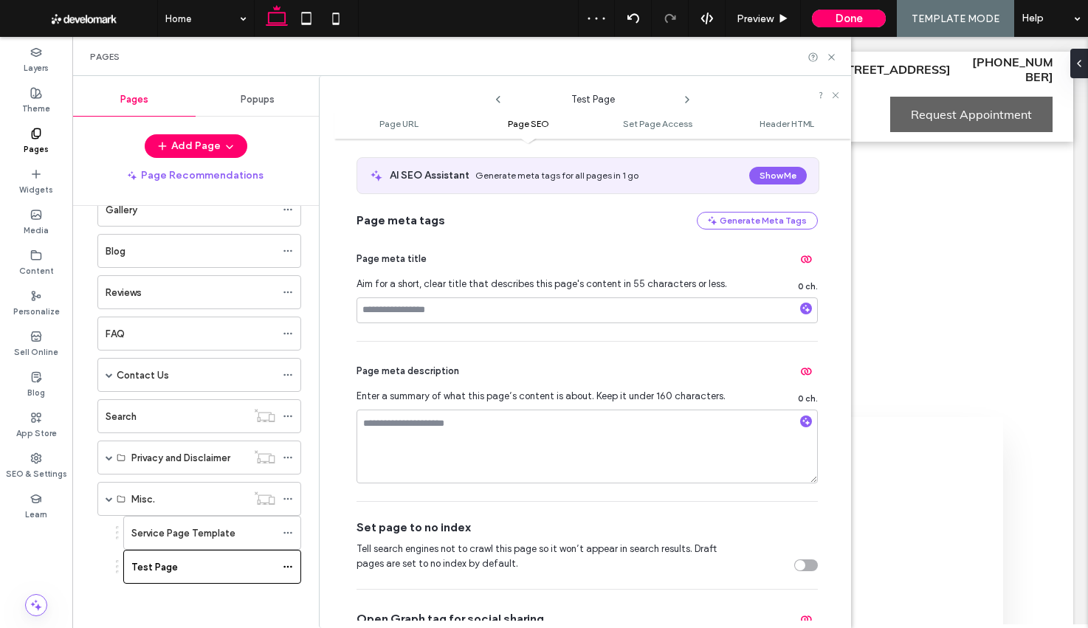
scroll to position [280, 0]
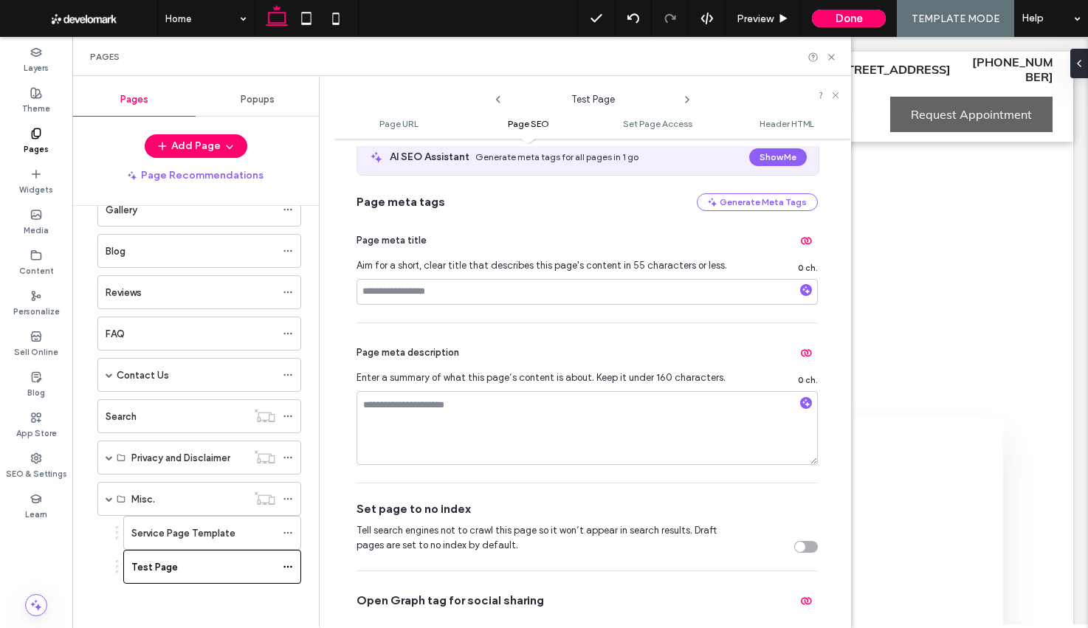
click at [803, 551] on div "toggle" at bounding box center [806, 547] width 24 height 12
click at [830, 63] on div "Pages" at bounding box center [461, 56] width 779 height 39
click at [830, 60] on icon at bounding box center [831, 57] width 11 height 11
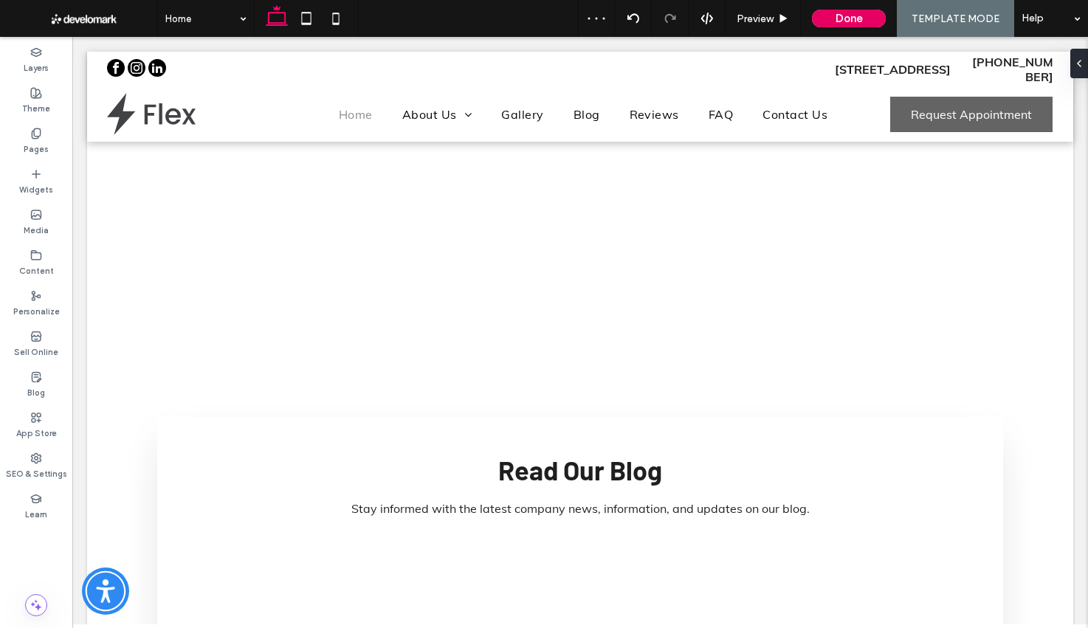
click at [842, 24] on button "Done" at bounding box center [849, 19] width 74 height 18
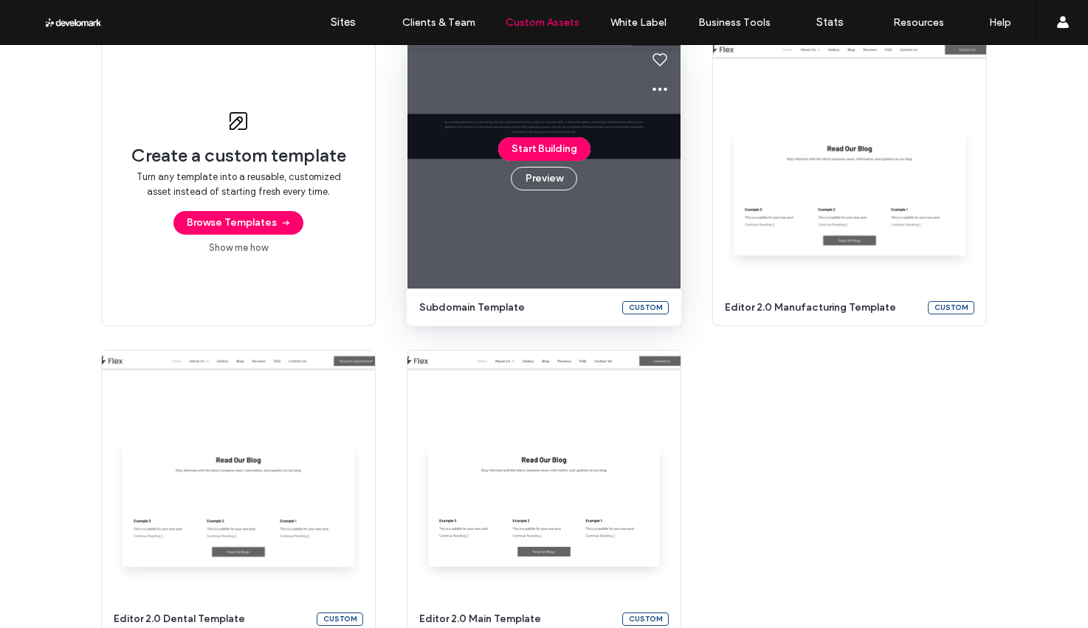
scroll to position [155, 0]
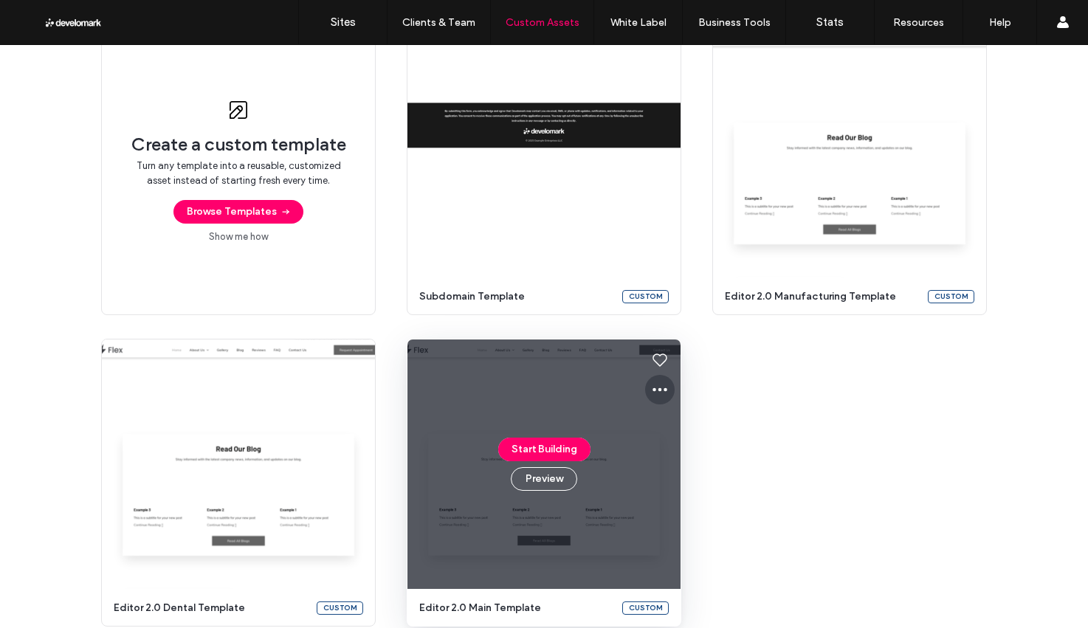
click at [652, 392] on icon at bounding box center [660, 390] width 18 height 18
click at [703, 456] on span "Edit template" at bounding box center [701, 459] width 62 height 15
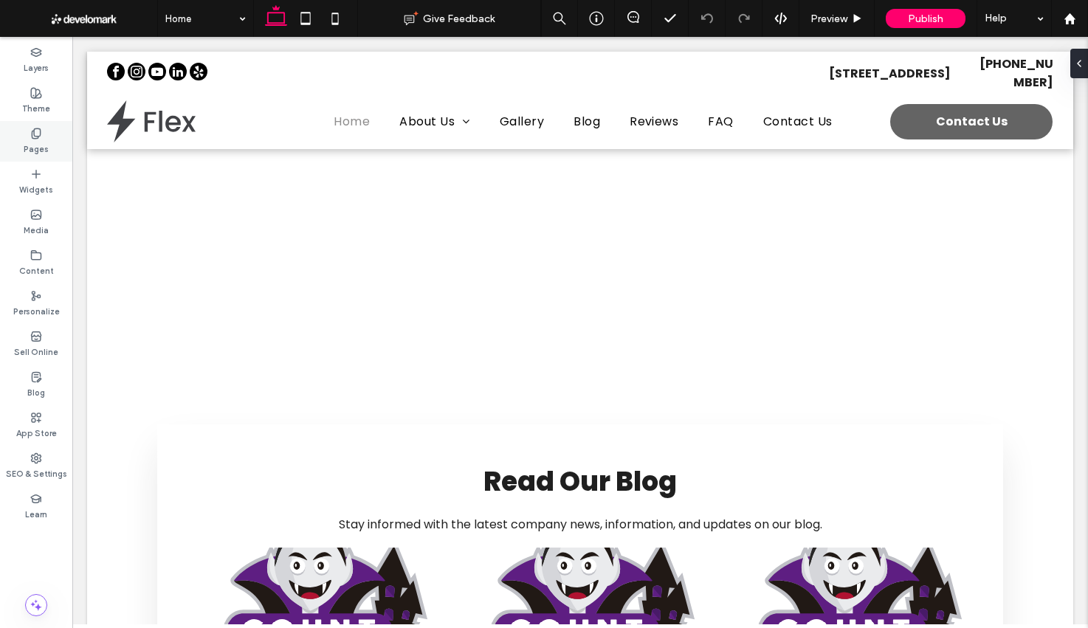
click at [35, 139] on label "Pages" at bounding box center [36, 147] width 25 height 16
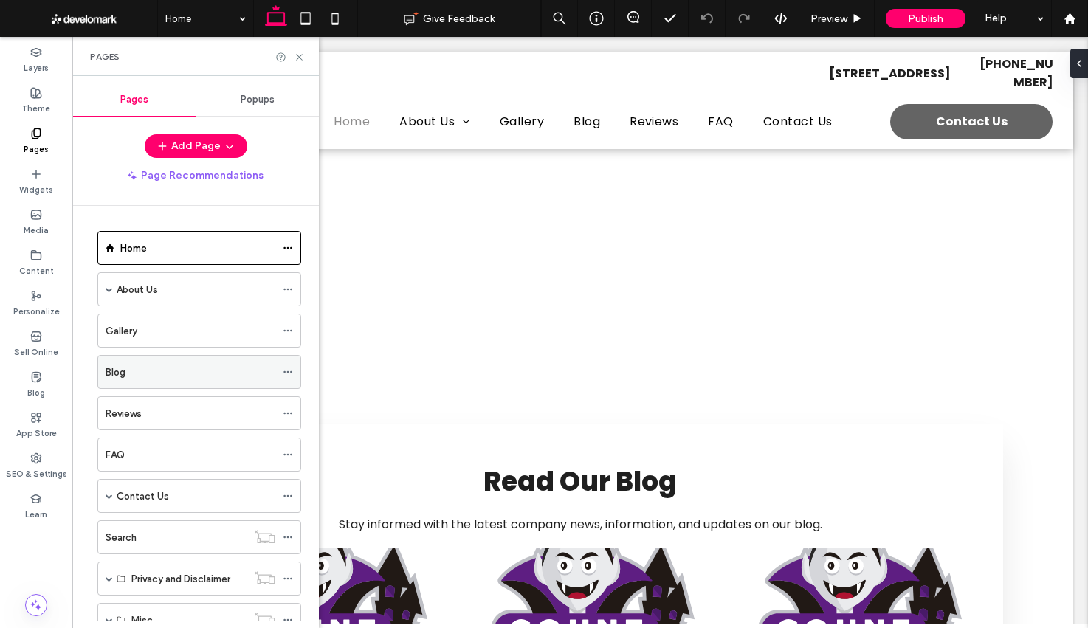
click at [42, 378] on div "Blog" at bounding box center [36, 385] width 72 height 41
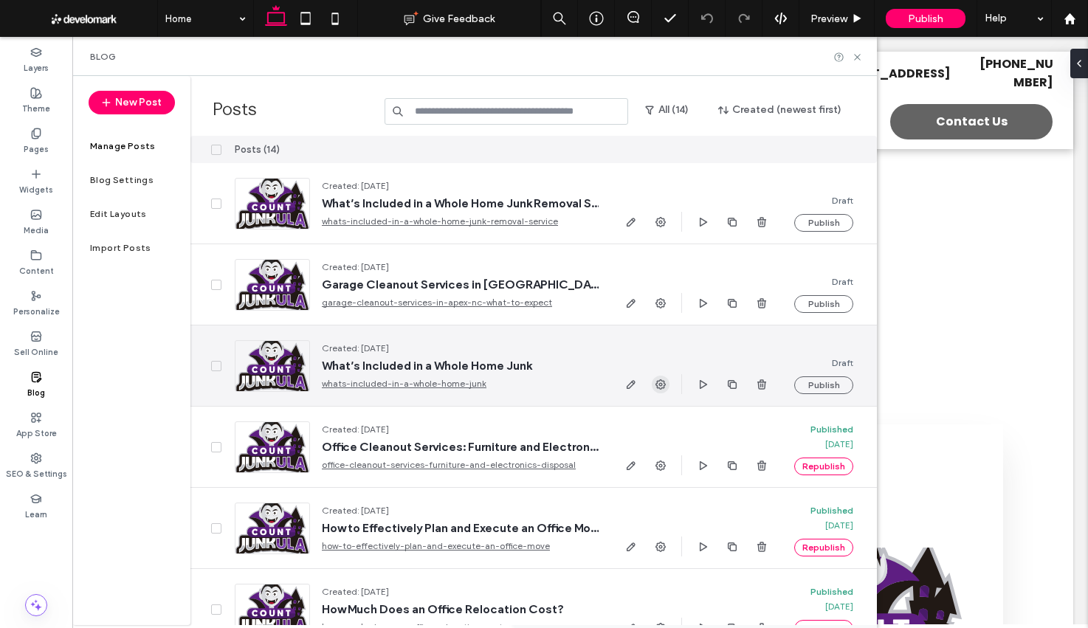
click at [655, 384] on icon "button" at bounding box center [661, 385] width 12 height 12
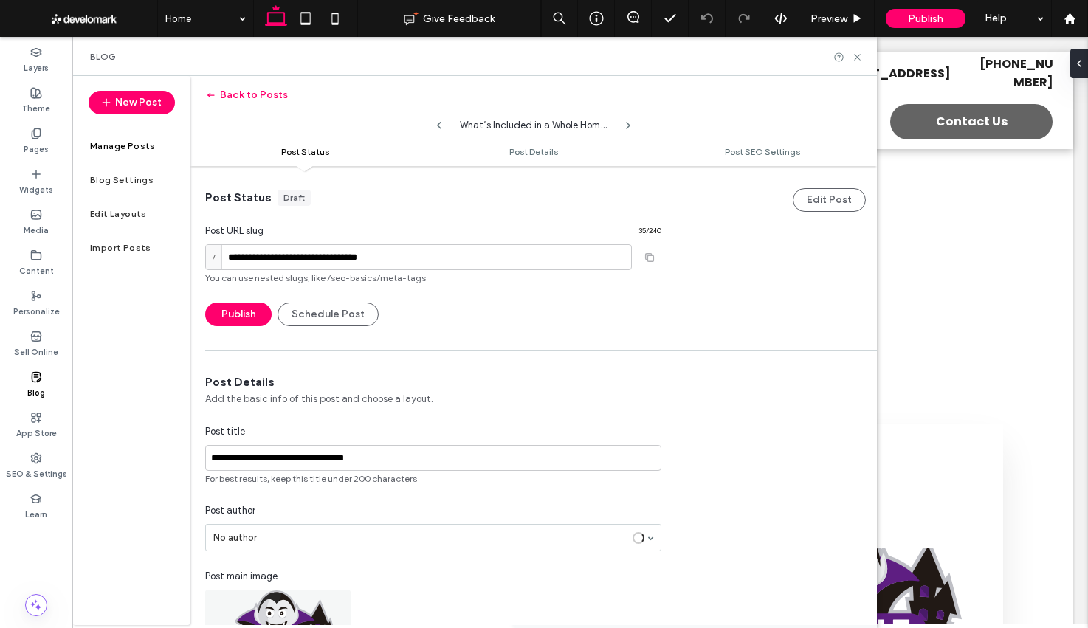
scroll to position [1, 0]
click at [441, 252] on input "**********" at bounding box center [418, 257] width 427 height 26
type input "**********"
click at [447, 462] on input "**********" at bounding box center [433, 457] width 456 height 26
type input "**********"
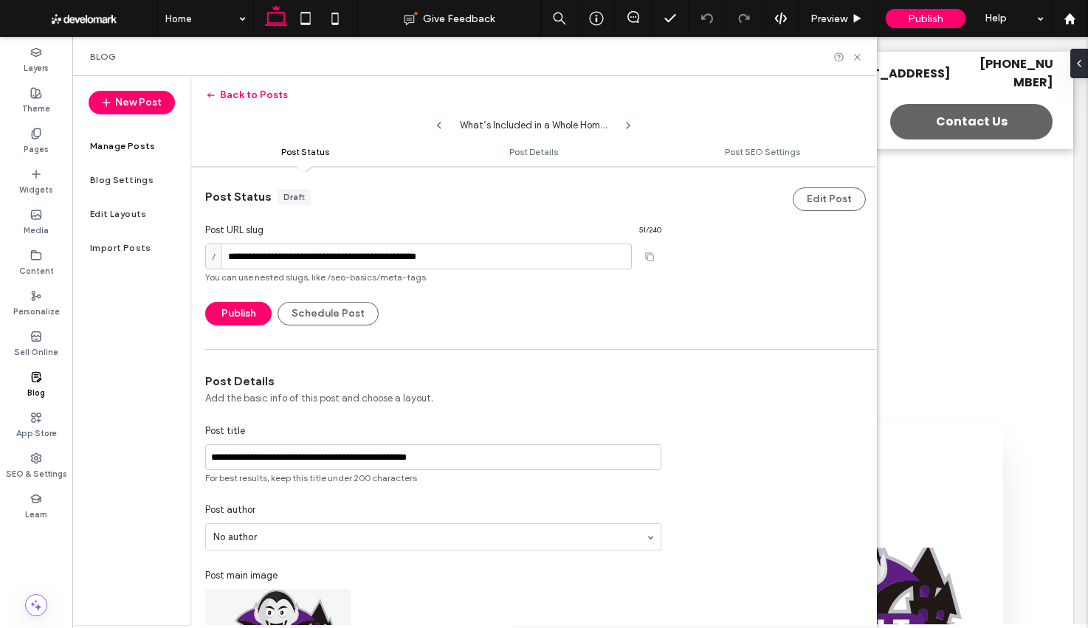
type input "**********"
click at [251, 97] on button "Back to Posts" at bounding box center [246, 95] width 83 height 24
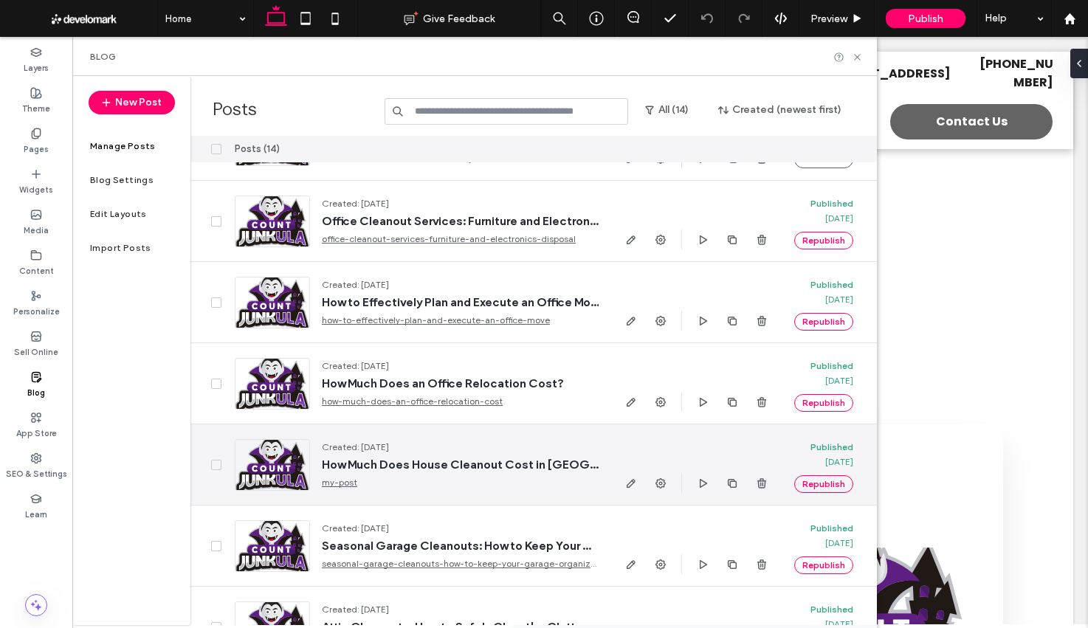
scroll to position [317, 0]
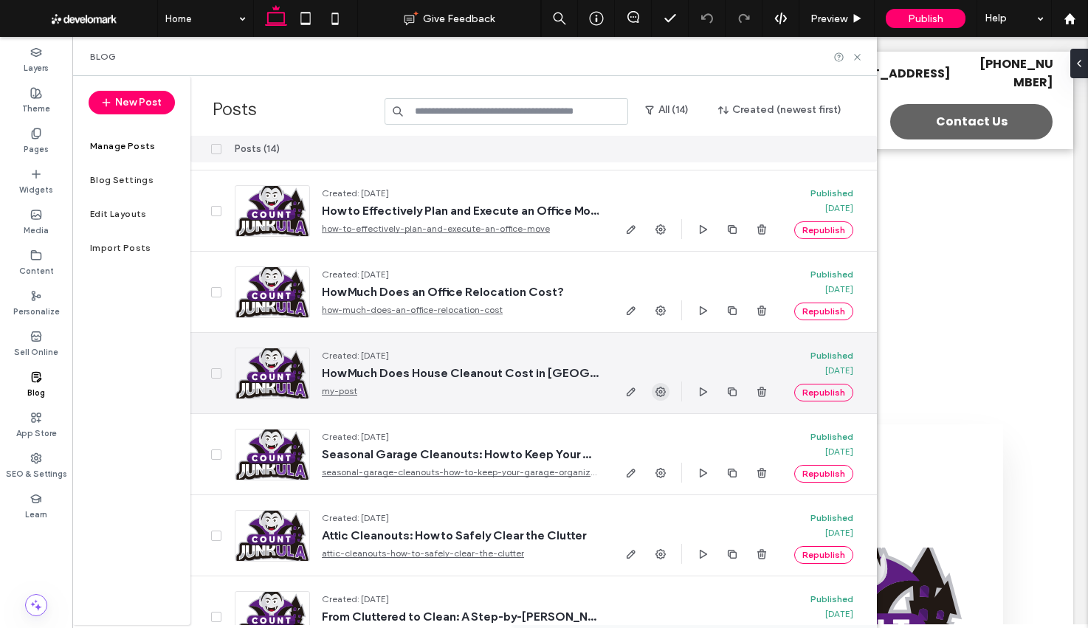
click at [664, 396] on icon "button" at bounding box center [661, 392] width 12 height 12
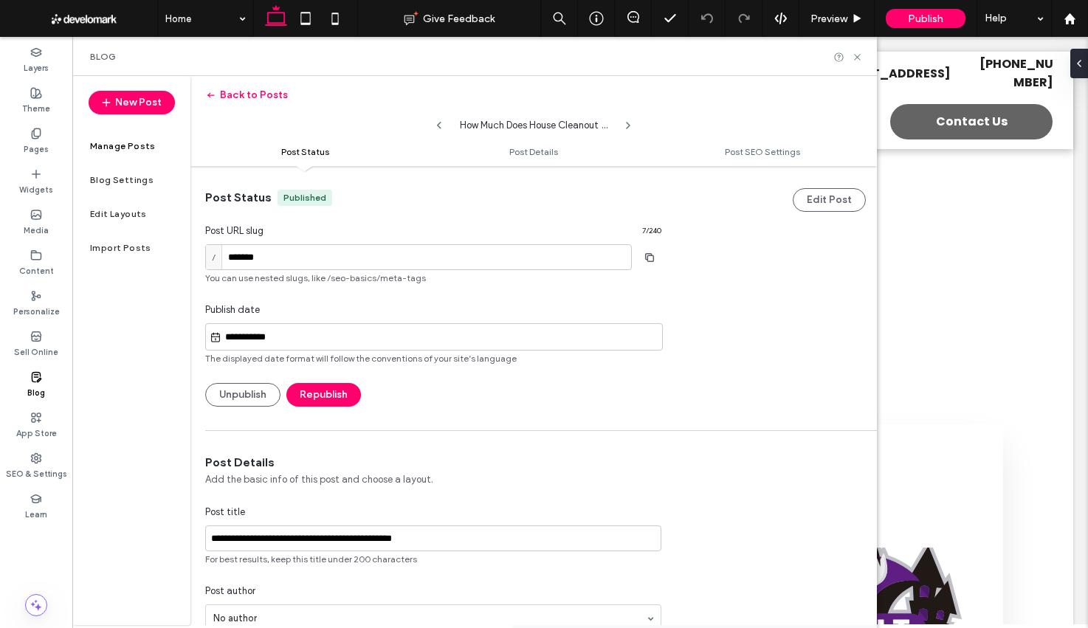
scroll to position [1, 0]
click at [453, 243] on div "Post URL slug 7 / 240" at bounding box center [433, 233] width 456 height 21
click at [452, 252] on input "*******" at bounding box center [418, 257] width 427 height 26
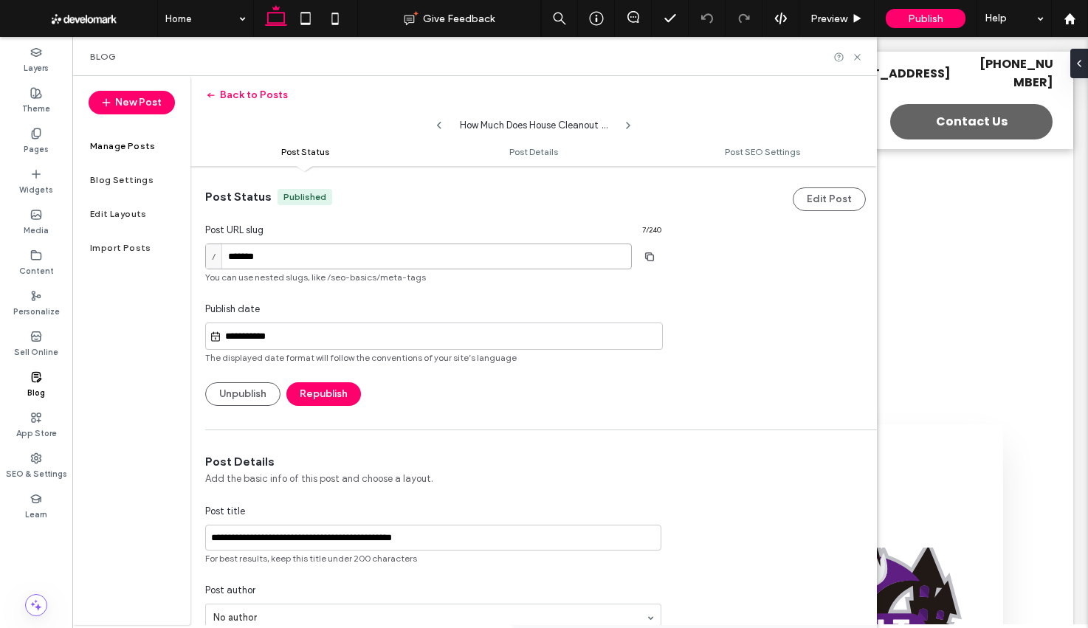
paste input "**********"
type input "**********"
click at [443, 217] on div "**********" at bounding box center [433, 297] width 456 height 217
click at [331, 394] on button "Republish" at bounding box center [323, 394] width 75 height 24
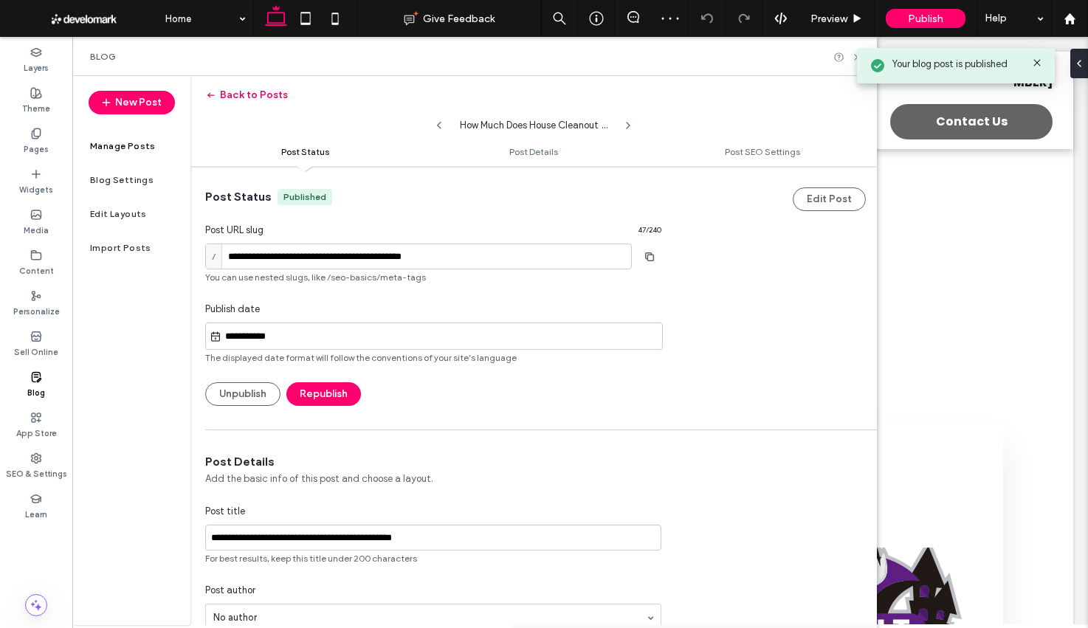
click at [250, 97] on button "Back to Posts" at bounding box center [246, 95] width 83 height 24
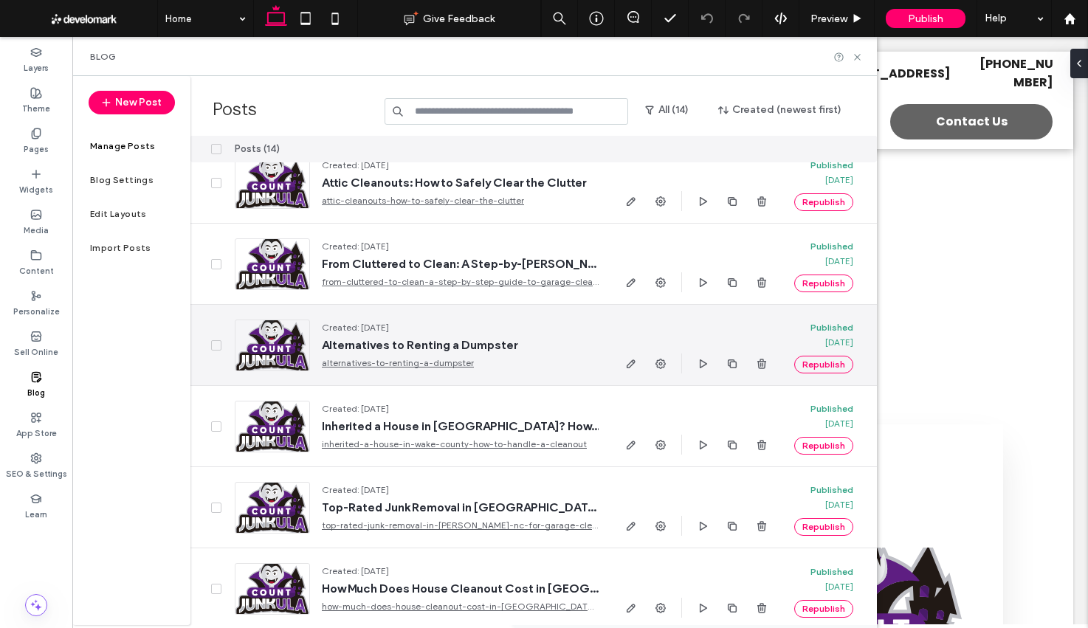
scroll to position [675, 0]
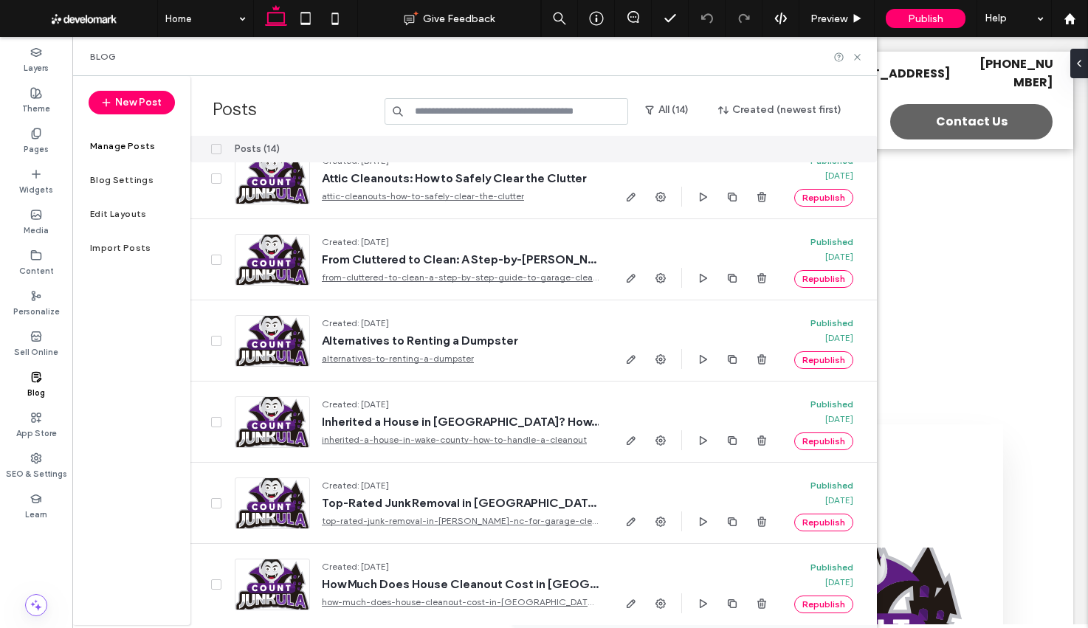
click at [447, 114] on input at bounding box center [507, 111] width 244 height 27
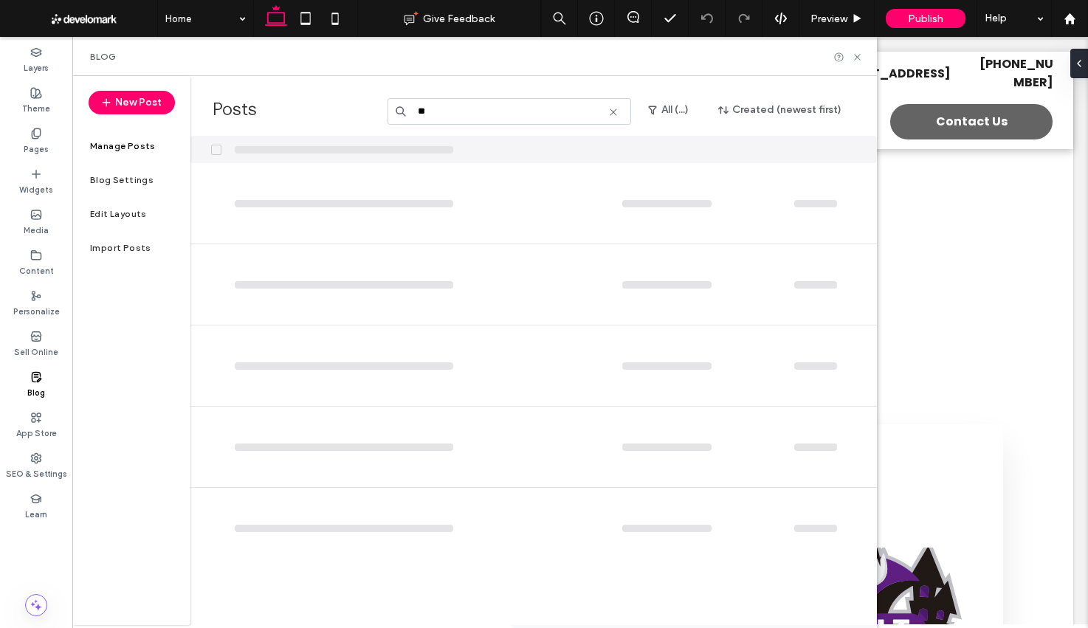
scroll to position [0, 0]
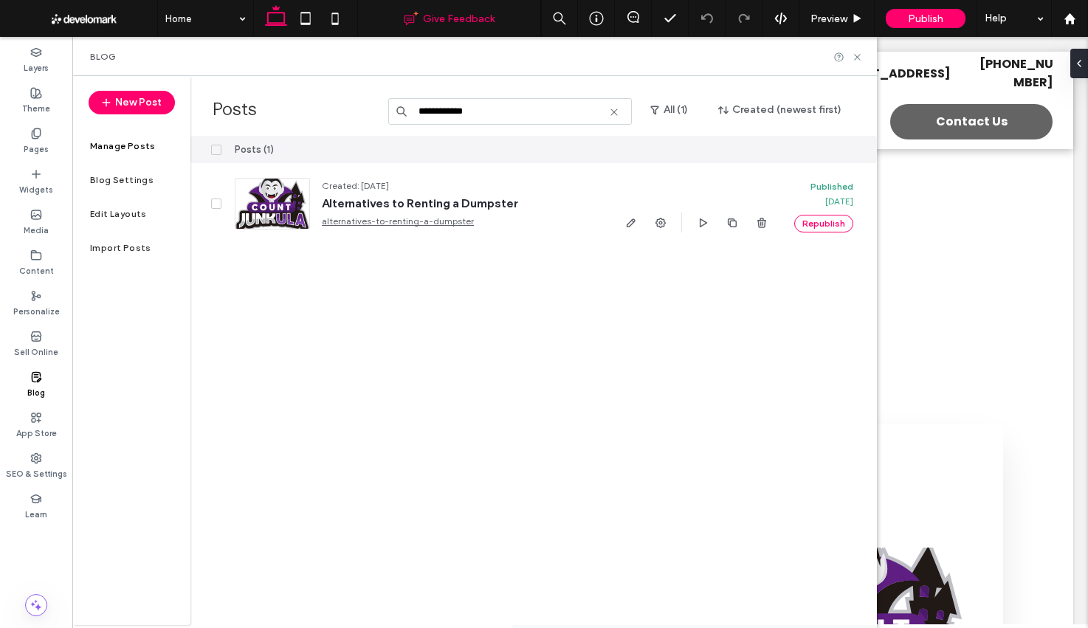
type input "**********"
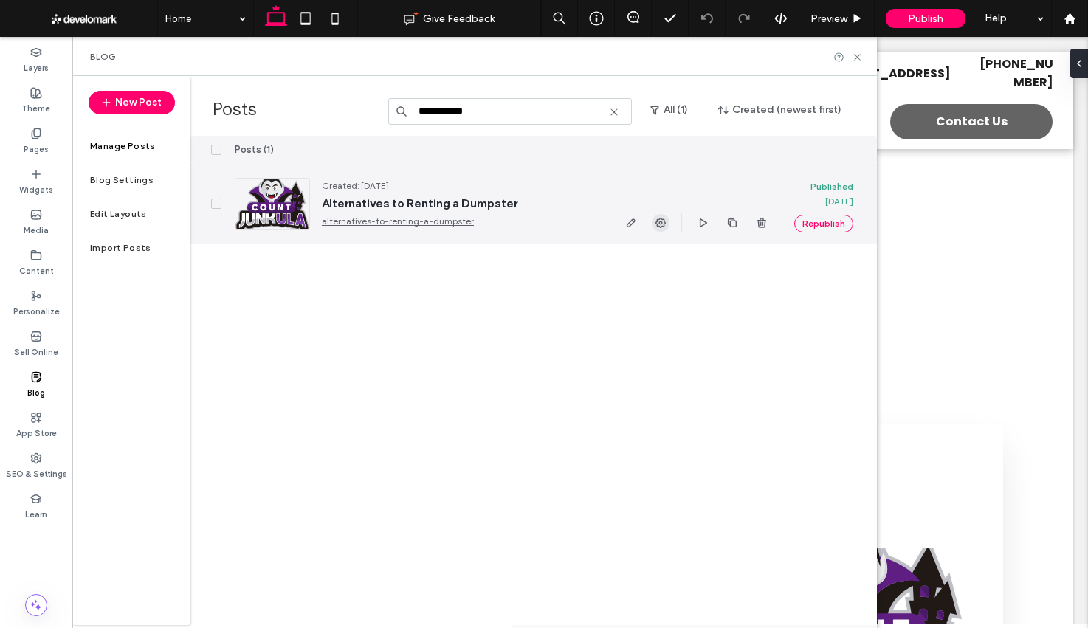
click at [655, 216] on span "button" at bounding box center [661, 223] width 18 height 18
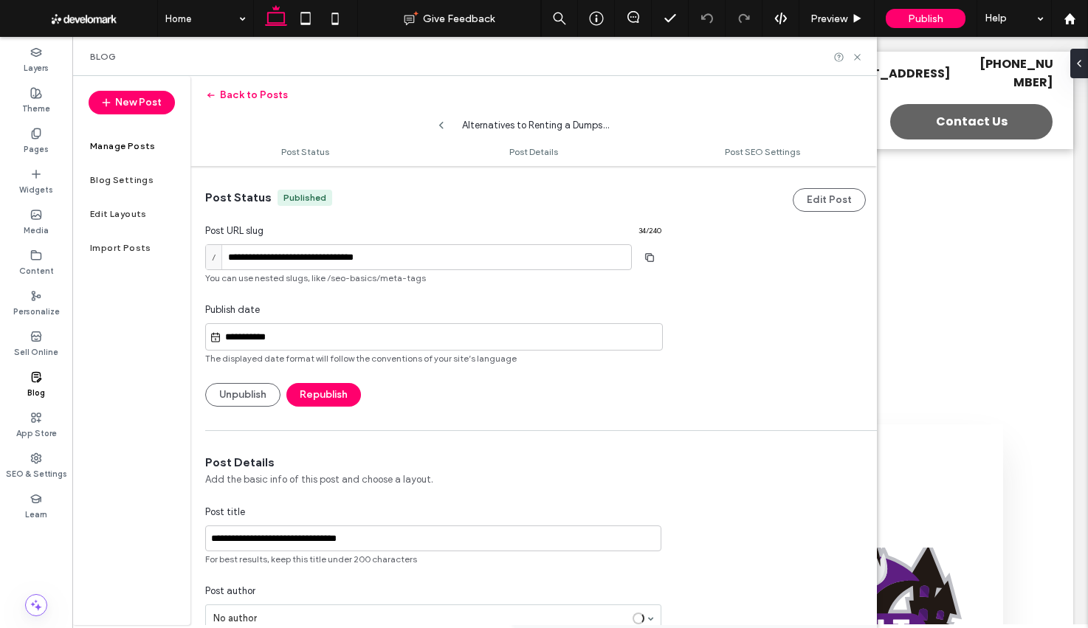
scroll to position [1, 0]
click at [252, 93] on button "Back to Posts" at bounding box center [246, 95] width 83 height 24
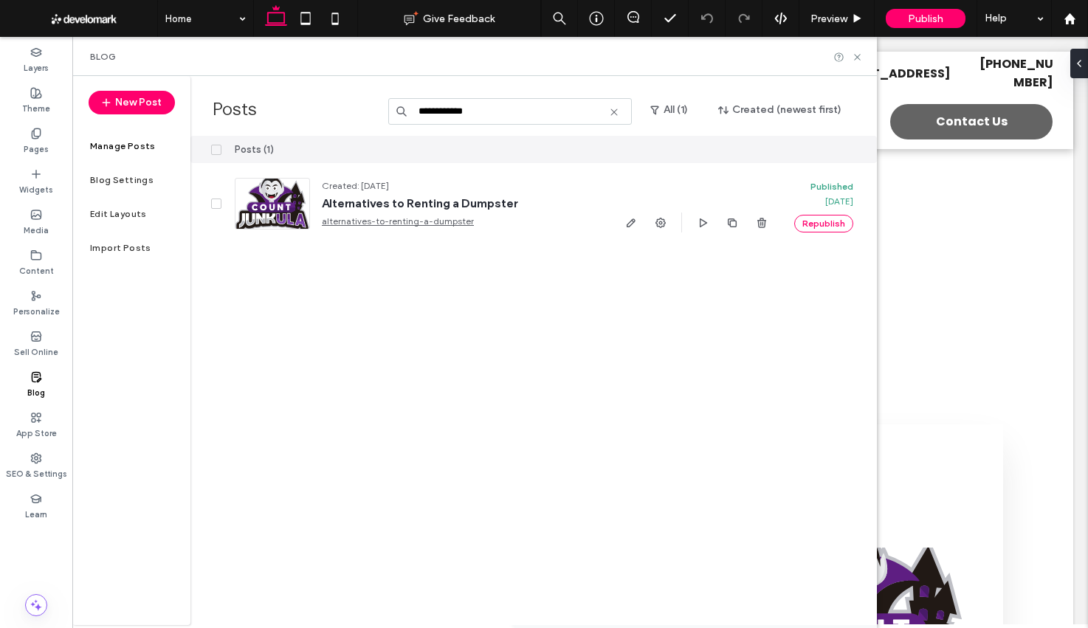
click at [617, 114] on use at bounding box center [613, 111] width 7 height 7
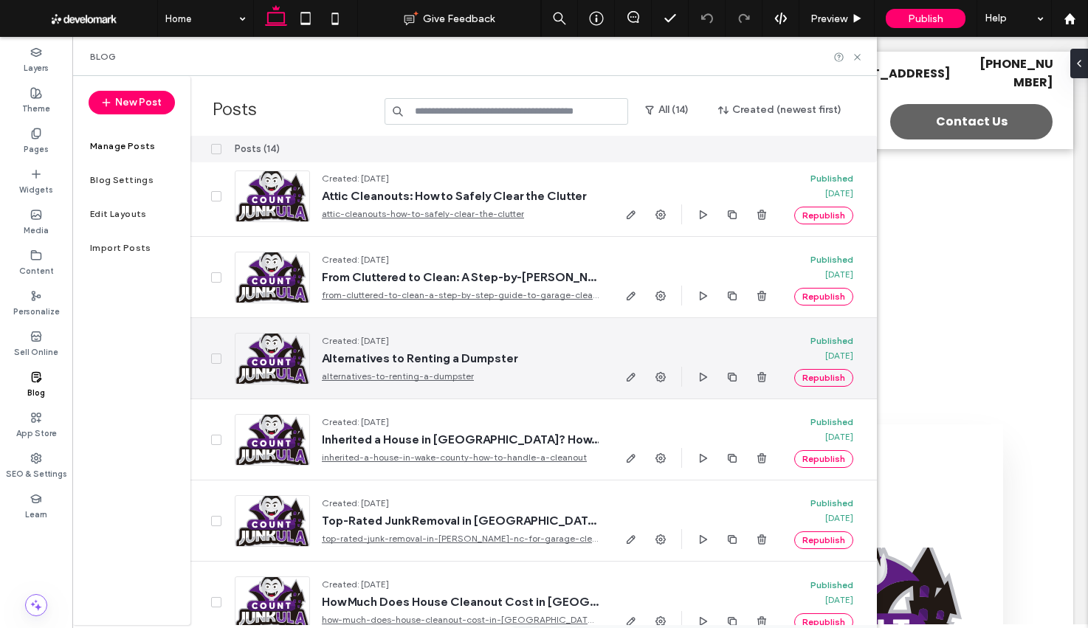
scroll to position [675, 0]
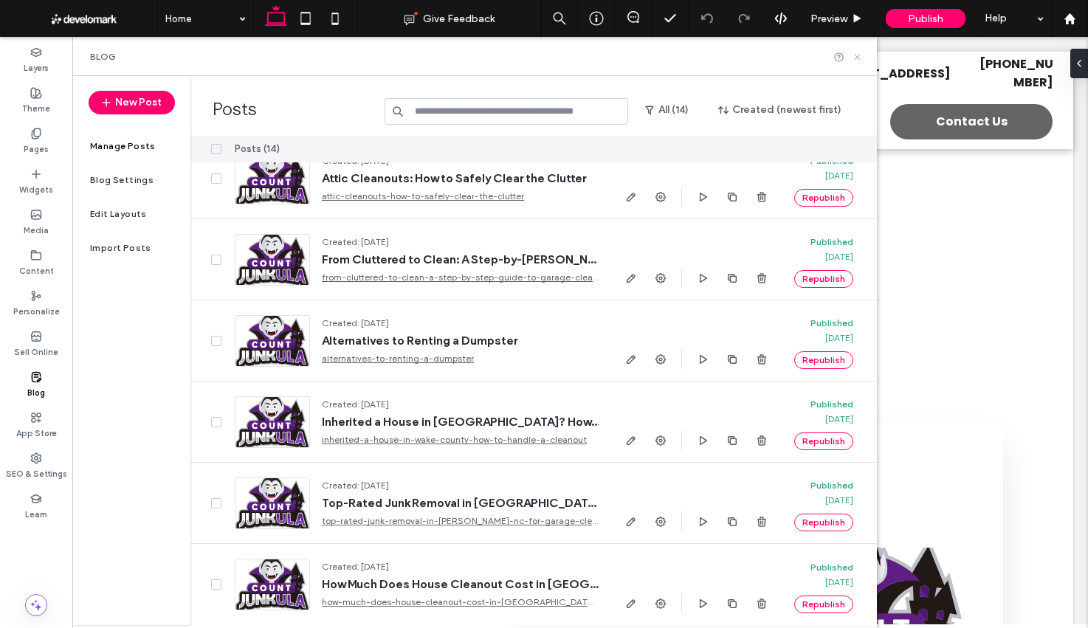
click at [862, 56] on icon at bounding box center [857, 57] width 11 height 11
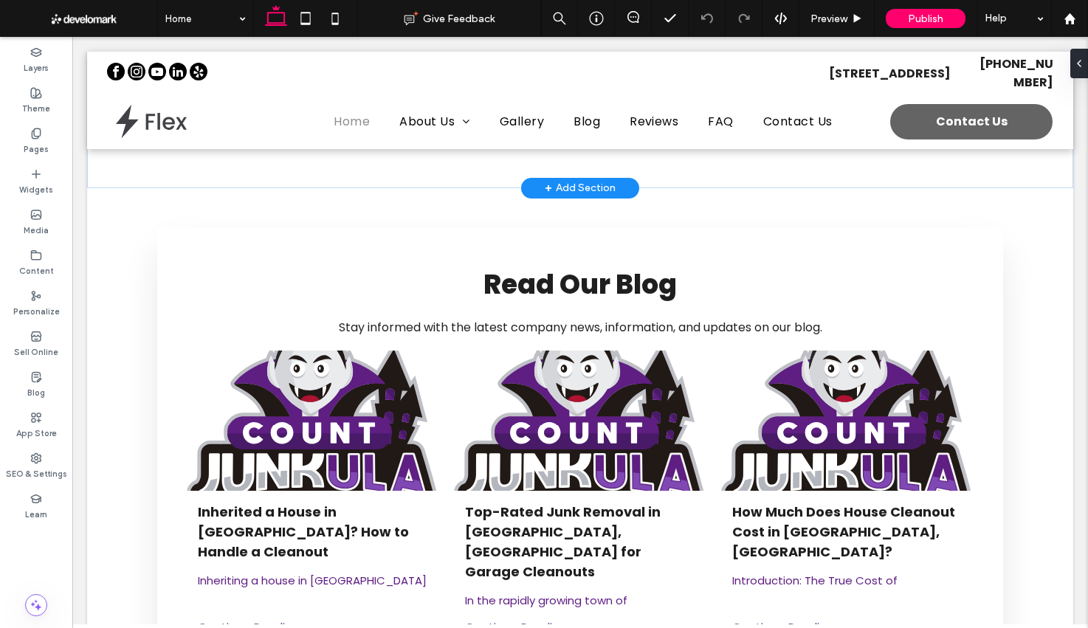
scroll to position [233, 0]
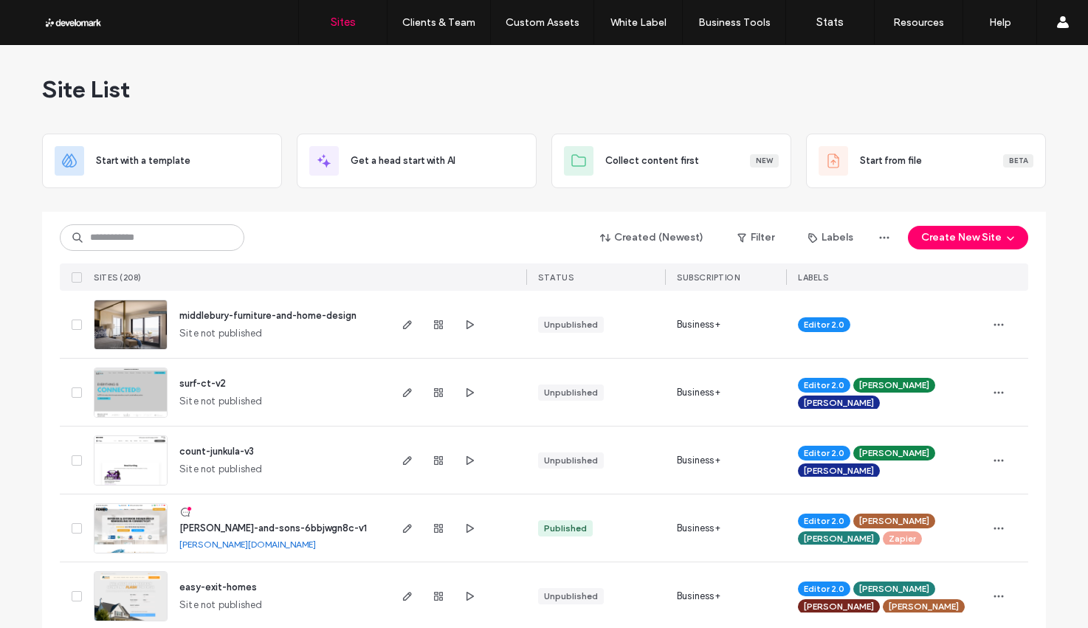
click at [353, 221] on div "Created (Newest) Filter Labels Create New Site SITES (208) STATUS SUBSCRIPTION …" at bounding box center [544, 251] width 968 height 79
click at [174, 239] on input at bounding box center [152, 237] width 185 height 27
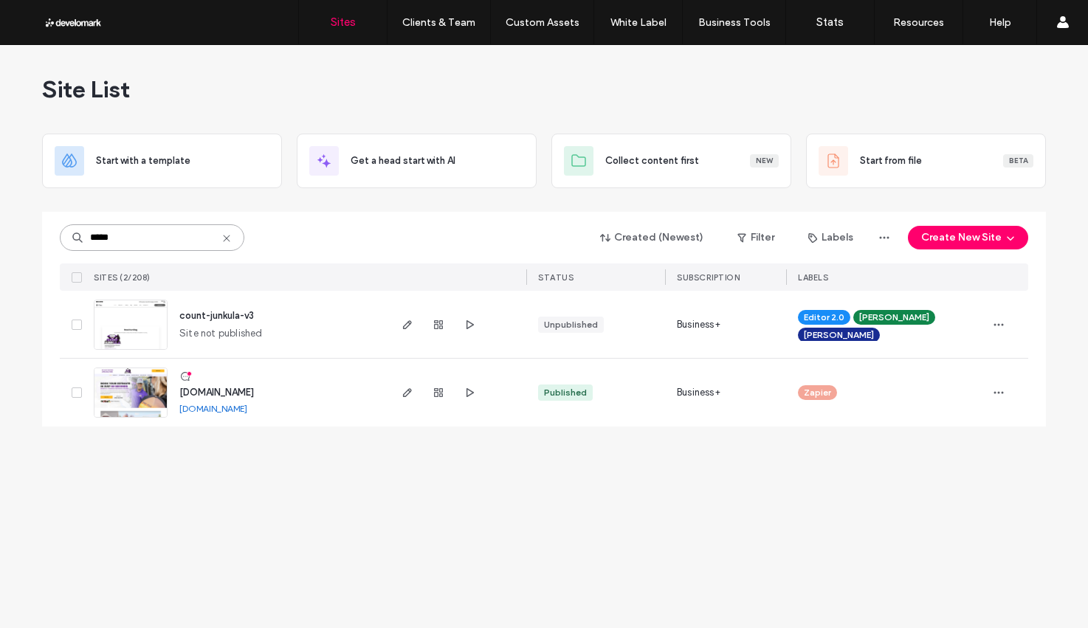
type input "*****"
drag, startPoint x: 226, startPoint y: 393, endPoint x: 313, endPoint y: 393, distance: 87.1
click at [225, 393] on span "[DOMAIN_NAME]" at bounding box center [216, 392] width 75 height 11
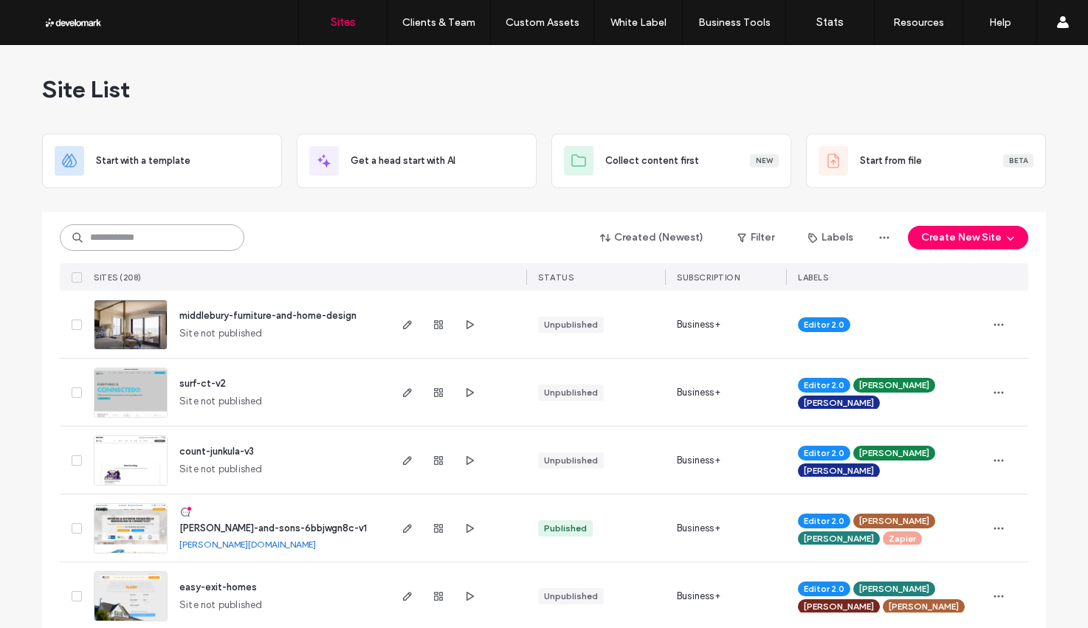
click at [185, 230] on input at bounding box center [152, 237] width 185 height 27
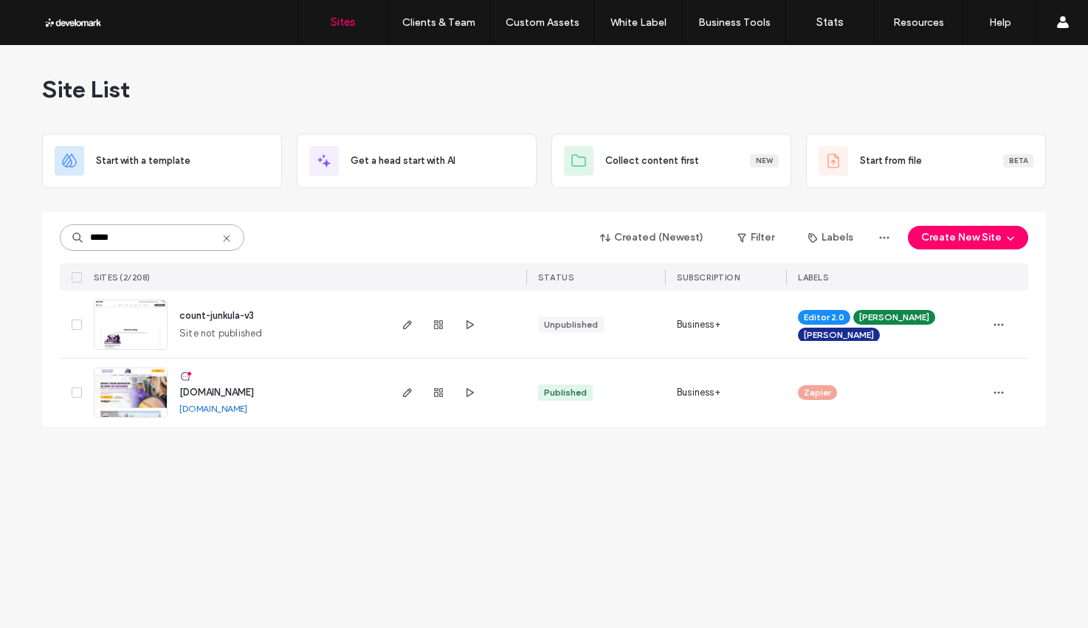
type input "*****"
click at [217, 391] on span "[DOMAIN_NAME]" at bounding box center [216, 392] width 75 height 11
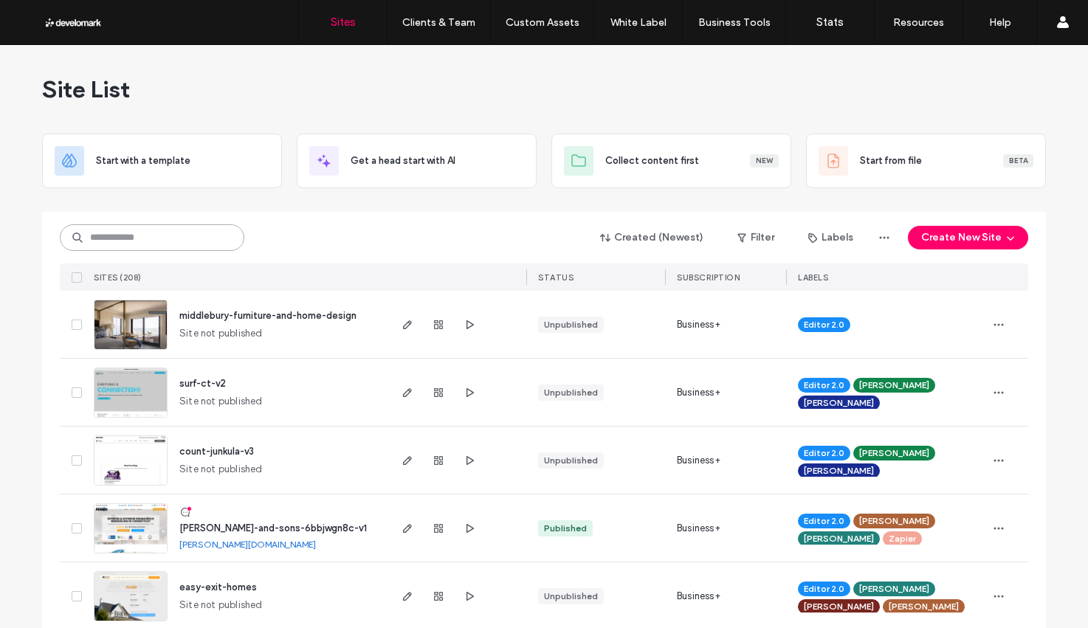
click at [170, 248] on input at bounding box center [152, 237] width 185 height 27
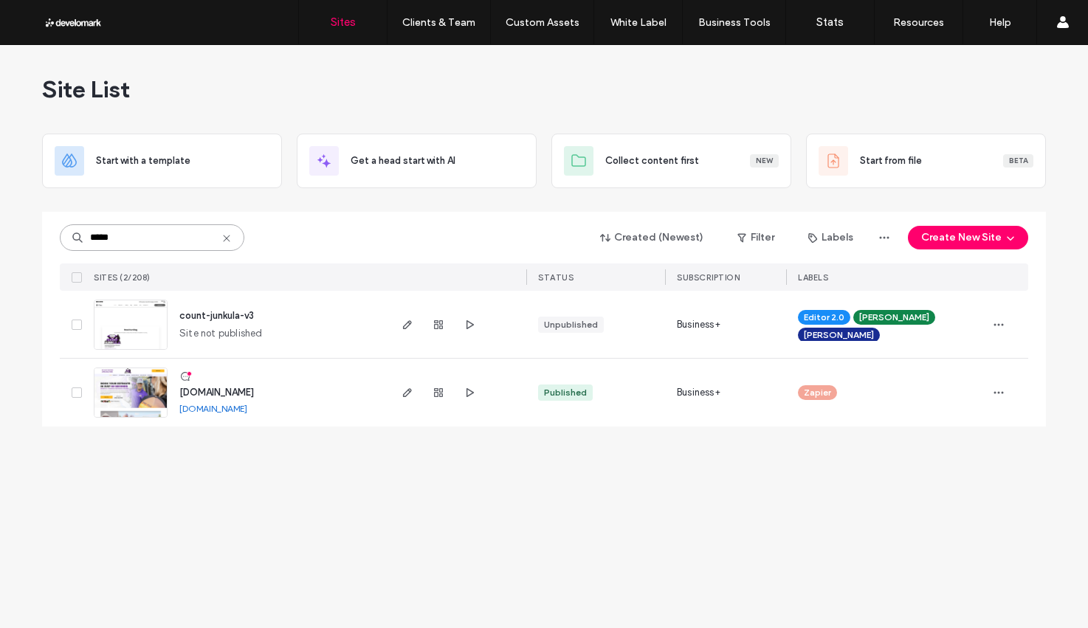
type input "*****"
click at [217, 391] on span "[DOMAIN_NAME]" at bounding box center [216, 392] width 75 height 11
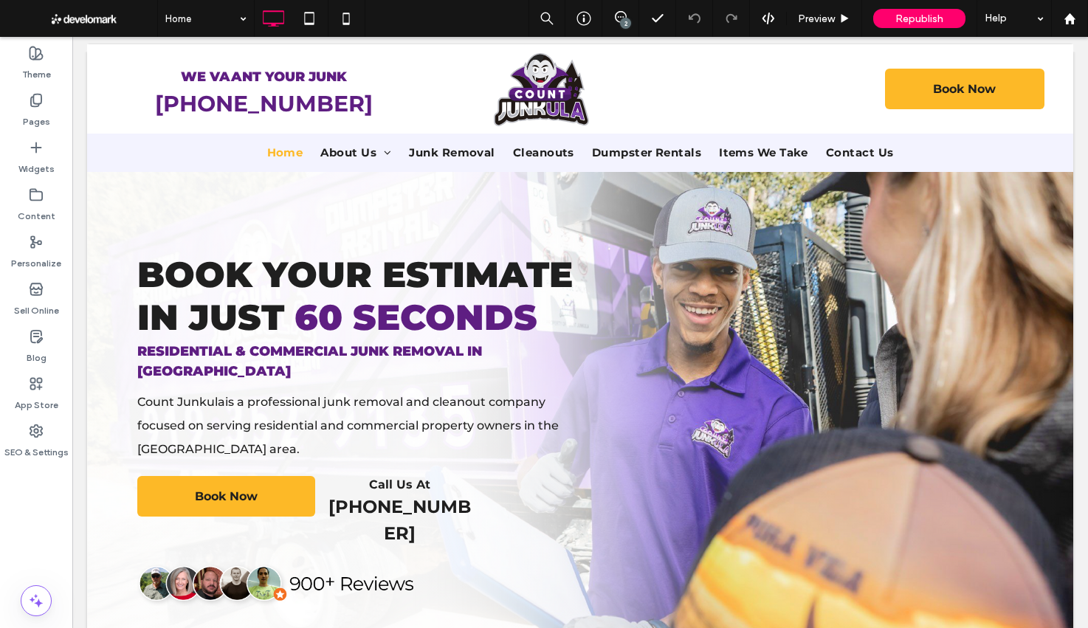
click at [35, 194] on div at bounding box center [544, 314] width 1088 height 628
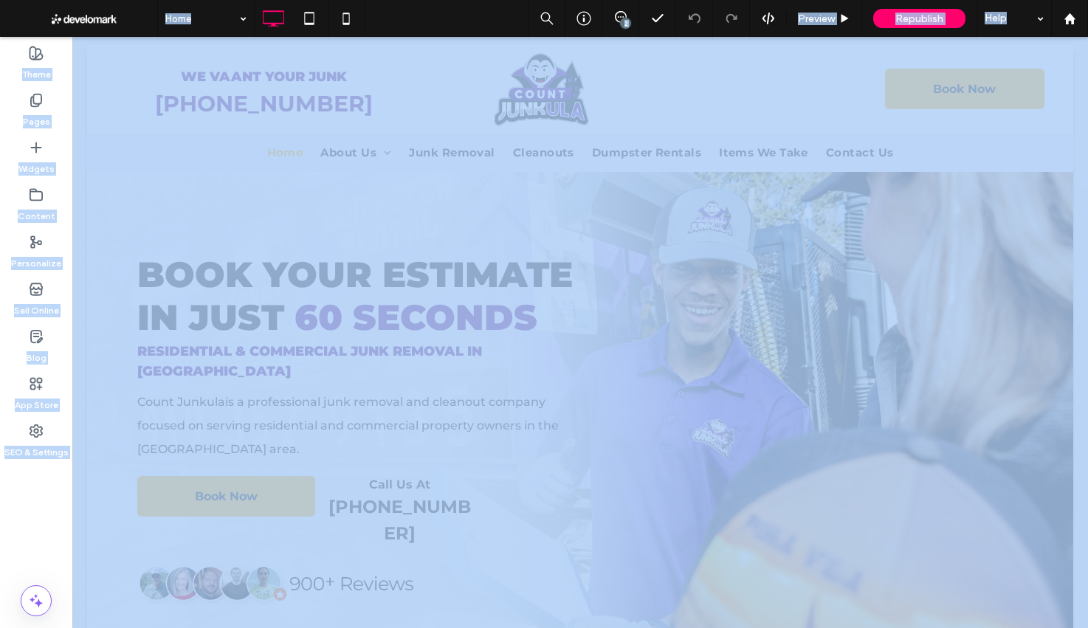
drag, startPoint x: 35, startPoint y: 194, endPoint x: 155, endPoint y: 190, distance: 119.7
click at [35, 194] on div at bounding box center [544, 314] width 1088 height 628
click at [399, 207] on div at bounding box center [544, 314] width 1088 height 628
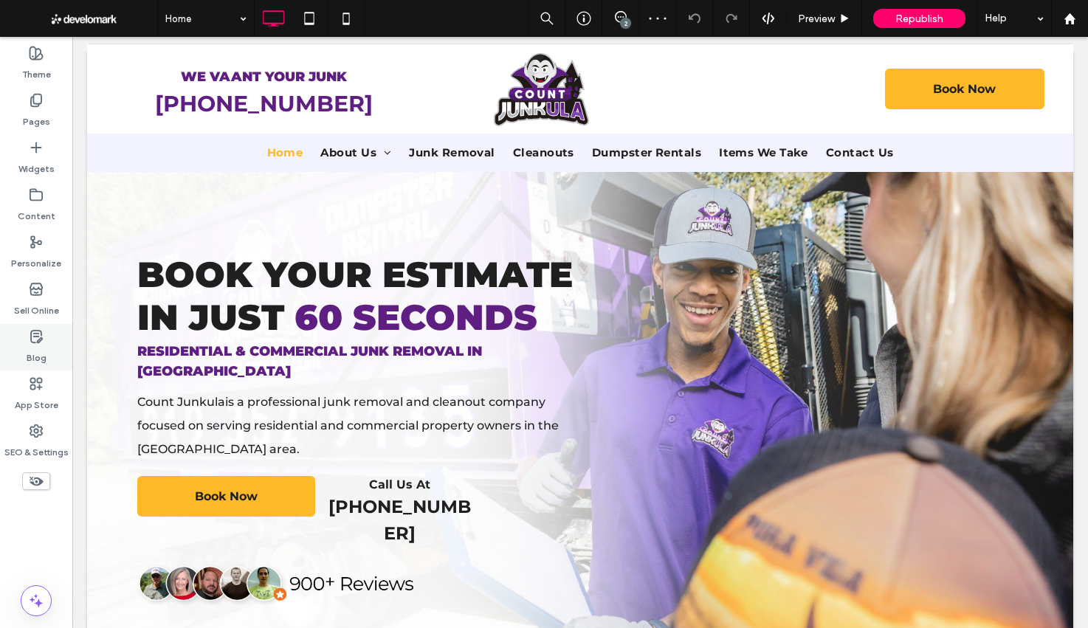
click at [24, 336] on div "Blog" at bounding box center [36, 346] width 72 height 47
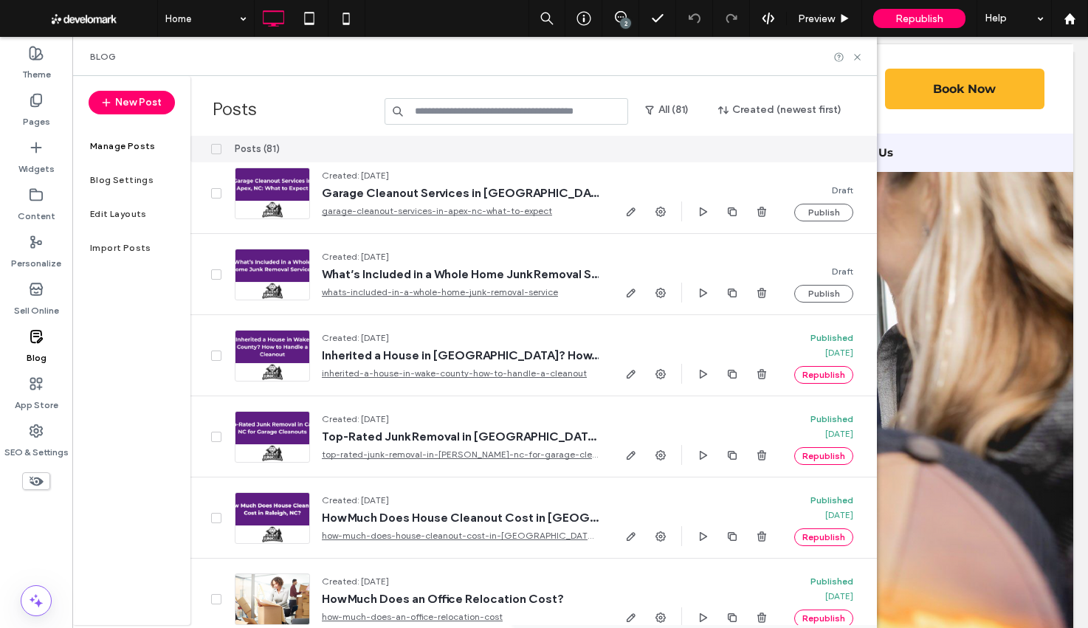
scroll to position [156, 0]
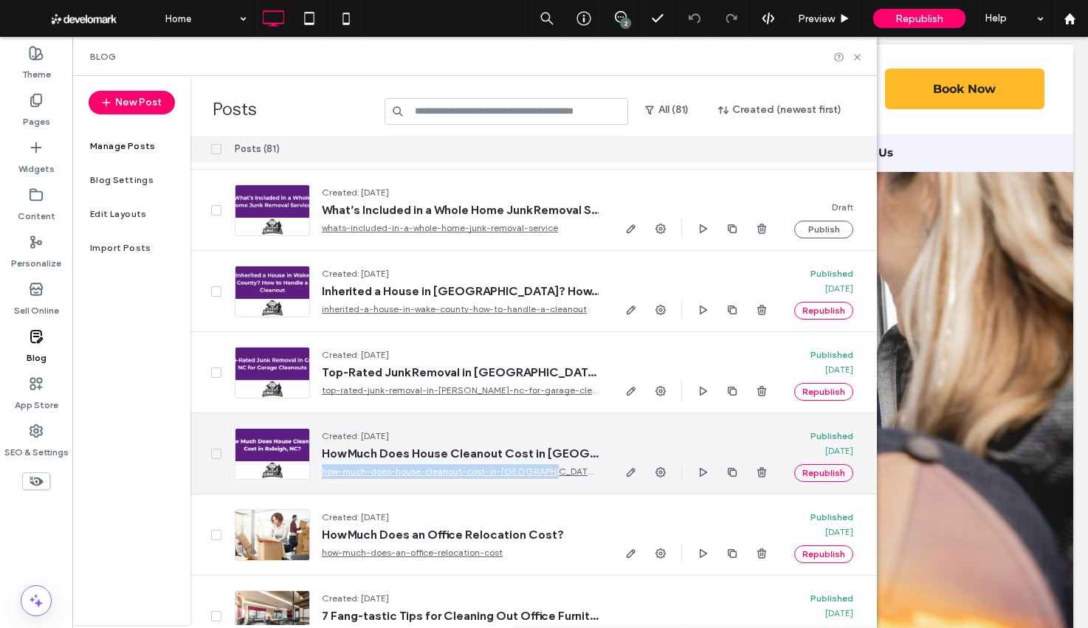
drag, startPoint x: 554, startPoint y: 474, endPoint x: 314, endPoint y: 477, distance: 239.9
click at [314, 477] on div "Created: [DATE] How Much Does House Cleanout Cost in [GEOGRAPHIC_DATA], [GEOGRA…" at bounding box center [454, 454] width 289 height 50
copy link "how-much-does-house-cleanout-cost-in-[GEOGRAPHIC_DATA]-[GEOGRAPHIC_DATA]"
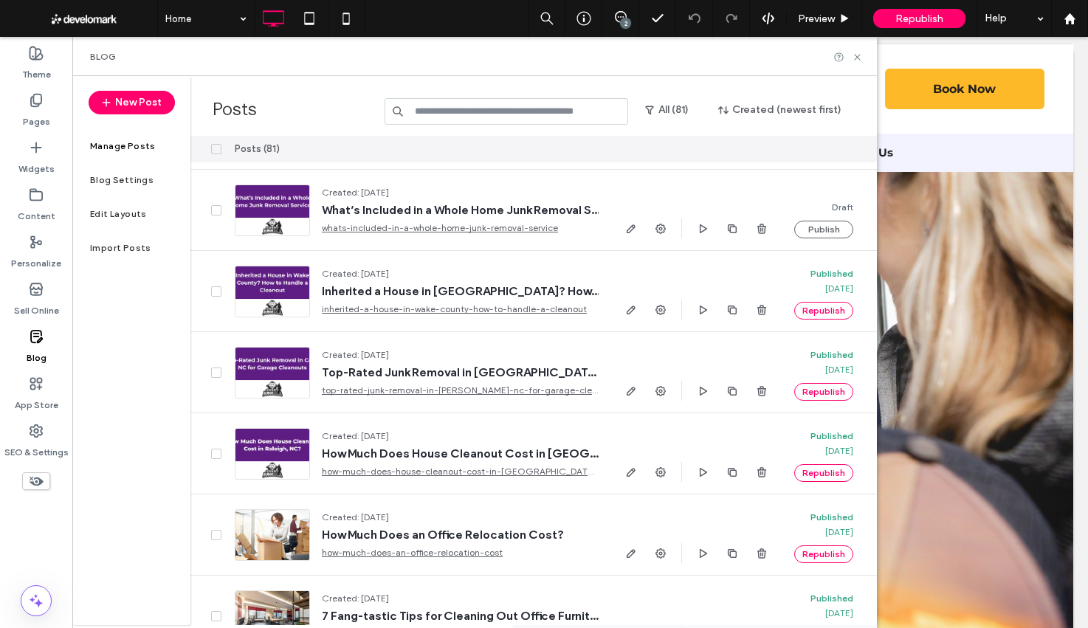
click at [438, 120] on input at bounding box center [507, 111] width 244 height 27
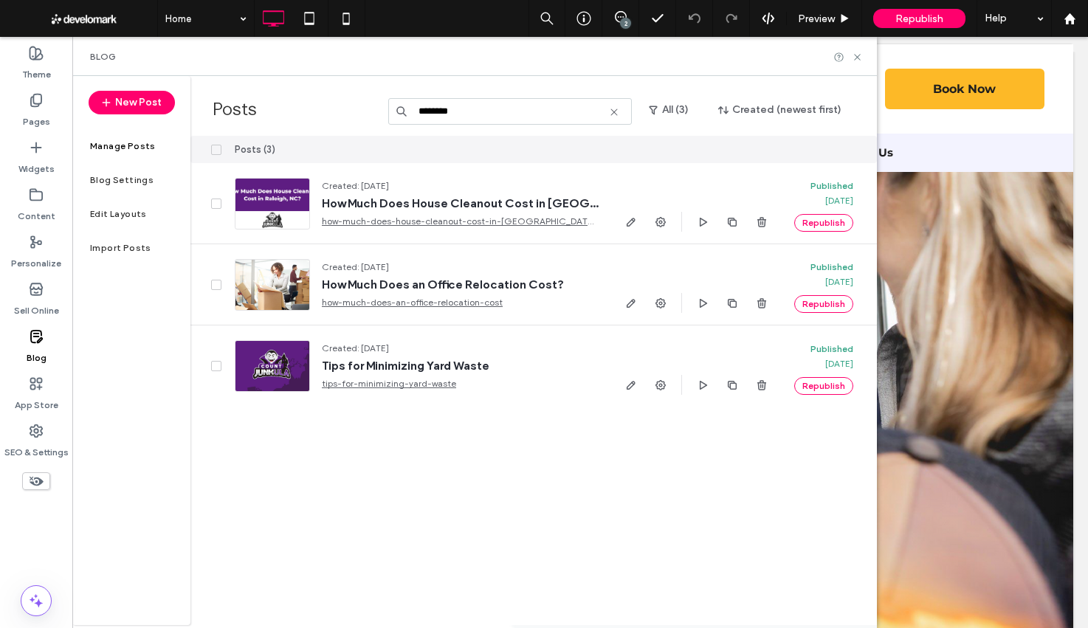
click at [455, 104] on input "********" at bounding box center [510, 111] width 244 height 27
click at [455, 103] on input "********" at bounding box center [510, 111] width 244 height 27
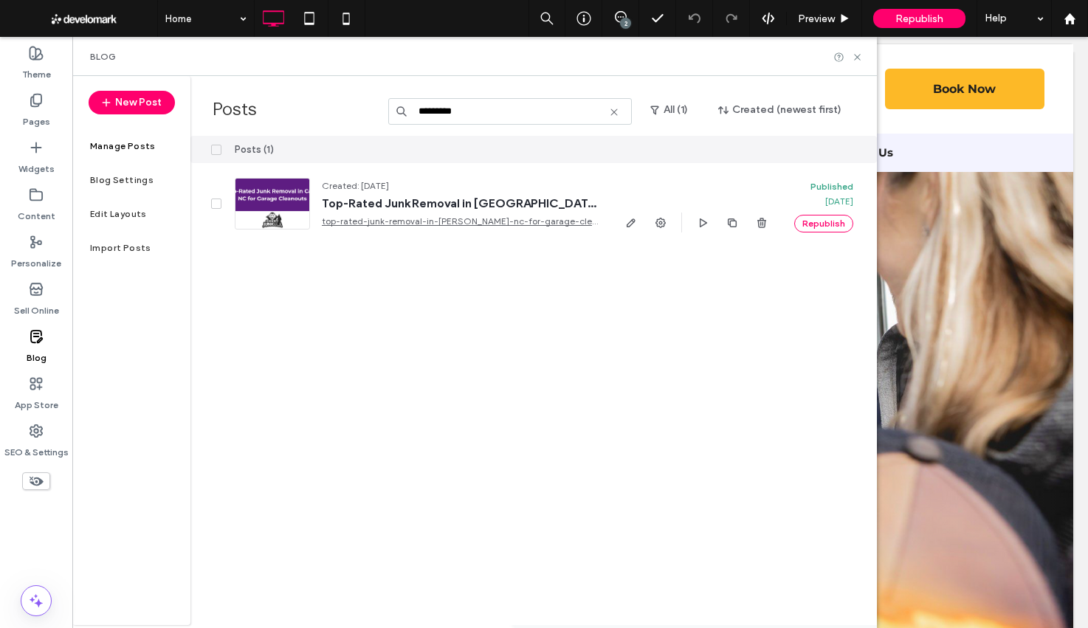
click at [474, 112] on input "*********" at bounding box center [510, 111] width 244 height 27
click at [474, 113] on input "*********" at bounding box center [510, 111] width 244 height 27
click at [474, 112] on input "*********" at bounding box center [510, 111] width 244 height 27
click at [474, 113] on input "*********" at bounding box center [510, 111] width 244 height 27
click at [472, 113] on input "*********" at bounding box center [510, 111] width 244 height 27
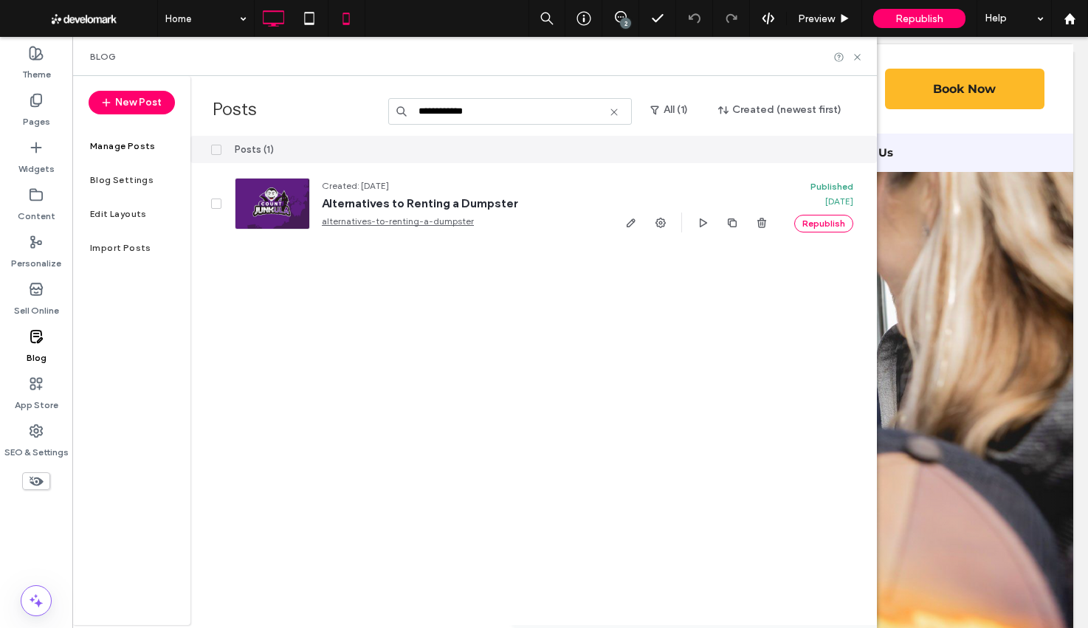
type input "**********"
click at [619, 112] on icon at bounding box center [614, 112] width 12 height 12
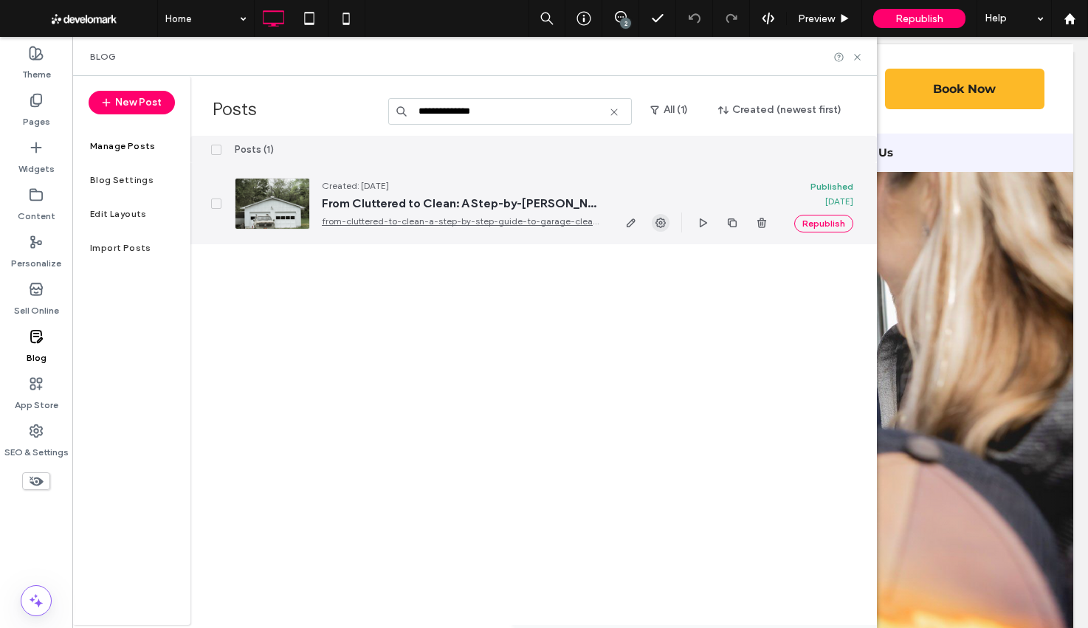
type input "**********"
click at [663, 225] on icon "button" at bounding box center [661, 223] width 12 height 12
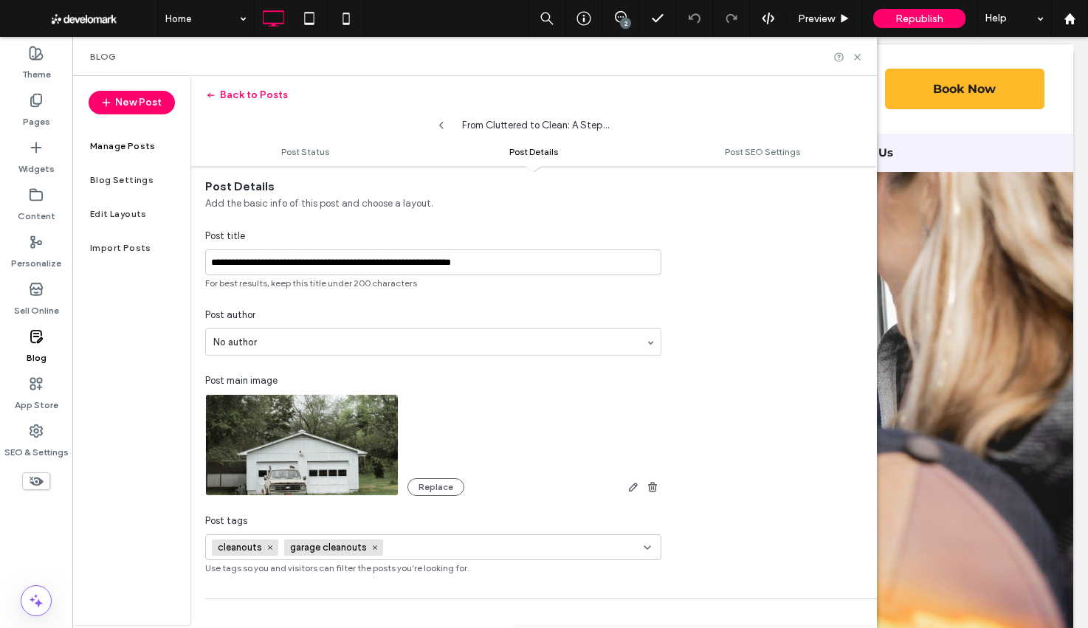
scroll to position [433, 0]
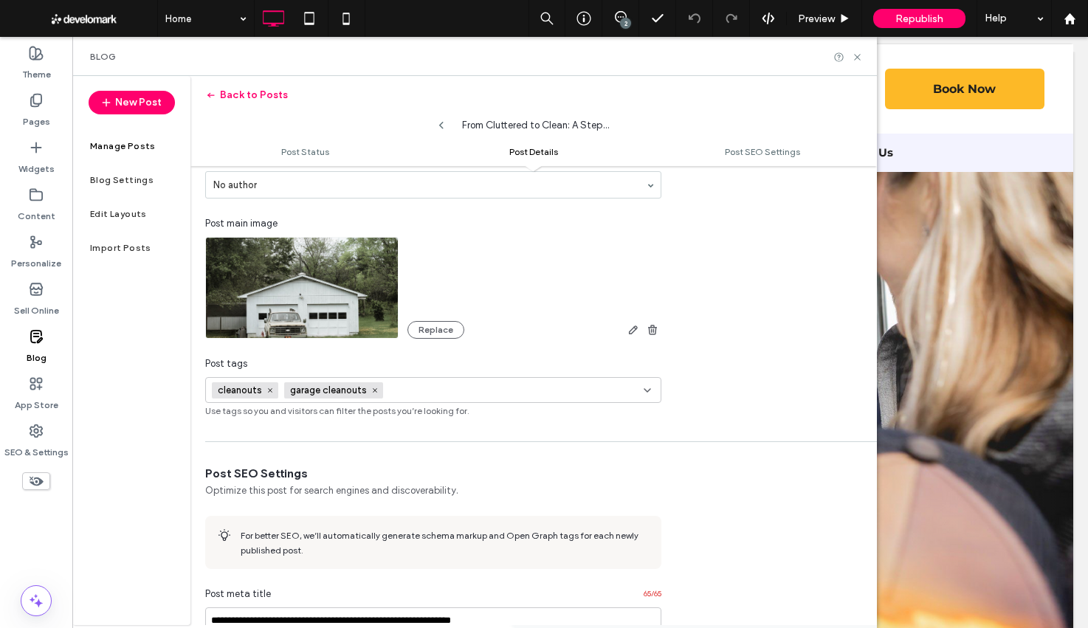
click at [325, 312] on img at bounding box center [301, 288] width 193 height 102
